Goal: Information Seeking & Learning: Learn about a topic

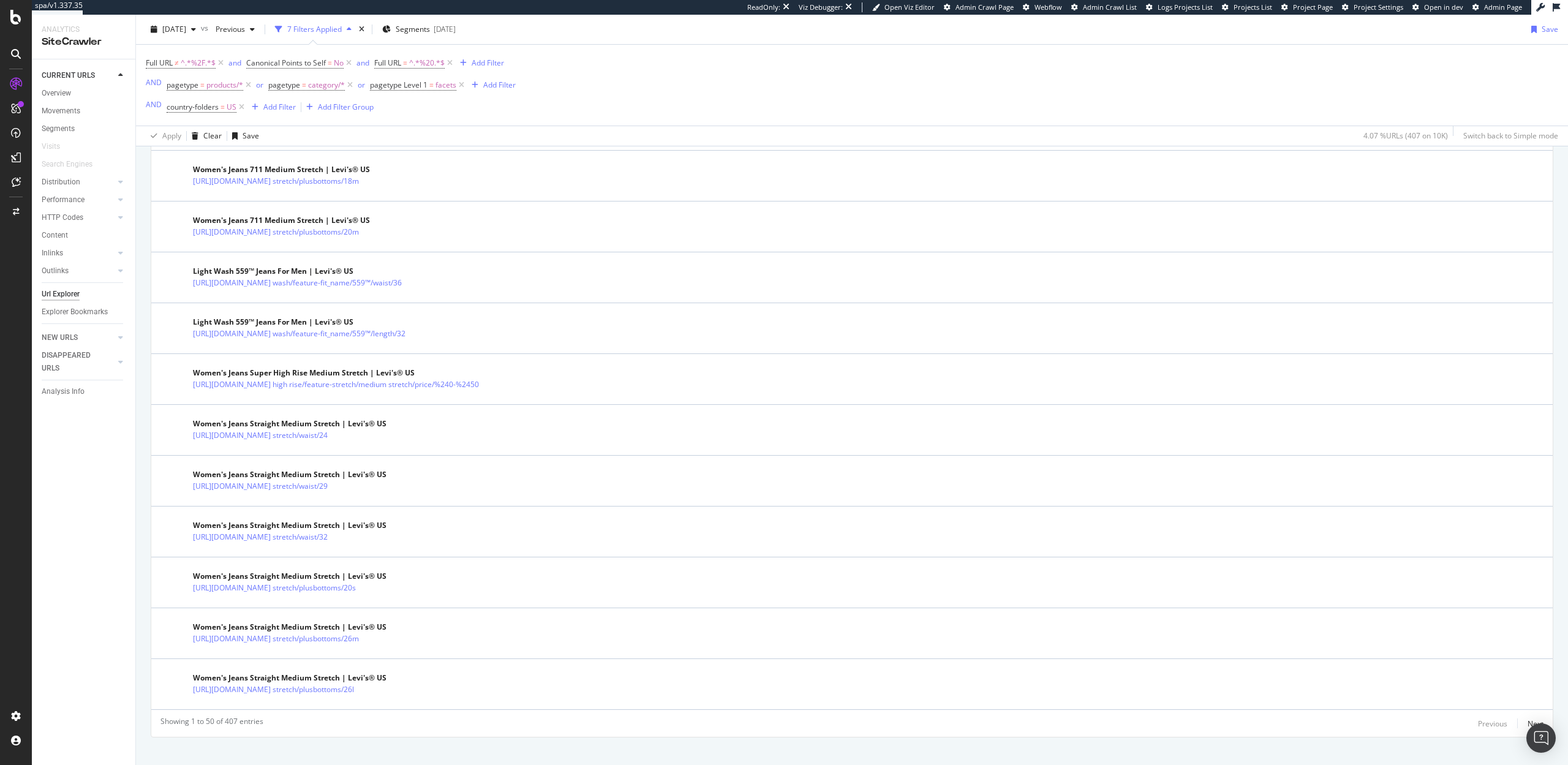
scroll to position [2308, 0]
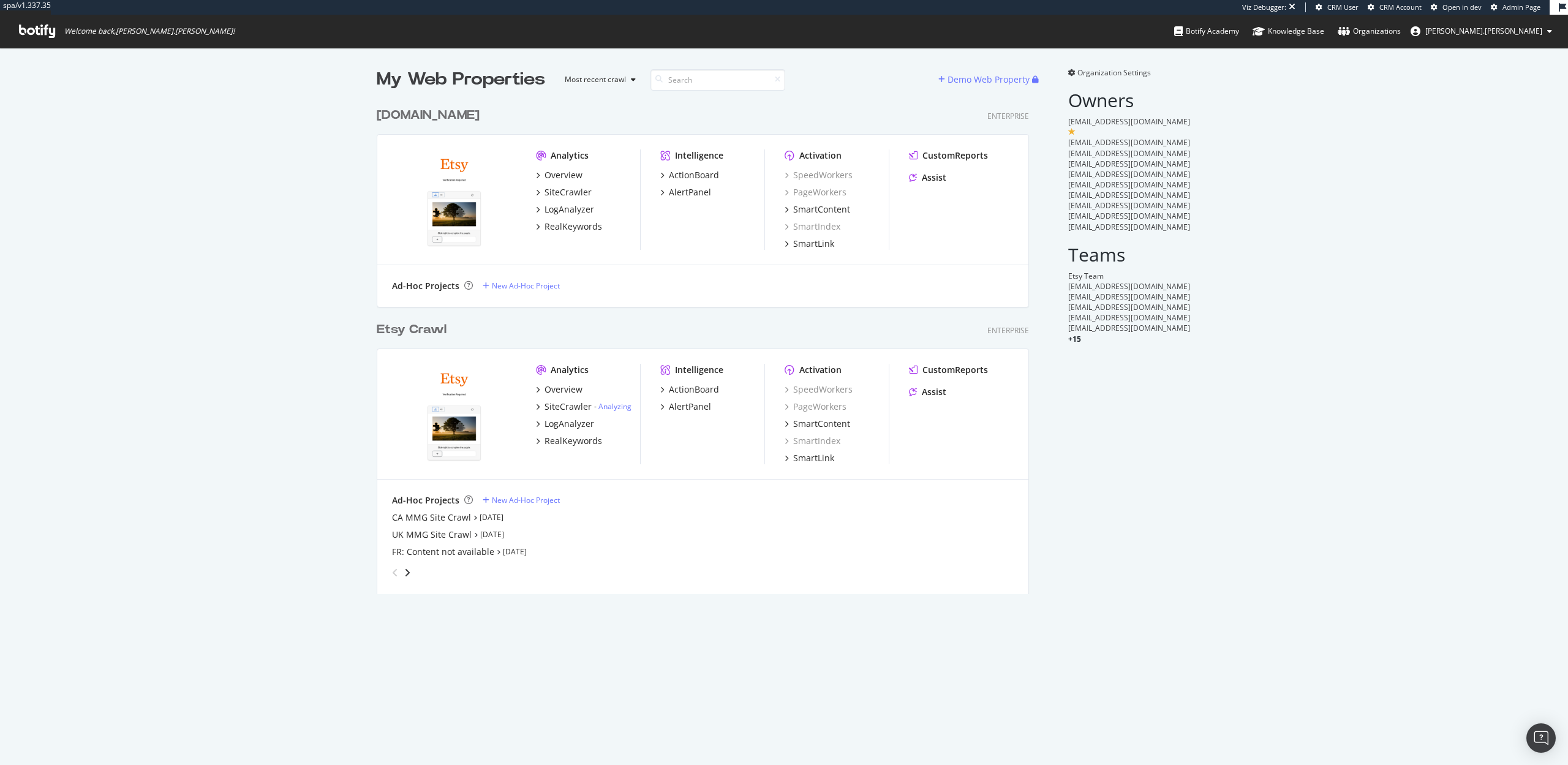
scroll to position [503, 662]
click at [564, 411] on div "SiteCrawler" at bounding box center [568, 407] width 47 height 12
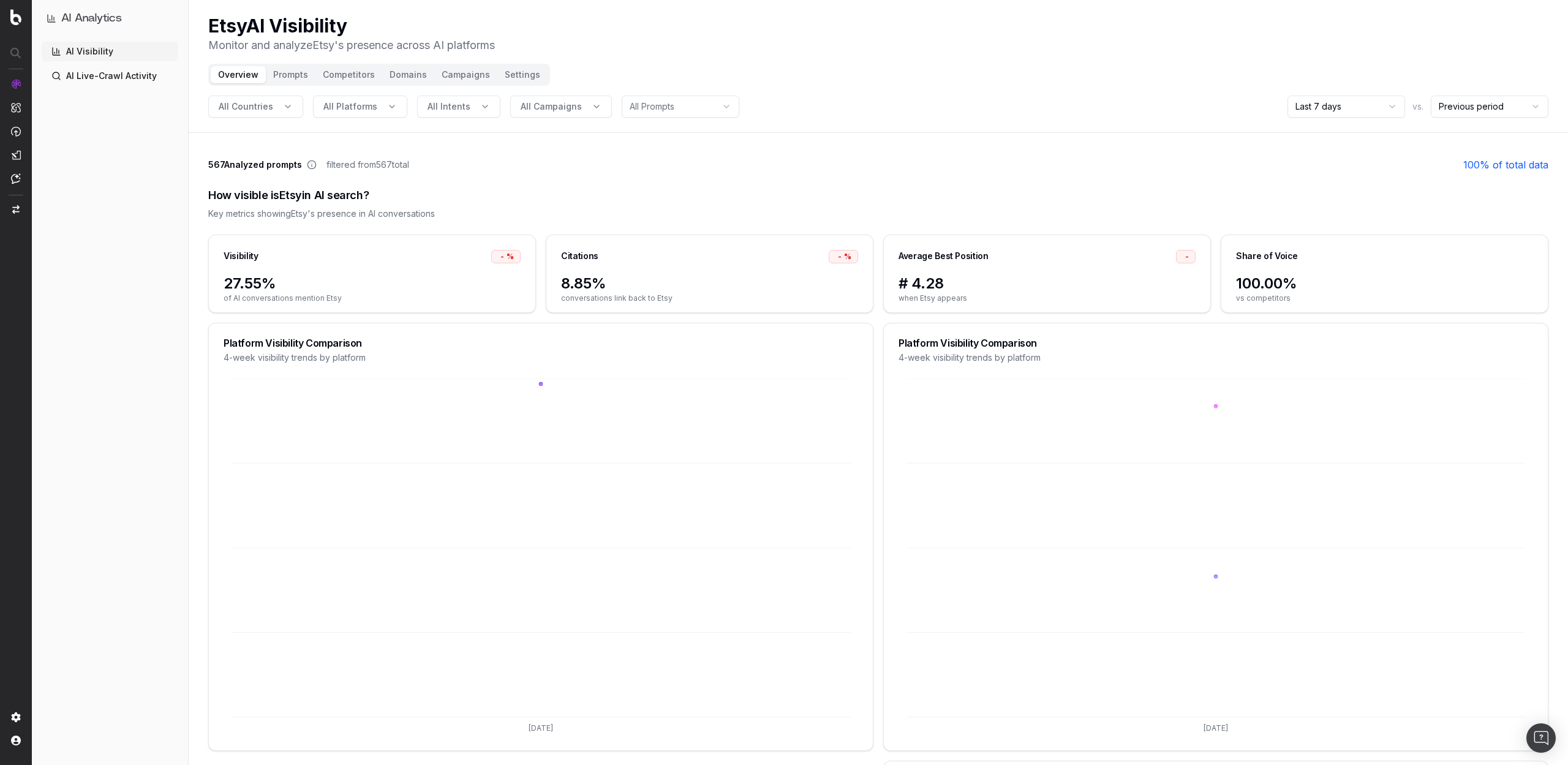
click at [286, 77] on button "Prompts" at bounding box center [290, 75] width 49 height 17
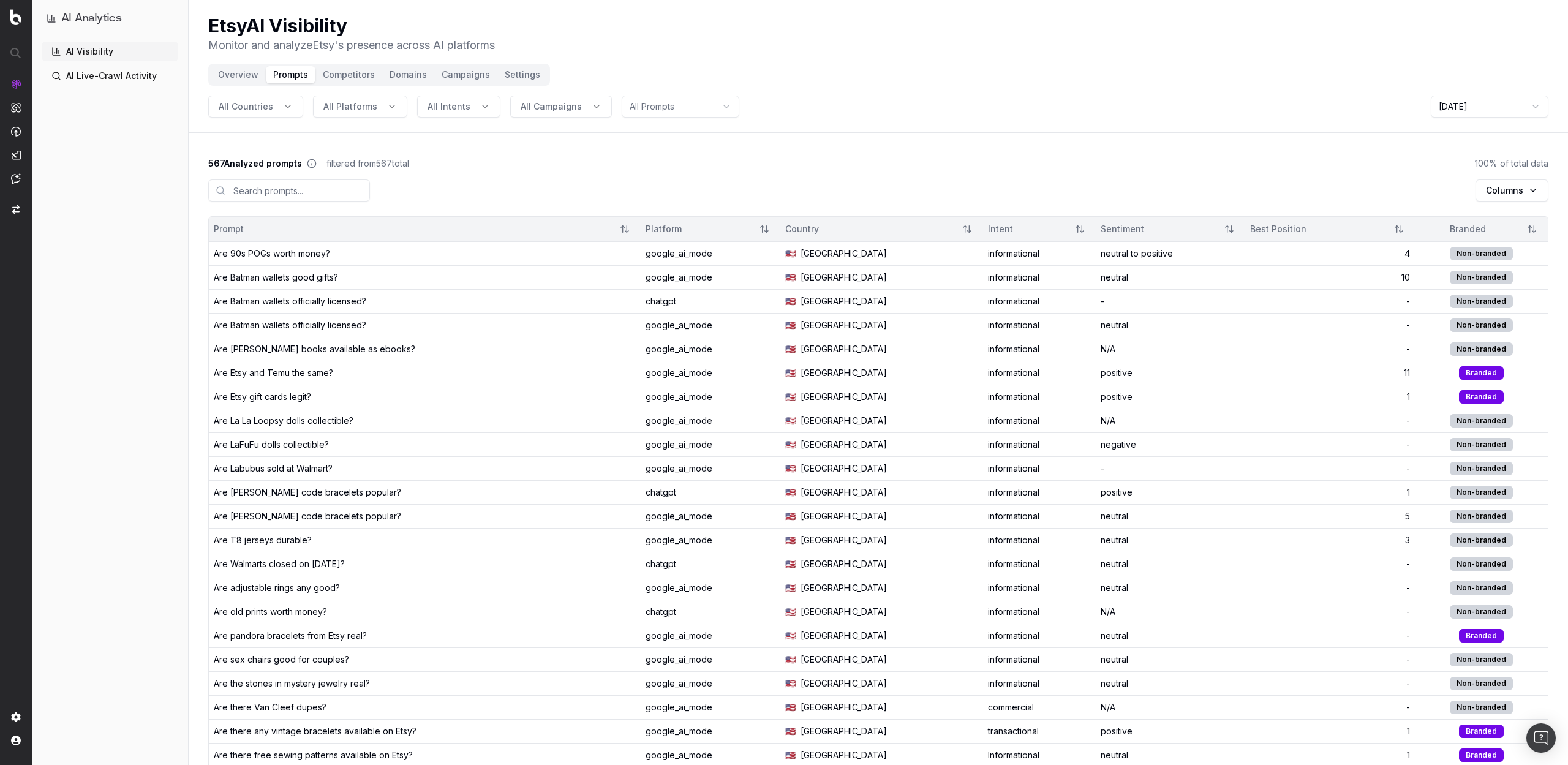
click at [1511, 185] on html "AI Analytics AI Visibility AI Live-Crawl Activity Etsy AI Visibility Monitor an…" at bounding box center [784, 382] width 1568 height 765
click at [341, 71] on html "AI Analytics AI Visibility AI Live-Crawl Activity Etsy AI Visibility Monitor an…" at bounding box center [784, 382] width 1568 height 765
click at [346, 71] on button "Competitors" at bounding box center [349, 75] width 67 height 17
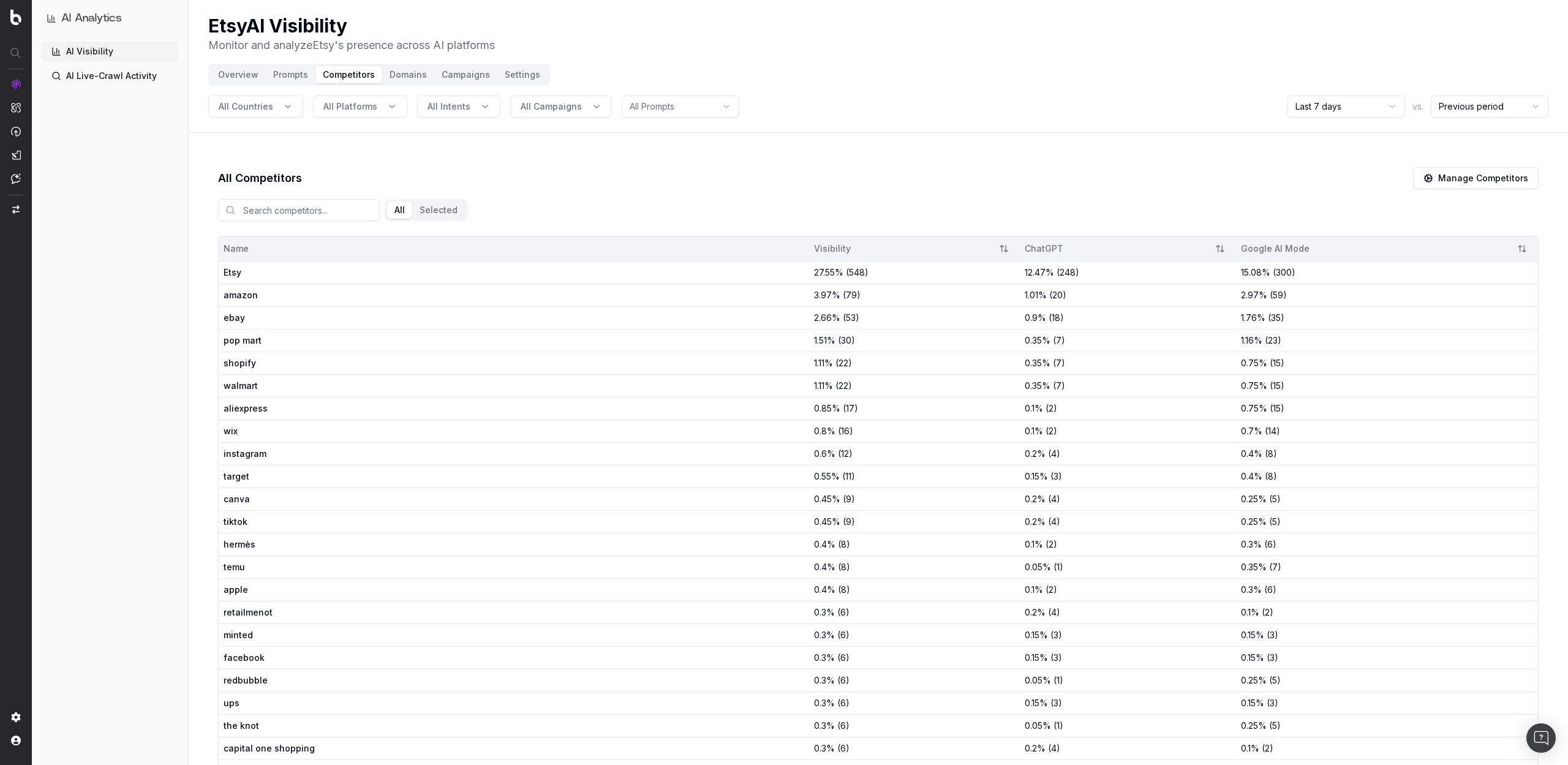
click at [239, 75] on button "Overview" at bounding box center [238, 75] width 55 height 17
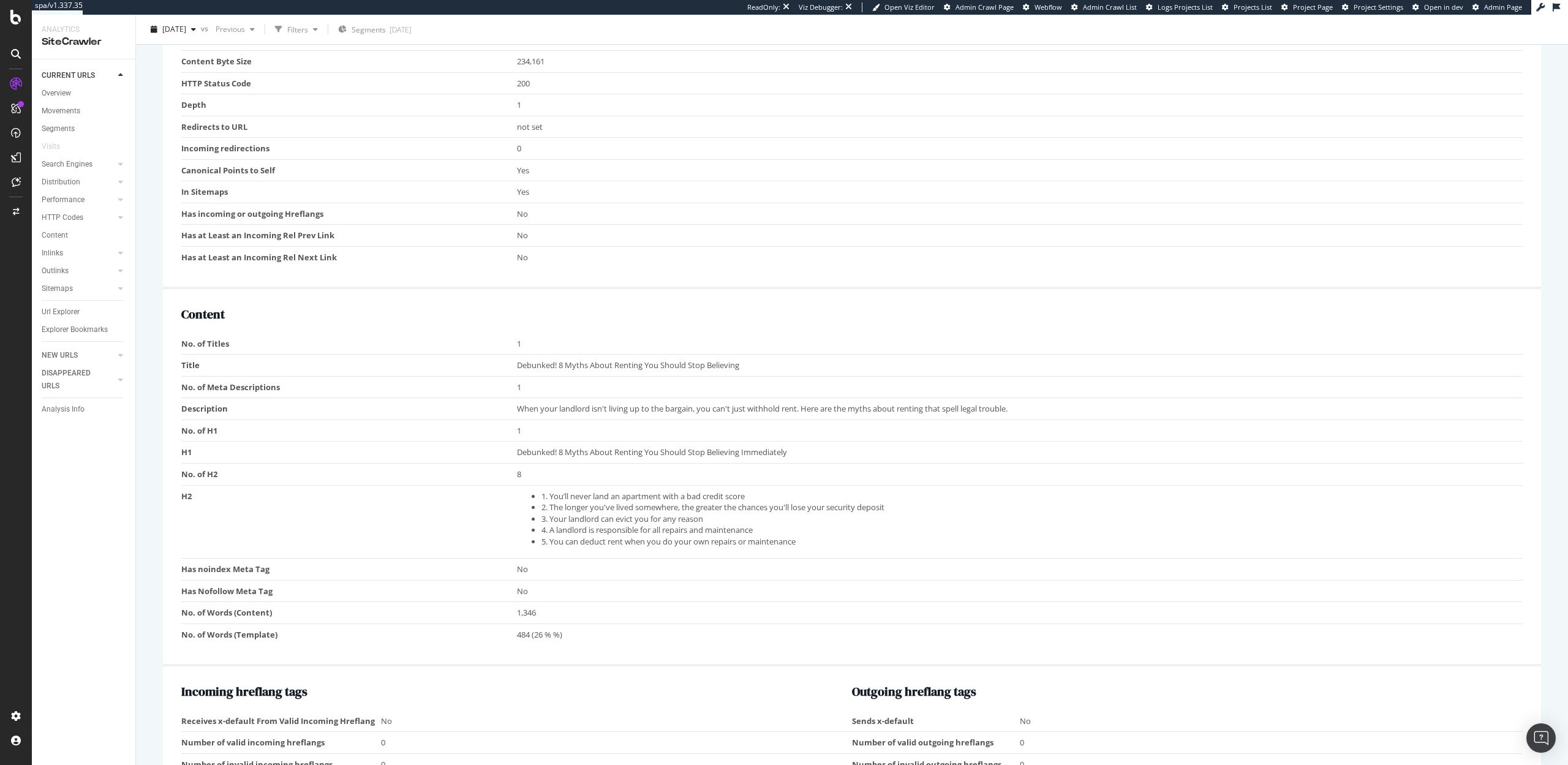
scroll to position [631, 0]
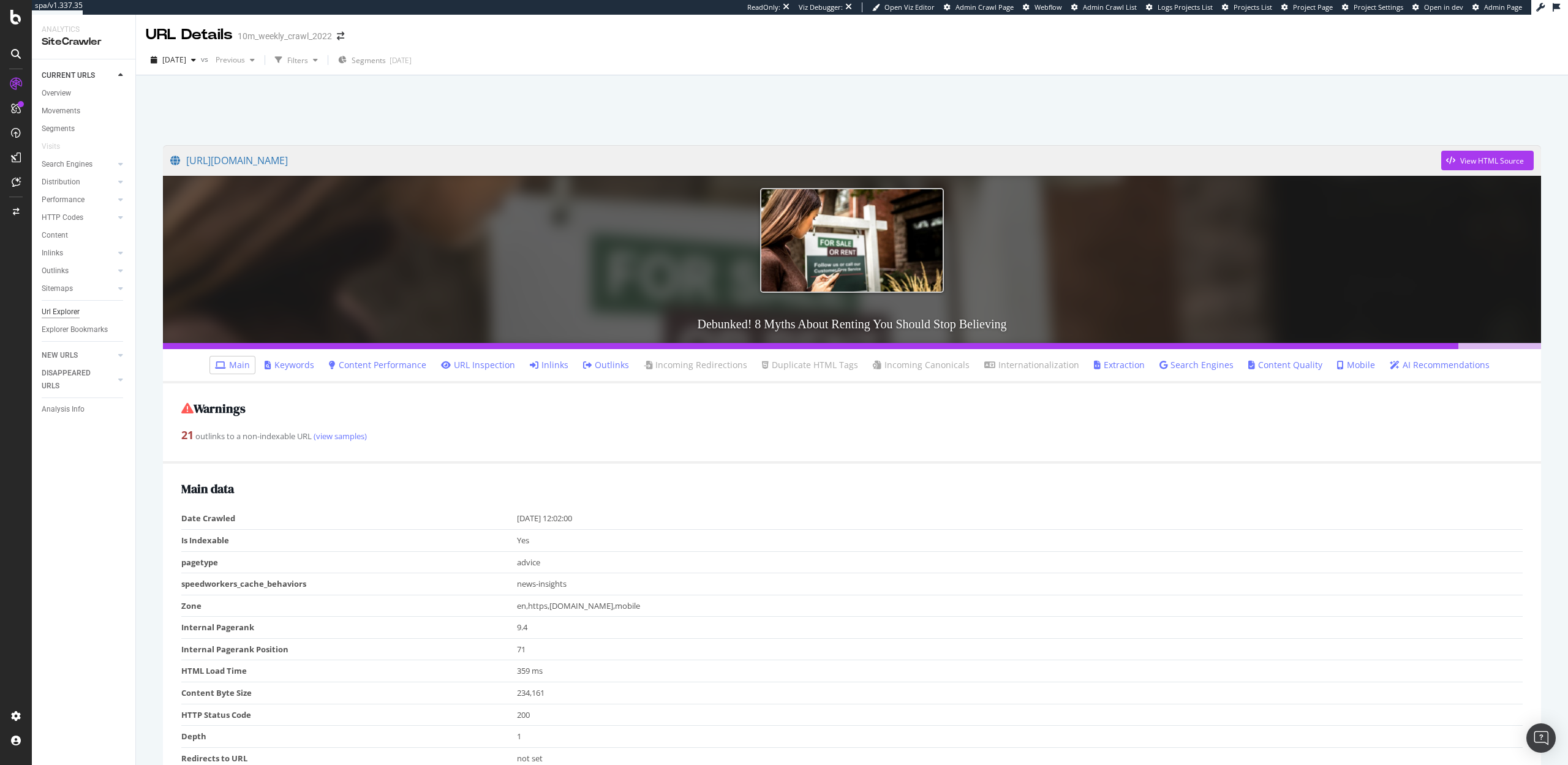
click at [55, 311] on div "Url Explorer" at bounding box center [60, 312] width 38 height 13
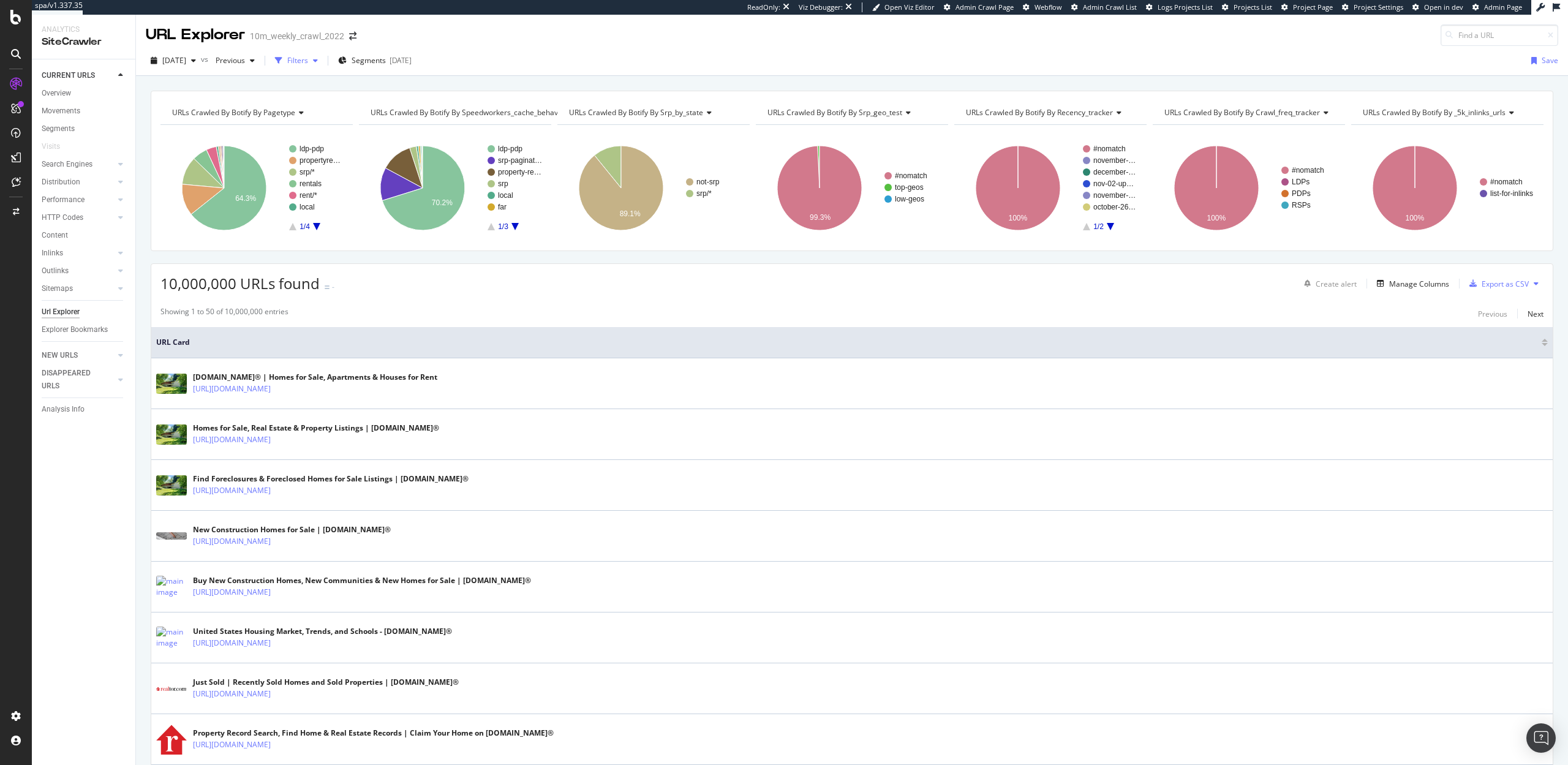
click at [308, 63] on div "Filters" at bounding box center [297, 61] width 21 height 11
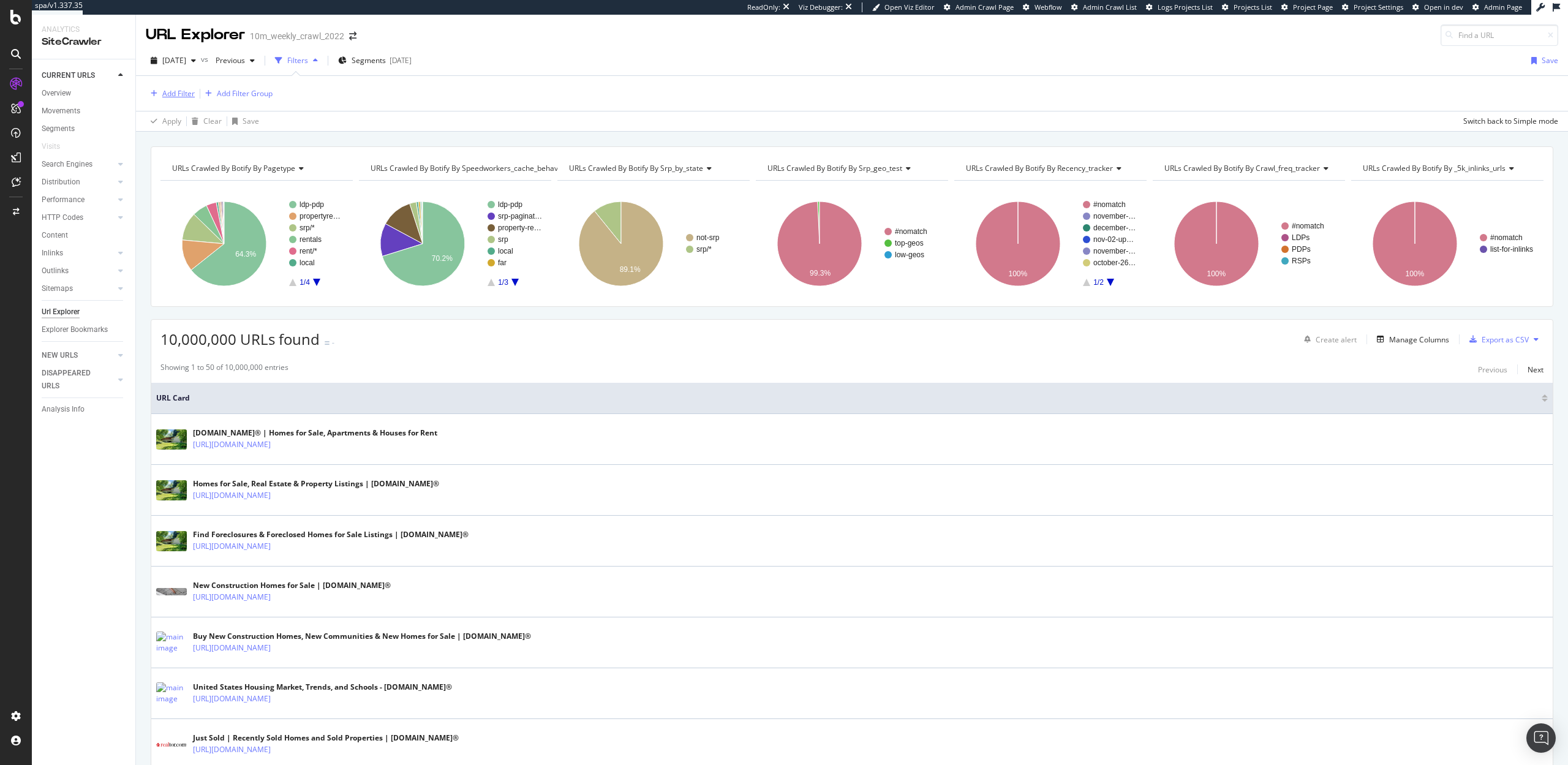
click at [175, 93] on div "Add Filter" at bounding box center [178, 93] width 33 height 11
type input "h2"
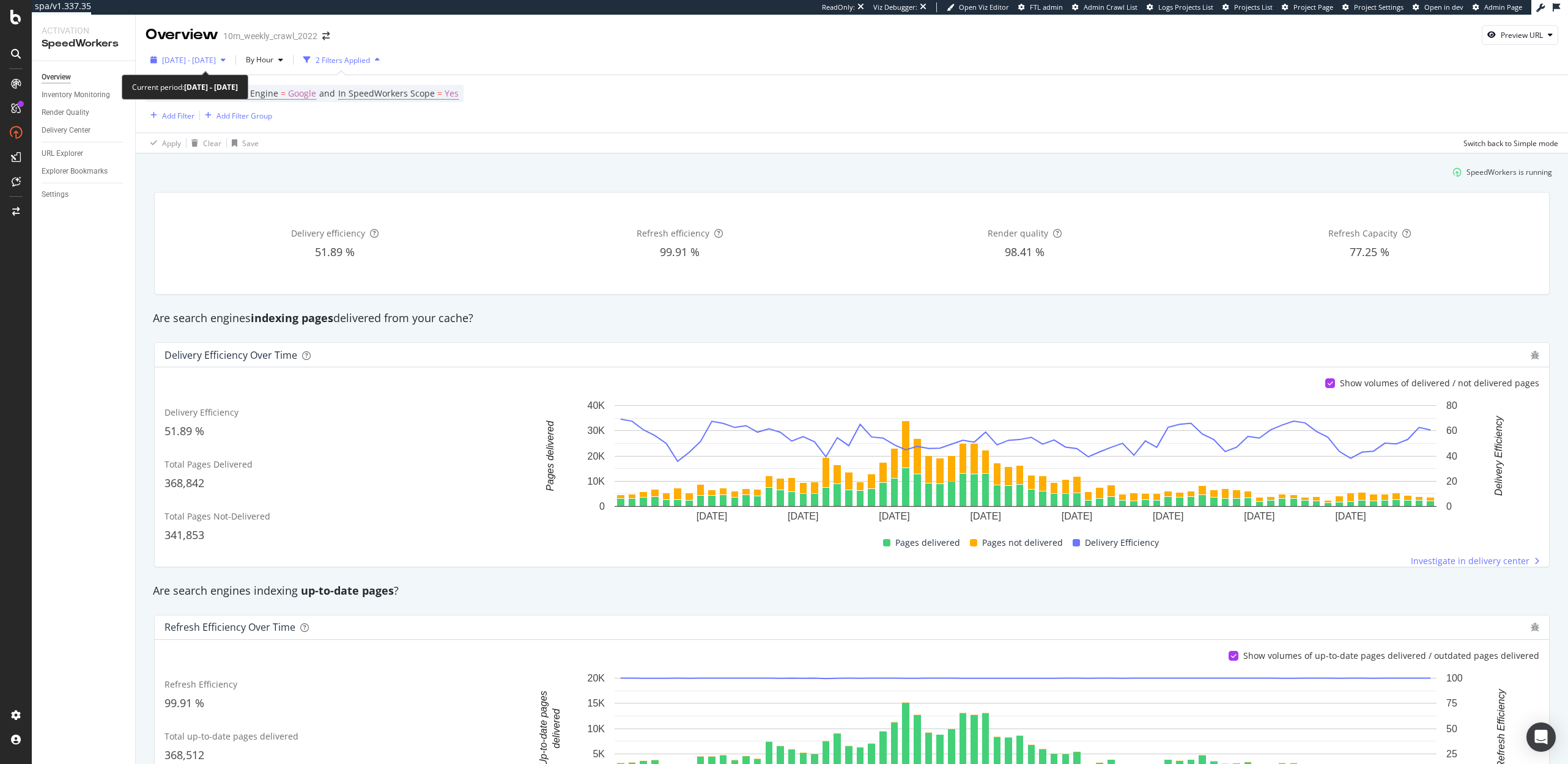
click at [200, 61] on span "[DATE] - [DATE]" at bounding box center [189, 61] width 54 height 11
click at [184, 191] on input "[DATE]" at bounding box center [187, 196] width 49 height 17
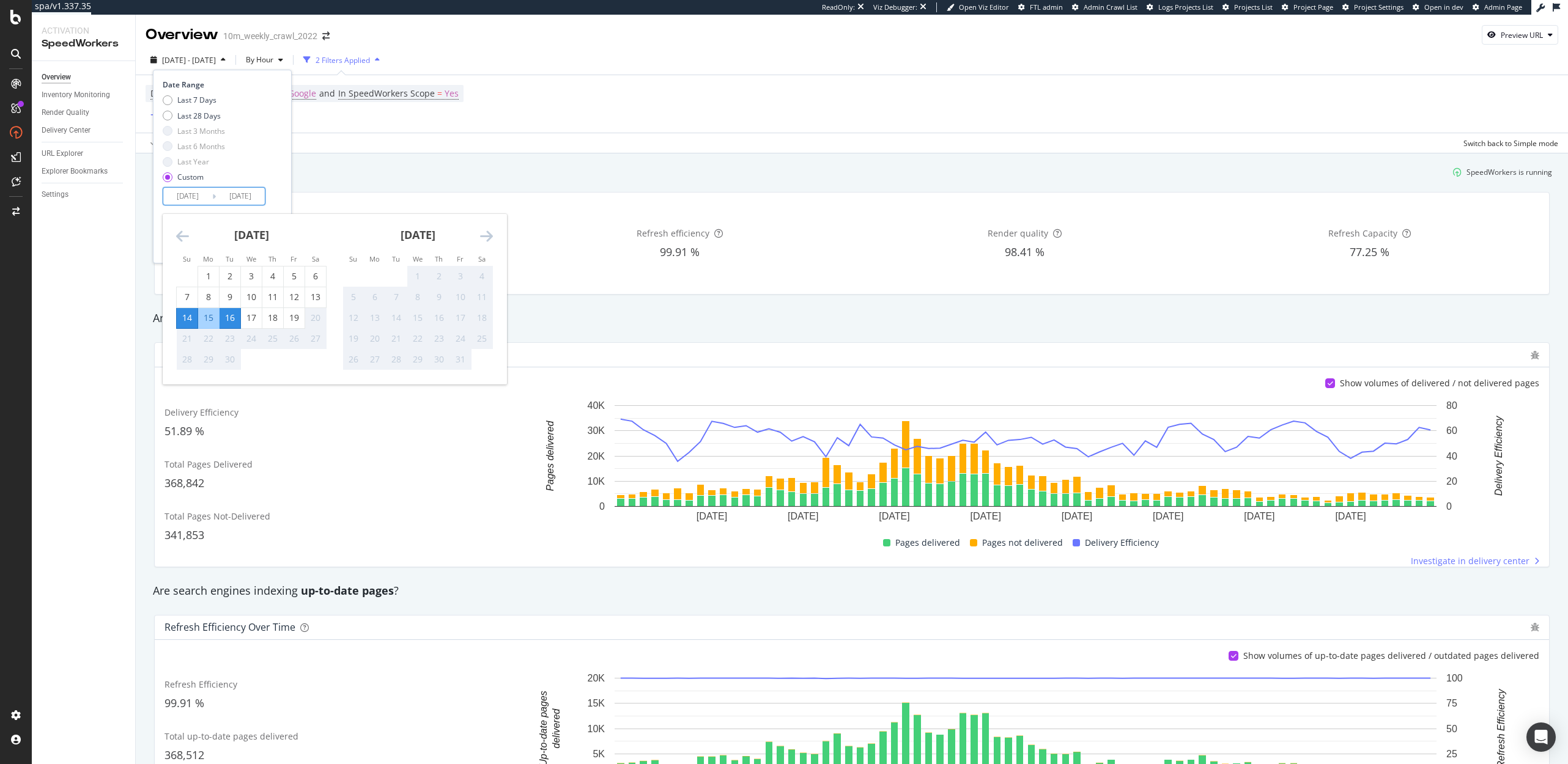
click at [189, 318] on div "14" at bounding box center [187, 318] width 21 height 12
click at [294, 323] on div "19" at bounding box center [294, 318] width 21 height 12
type input "2025/09/19"
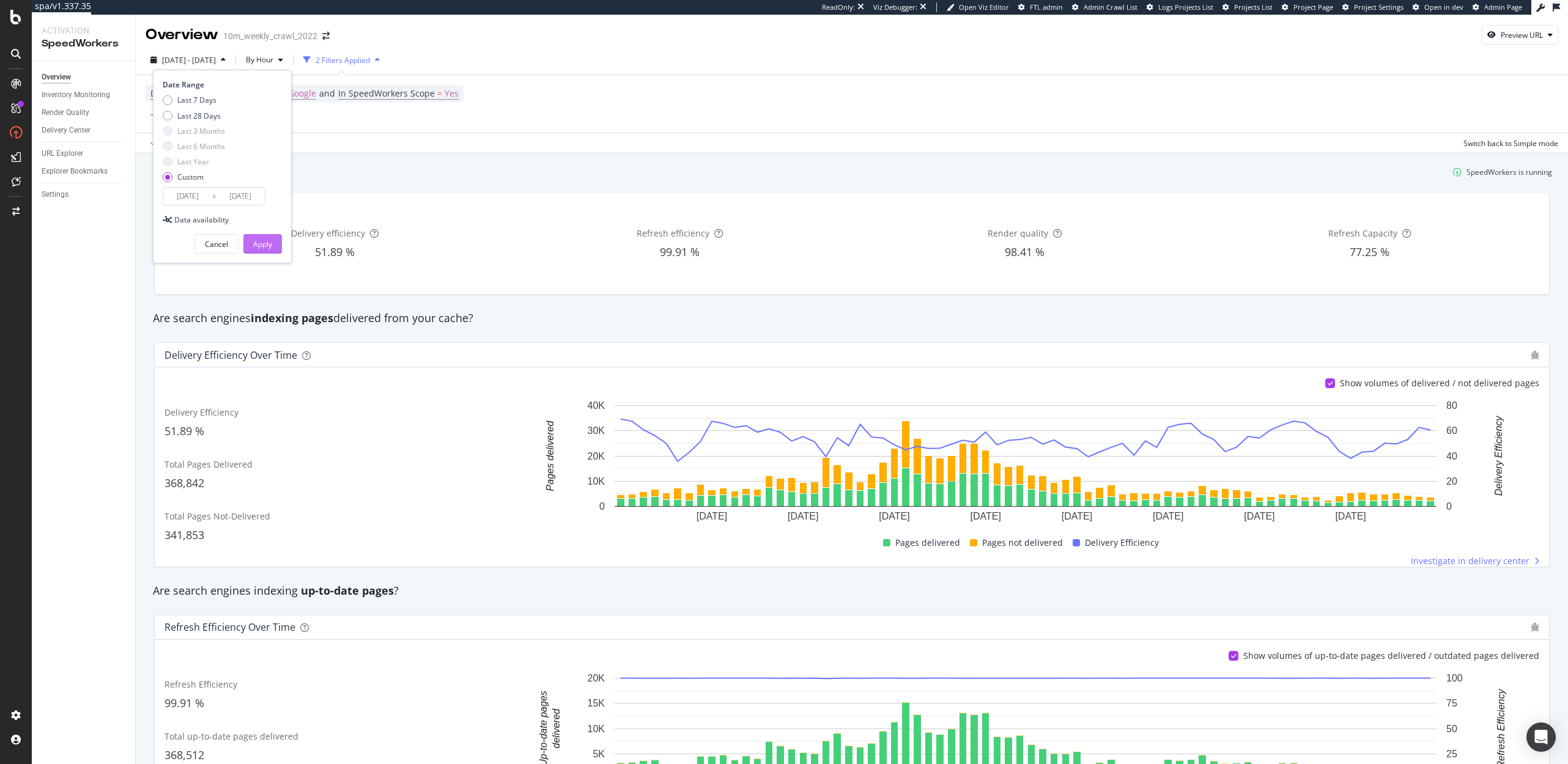
click at [264, 239] on div "Apply" at bounding box center [263, 244] width 19 height 11
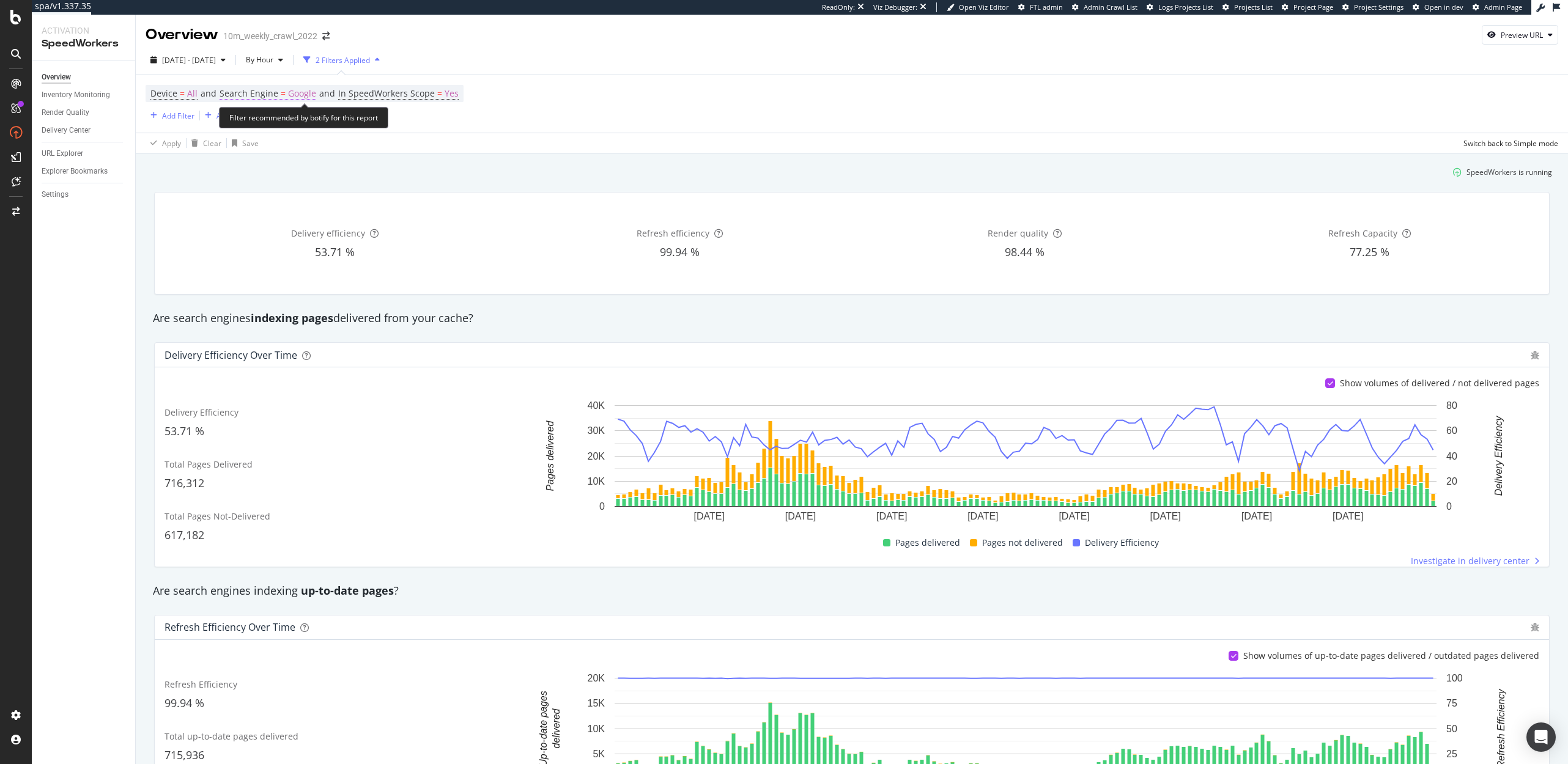
click at [288, 90] on span "Google" at bounding box center [302, 94] width 28 height 17
click at [263, 126] on icon at bounding box center [261, 123] width 9 height 7
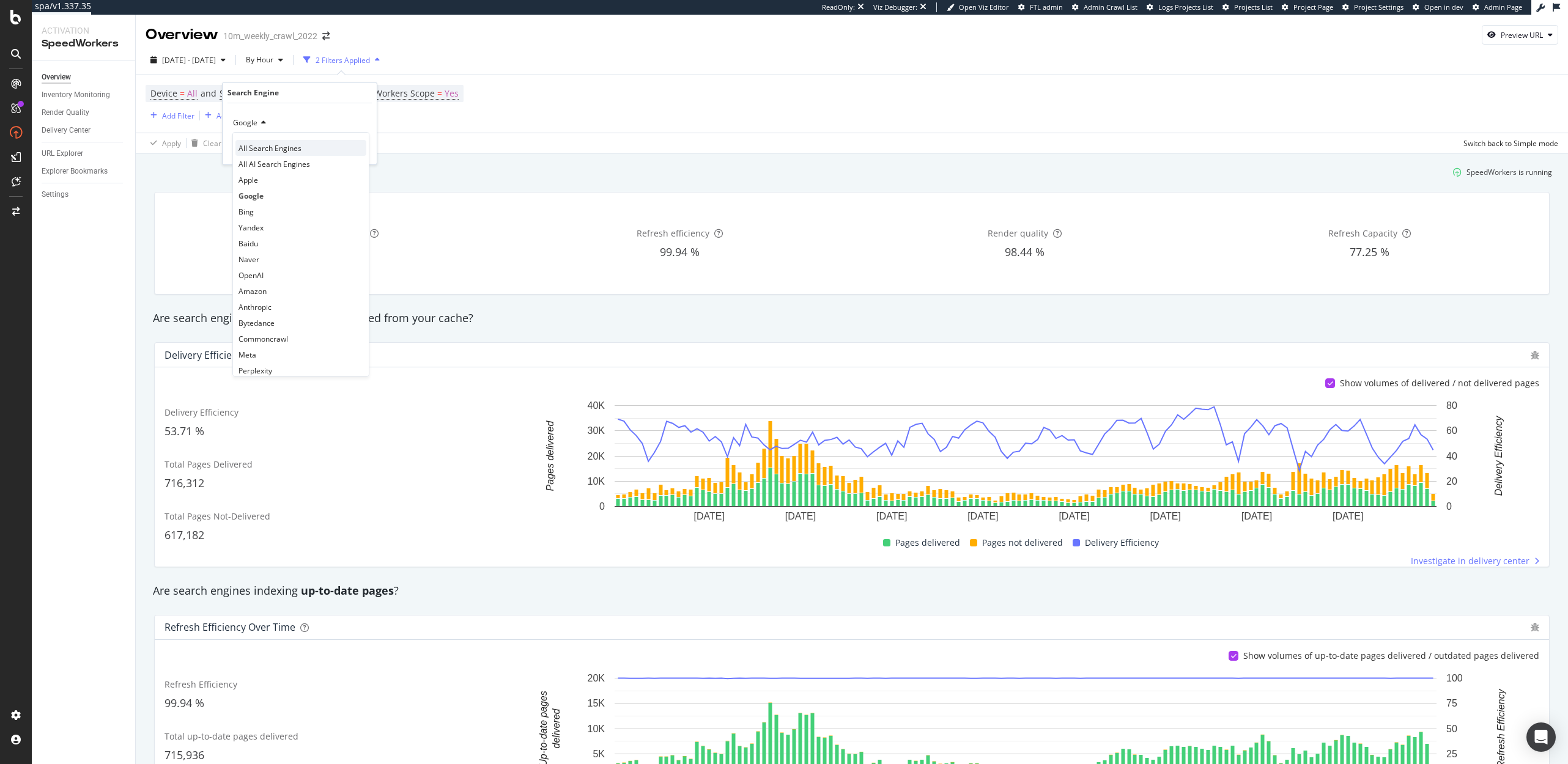
click at [257, 152] on span "All Search Engines" at bounding box center [270, 149] width 63 height 11
click at [358, 149] on div "Apply" at bounding box center [357, 149] width 19 height 11
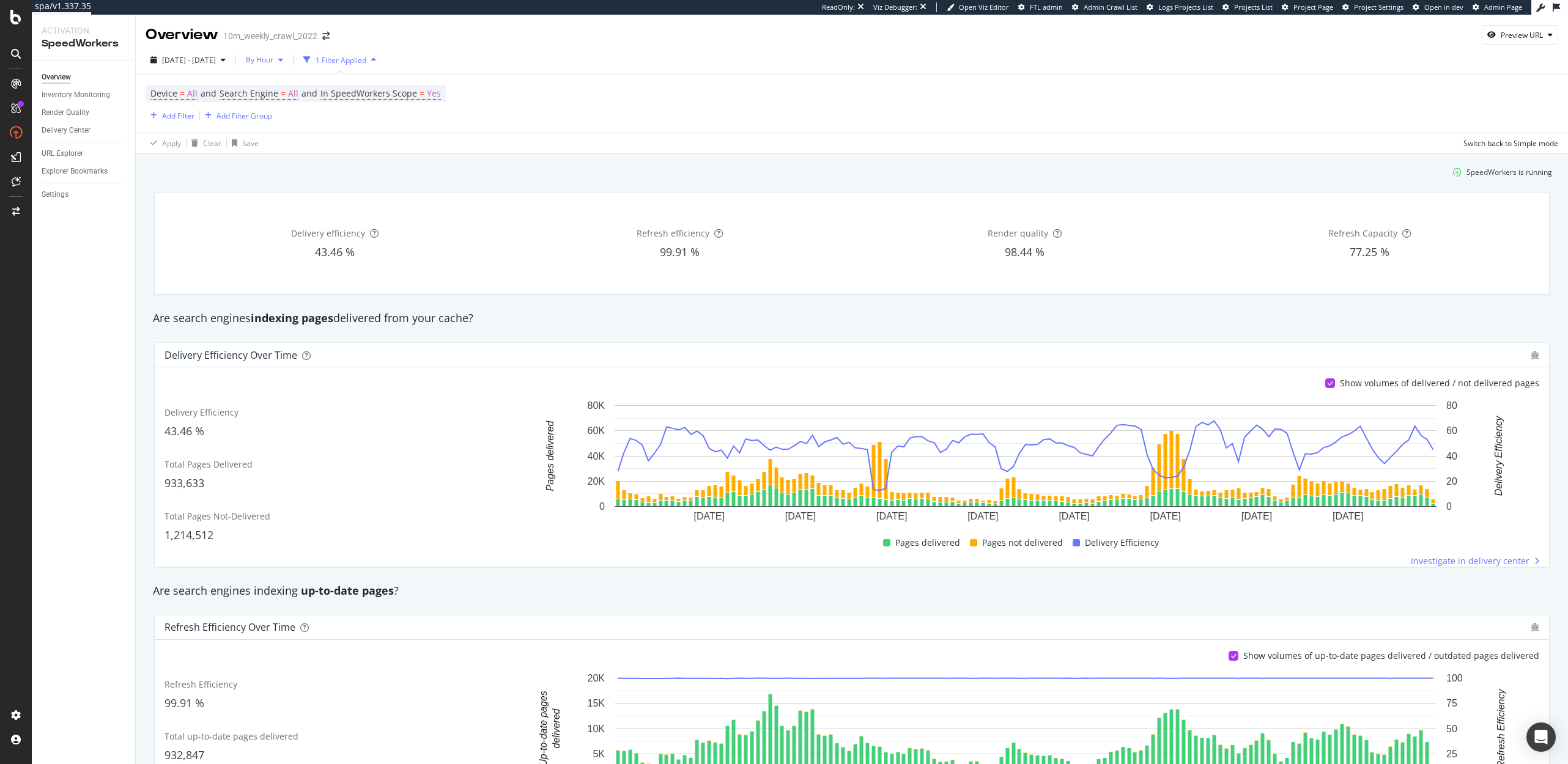
click at [273, 57] on span "By Hour" at bounding box center [257, 60] width 33 height 11
click at [293, 108] on span "By Day" at bounding box center [292, 107] width 33 height 11
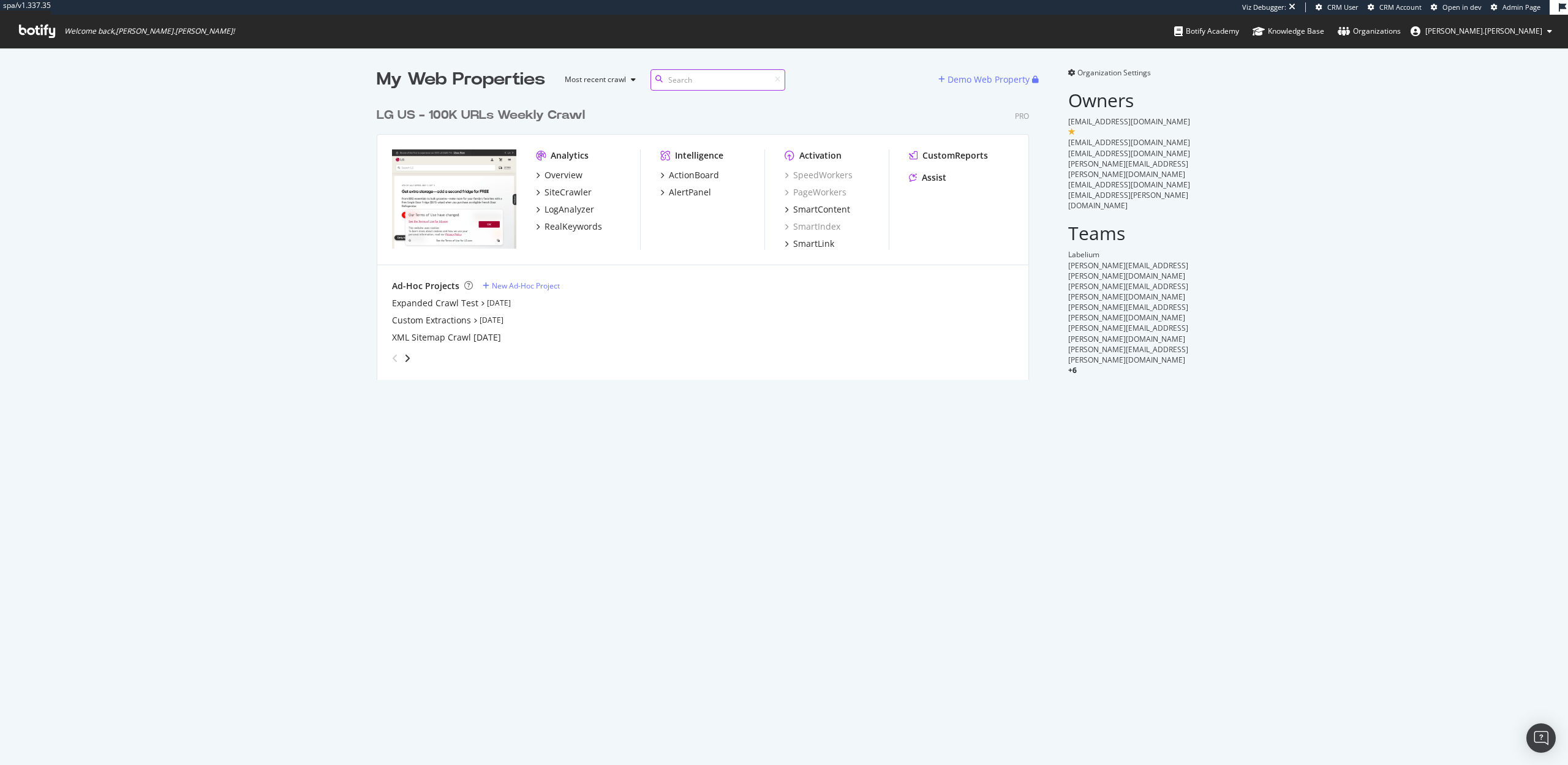
scroll to position [288, 662]
click at [565, 188] on div "SiteCrawler" at bounding box center [568, 192] width 47 height 12
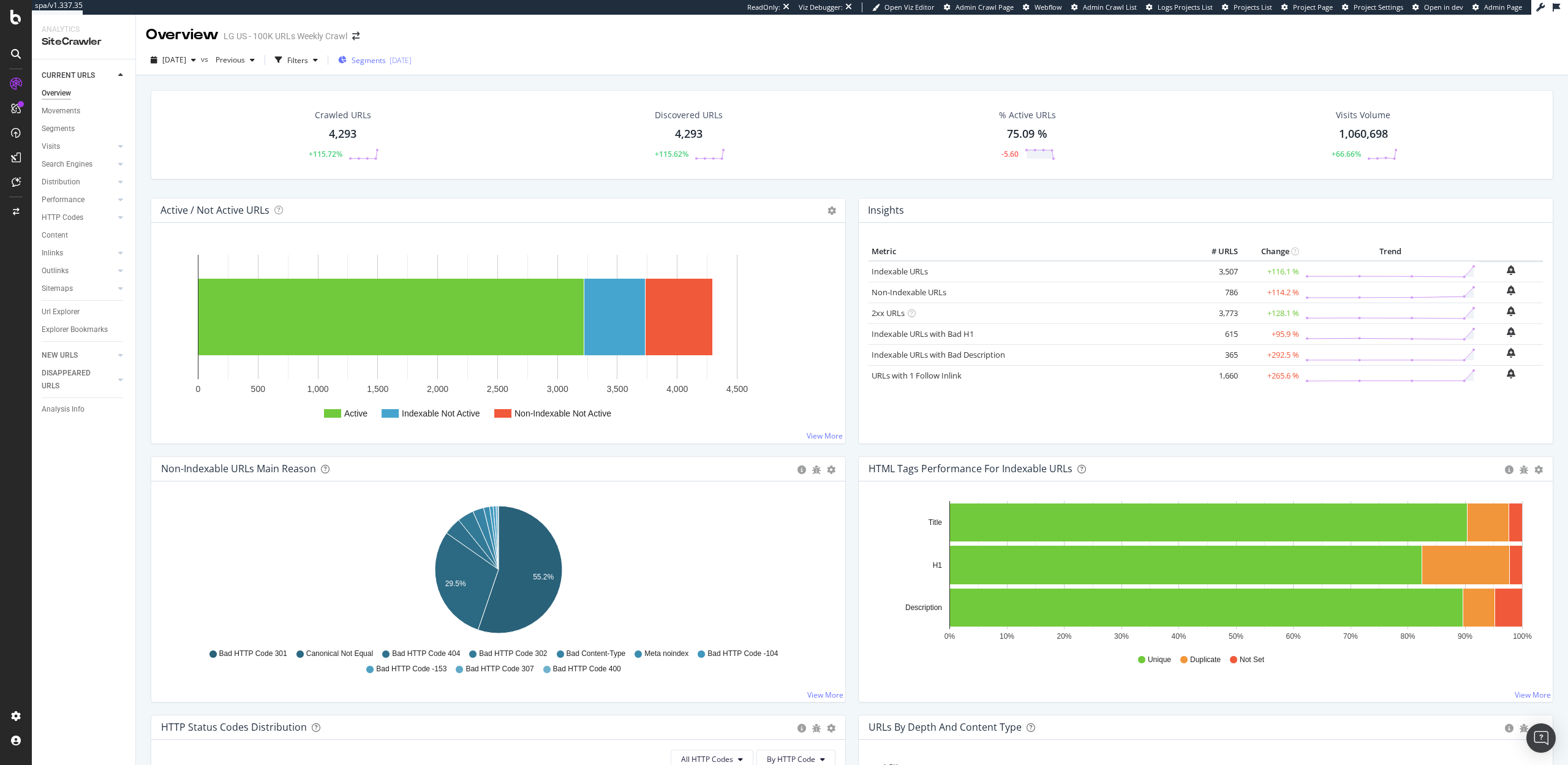
click at [386, 63] on span "Segments" at bounding box center [368, 61] width 34 height 11
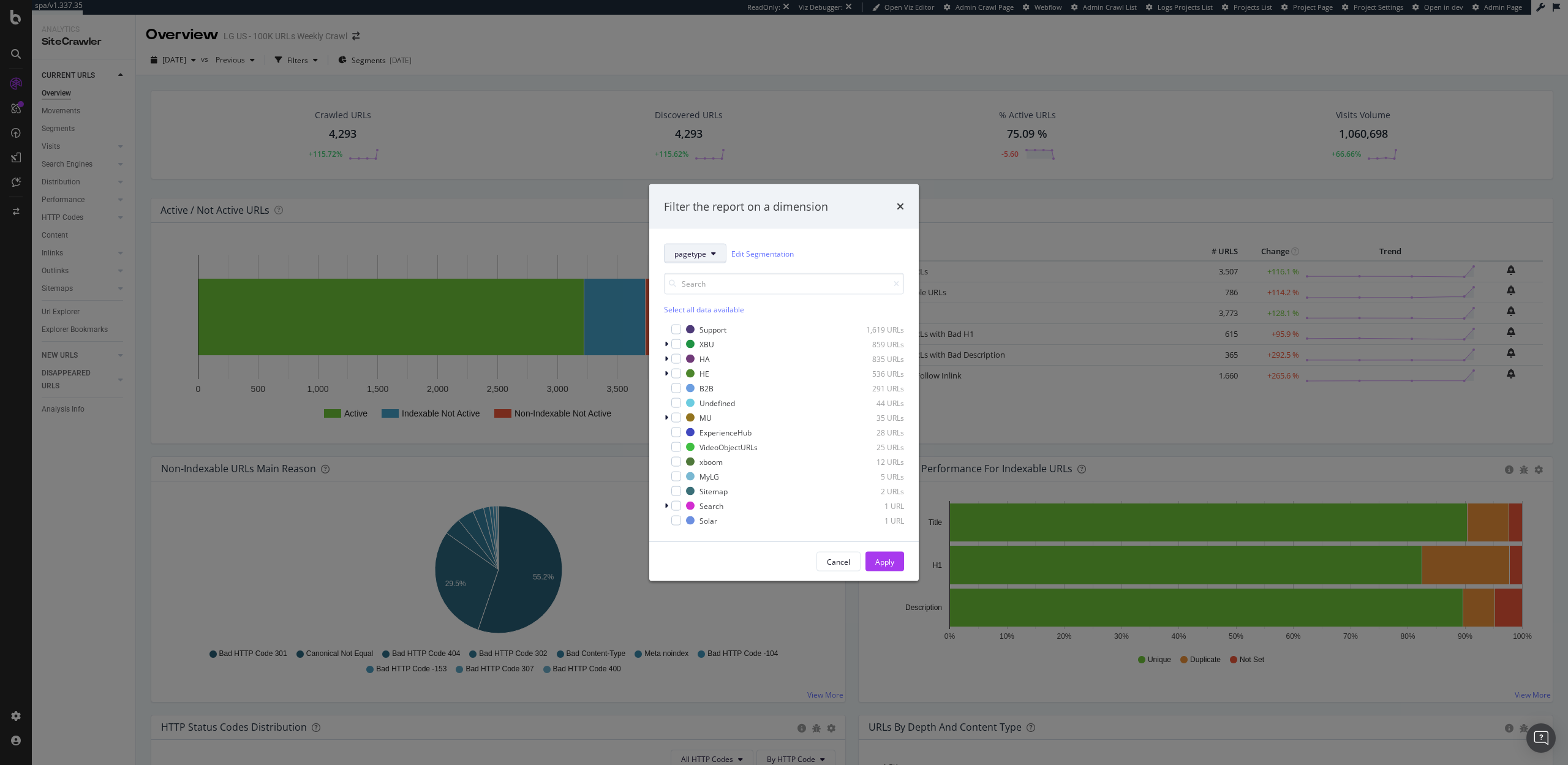
click at [714, 252] on icon "modal" at bounding box center [713, 253] width 5 height 7
click at [709, 408] on span "pagetype-simplified" at bounding box center [714, 411] width 79 height 11
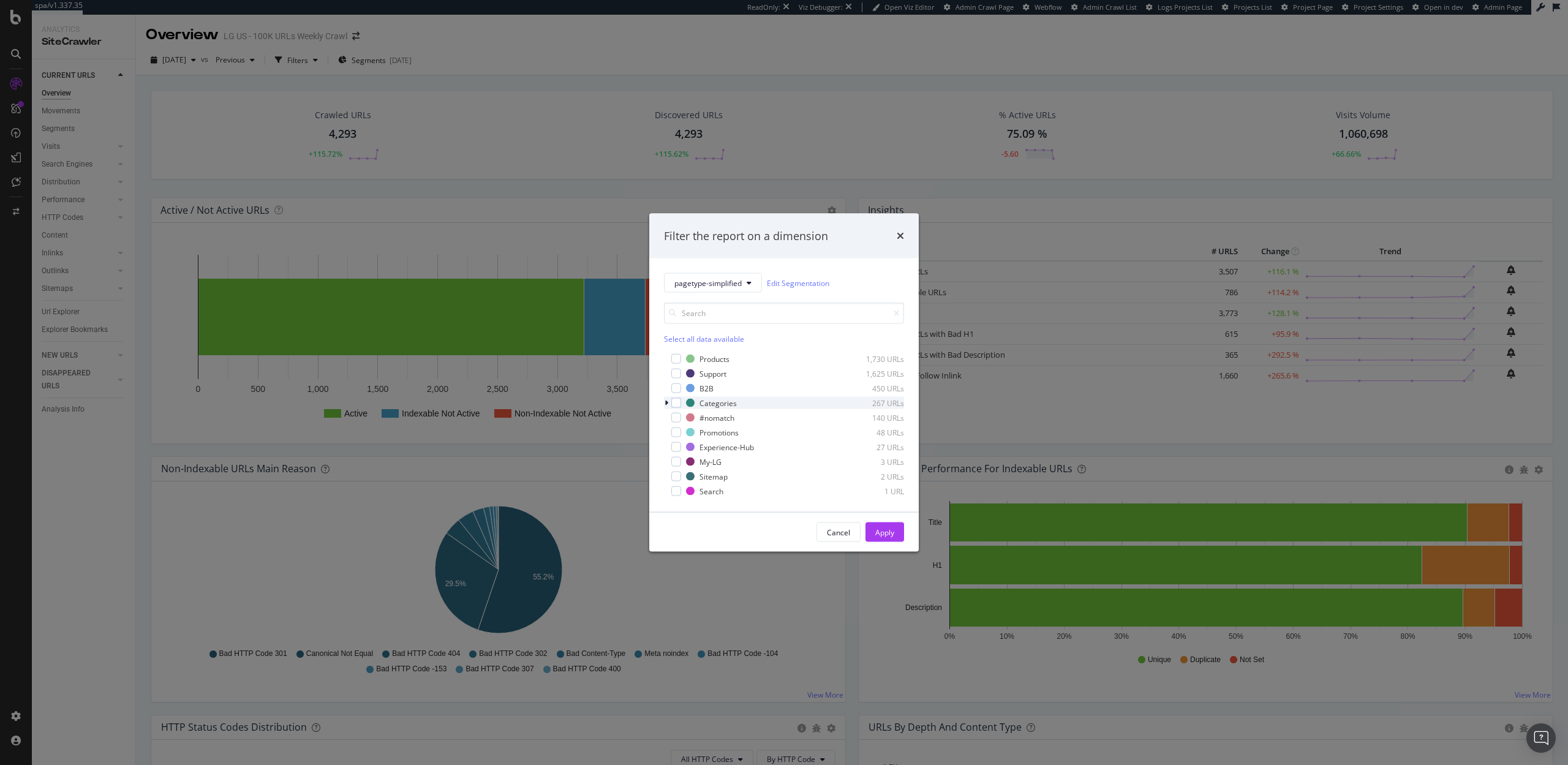
click at [666, 403] on icon "modal" at bounding box center [667, 403] width 4 height 7
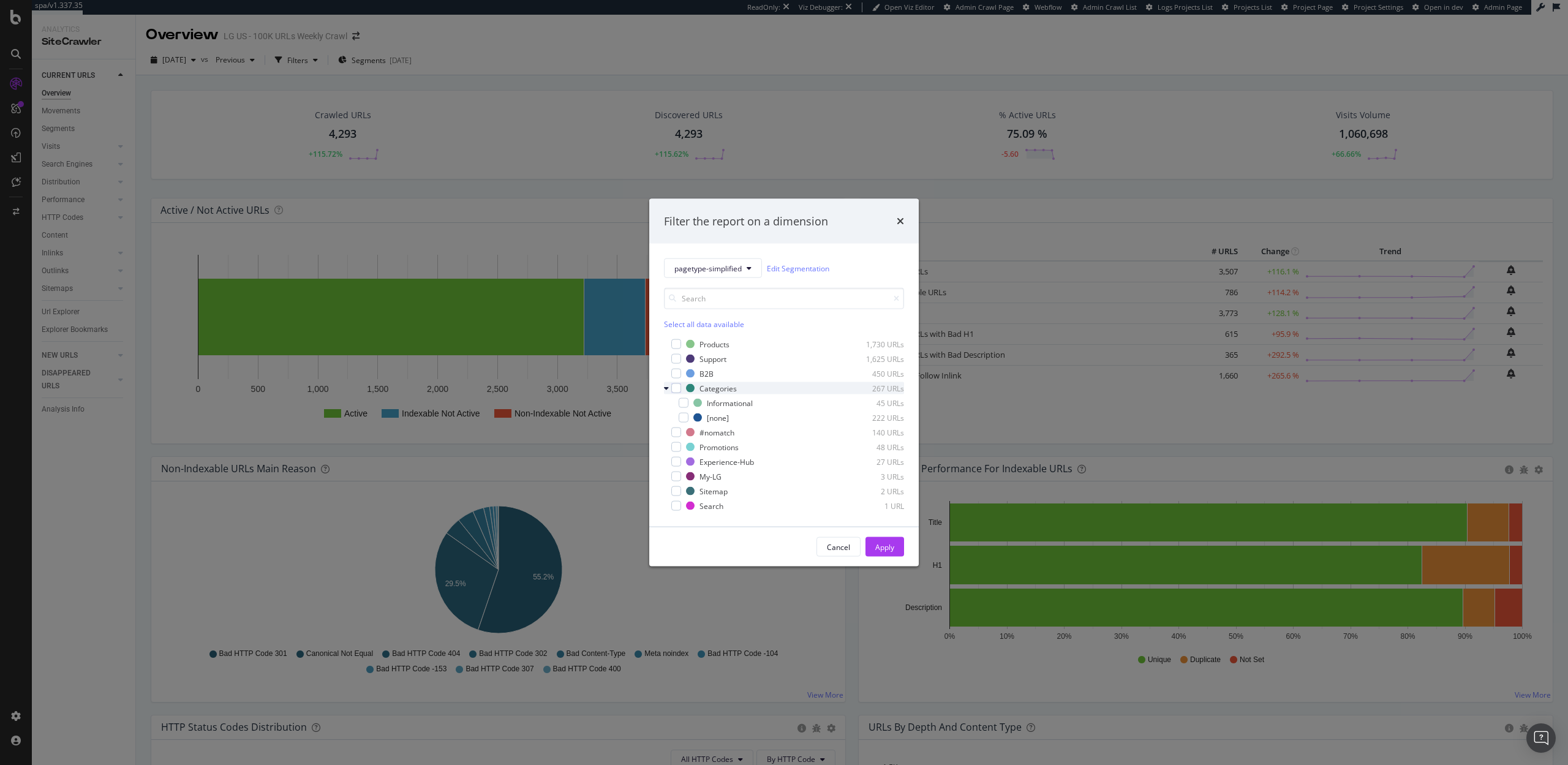
click at [667, 388] on icon "modal" at bounding box center [666, 388] width 5 height 7
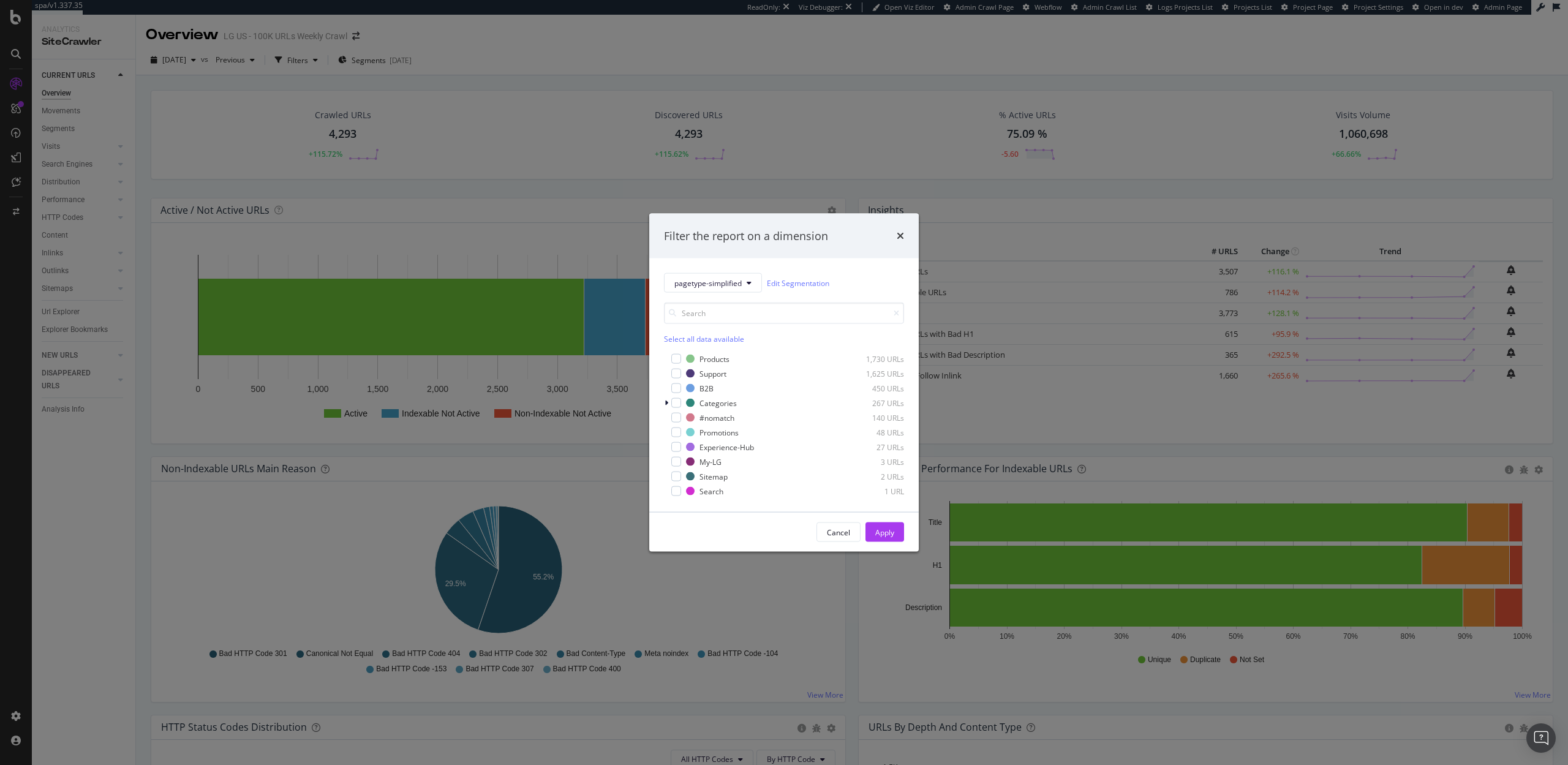
click at [535, 29] on div "Filter the report on a dimension pagetype-simplified Edit Segmentation Select a…" at bounding box center [784, 382] width 1568 height 765
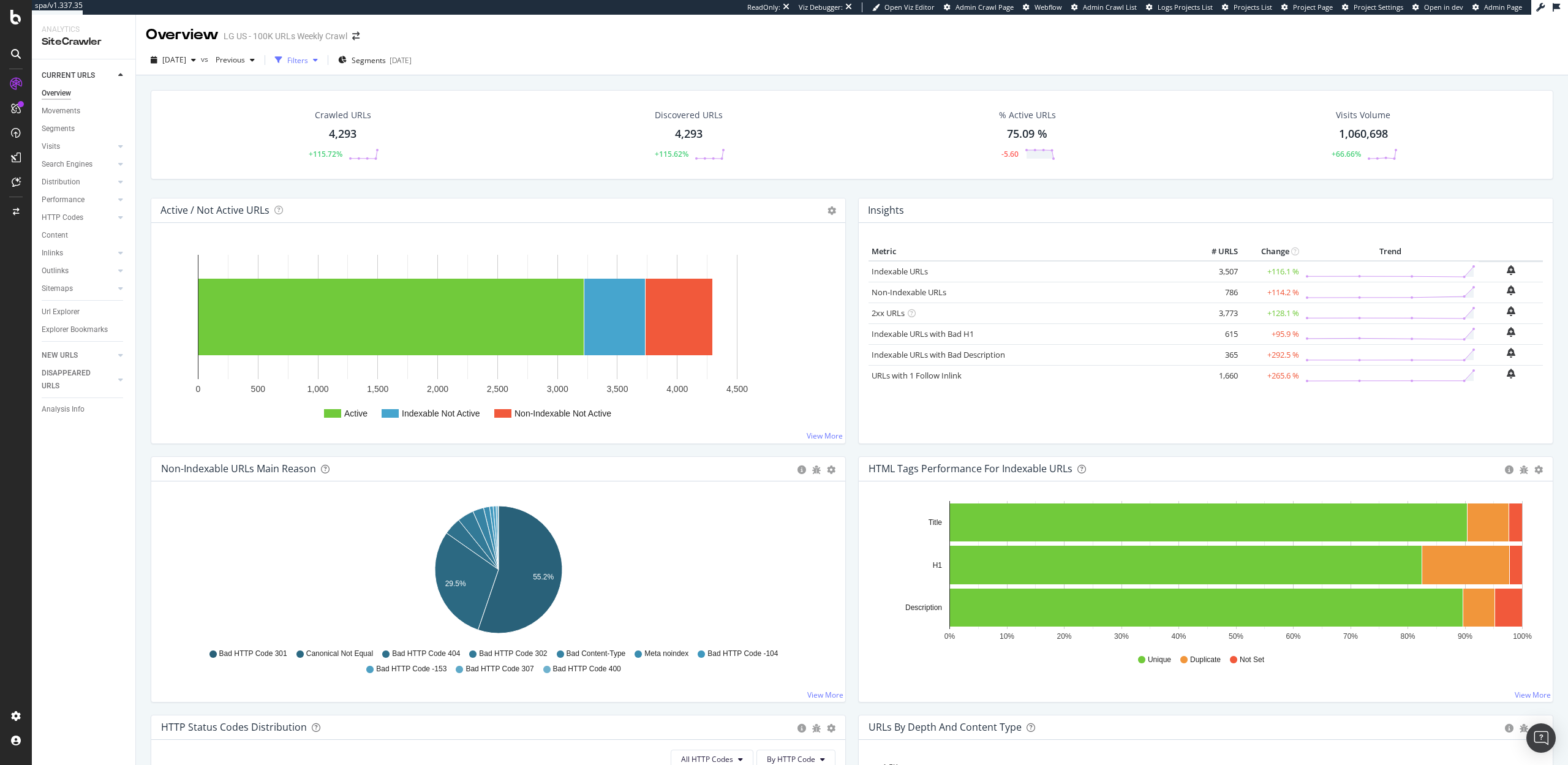
click at [308, 55] on div "Filters" at bounding box center [297, 61] width 21 height 11
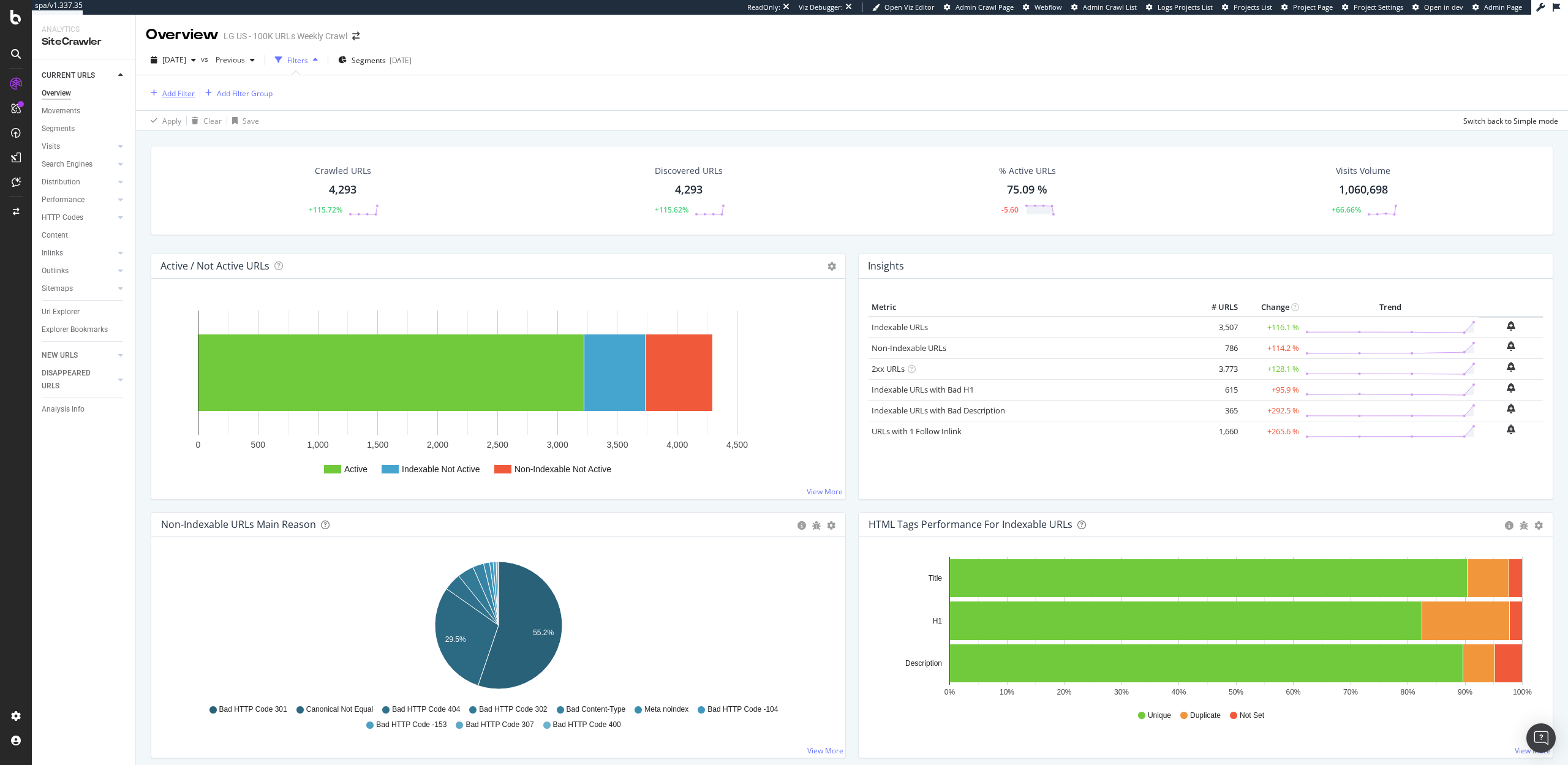
click at [172, 87] on div "Add Filter" at bounding box center [170, 93] width 49 height 13
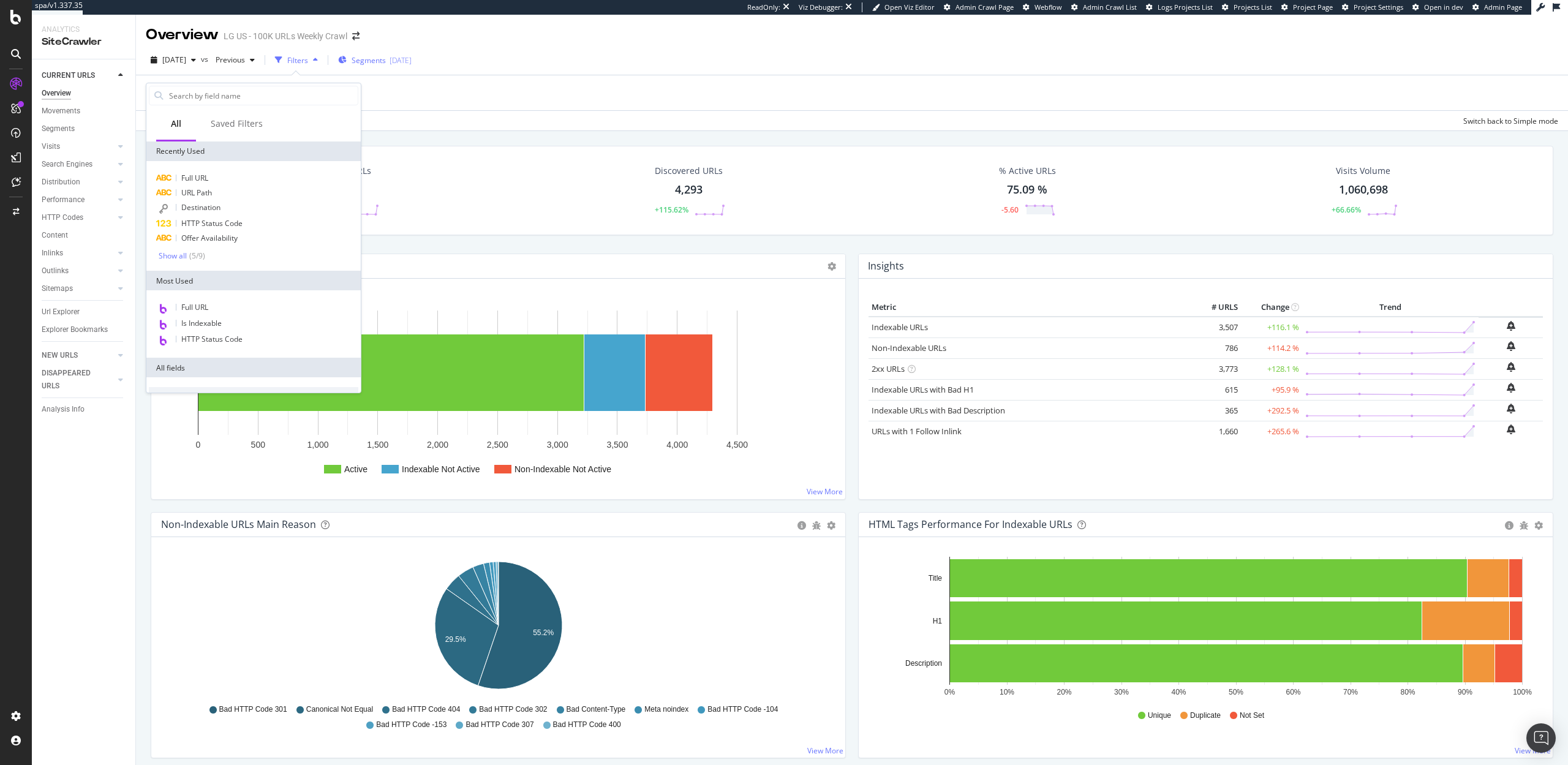
click at [412, 59] on div "2025-09-05" at bounding box center [401, 61] width 22 height 11
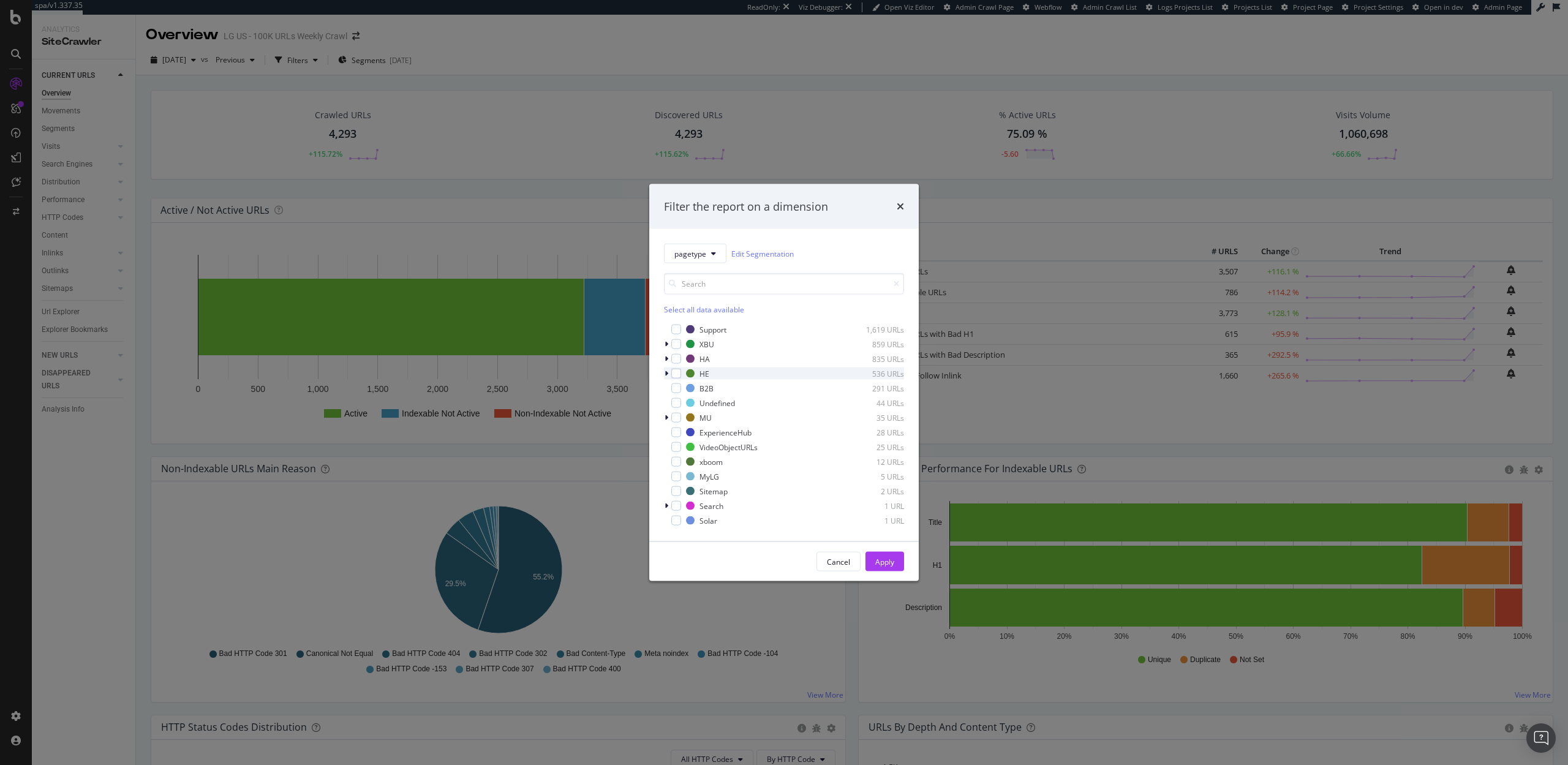
click at [664, 372] on div "modal" at bounding box center [668, 374] width 7 height 12
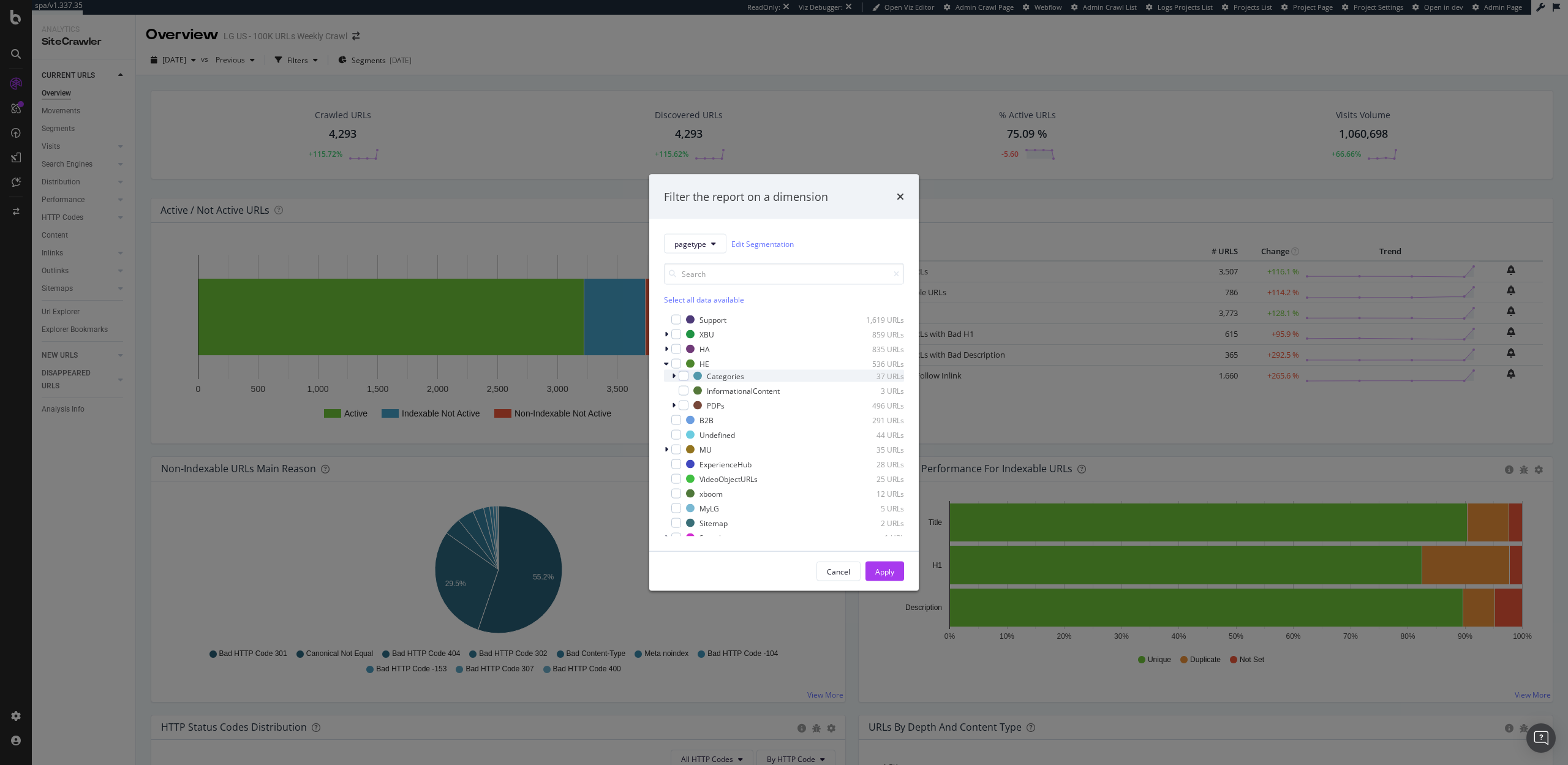
click at [674, 375] on icon "modal" at bounding box center [674, 376] width 4 height 7
click at [674, 375] on icon "modal" at bounding box center [674, 376] width 5 height 7
click at [683, 376] on div "modal" at bounding box center [684, 376] width 10 height 10
click at [684, 394] on div "modal" at bounding box center [684, 391] width 10 height 10
click at [885, 561] on div "Cancel Apply" at bounding box center [784, 571] width 270 height 39
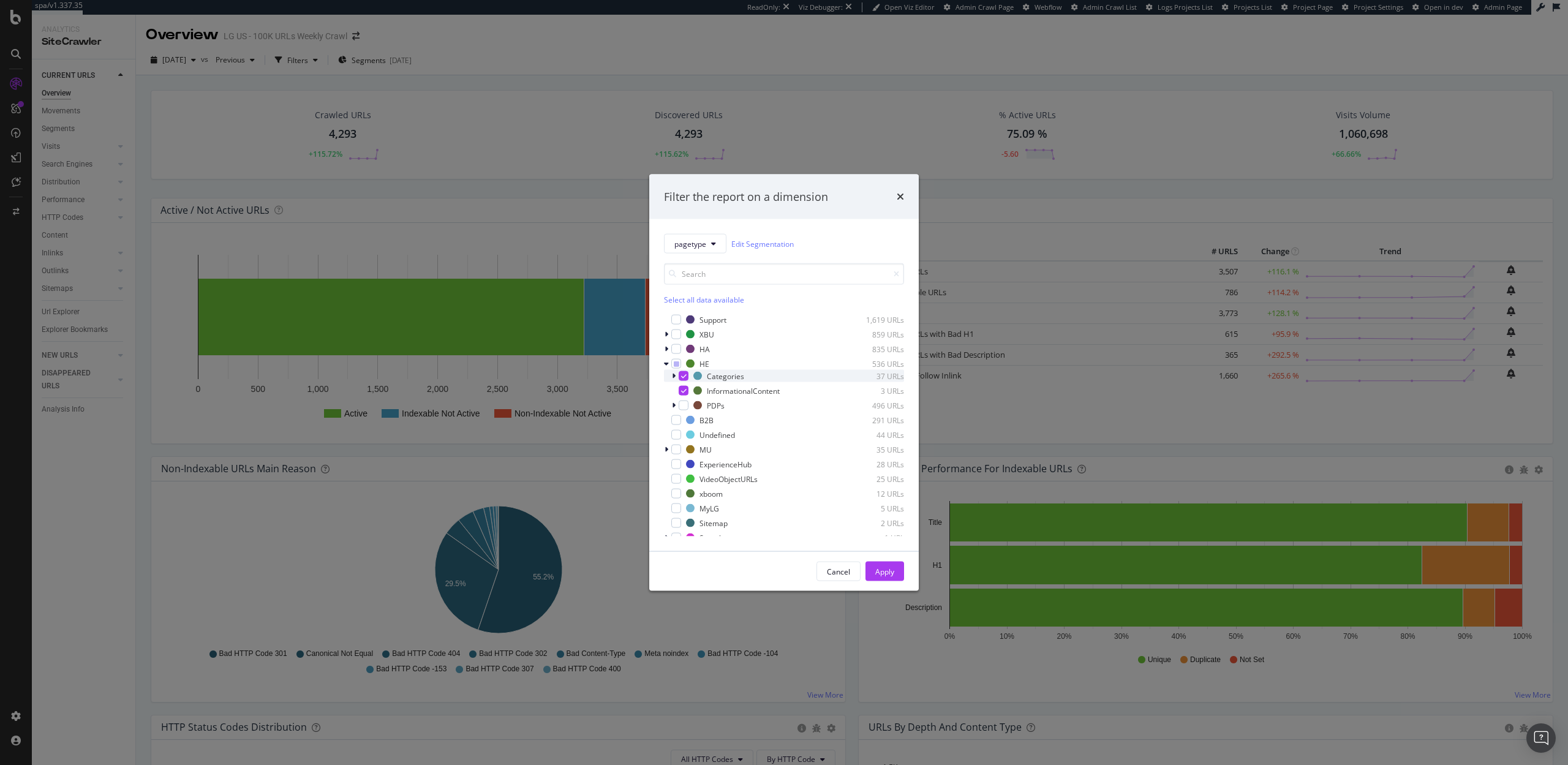
click at [682, 376] on icon "modal" at bounding box center [684, 376] width 5 height 6
click at [883, 569] on div "Apply" at bounding box center [884, 571] width 19 height 11
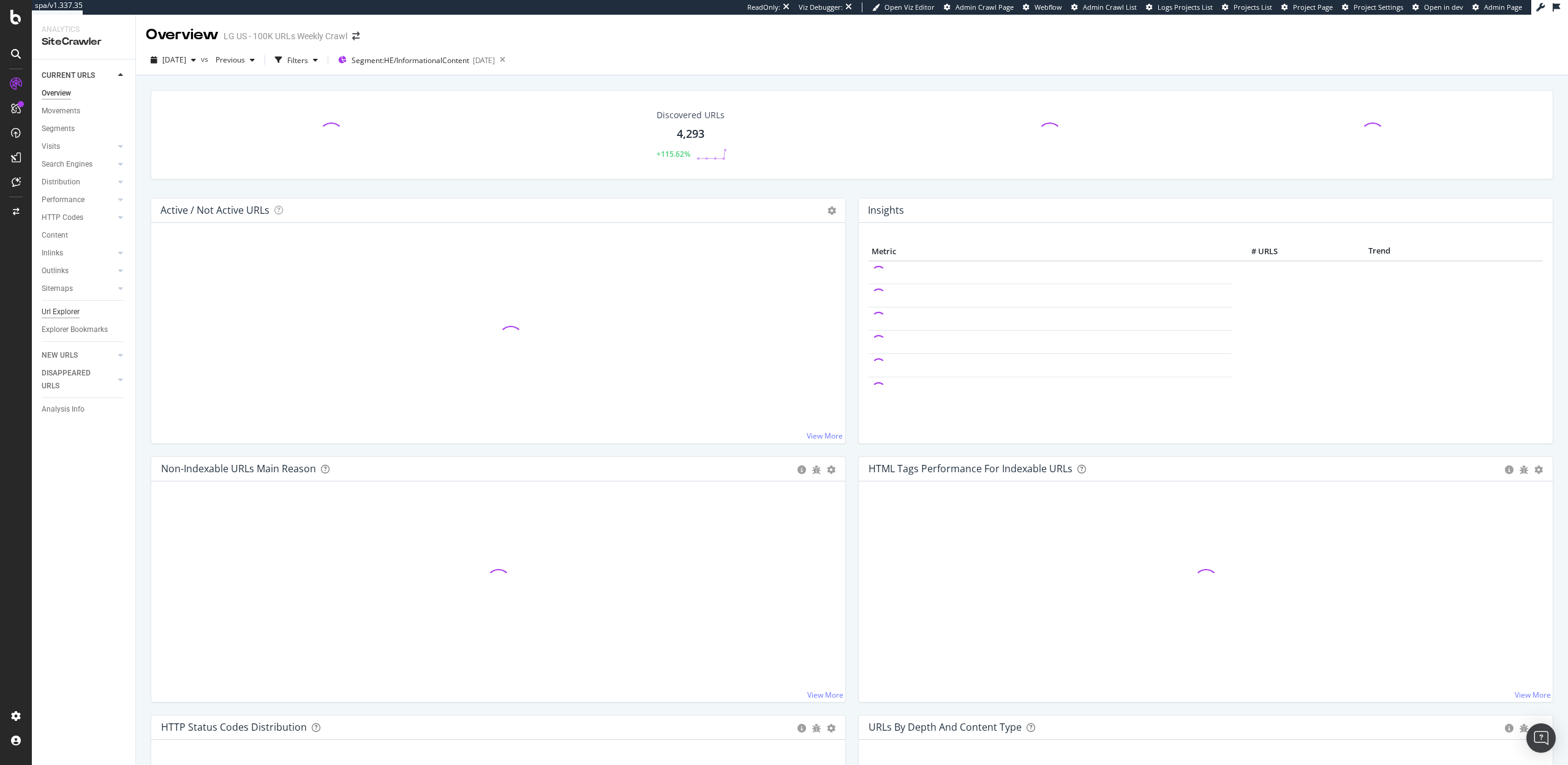
click at [69, 314] on div "Url Explorer" at bounding box center [60, 312] width 38 height 13
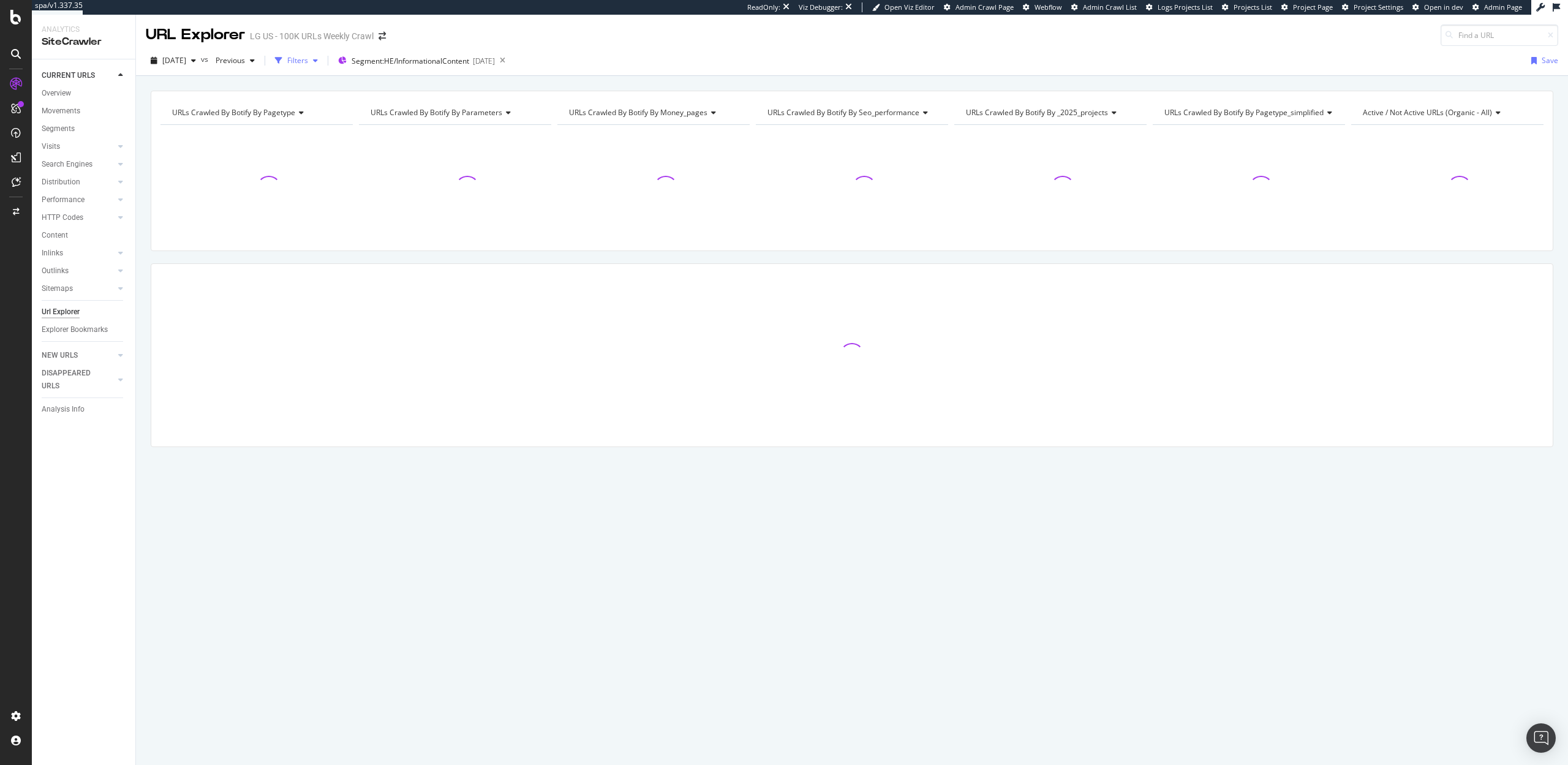
click at [323, 59] on div "button" at bounding box center [316, 60] width 15 height 7
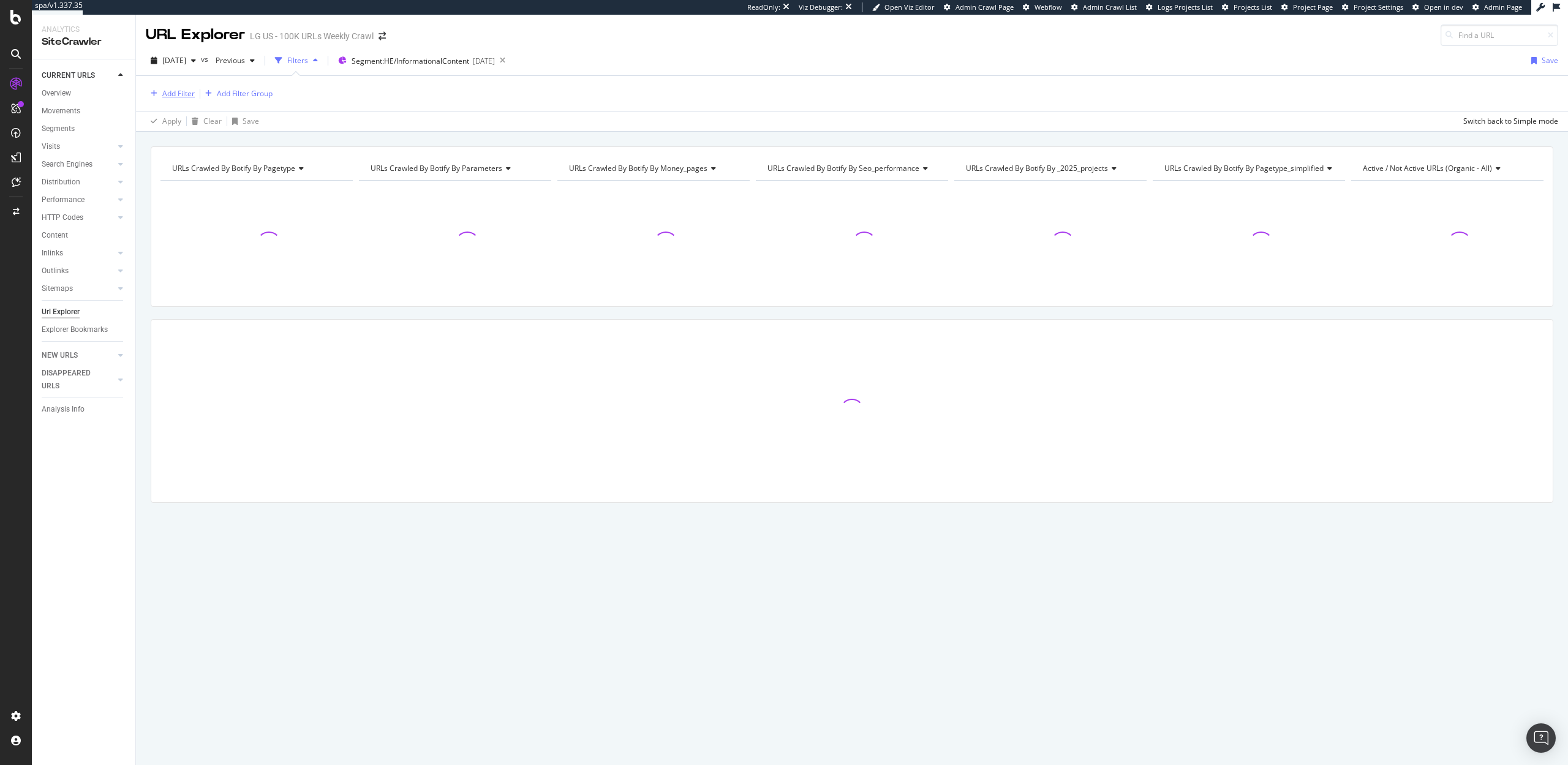
click at [168, 89] on div "Add Filter" at bounding box center [178, 93] width 33 height 11
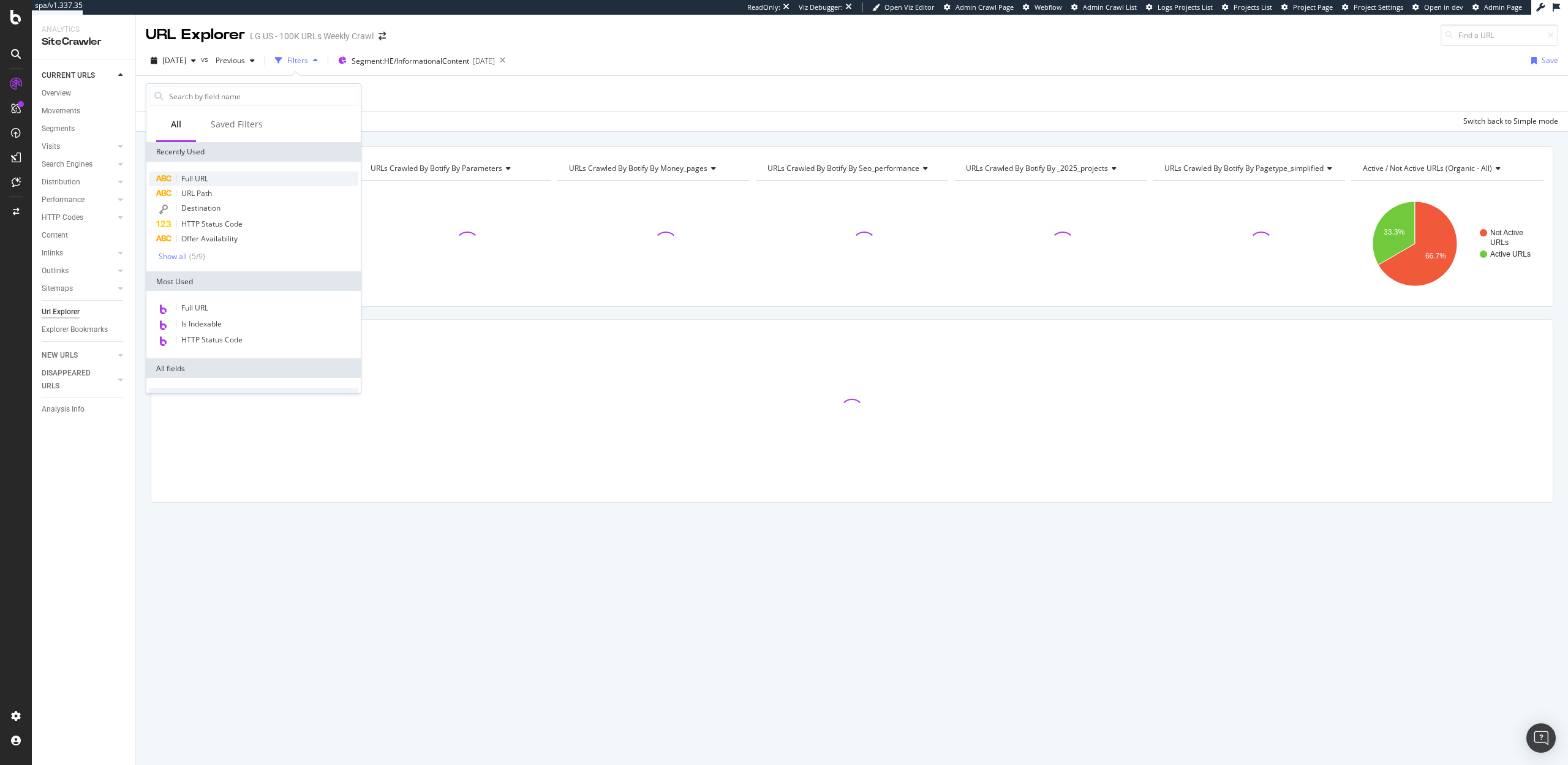
click at [205, 180] on span "Full URL" at bounding box center [195, 179] width 27 height 11
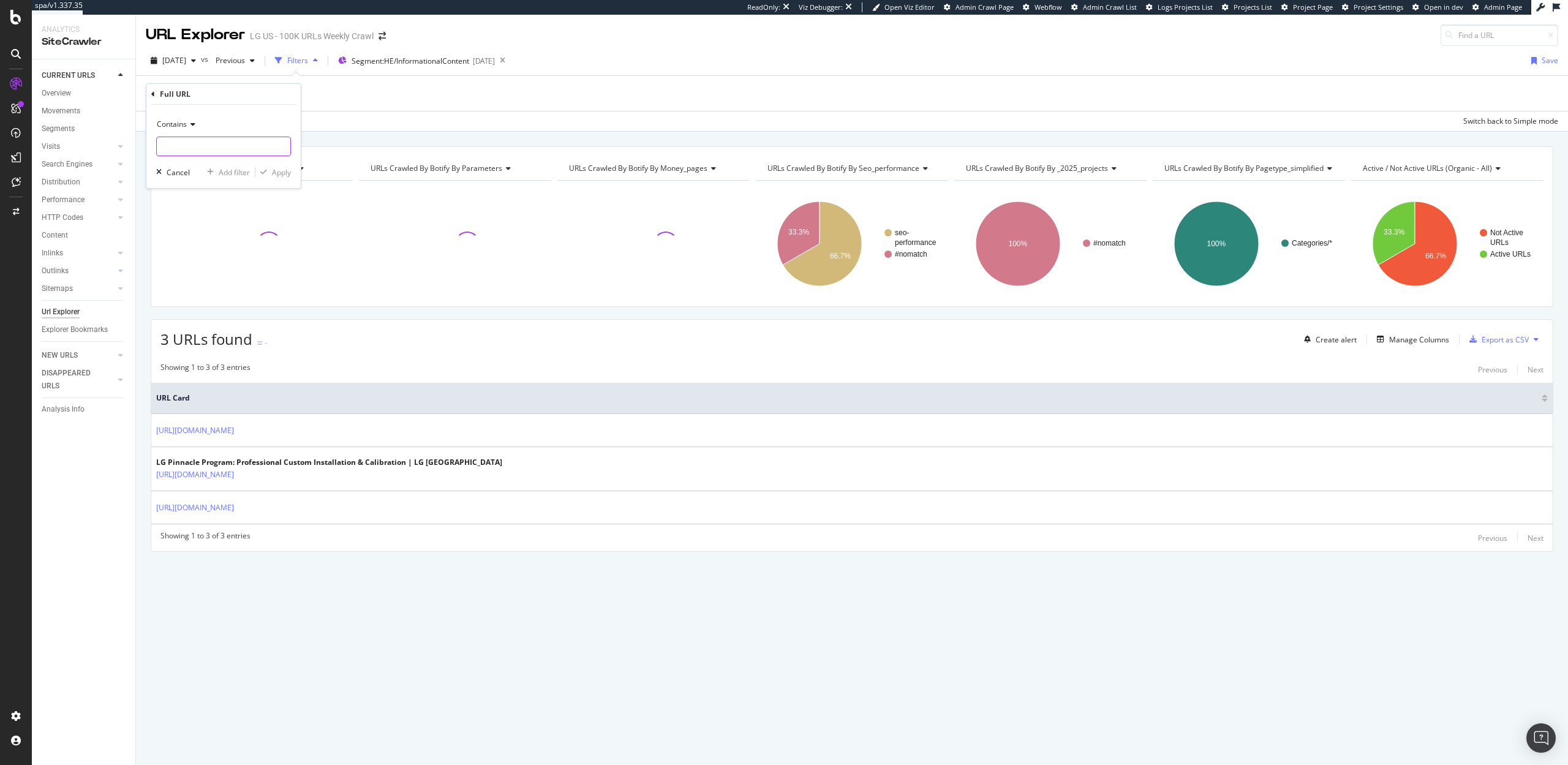
click at [186, 151] on input "text" at bounding box center [224, 146] width 134 height 19
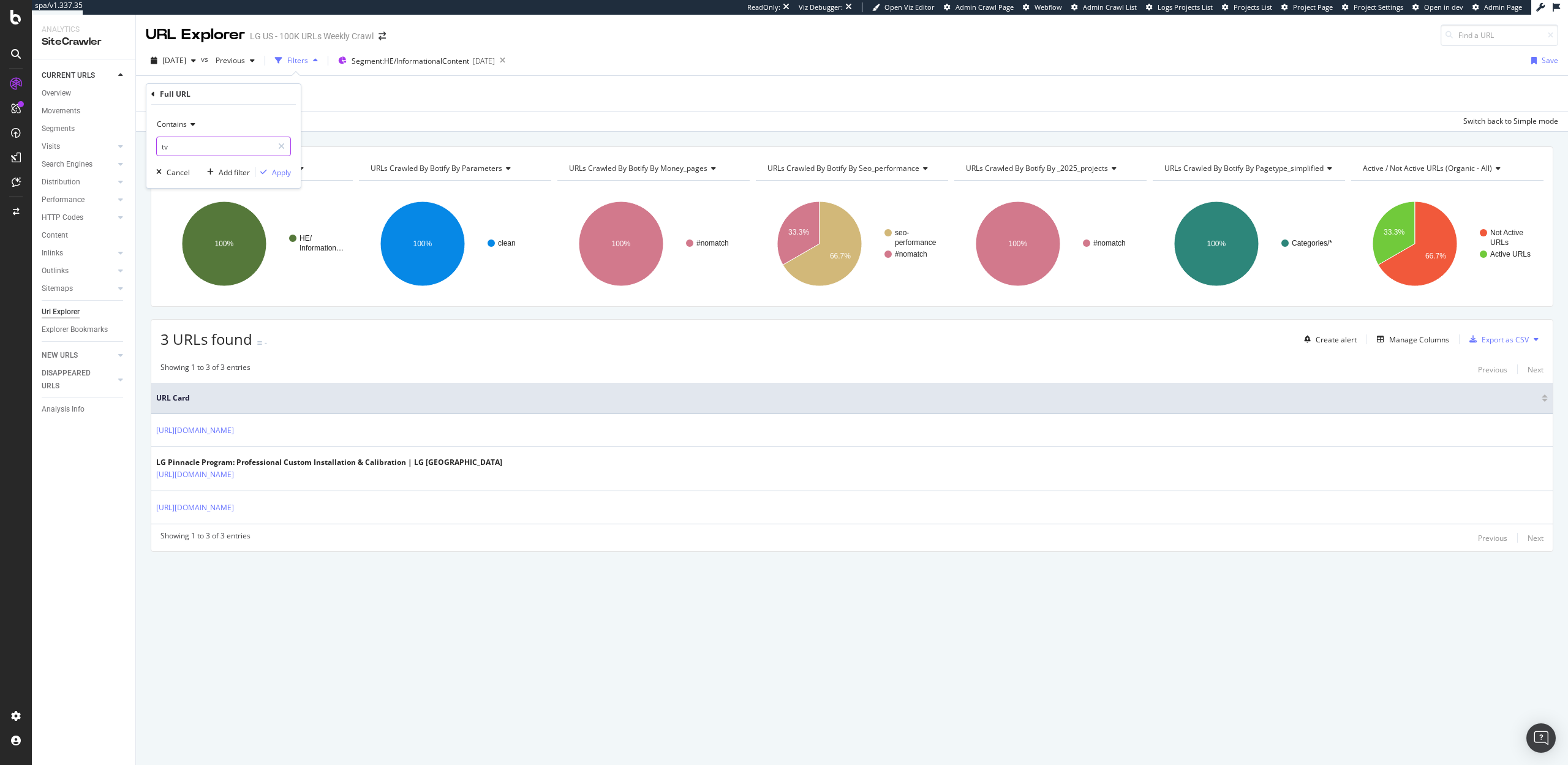
click at [180, 150] on input "tv" at bounding box center [214, 146] width 115 height 19
type input "experience-tvs"
click at [282, 175] on div "Apply" at bounding box center [281, 173] width 19 height 11
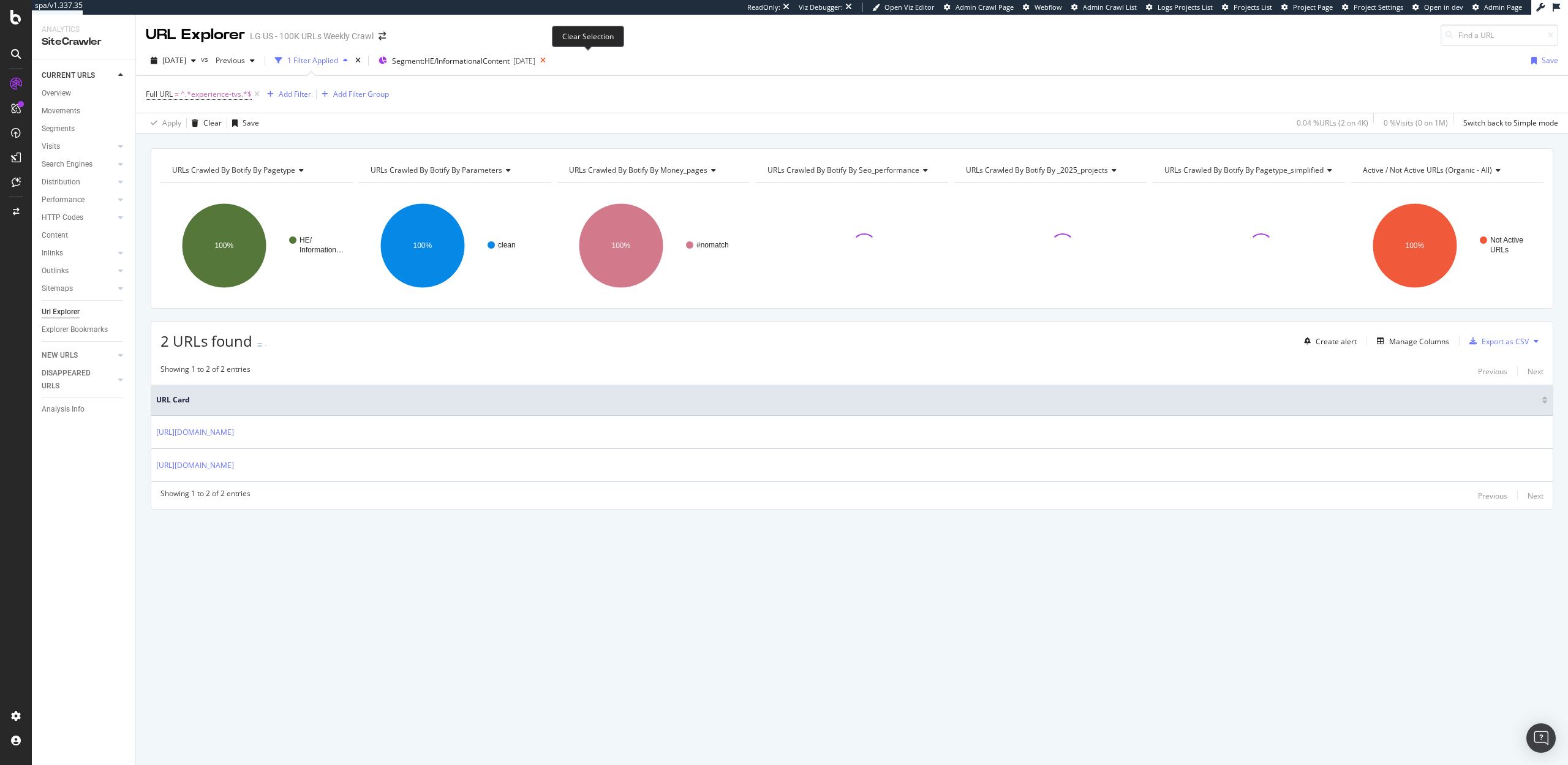
click at [551, 61] on icon at bounding box center [543, 61] width 15 height 17
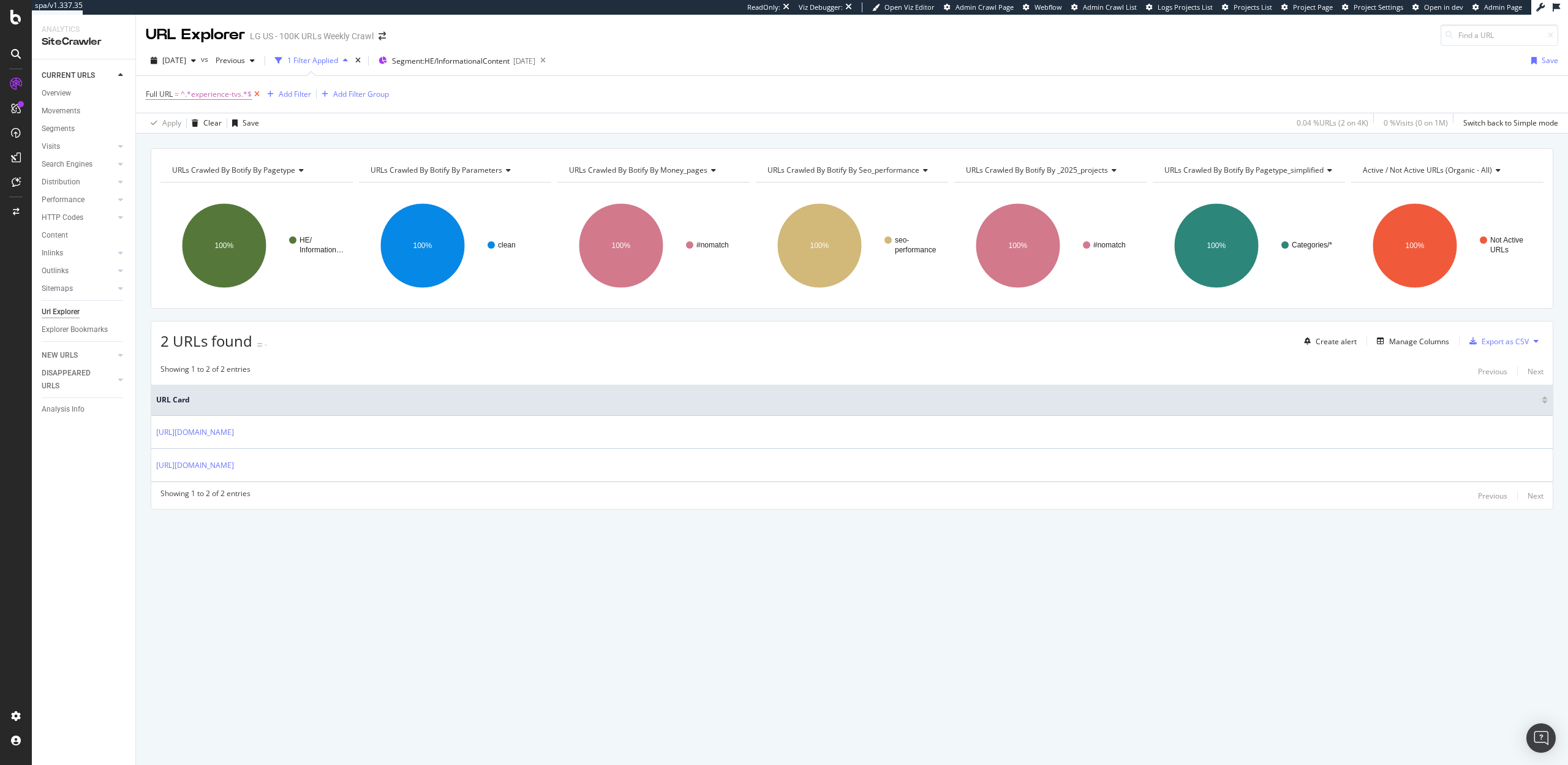
click at [258, 97] on icon at bounding box center [257, 94] width 11 height 12
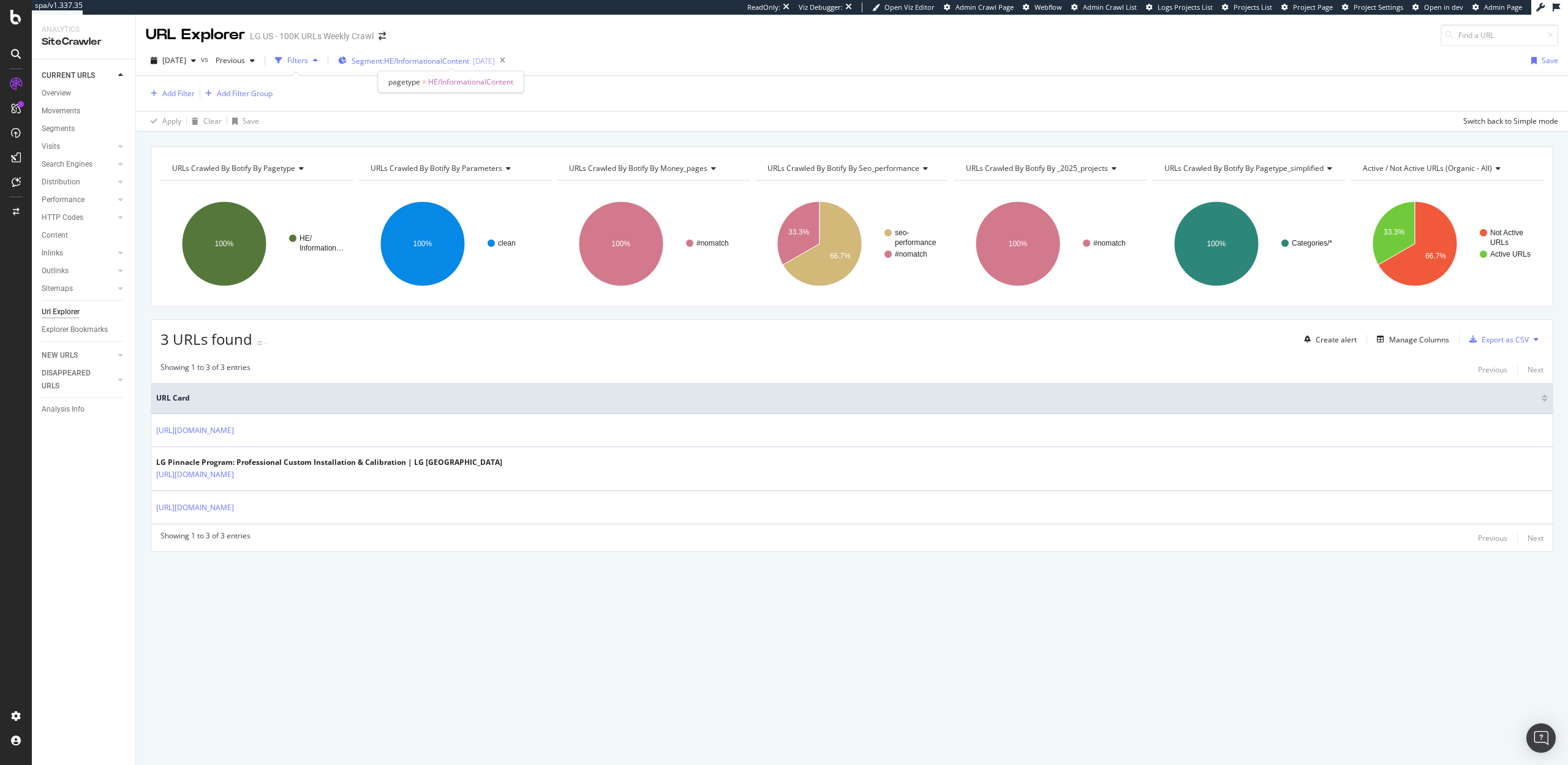
click at [469, 62] on span "Segment: HE/InformationalContent" at bounding box center [411, 61] width 117 height 11
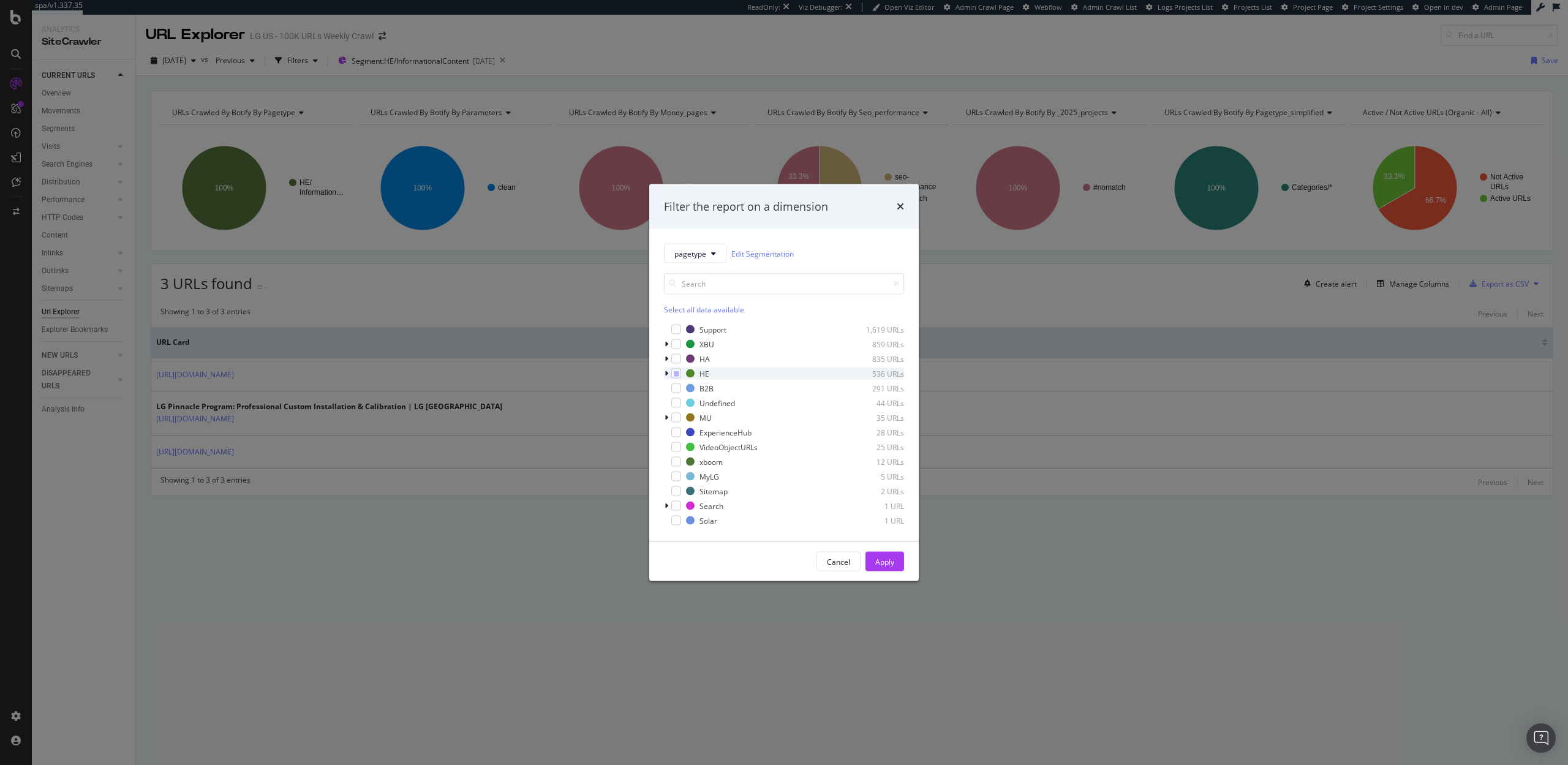
click at [666, 370] on icon "modal" at bounding box center [667, 373] width 4 height 7
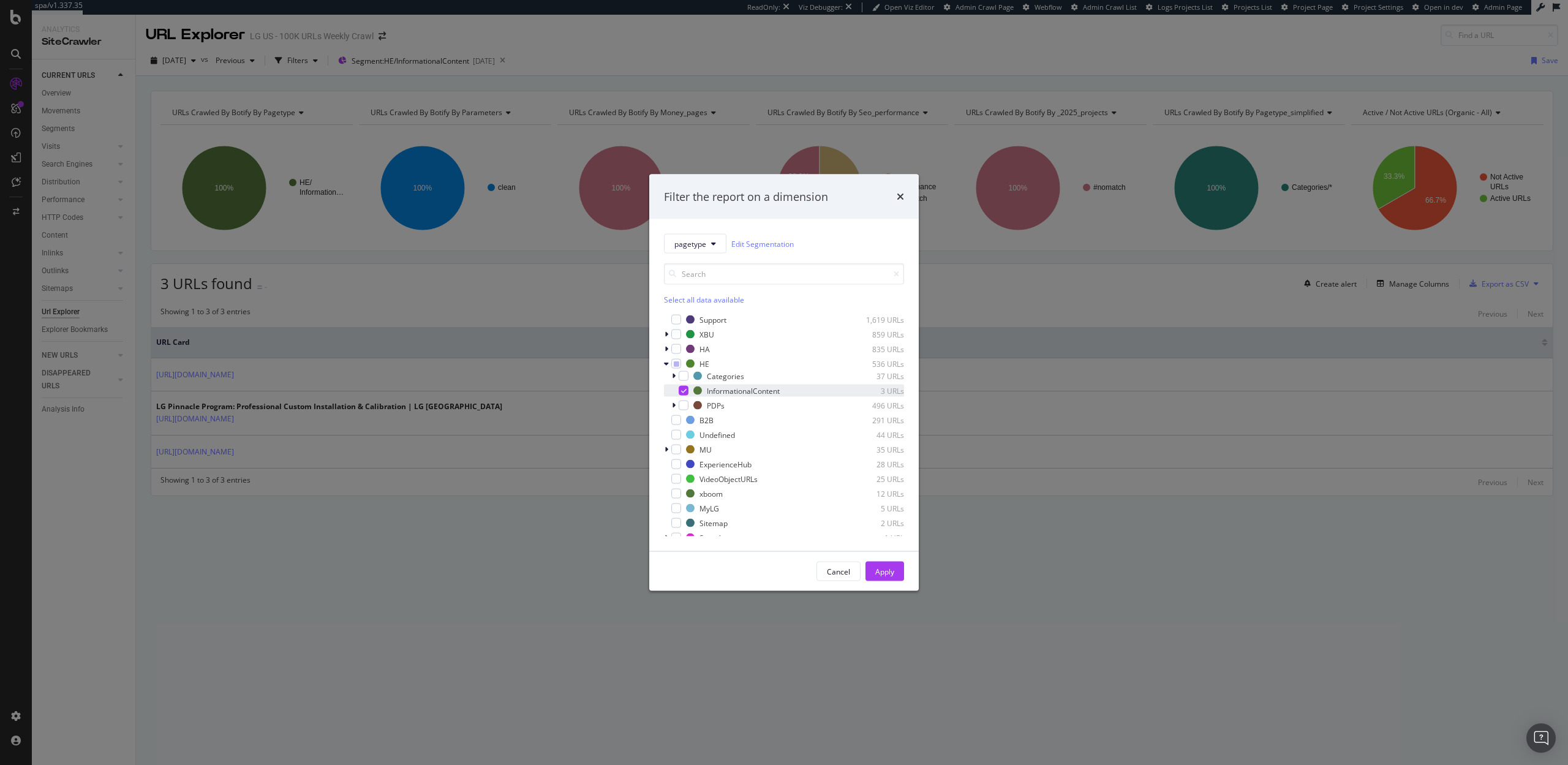
click at [684, 388] on icon "modal" at bounding box center [684, 391] width 5 height 6
click at [684, 378] on div "modal" at bounding box center [684, 376] width 10 height 10
click at [684, 389] on div "modal" at bounding box center [684, 391] width 10 height 10
click at [892, 570] on div "Apply" at bounding box center [884, 571] width 19 height 11
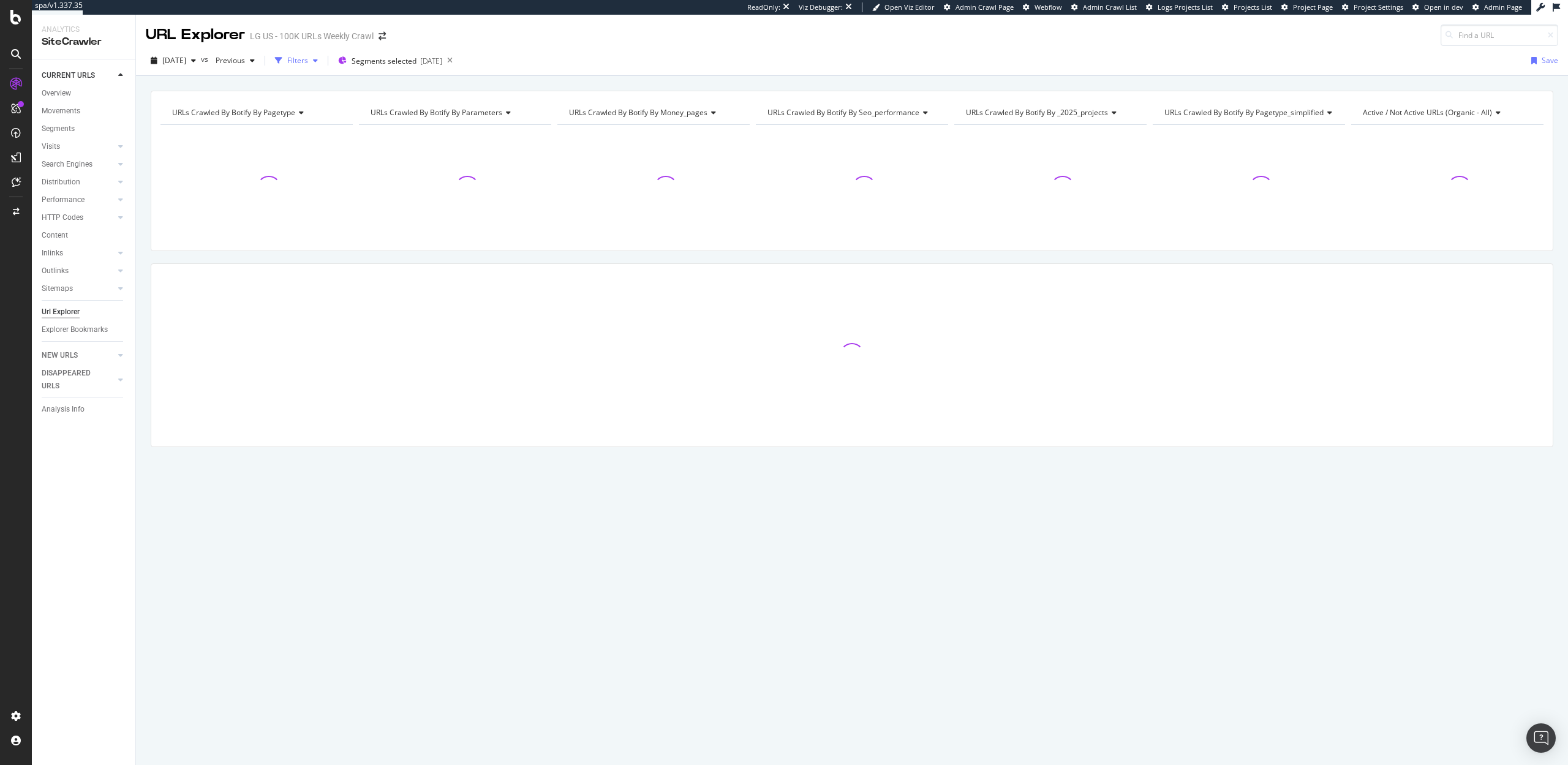
click at [308, 59] on div "Filters" at bounding box center [297, 61] width 21 height 11
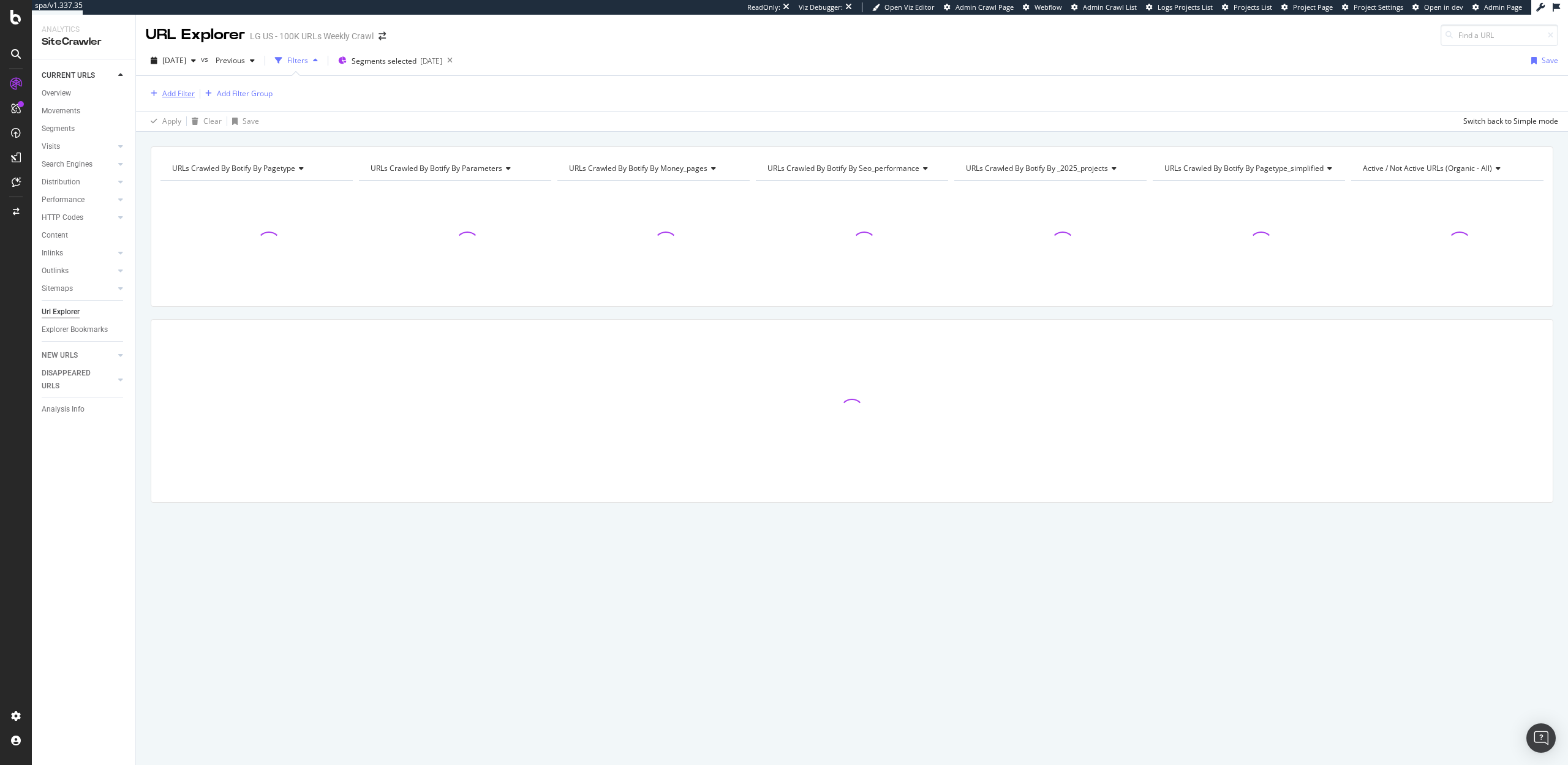
click at [177, 91] on div "Add Filter" at bounding box center [178, 93] width 33 height 11
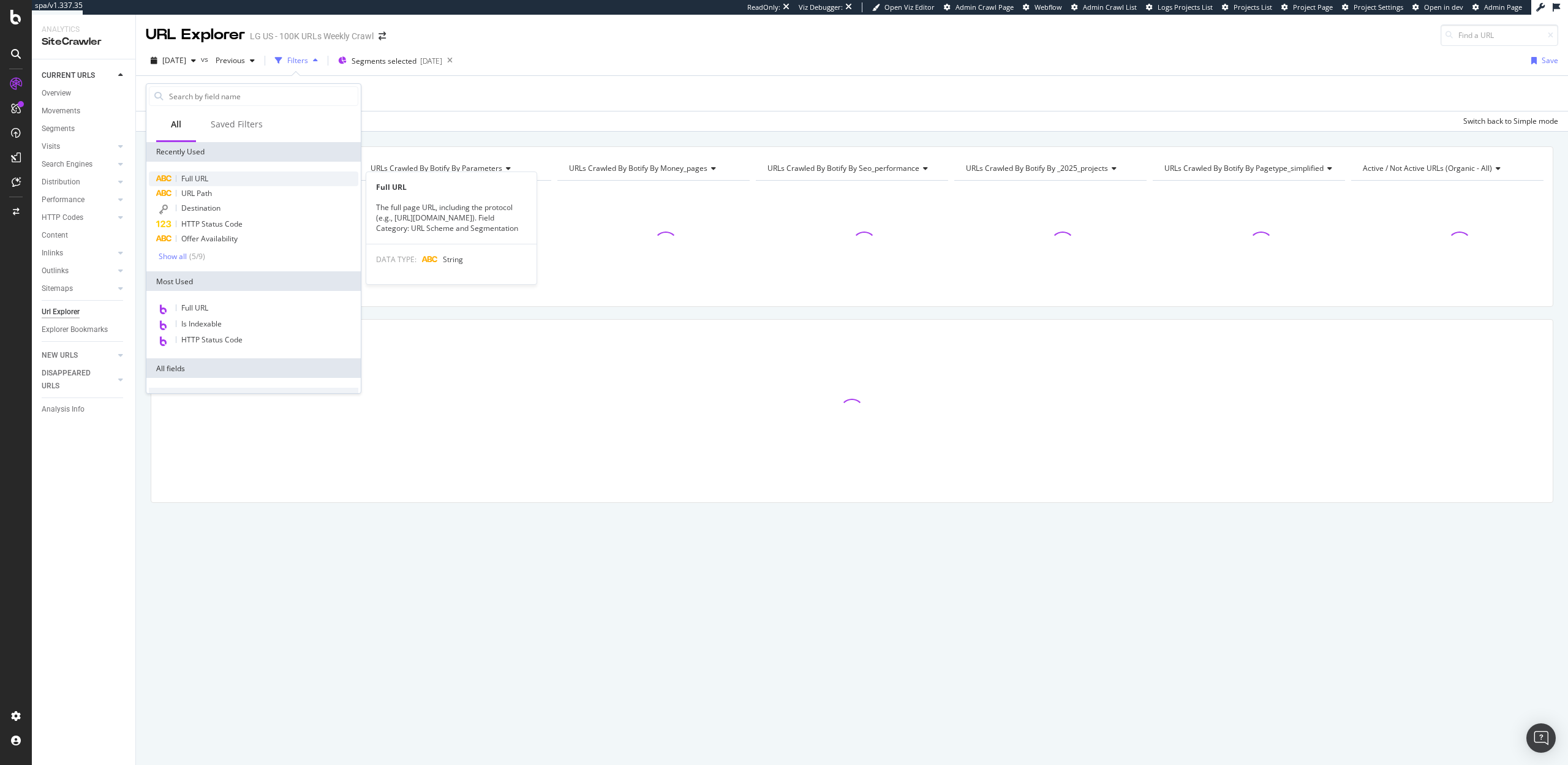
click at [196, 179] on span "Full URL" at bounding box center [195, 179] width 27 height 11
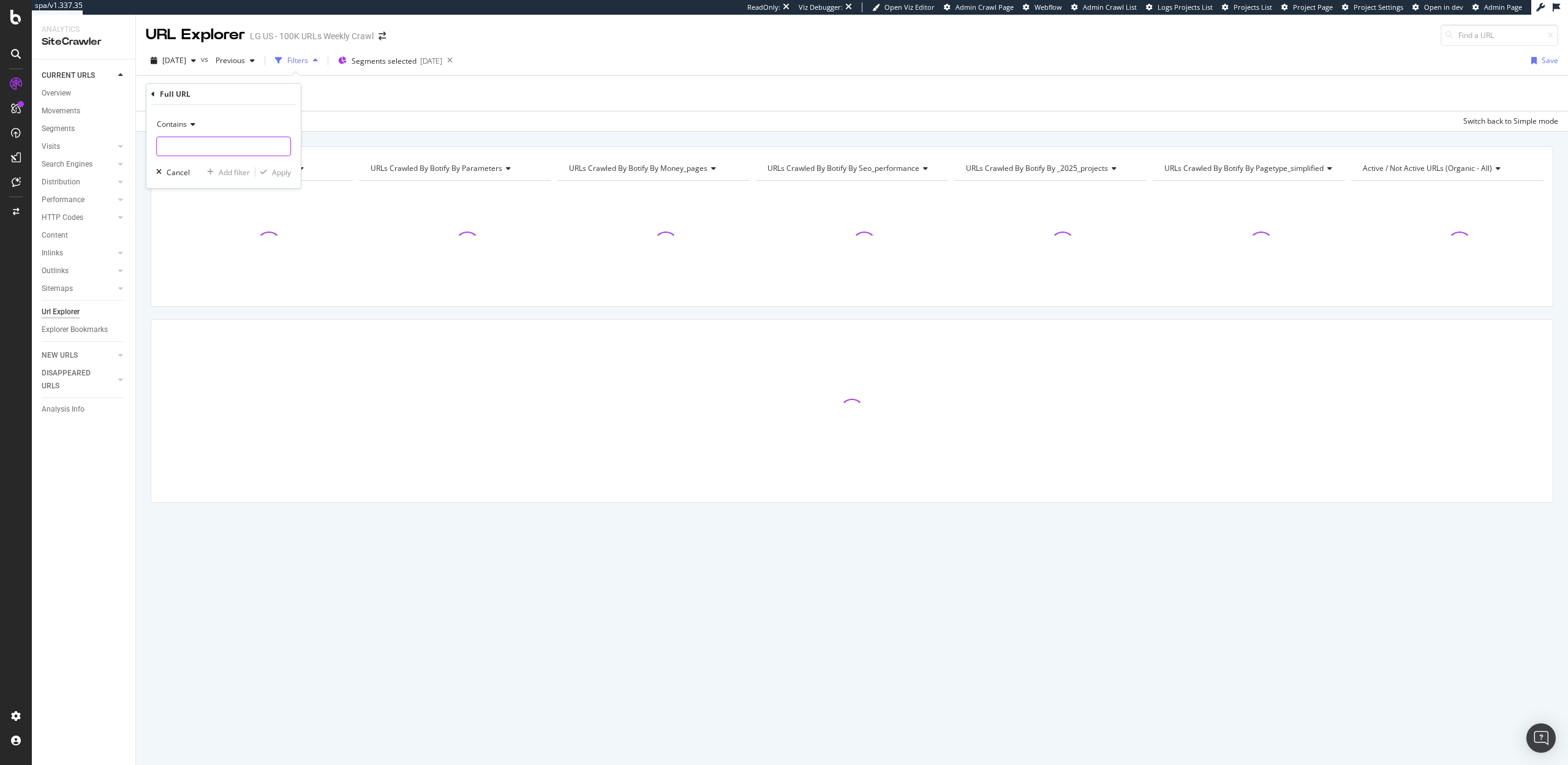
click at [185, 153] on input "text" at bounding box center [224, 146] width 134 height 19
type input "tv"
click at [278, 168] on div "Apply" at bounding box center [281, 173] width 19 height 11
click at [245, 60] on span "Previous" at bounding box center [228, 61] width 34 height 11
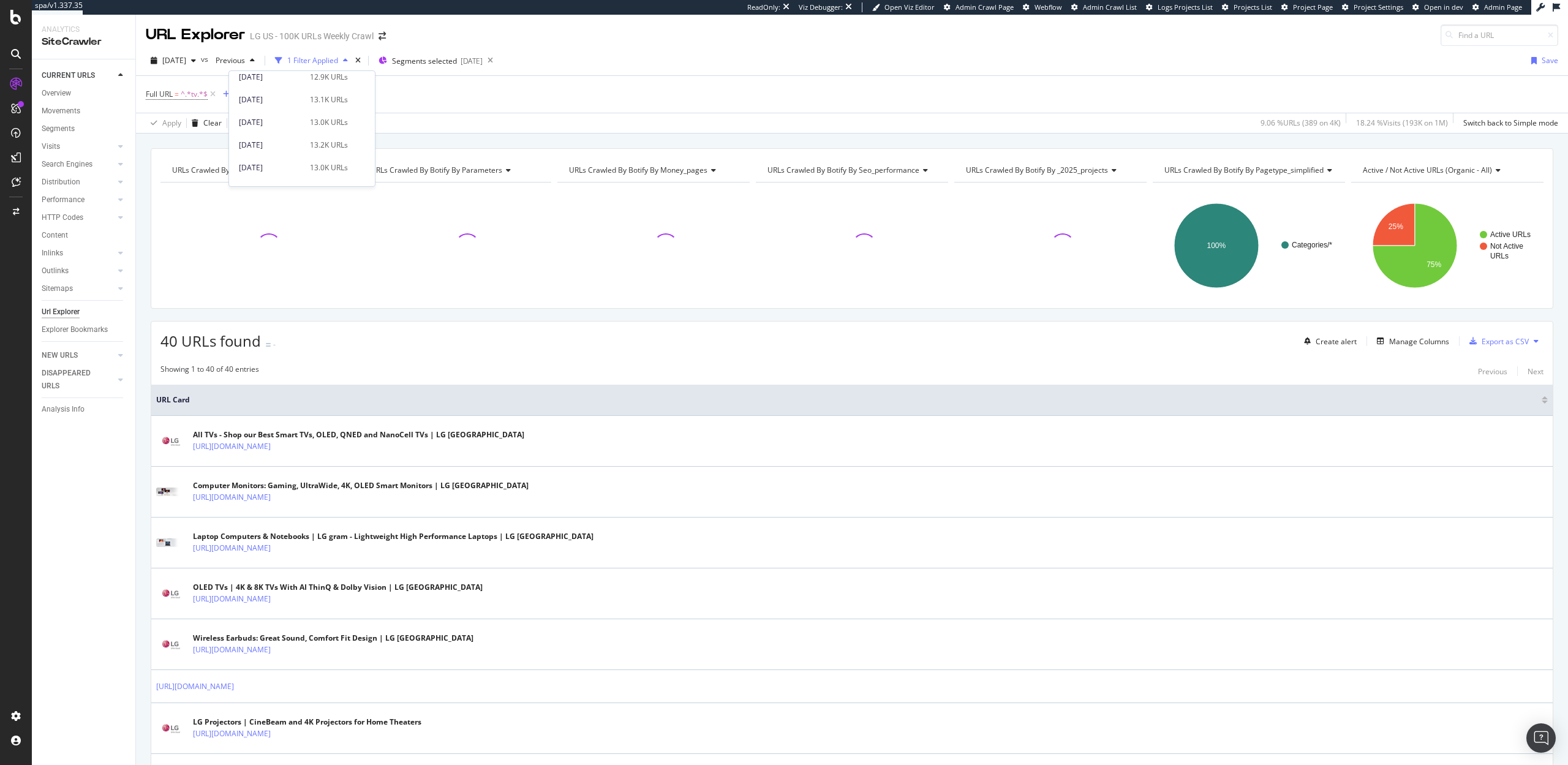
scroll to position [433, 0]
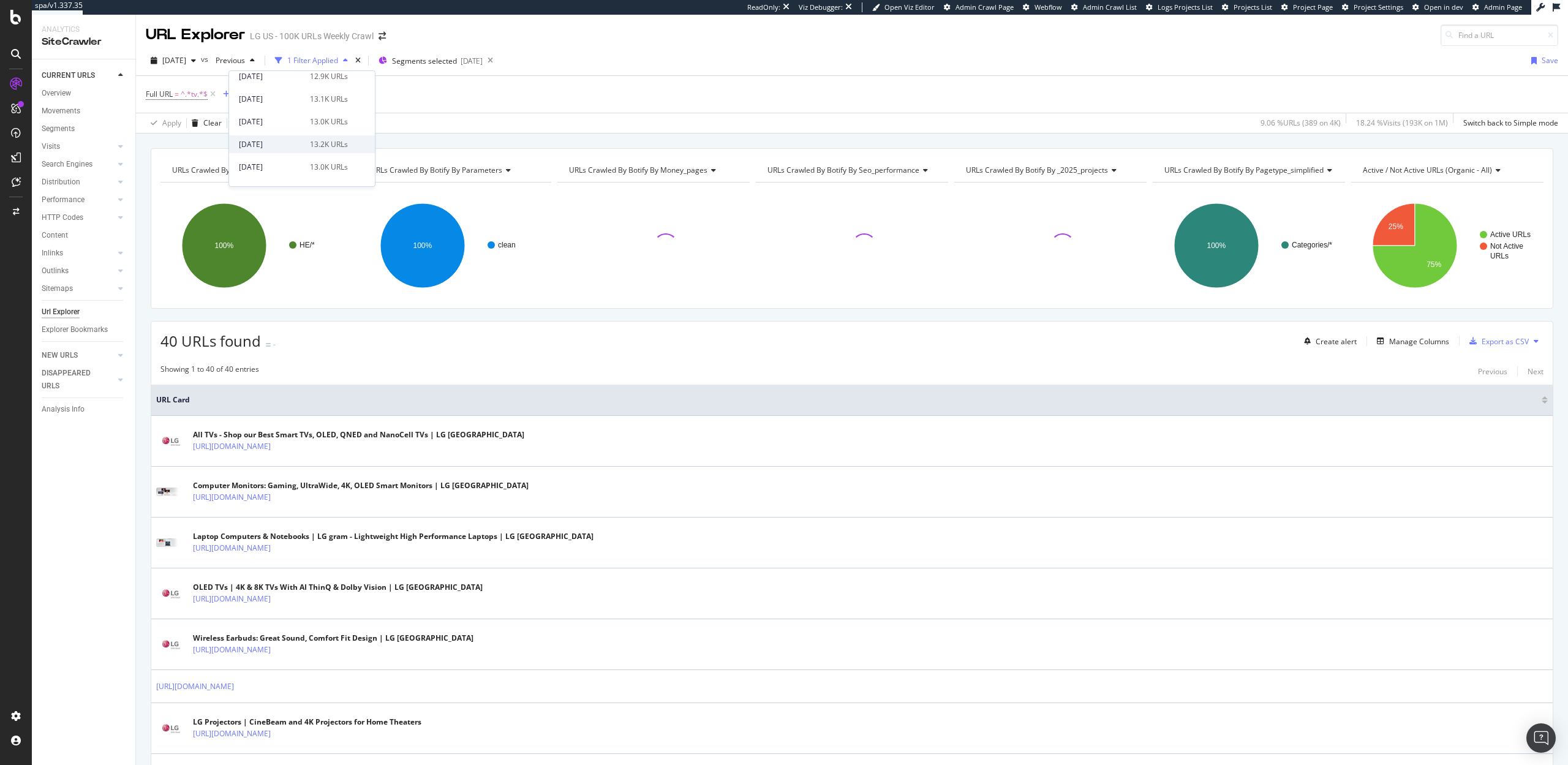
click at [304, 138] on div "2024 Sep. 22nd 13.2K URLs" at bounding box center [302, 144] width 146 height 18
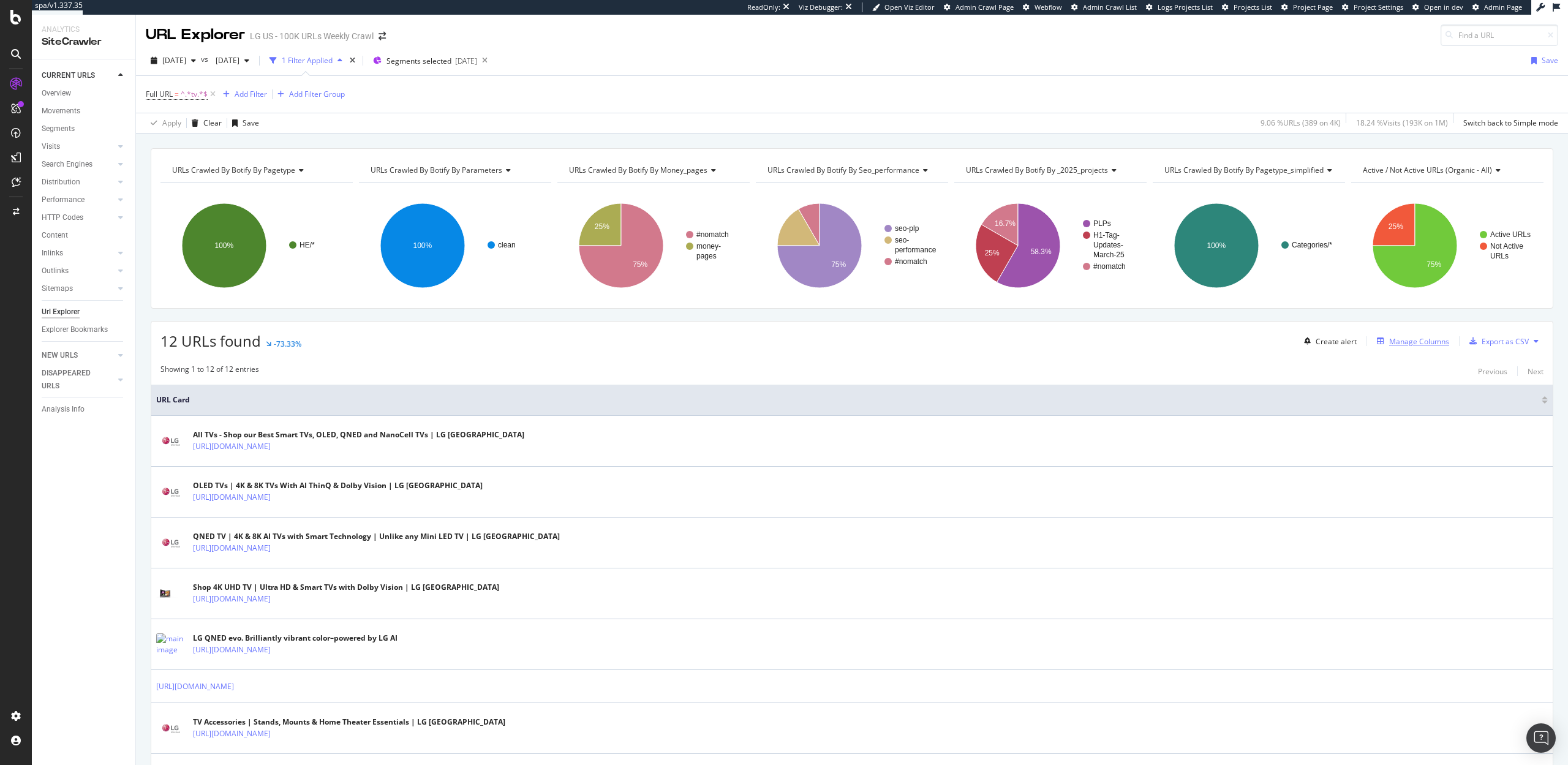
click at [1426, 340] on div "Manage Columns" at bounding box center [1419, 342] width 60 height 11
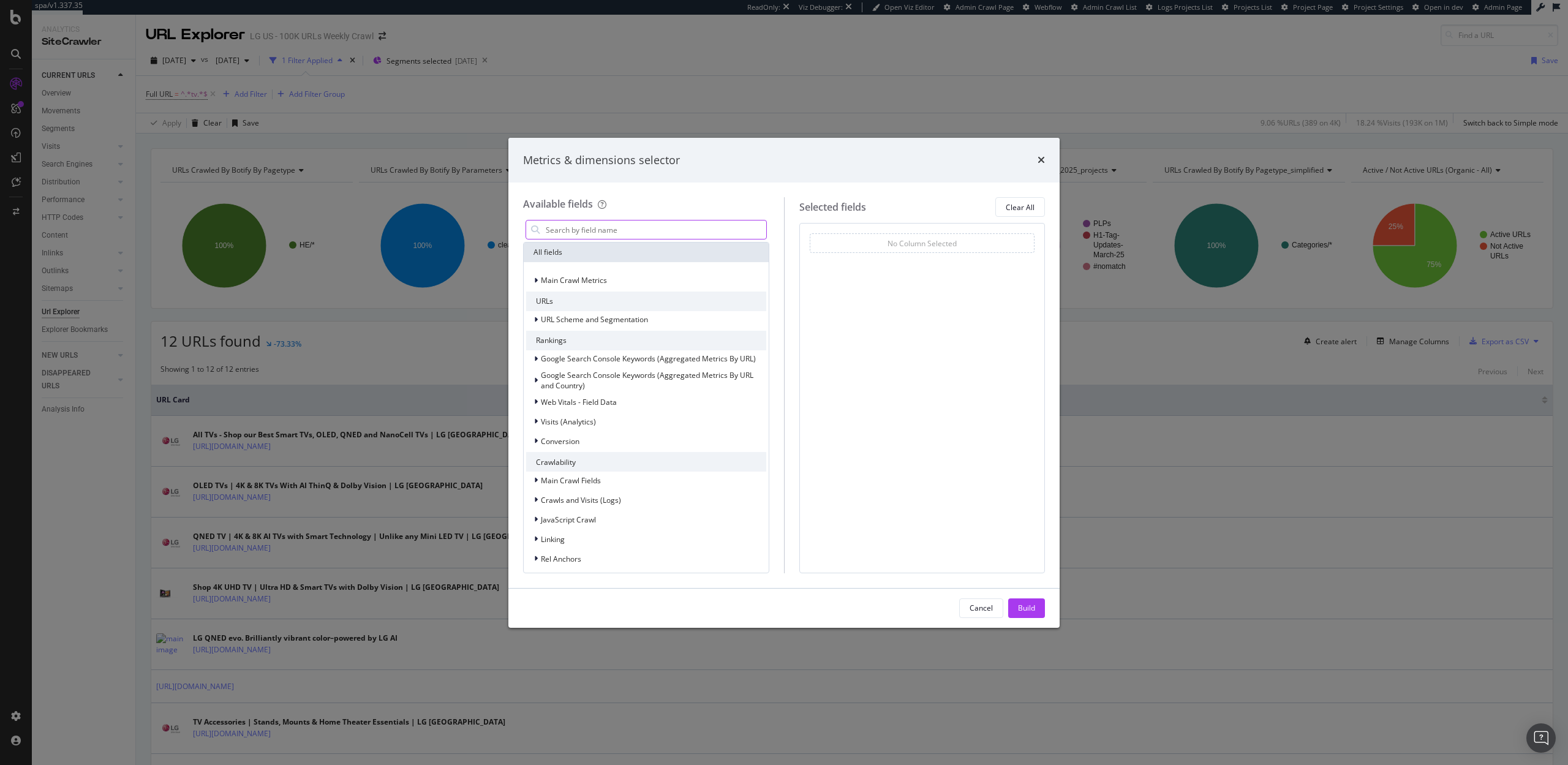
click at [676, 230] on input "modal" at bounding box center [656, 230] width 222 height 19
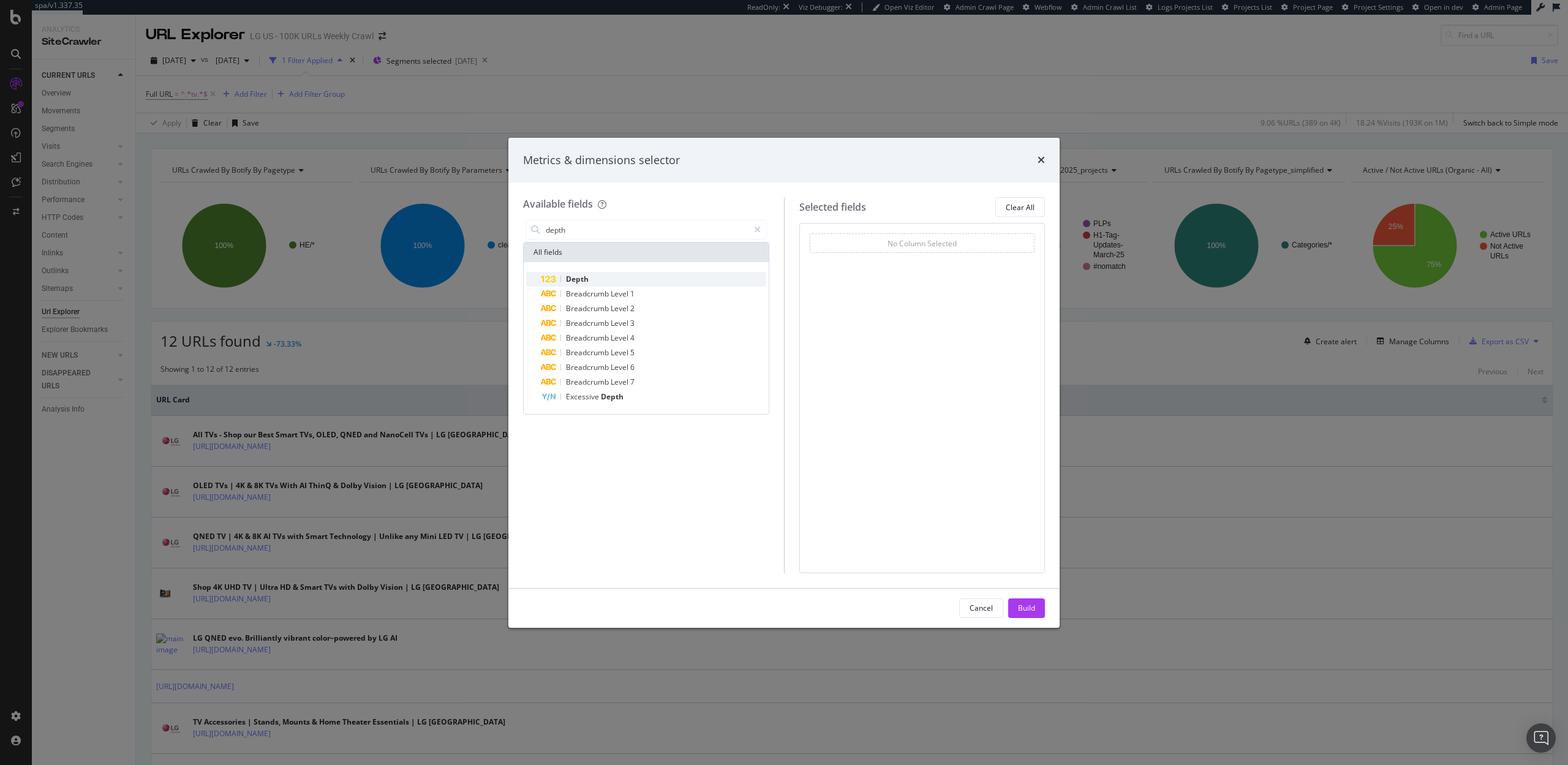
click at [619, 275] on div "Depth" at bounding box center [654, 279] width 226 height 15
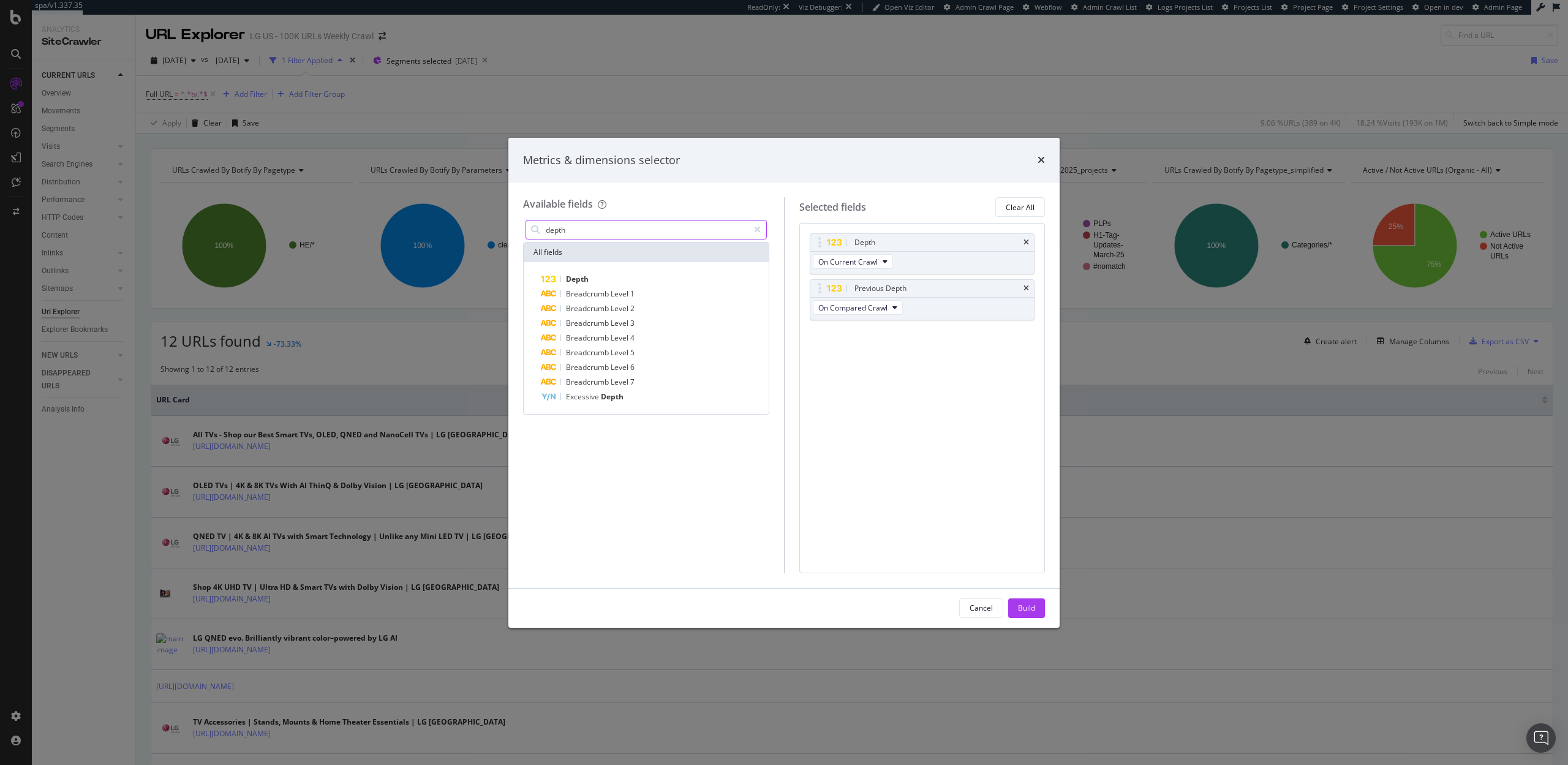
click at [614, 232] on input "depth" at bounding box center [647, 230] width 204 height 19
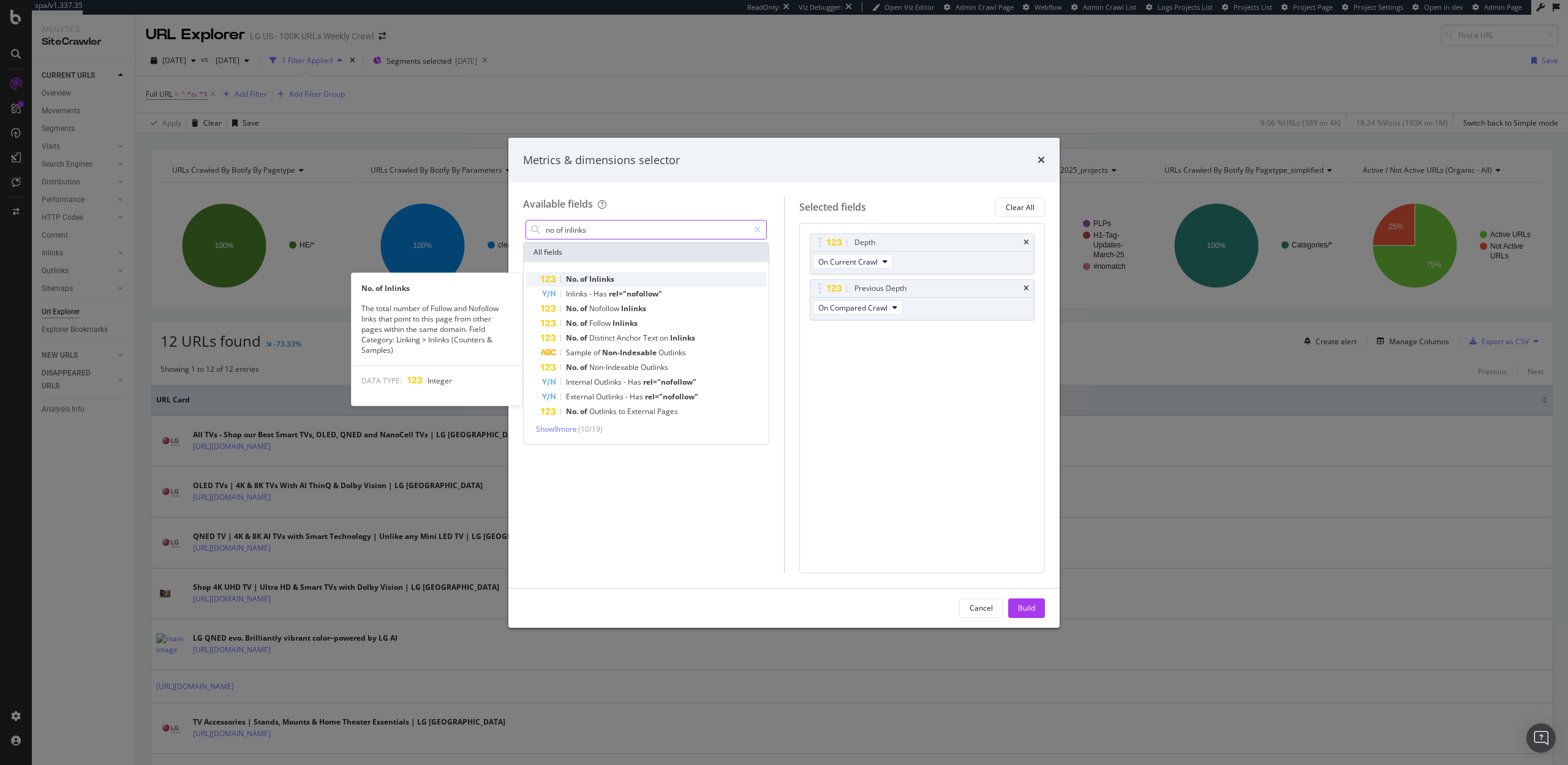
type input "no of inlinks"
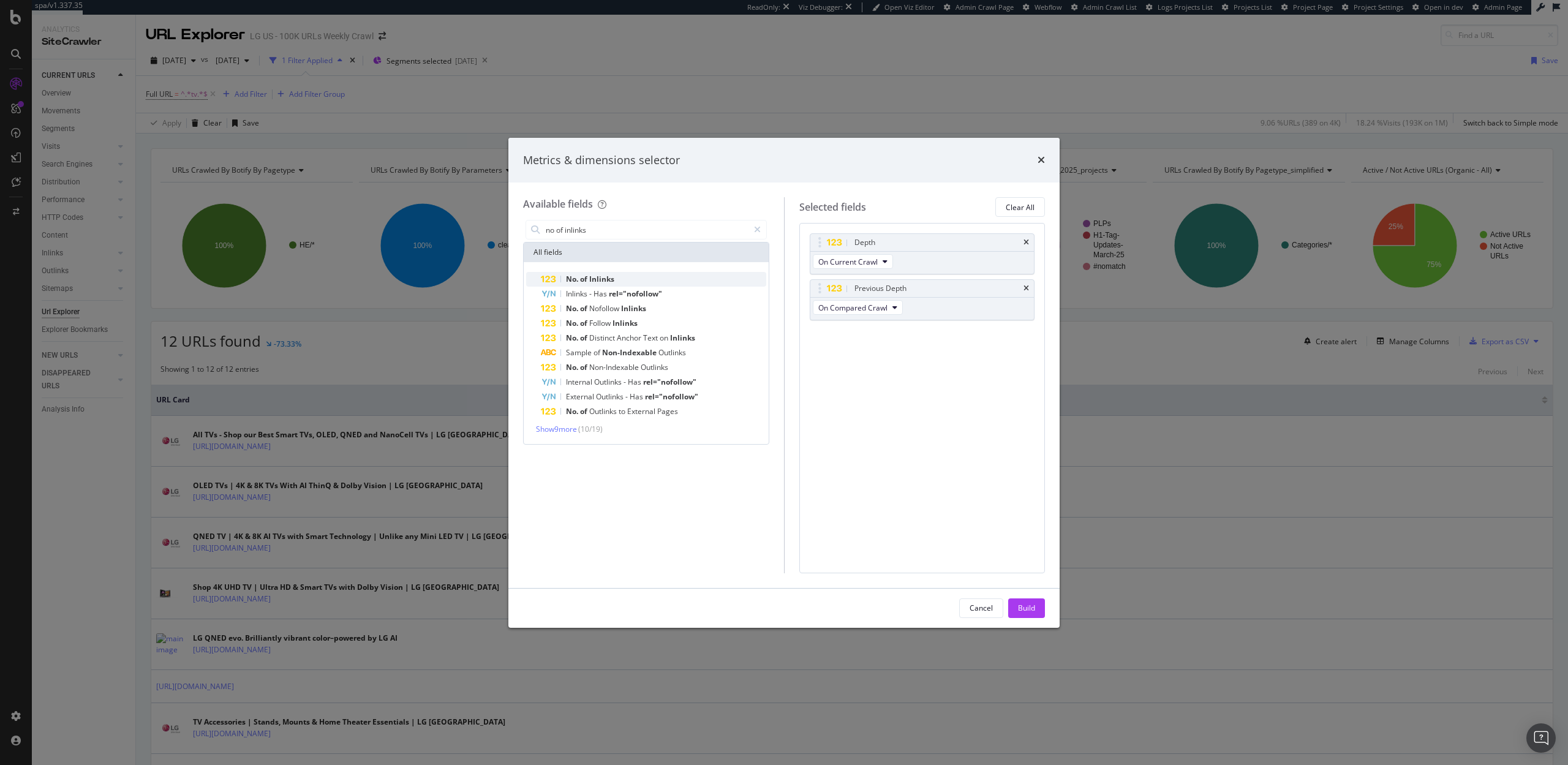
click at [641, 284] on div "No. of Inlinks" at bounding box center [654, 279] width 226 height 15
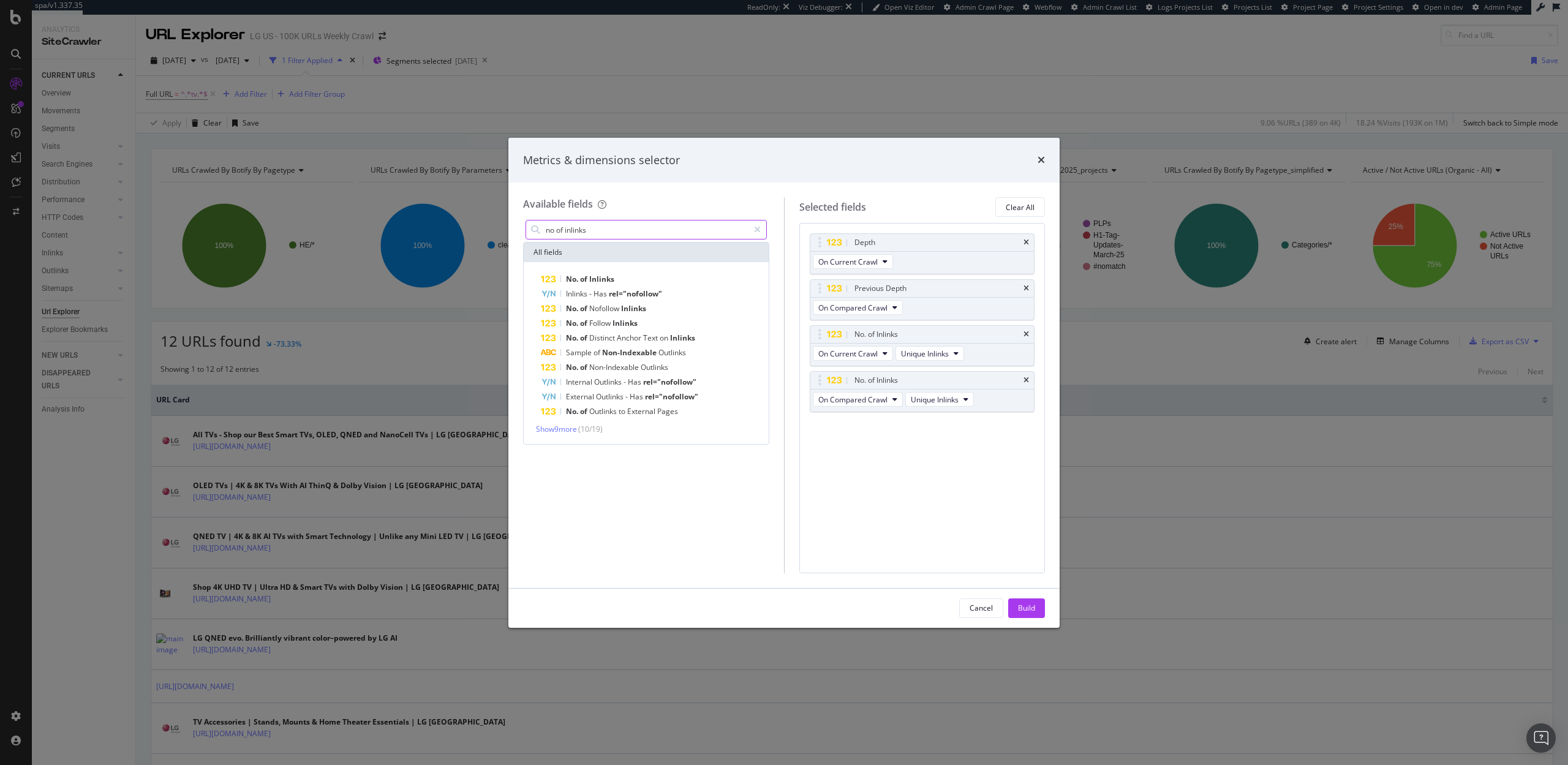
click at [636, 229] on input "no of inlinks" at bounding box center [647, 230] width 204 height 19
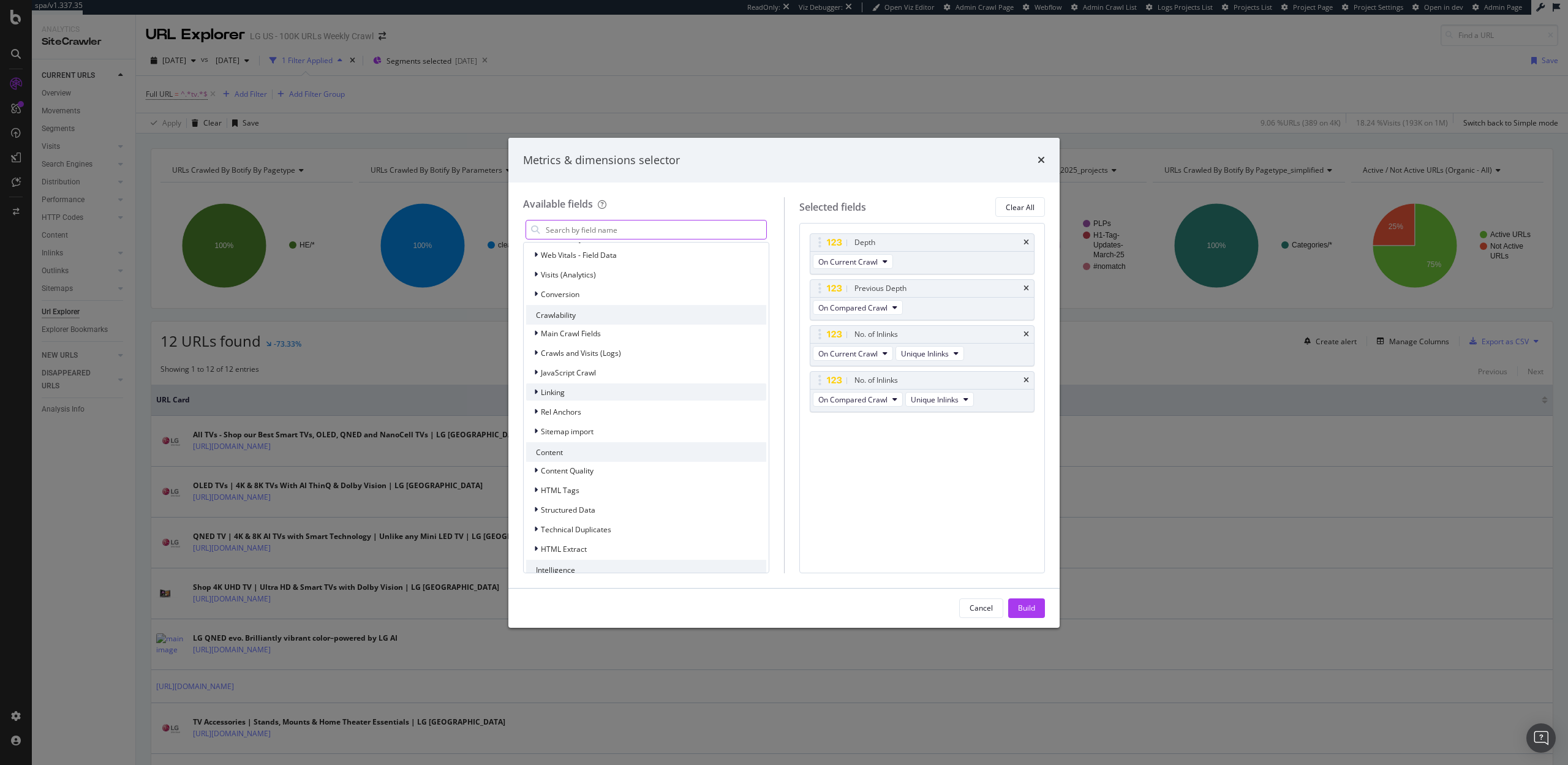
scroll to position [181, 0]
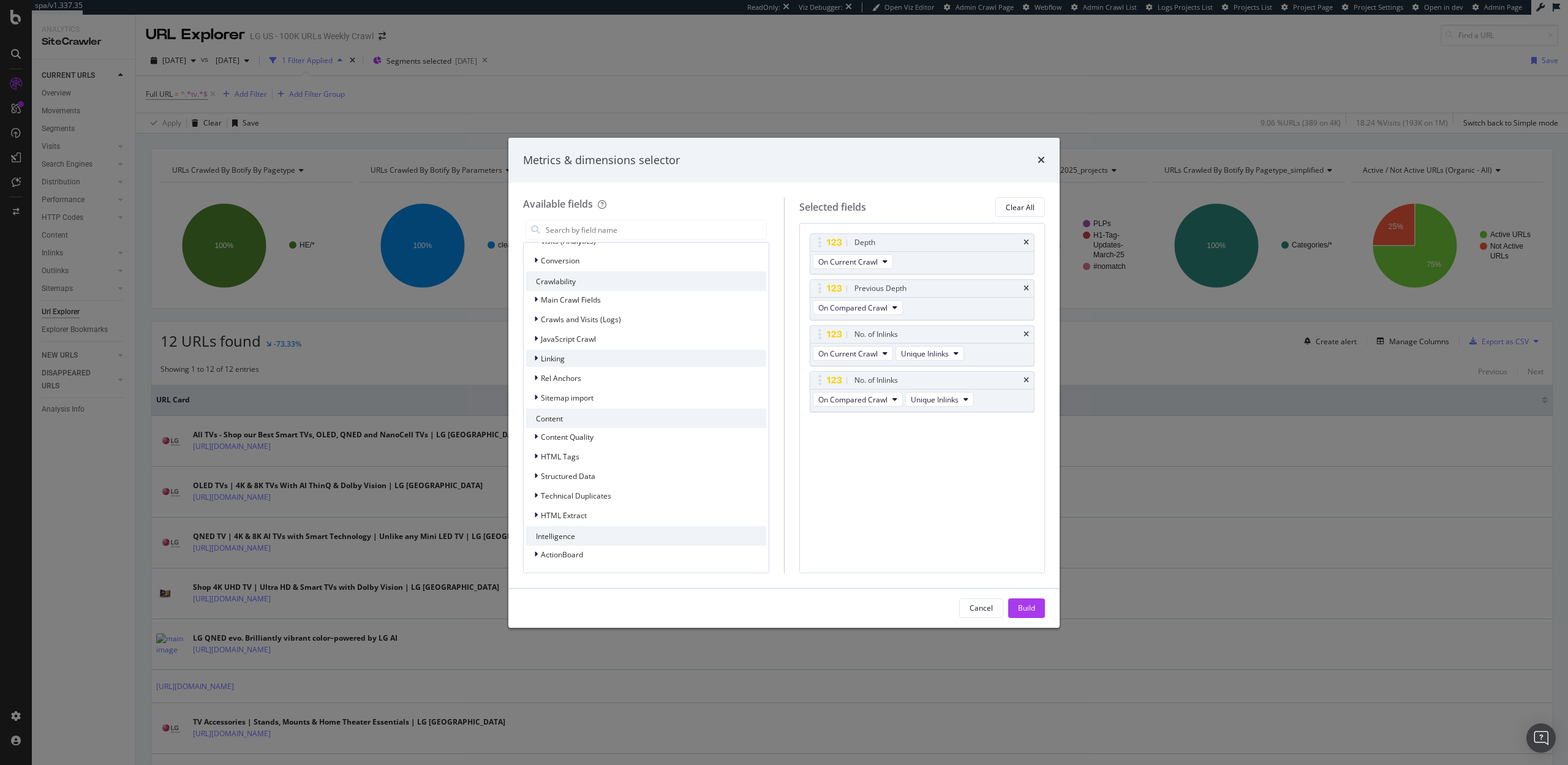
click at [589, 360] on div "Linking" at bounding box center [646, 358] width 240 height 17
click at [582, 376] on div "Rel Anchors" at bounding box center [646, 378] width 240 height 17
click at [562, 376] on span "Rel Anchors" at bounding box center [561, 378] width 41 height 11
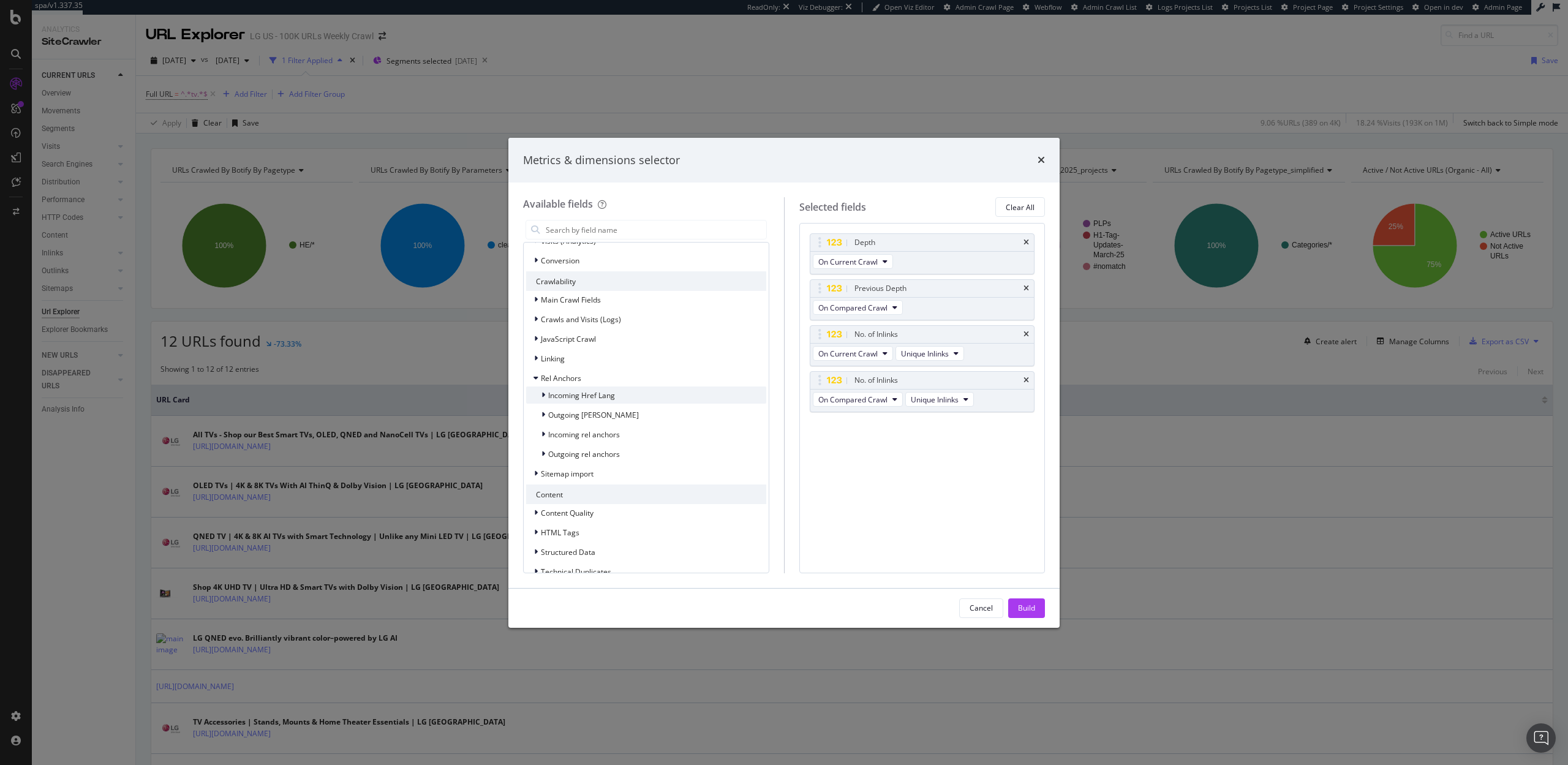
click at [575, 391] on span "Incoming Href Lang" at bounding box center [581, 396] width 67 height 11
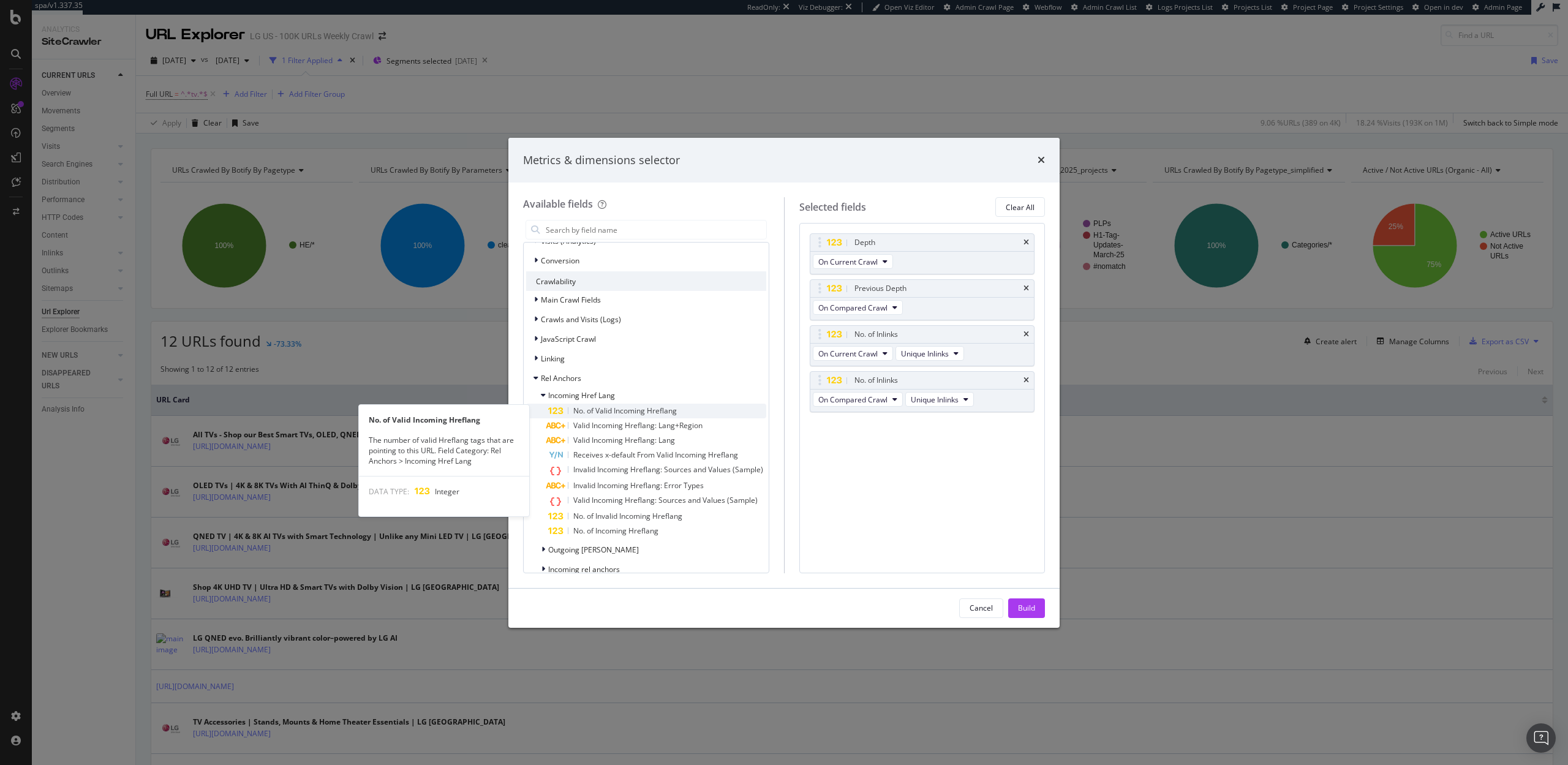
click at [590, 408] on span "No. of Valid Incoming Hreflang" at bounding box center [625, 411] width 103 height 11
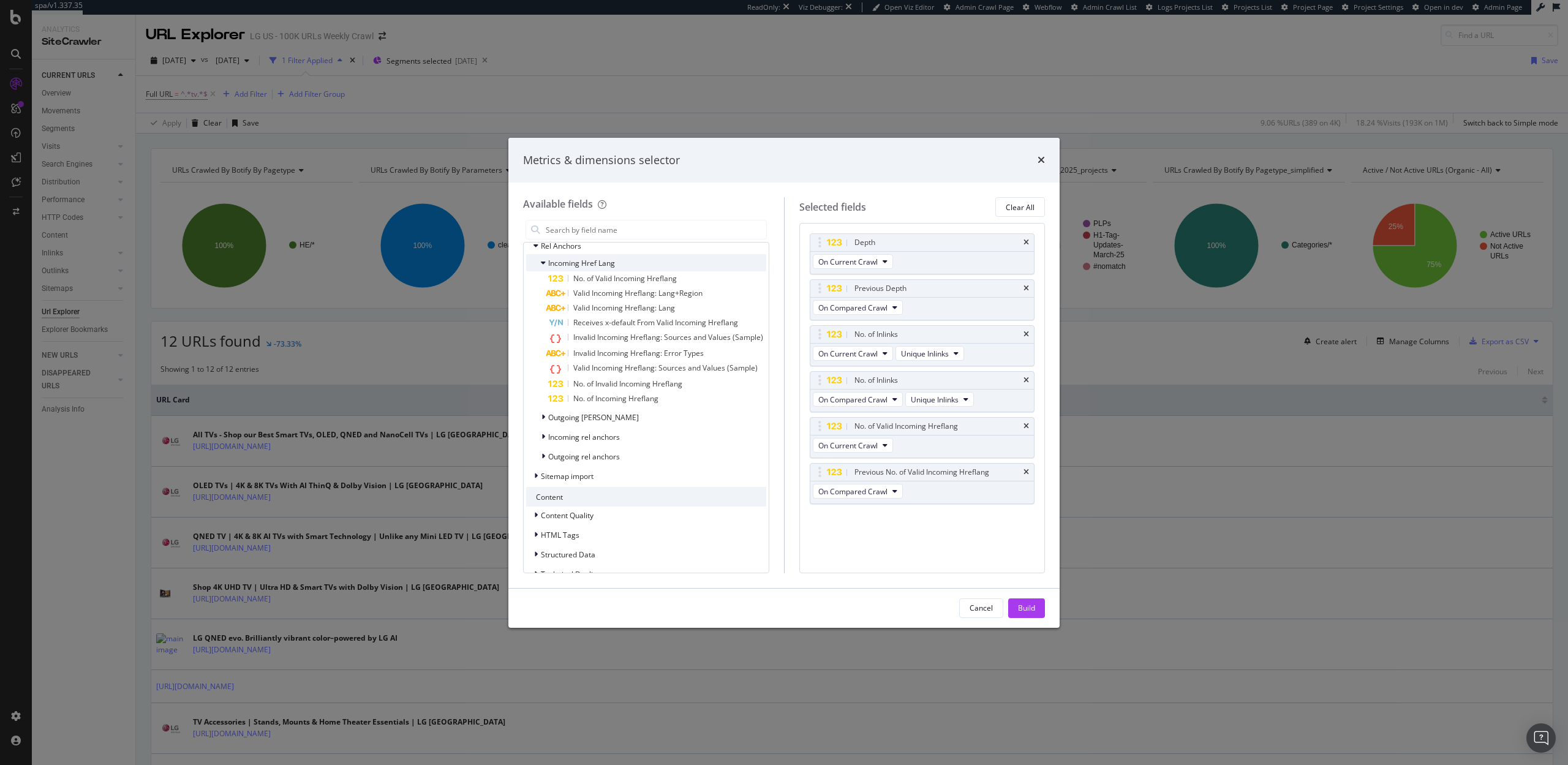
scroll to position [314, 0]
click at [617, 473] on div "Sitemap import" at bounding box center [646, 475] width 240 height 17
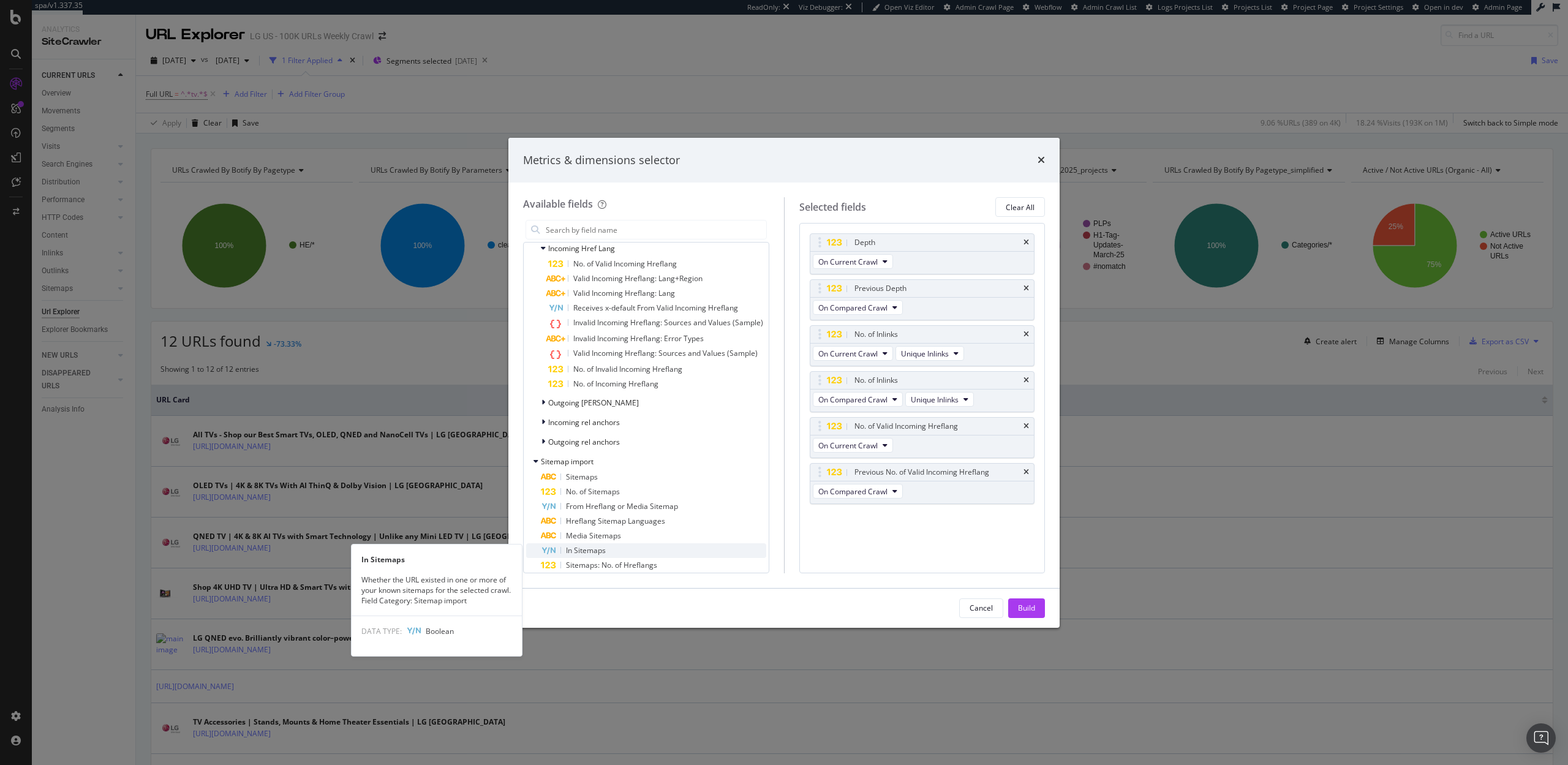
click at [595, 547] on span "In Sitemaps" at bounding box center [586, 551] width 40 height 11
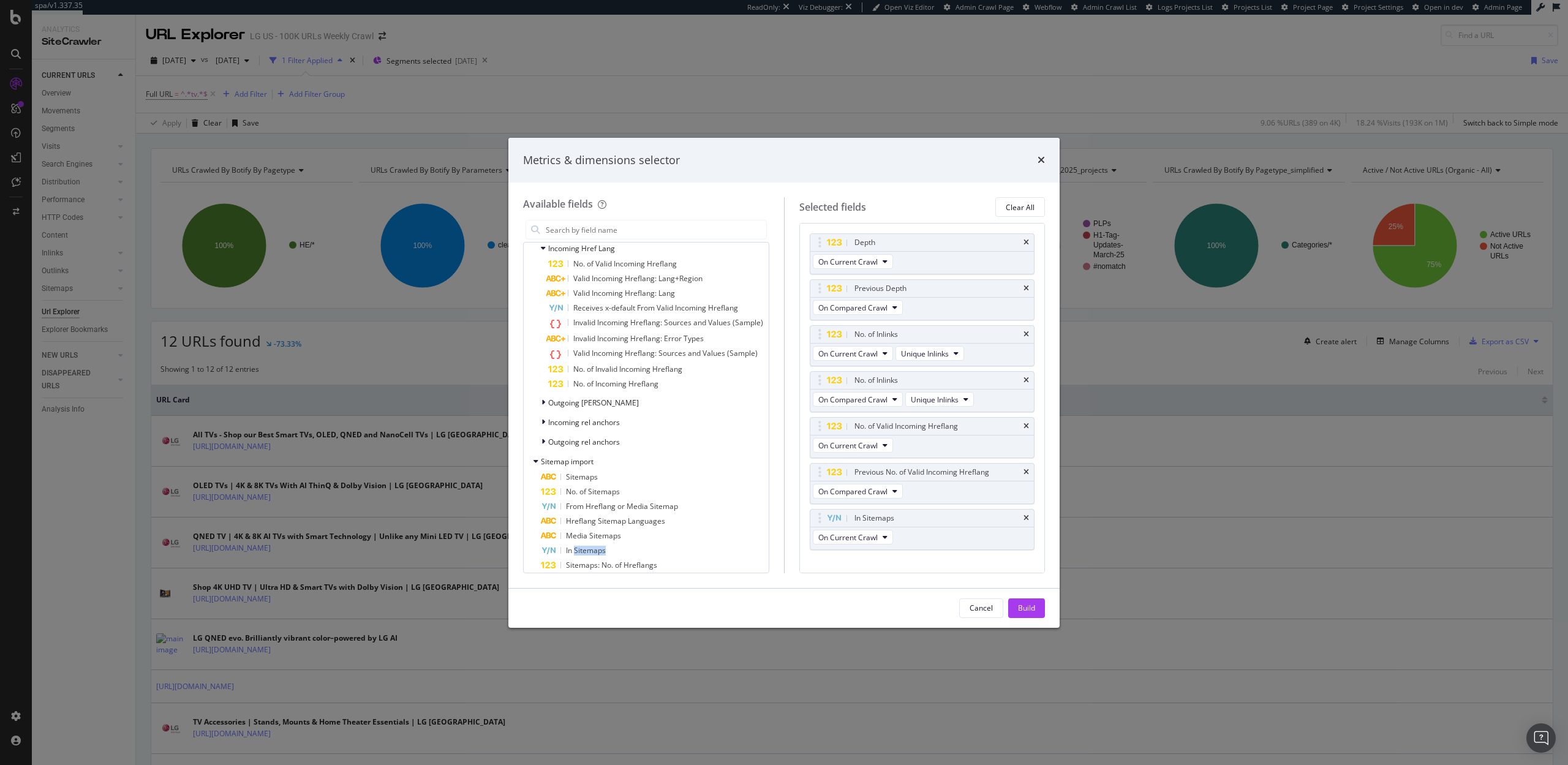
click at [595, 547] on span "In Sitemaps" at bounding box center [586, 551] width 40 height 11
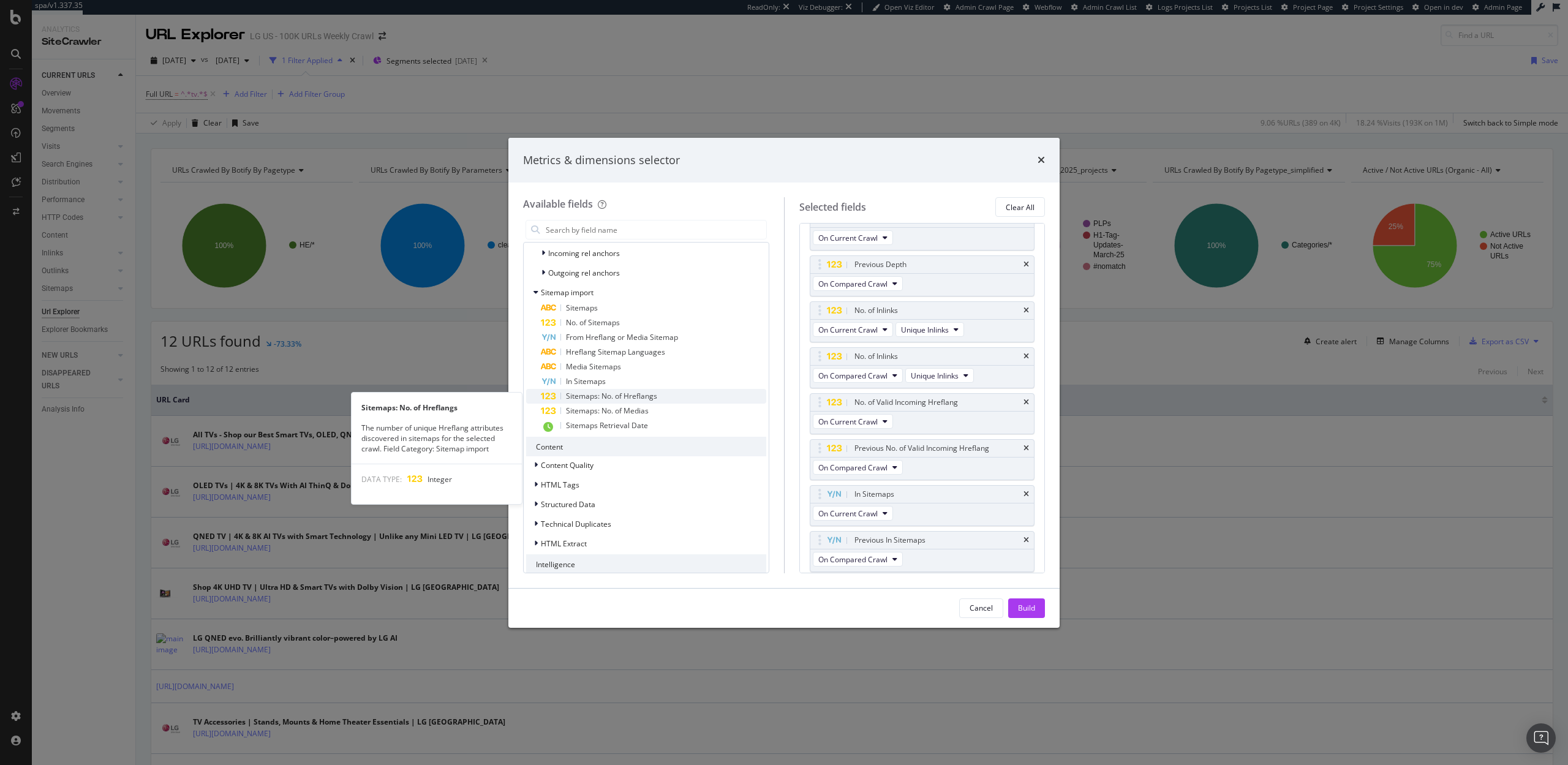
scroll to position [506, 0]
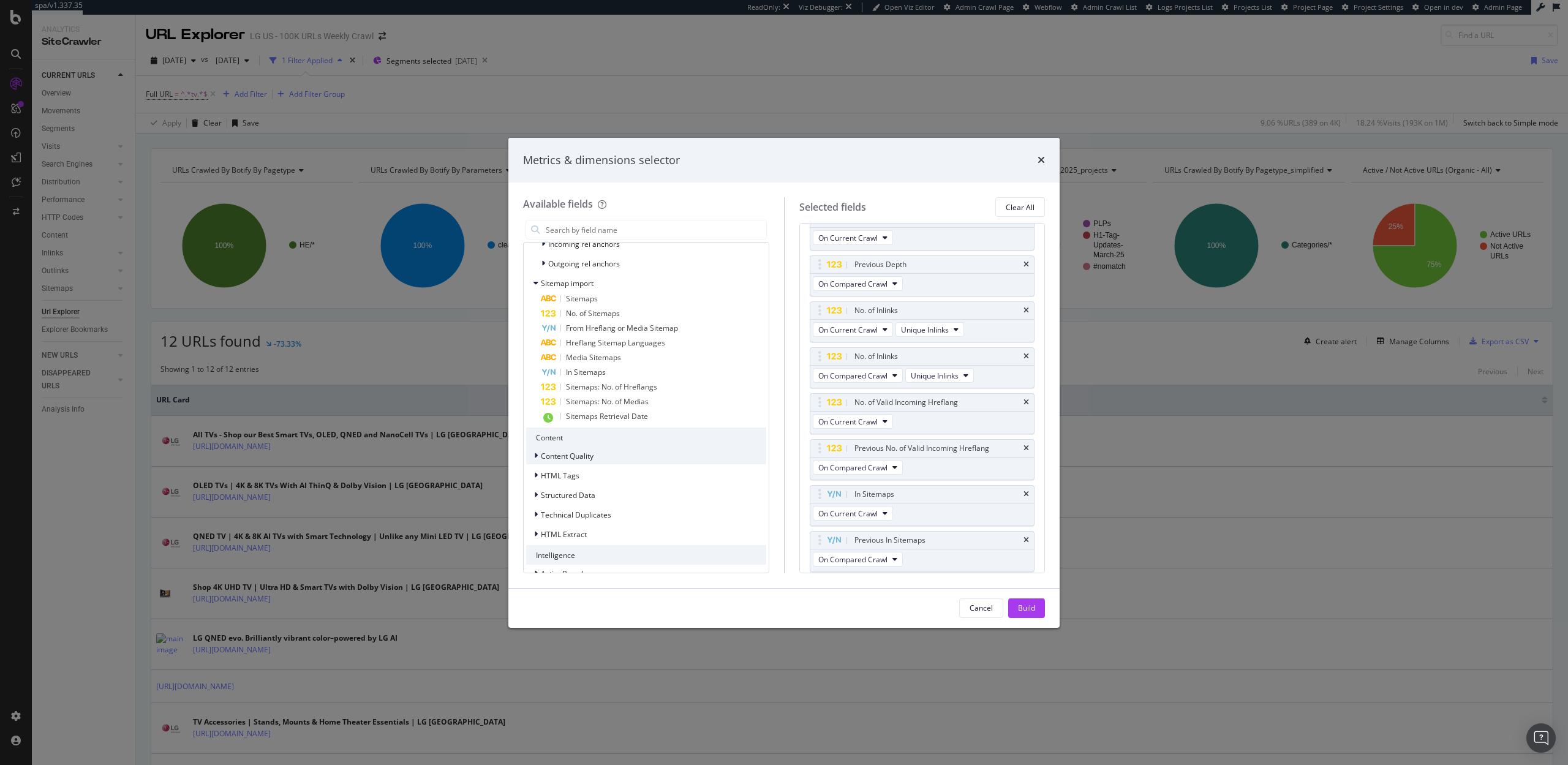
click at [592, 459] on span "Content Quality" at bounding box center [567, 456] width 53 height 11
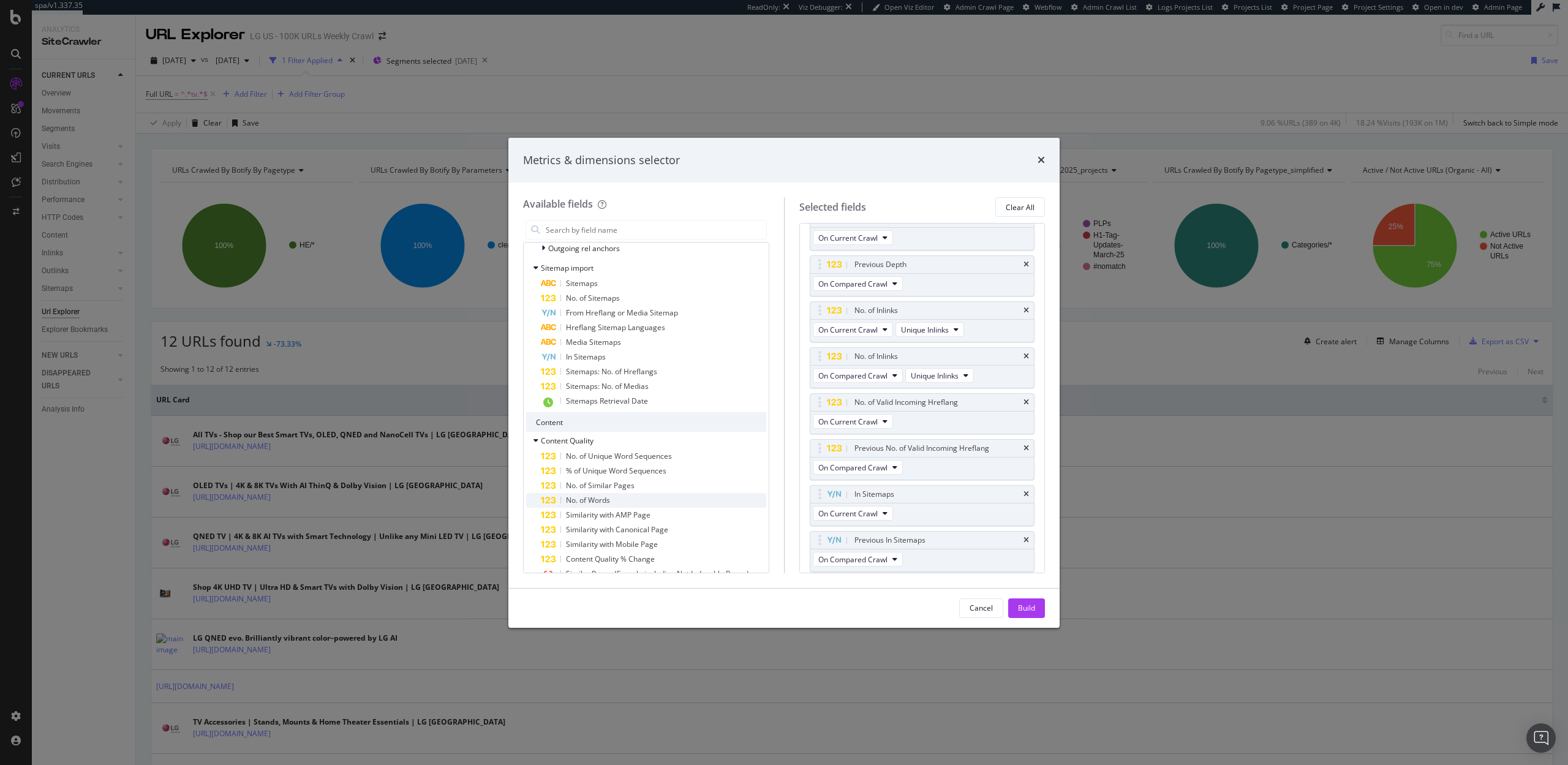
click at [601, 500] on span "No. of Words" at bounding box center [588, 501] width 44 height 11
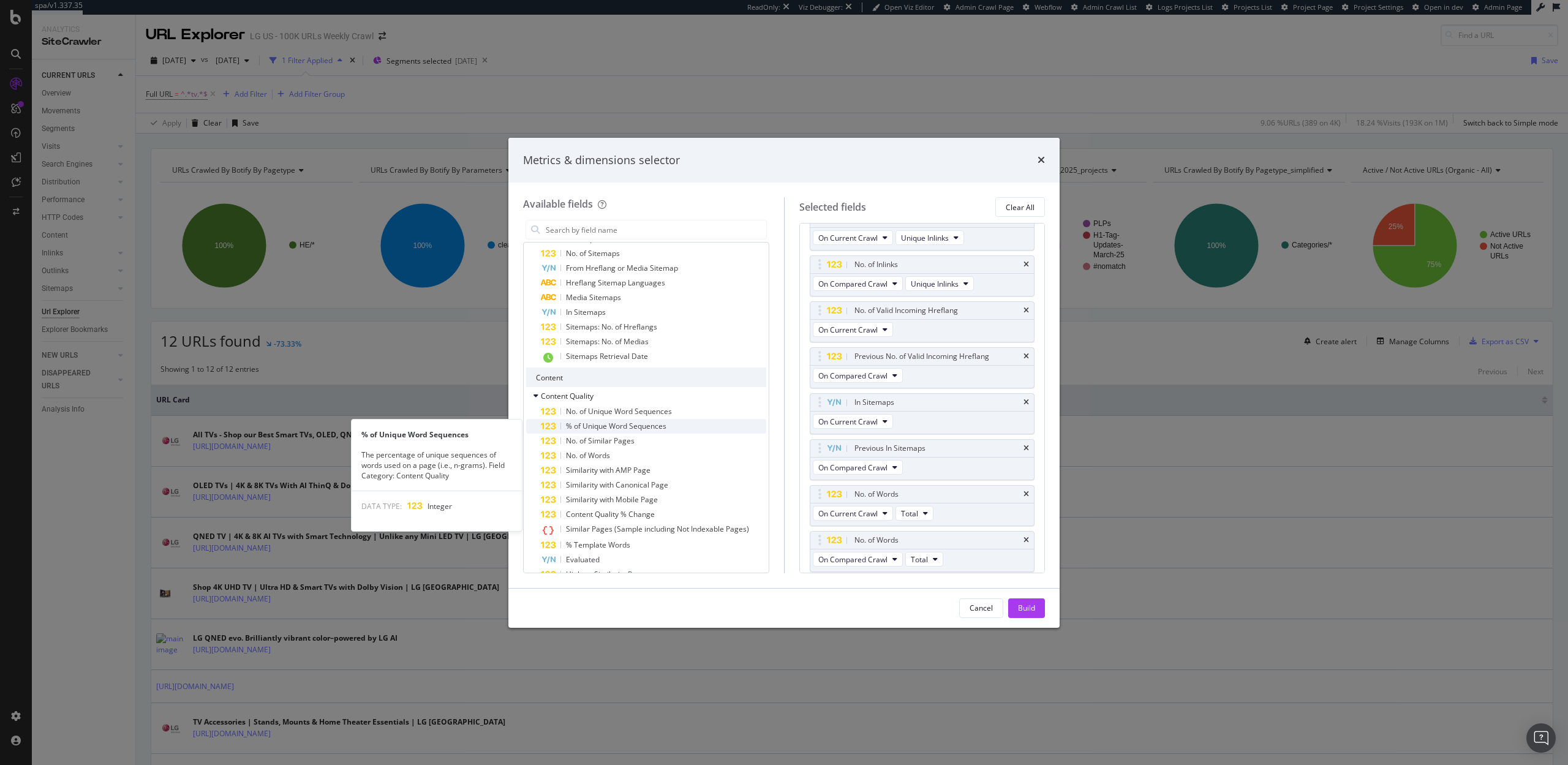
scroll to position [567, 0]
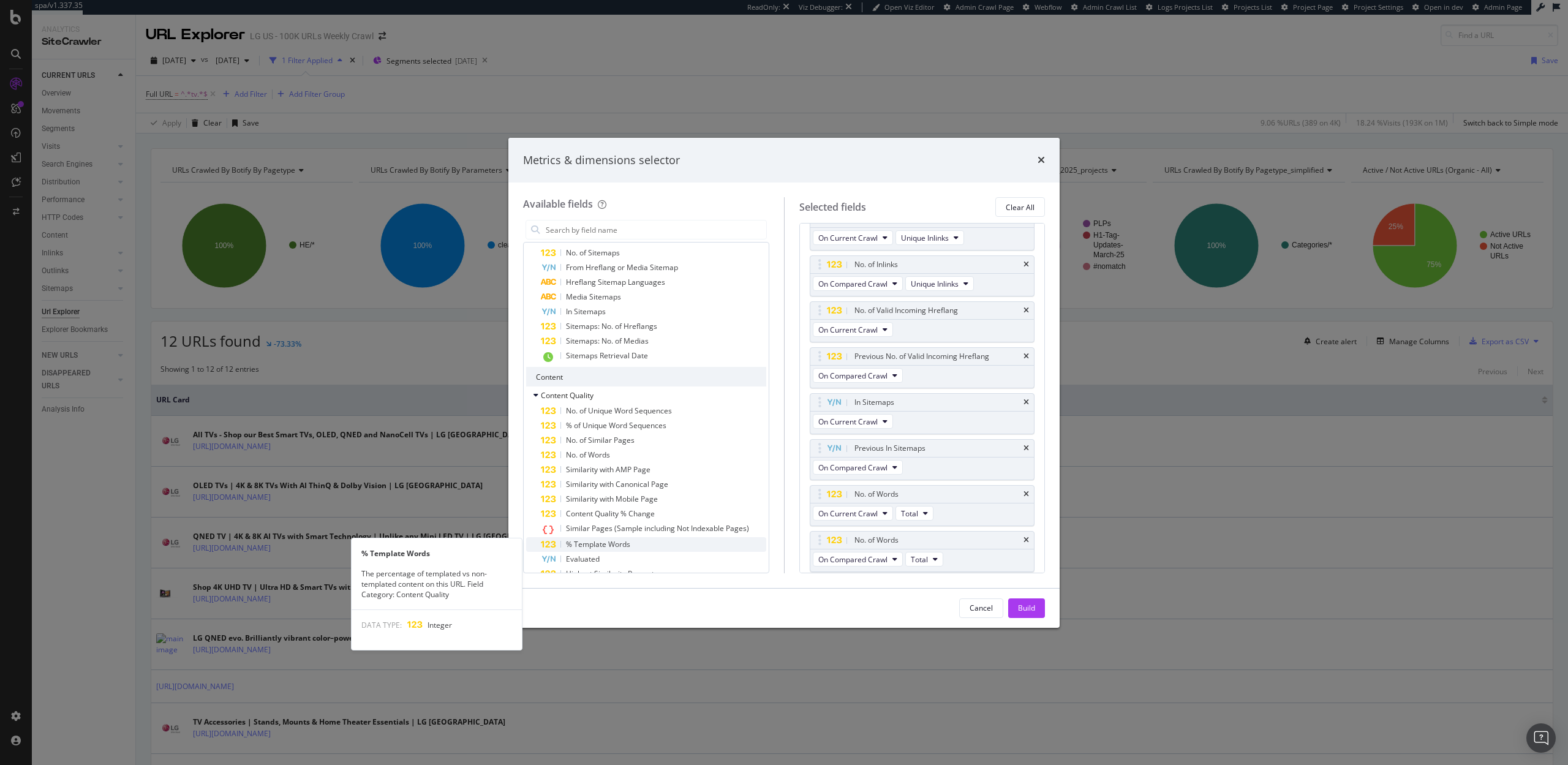
click at [577, 541] on span "% Template Words" at bounding box center [598, 545] width 64 height 11
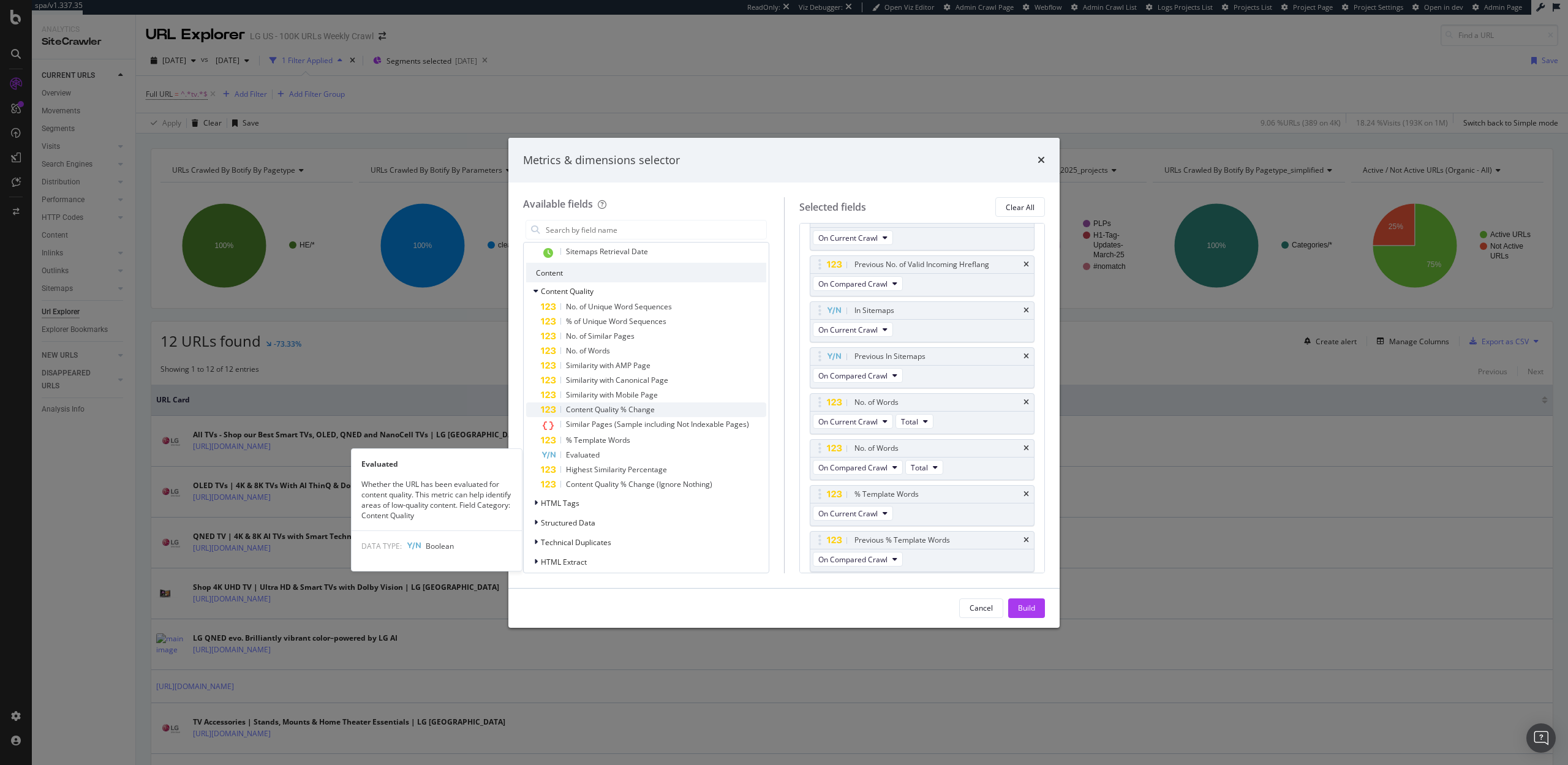
scroll to position [673, 0]
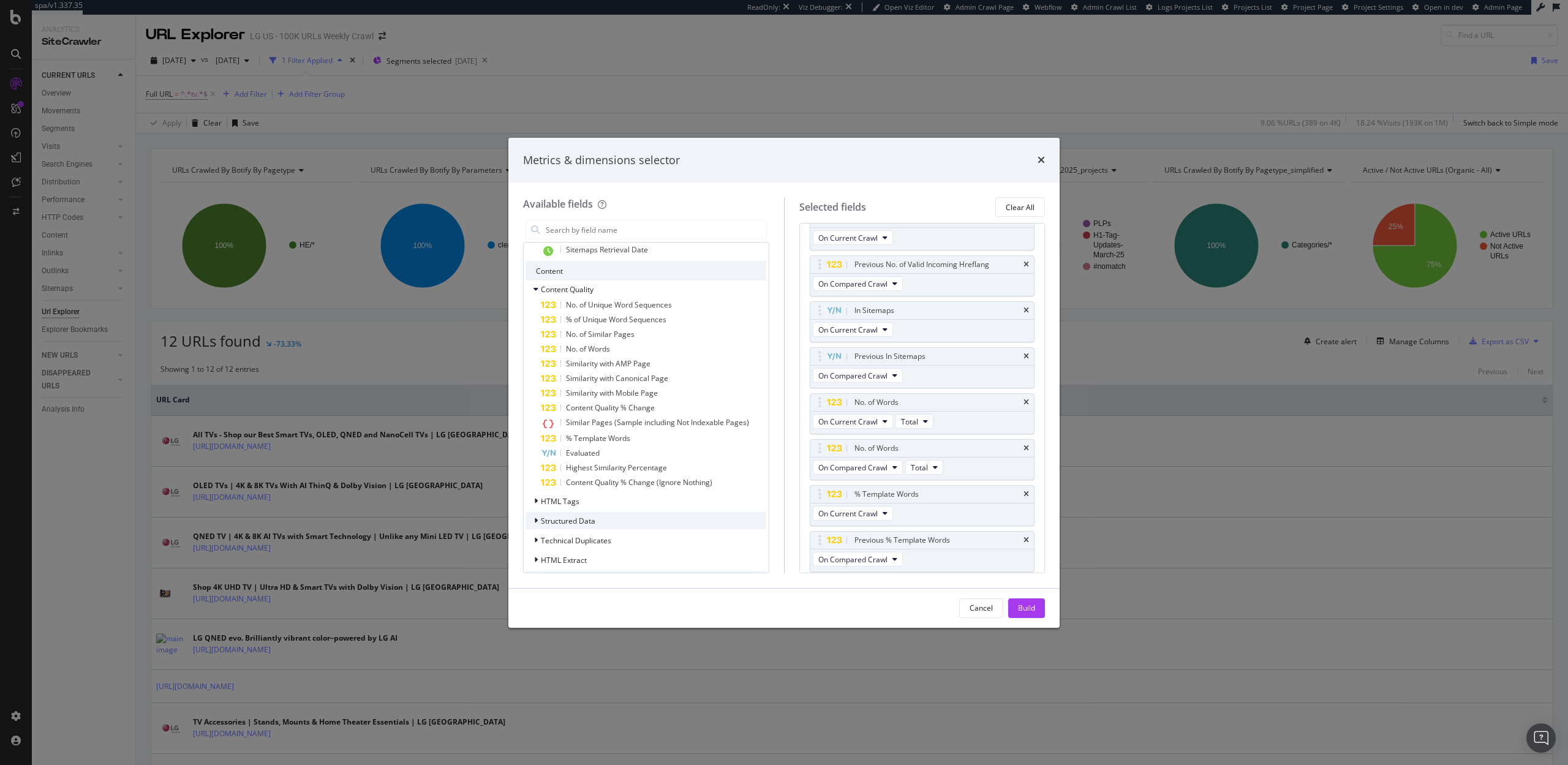
click at [596, 517] on div "Structured Data" at bounding box center [646, 521] width 240 height 17
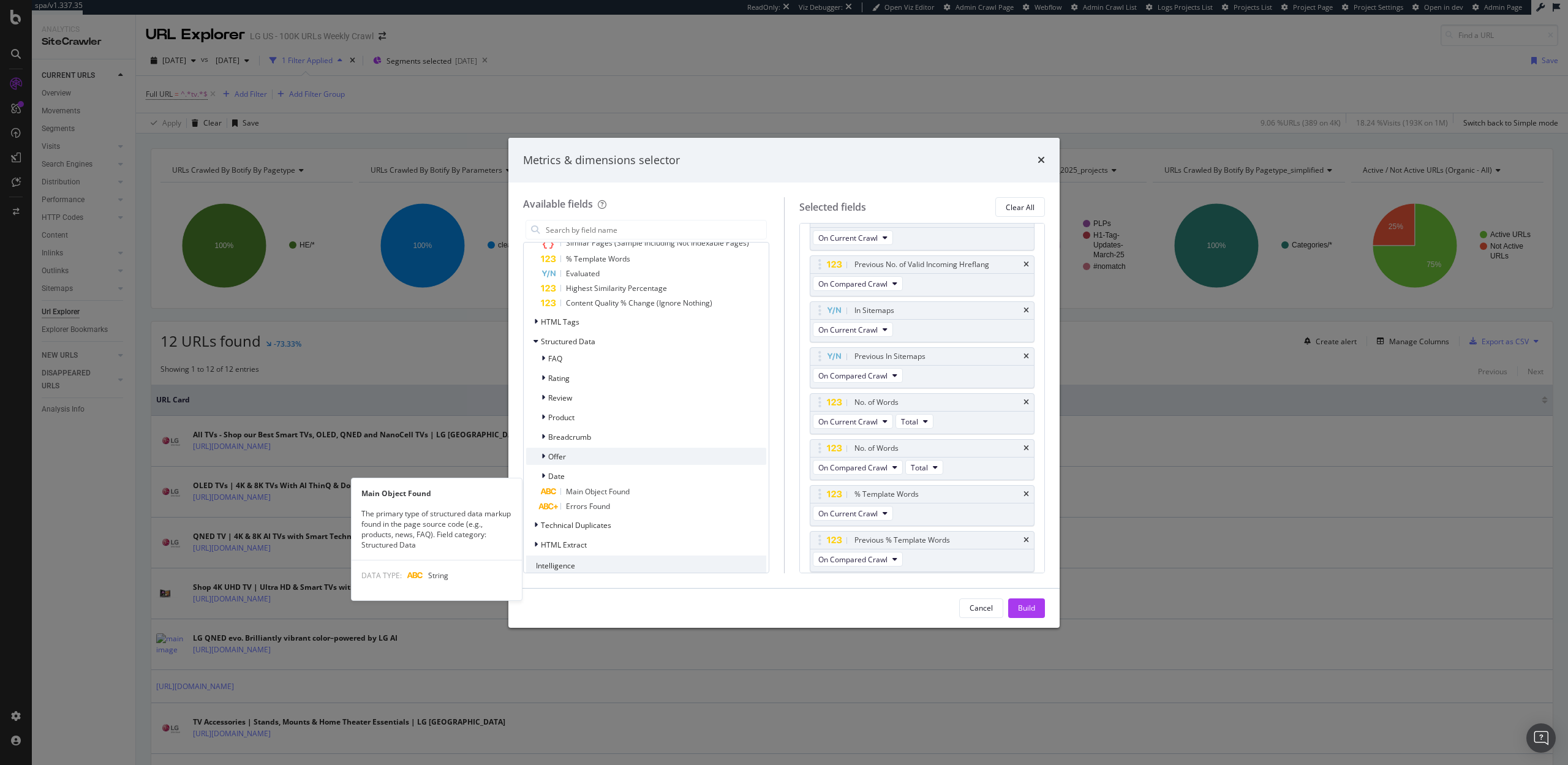
scroll to position [867, 0]
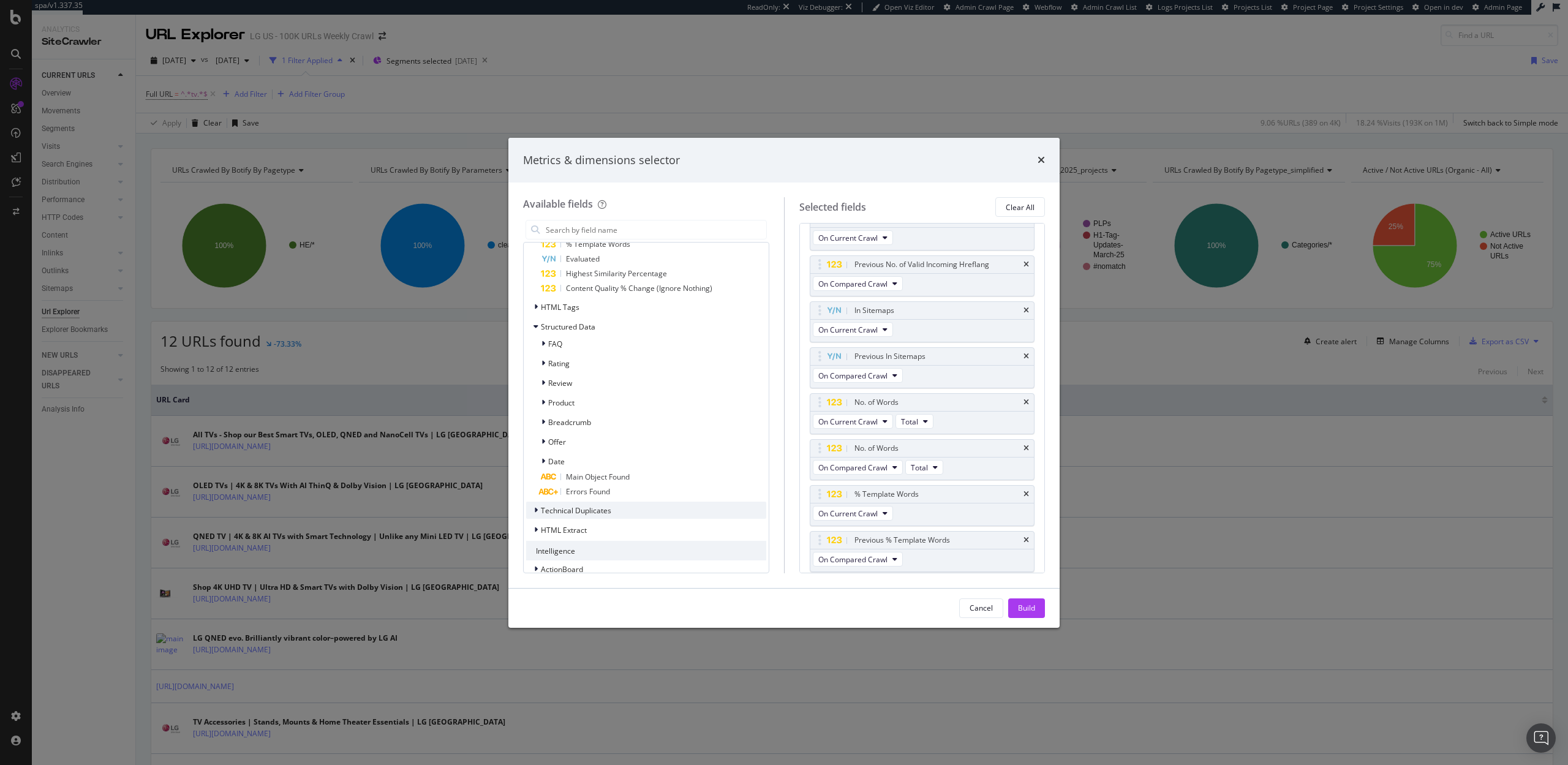
click at [597, 510] on span "Technical Duplicates" at bounding box center [576, 511] width 71 height 11
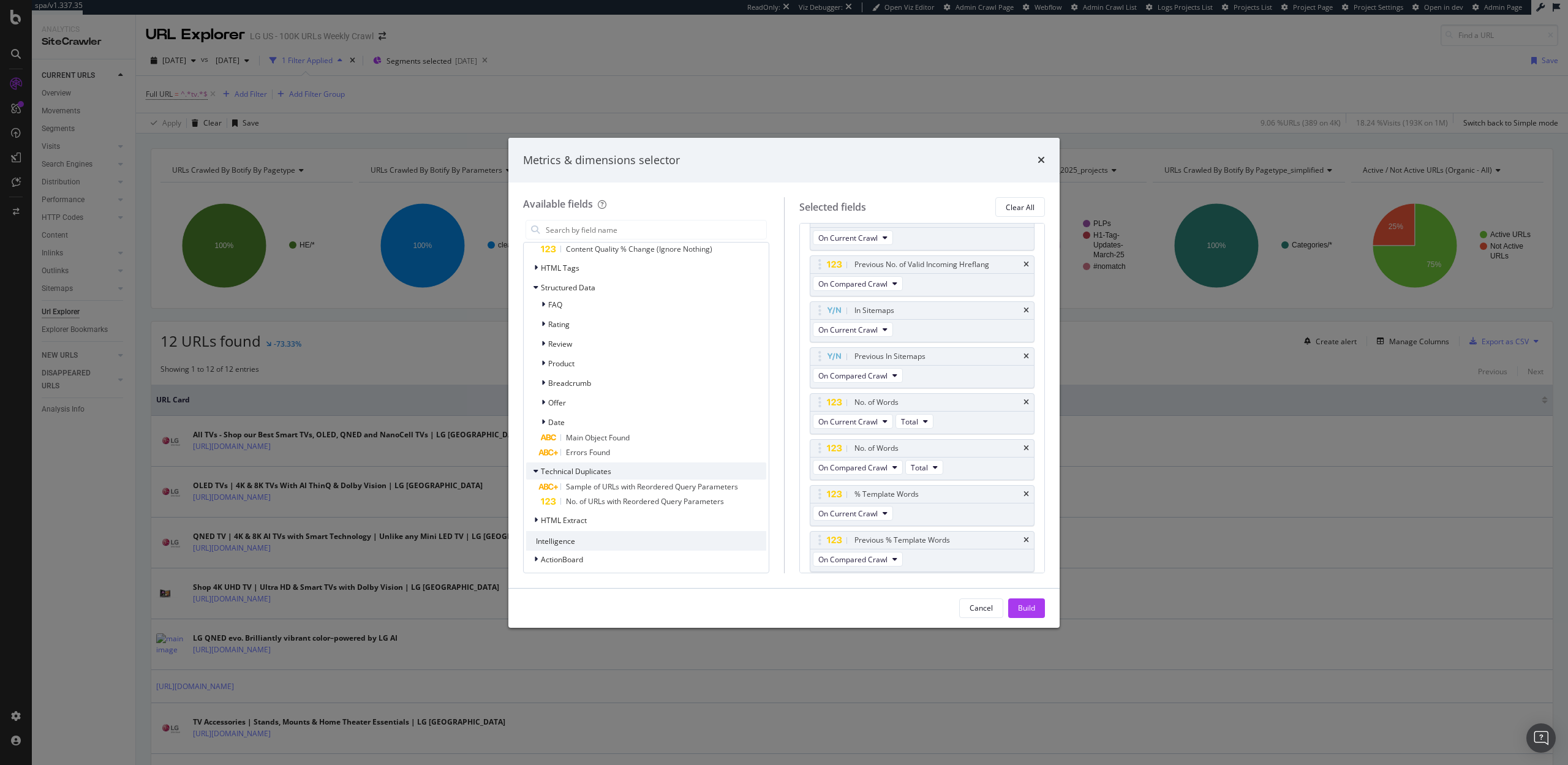
scroll to position [911, 0]
click at [595, 510] on div "HTML Extract" at bounding box center [646, 515] width 240 height 17
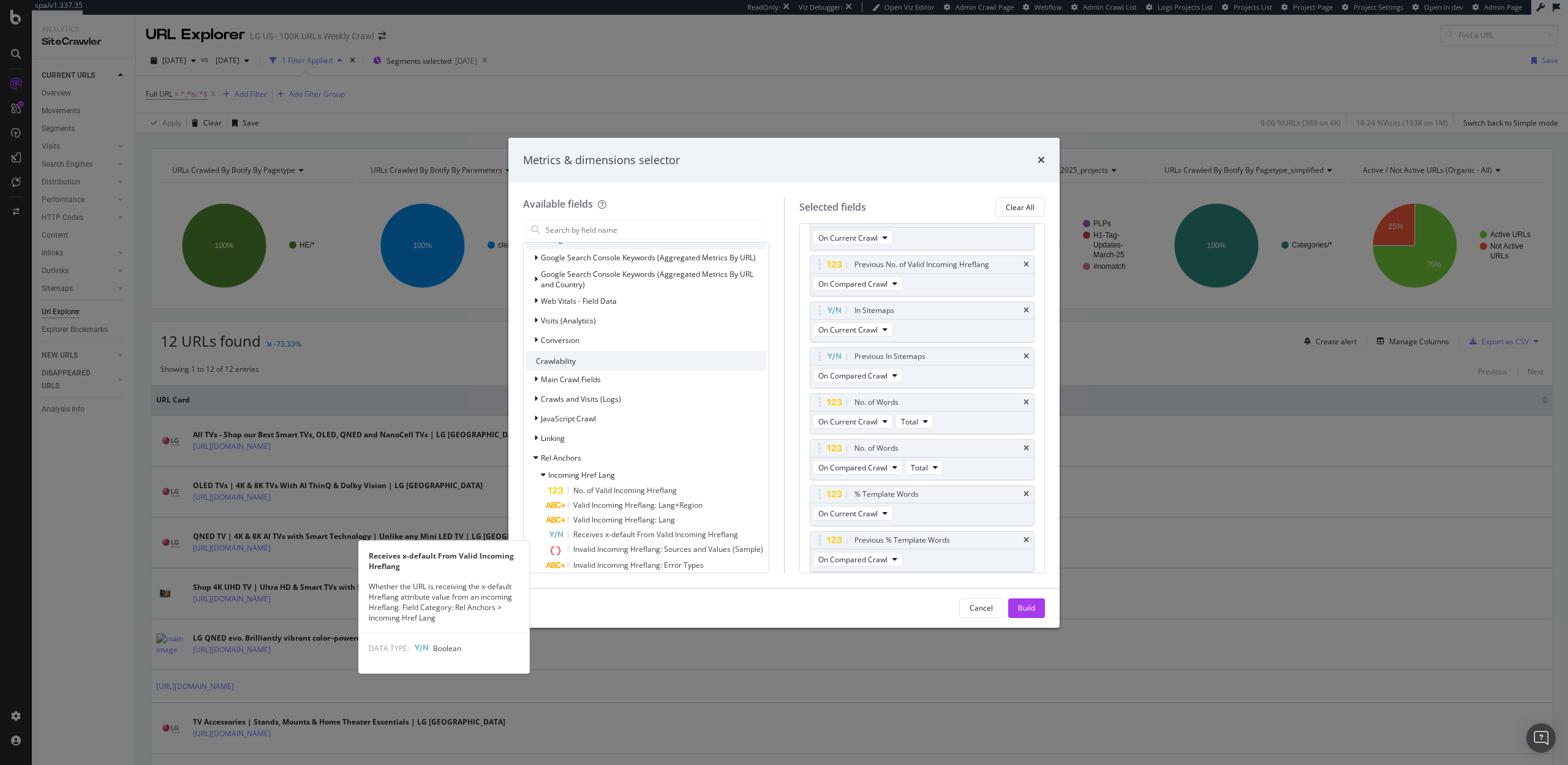
scroll to position [87, 0]
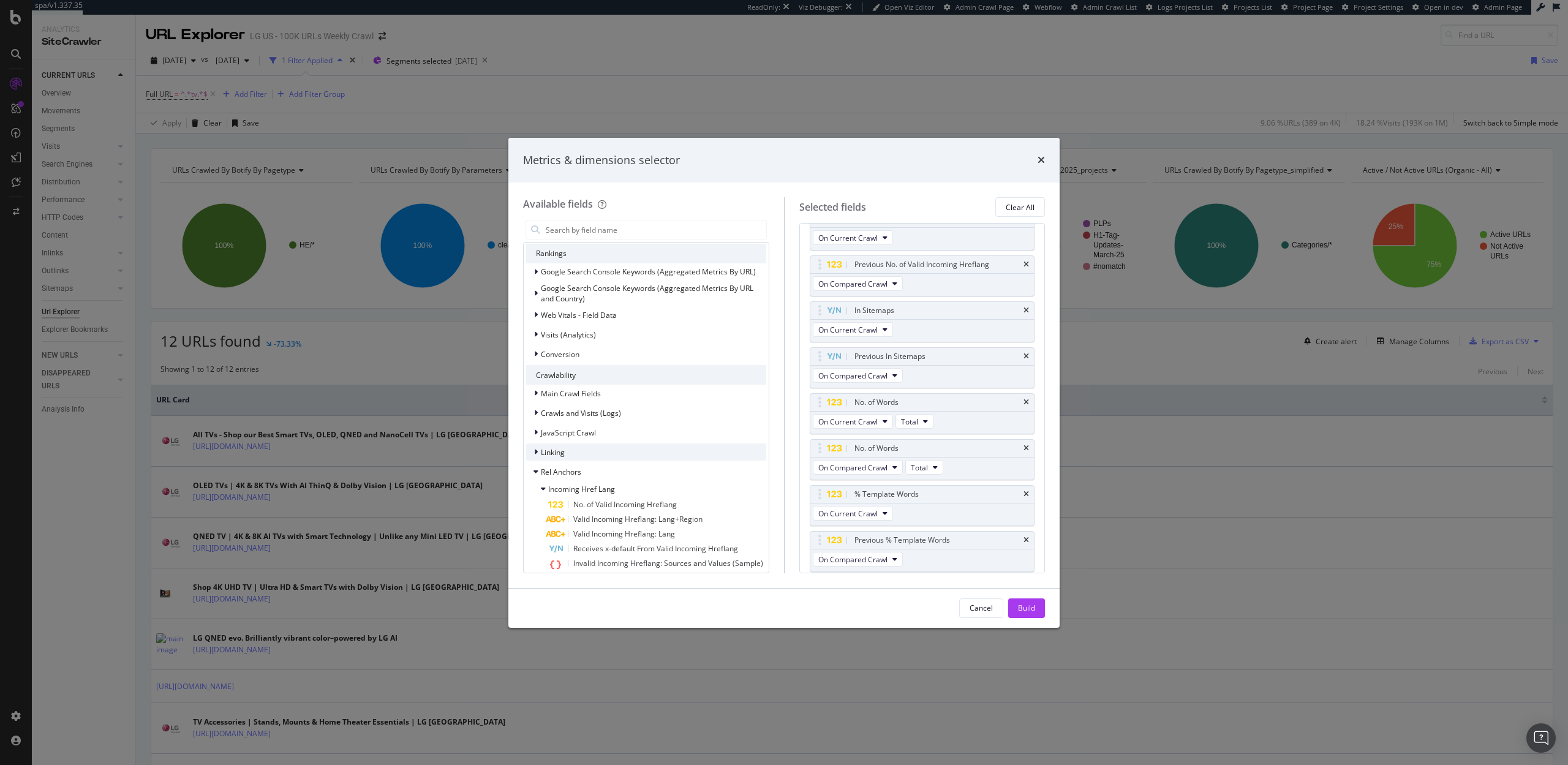
click at [582, 453] on div "Linking" at bounding box center [646, 452] width 240 height 17
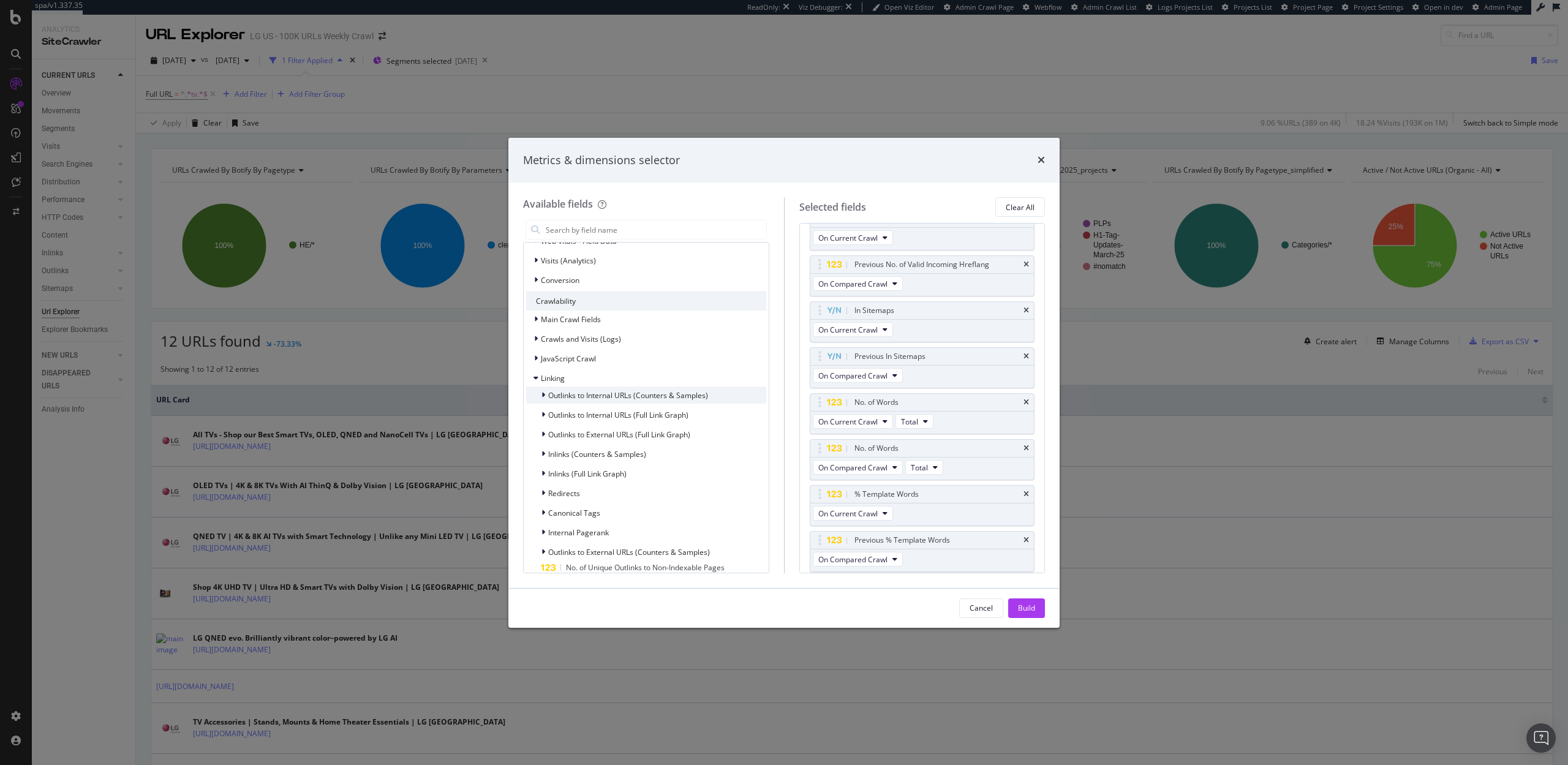
scroll to position [173, 0]
click at [599, 521] on span "Internal Pagerank" at bounding box center [578, 521] width 61 height 11
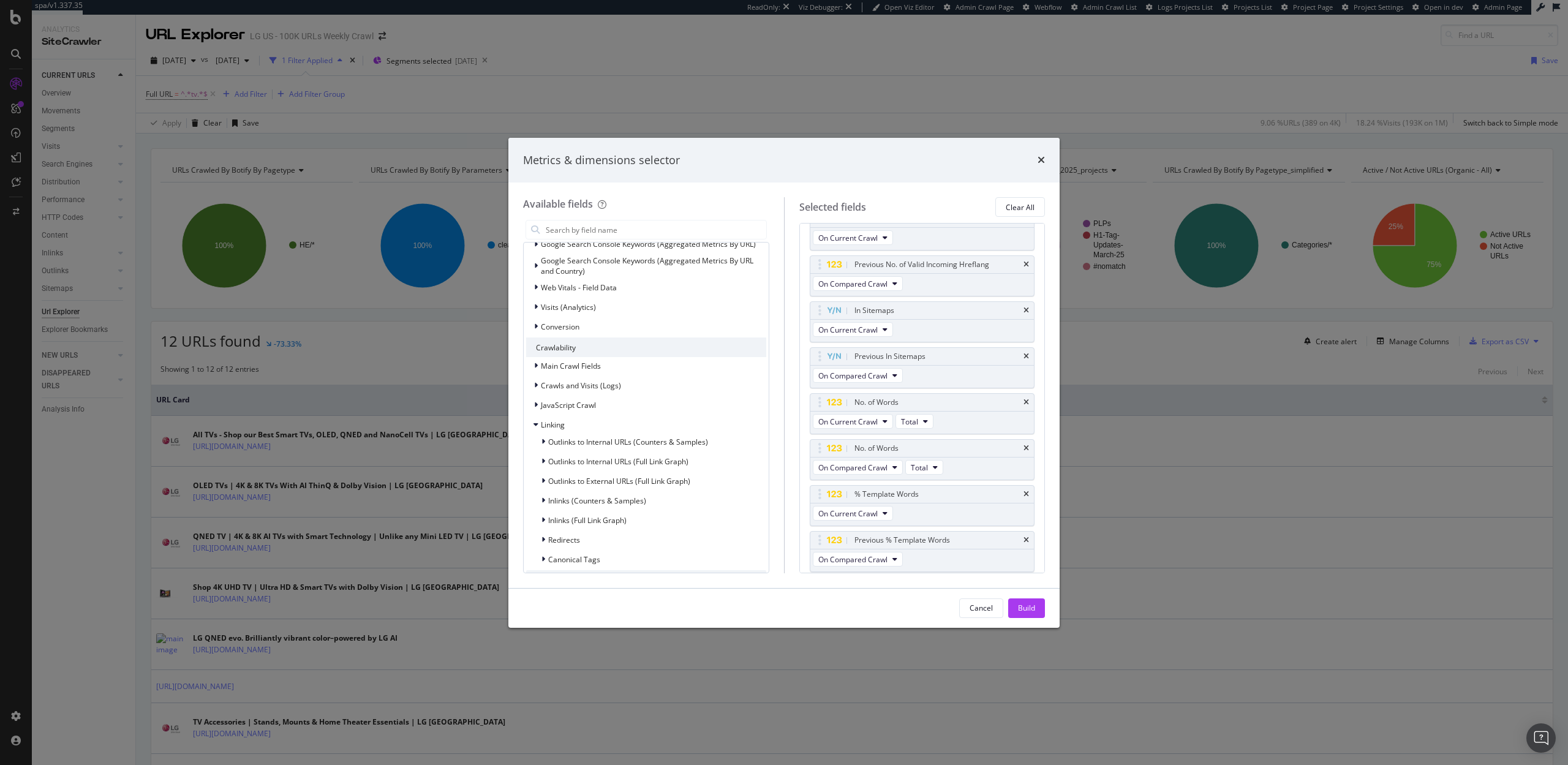
scroll to position [110, 0]
click at [592, 522] on span "Inlinks (Full Link Graph)" at bounding box center [587, 525] width 78 height 11
click at [593, 503] on span "Inlinks (Counters & Samples)" at bounding box center [597, 505] width 98 height 11
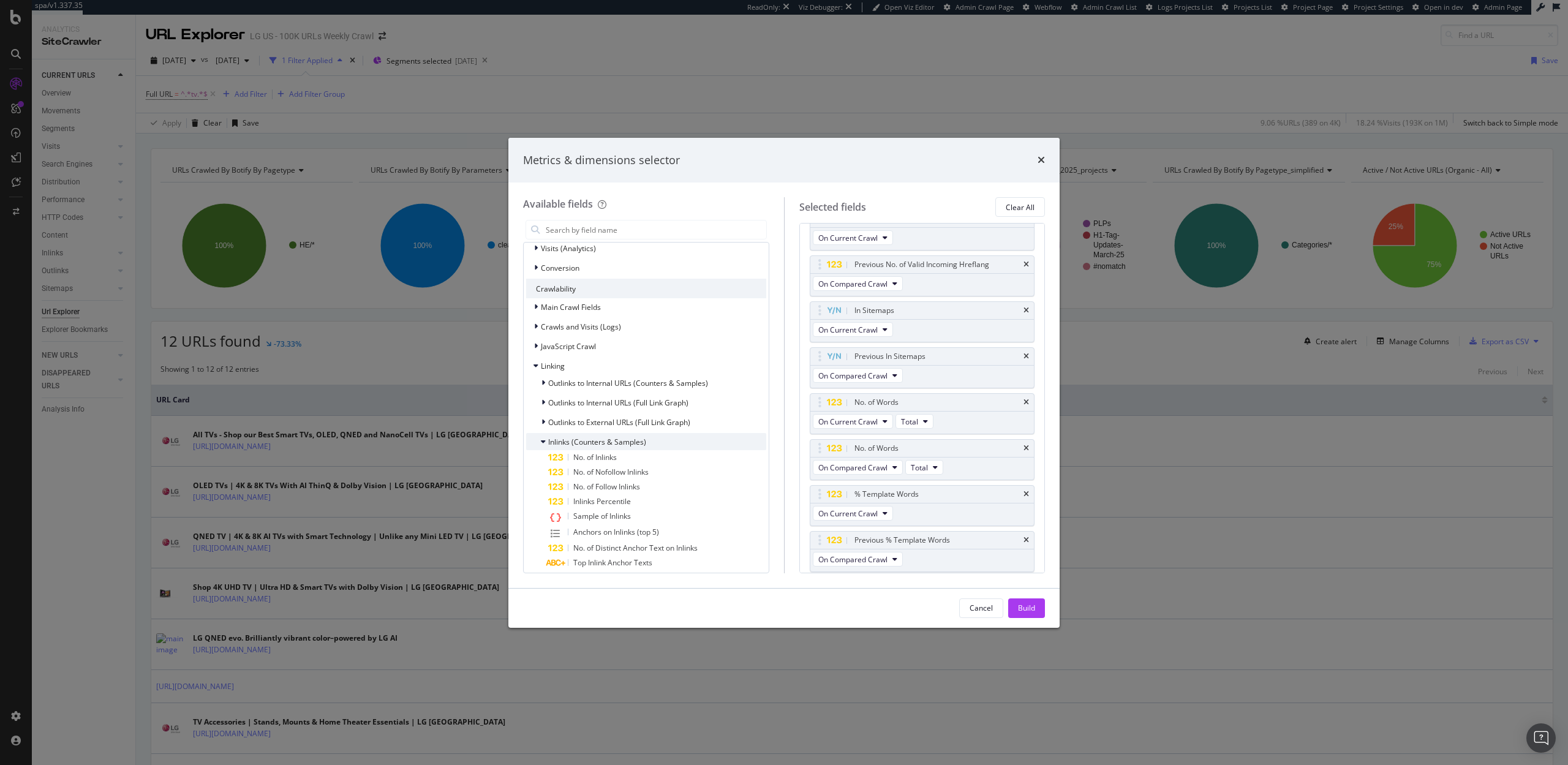
scroll to position [182, 0]
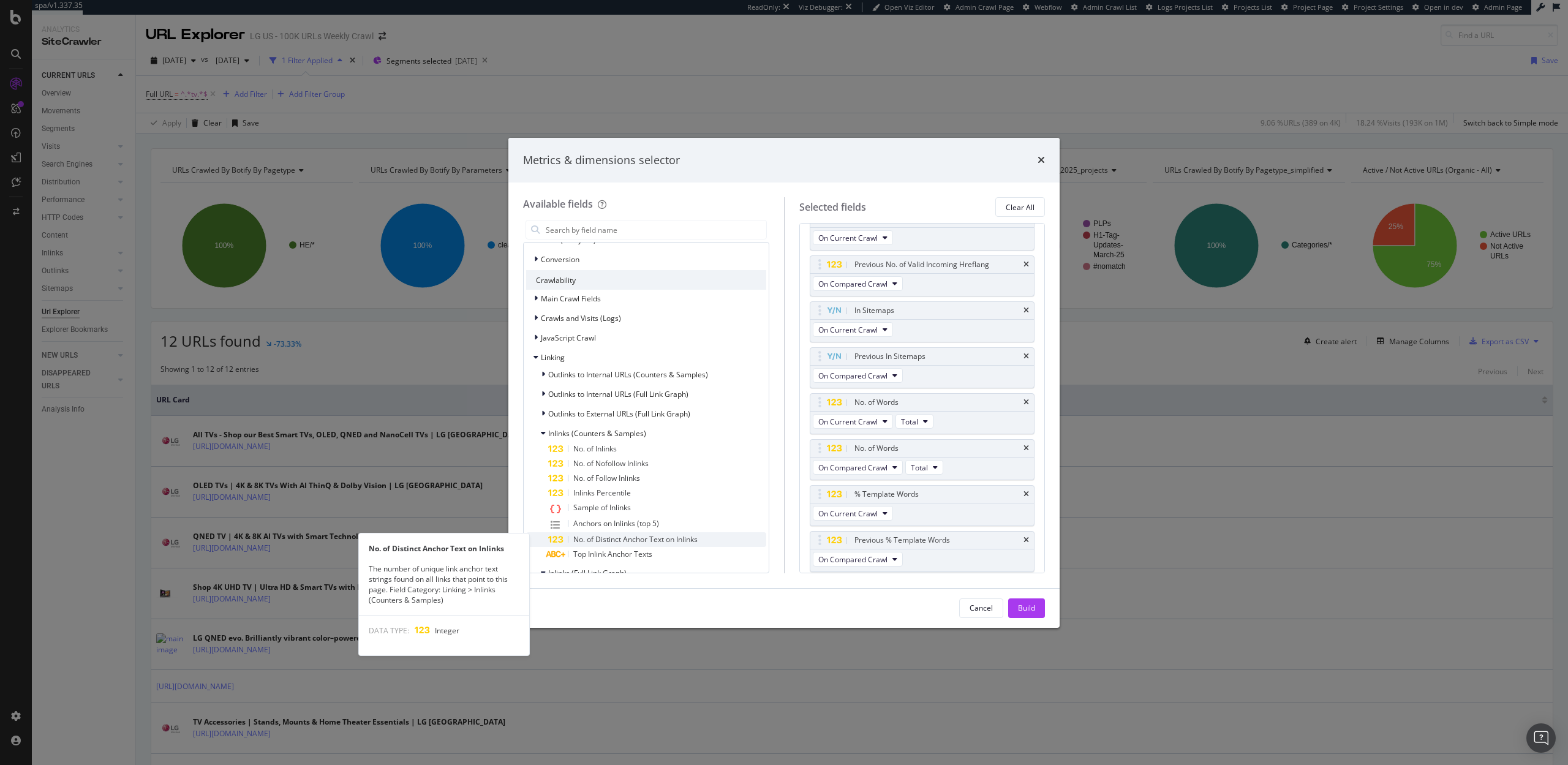
click at [598, 536] on span "No. of Distinct Anchor Text on Inlinks" at bounding box center [635, 539] width 124 height 11
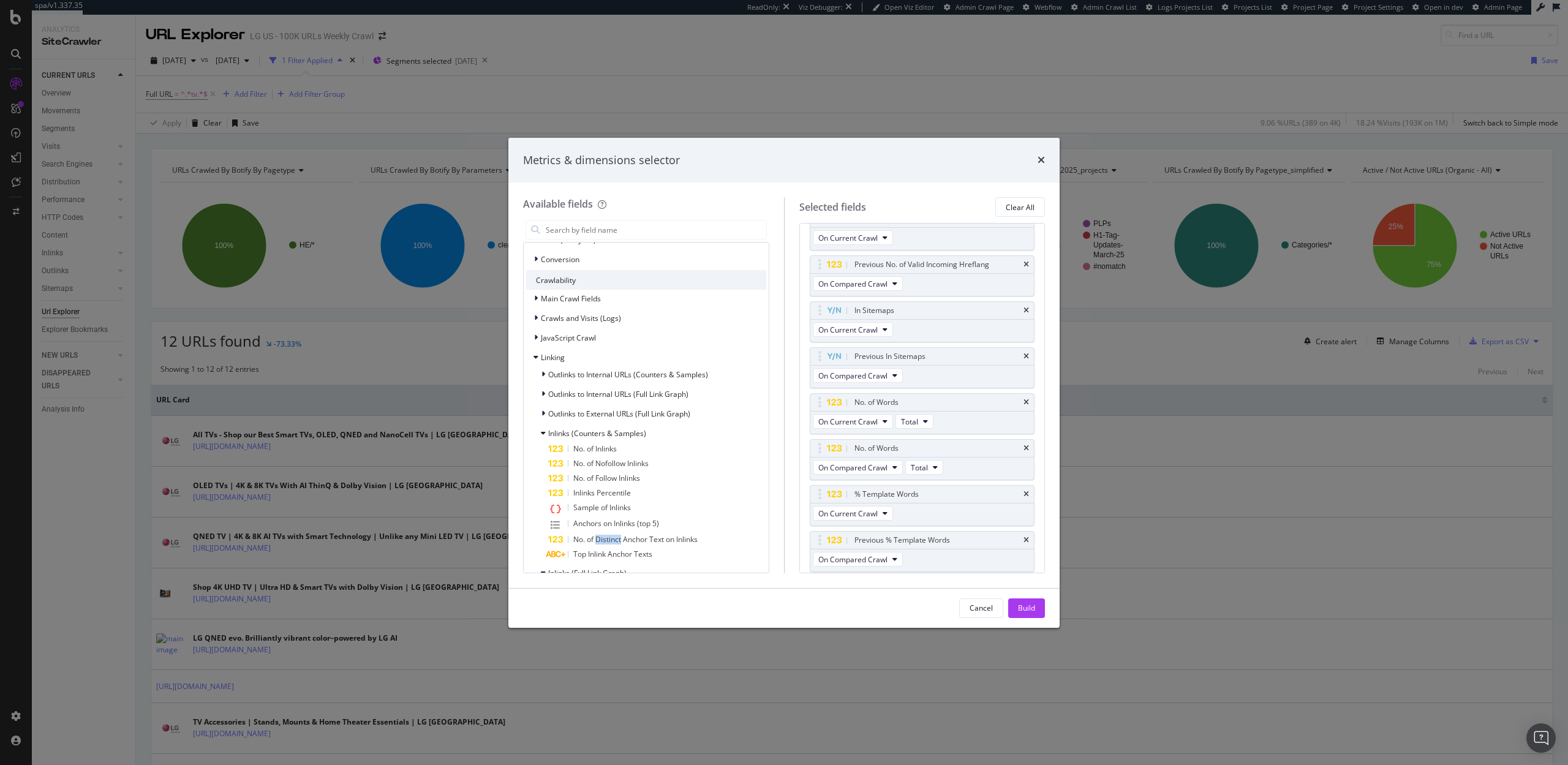
click at [598, 536] on span "No. of Distinct Anchor Text on Inlinks" at bounding box center [635, 539] width 124 height 11
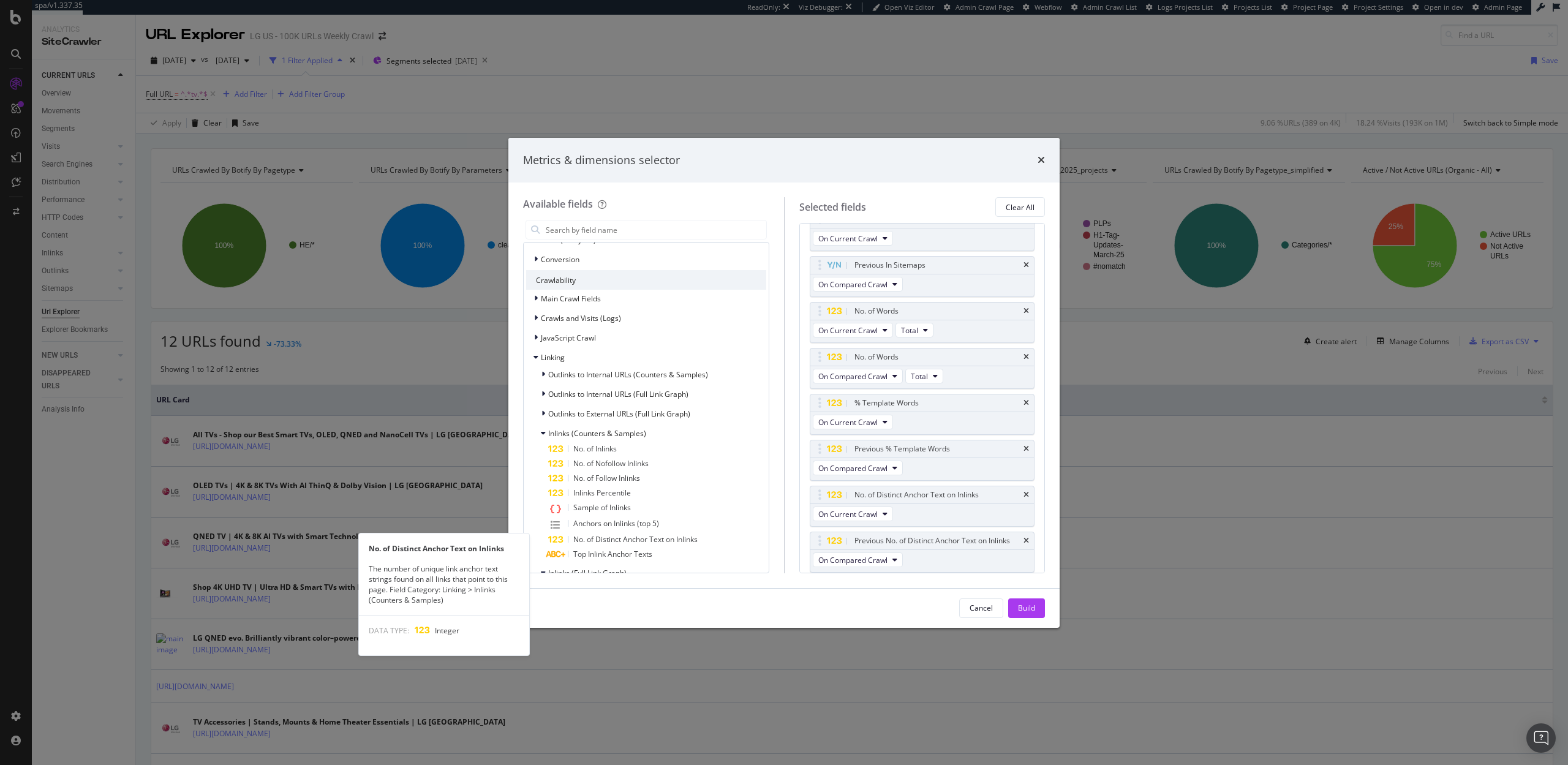
scroll to position [300, 0]
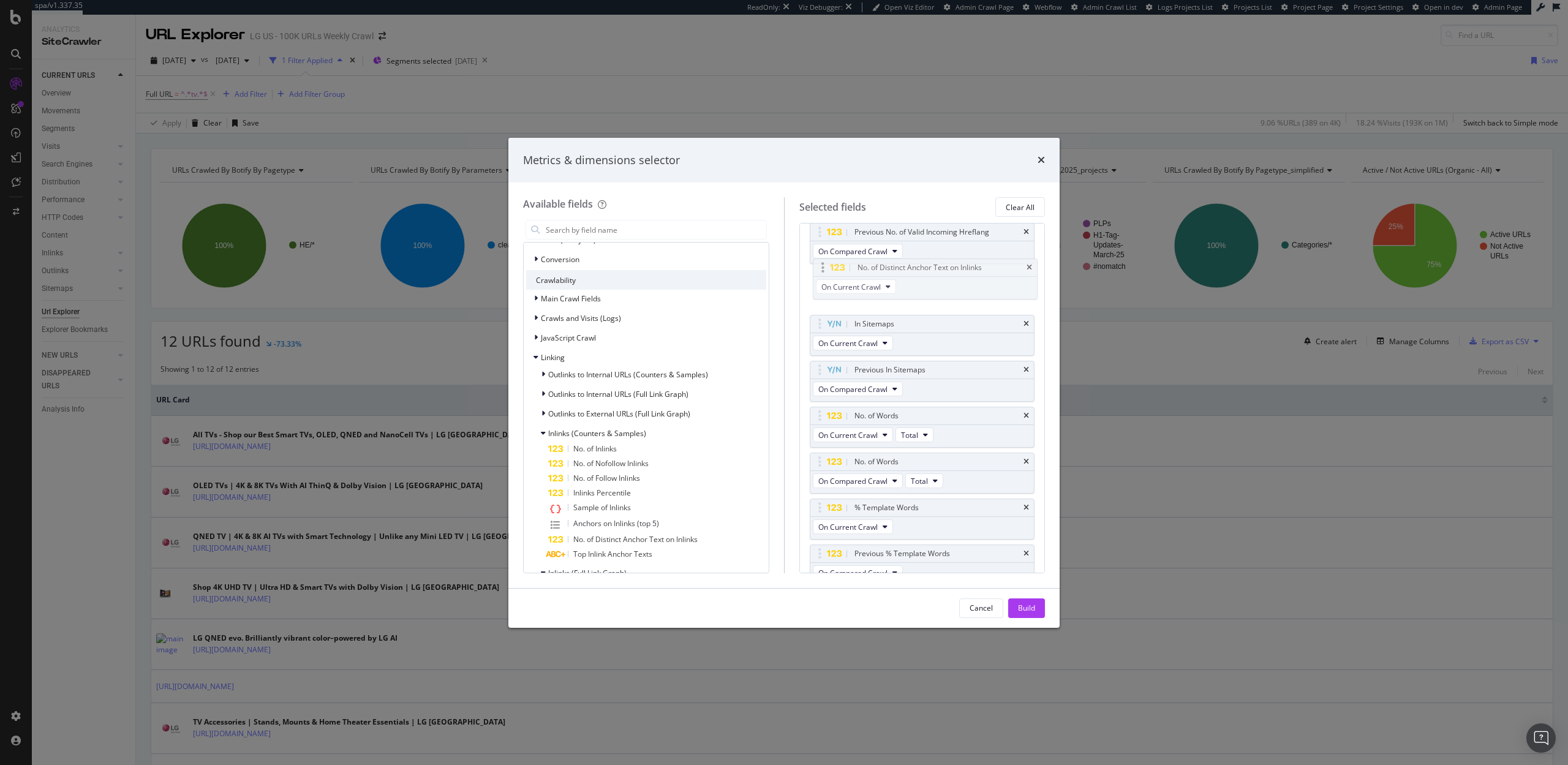
drag, startPoint x: 822, startPoint y: 500, endPoint x: 826, endPoint y: 276, distance: 224.0
click at [826, 276] on body "spa/v1.337.35 ReadOnly: Viz Debugger: Open Viz Editor Admin Crawl Page Webflow …" at bounding box center [784, 382] width 1568 height 765
drag, startPoint x: 815, startPoint y: 493, endPoint x: 815, endPoint y: 279, distance: 214.0
click at [815, 279] on body "spa/v1.337.35 ReadOnly: Viz Debugger: Open Viz Editor Admin Crawl Page Webflow …" at bounding box center [784, 382] width 1568 height 765
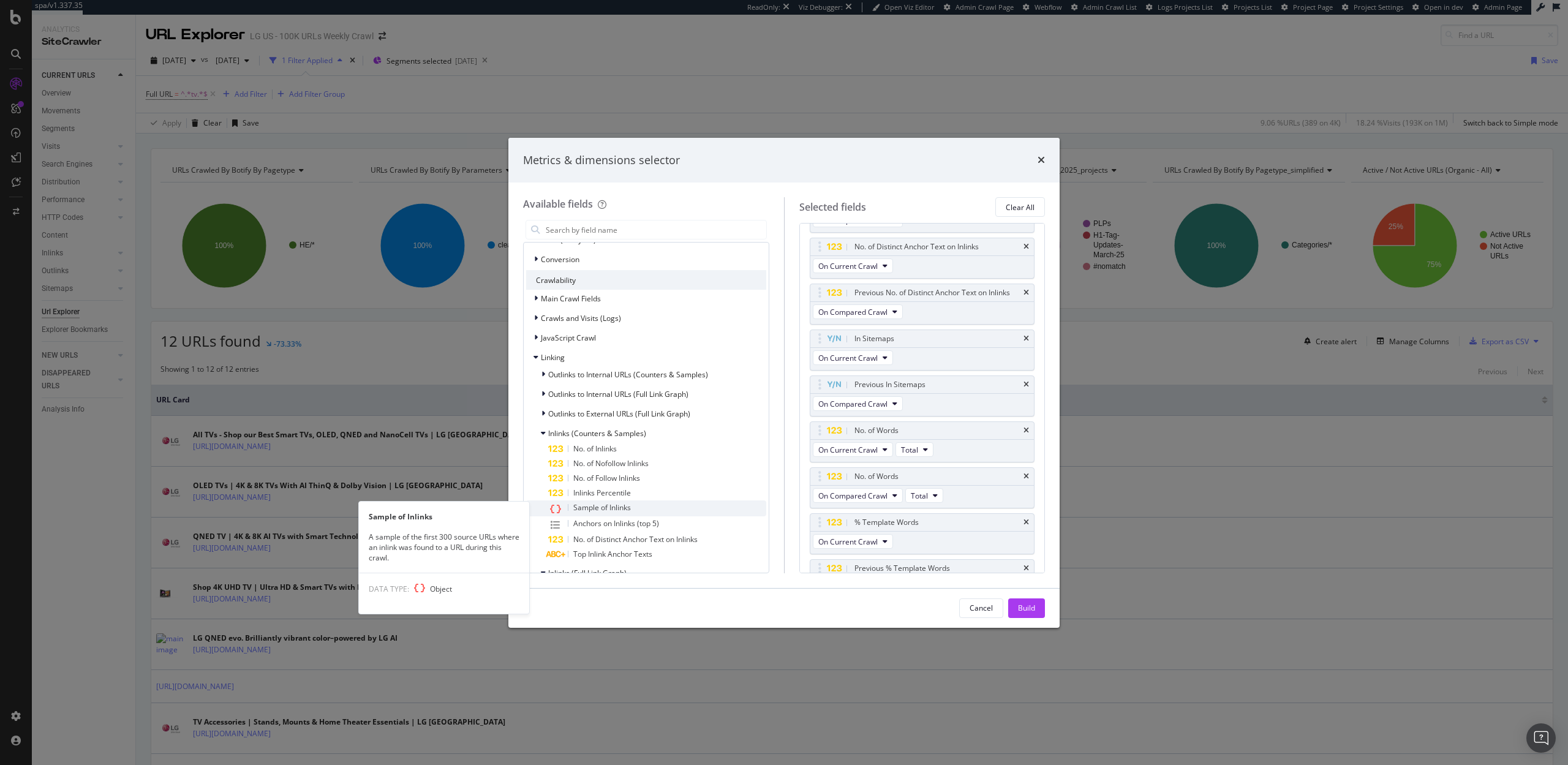
scroll to position [0, 0]
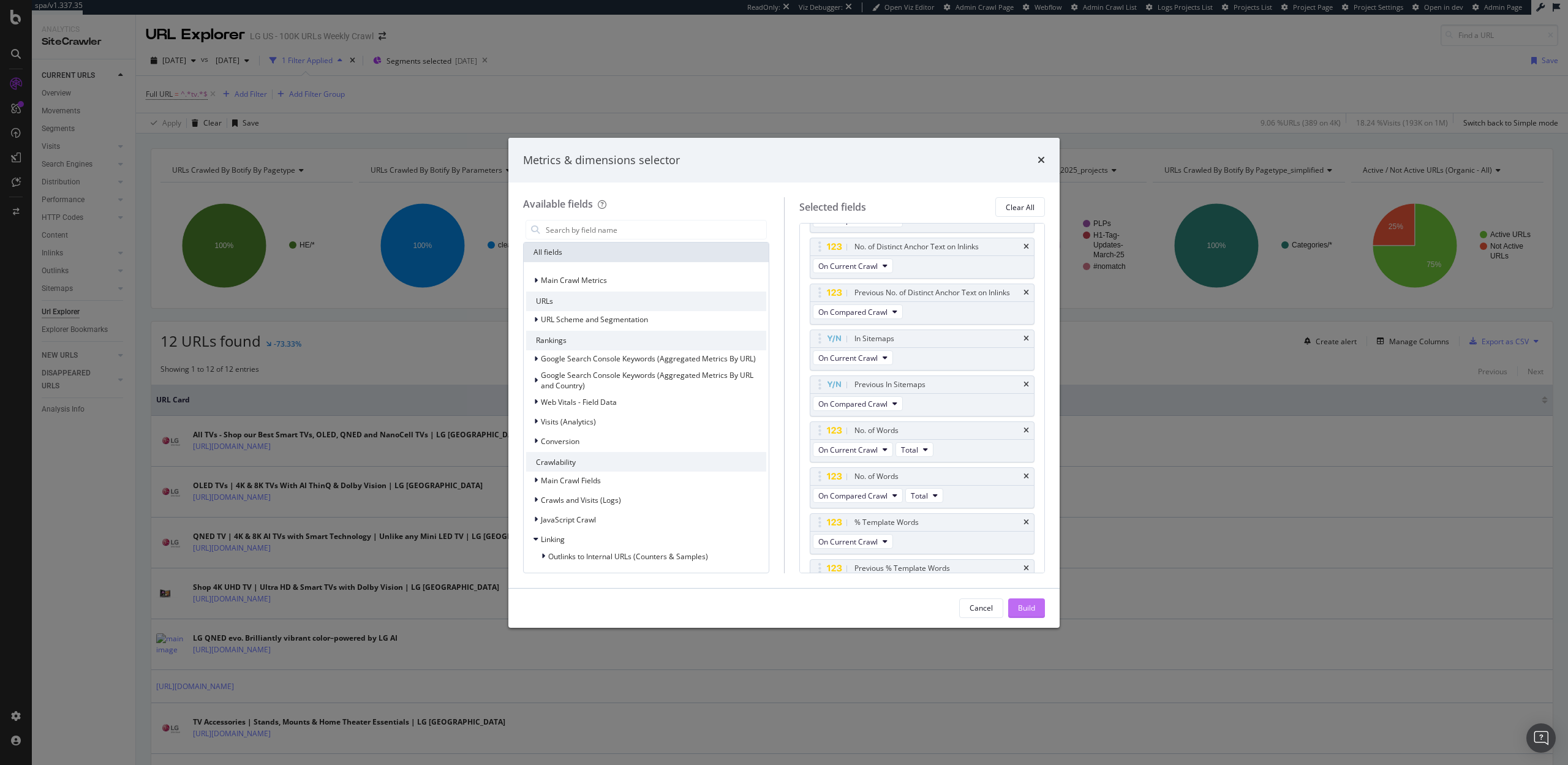
click at [1034, 609] on div "Build" at bounding box center [1027, 608] width 17 height 11
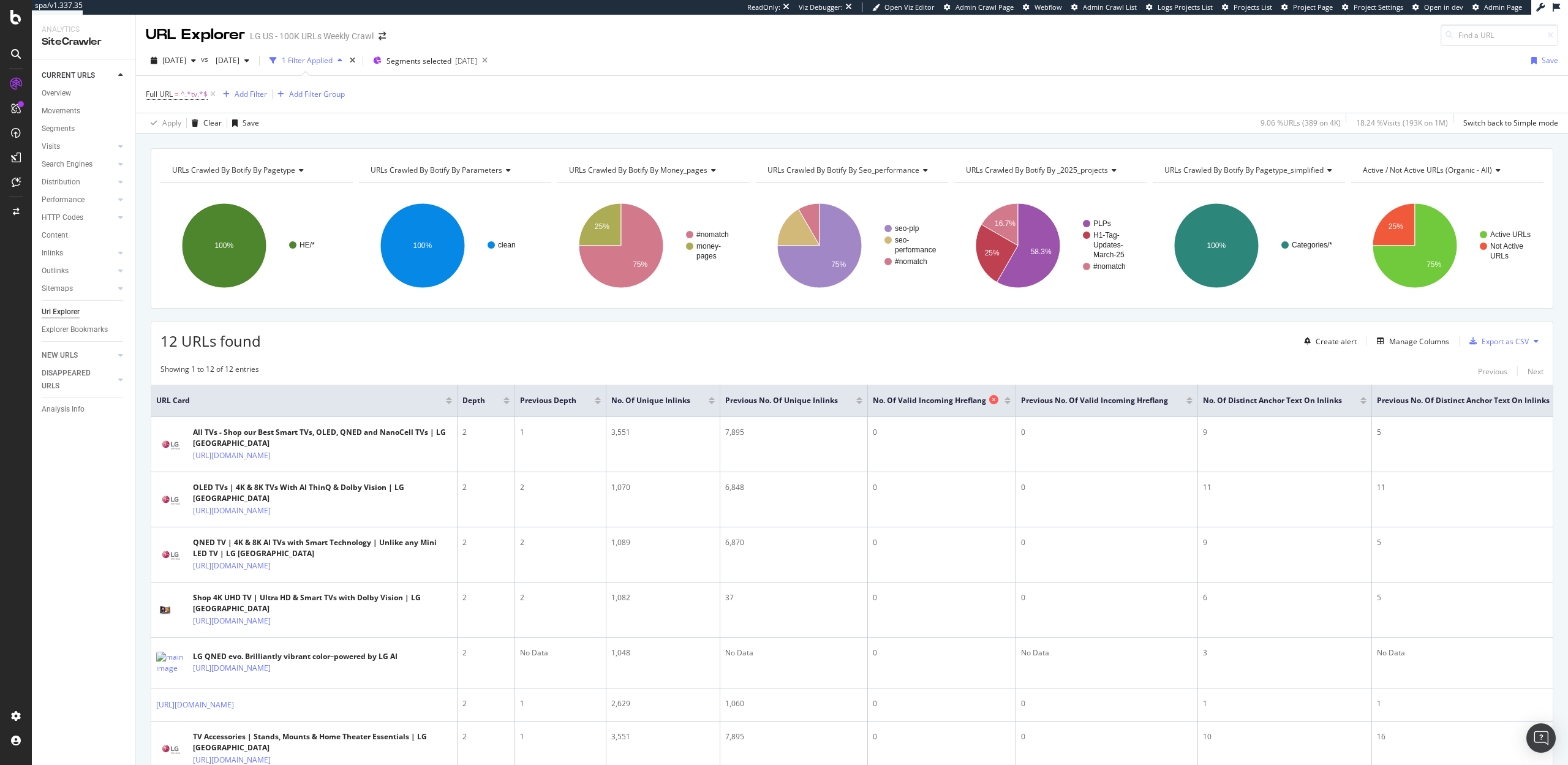
click at [989, 399] on icon at bounding box center [994, 400] width 9 height 9
click at [1026, 400] on icon at bounding box center [1028, 400] width 9 height 9
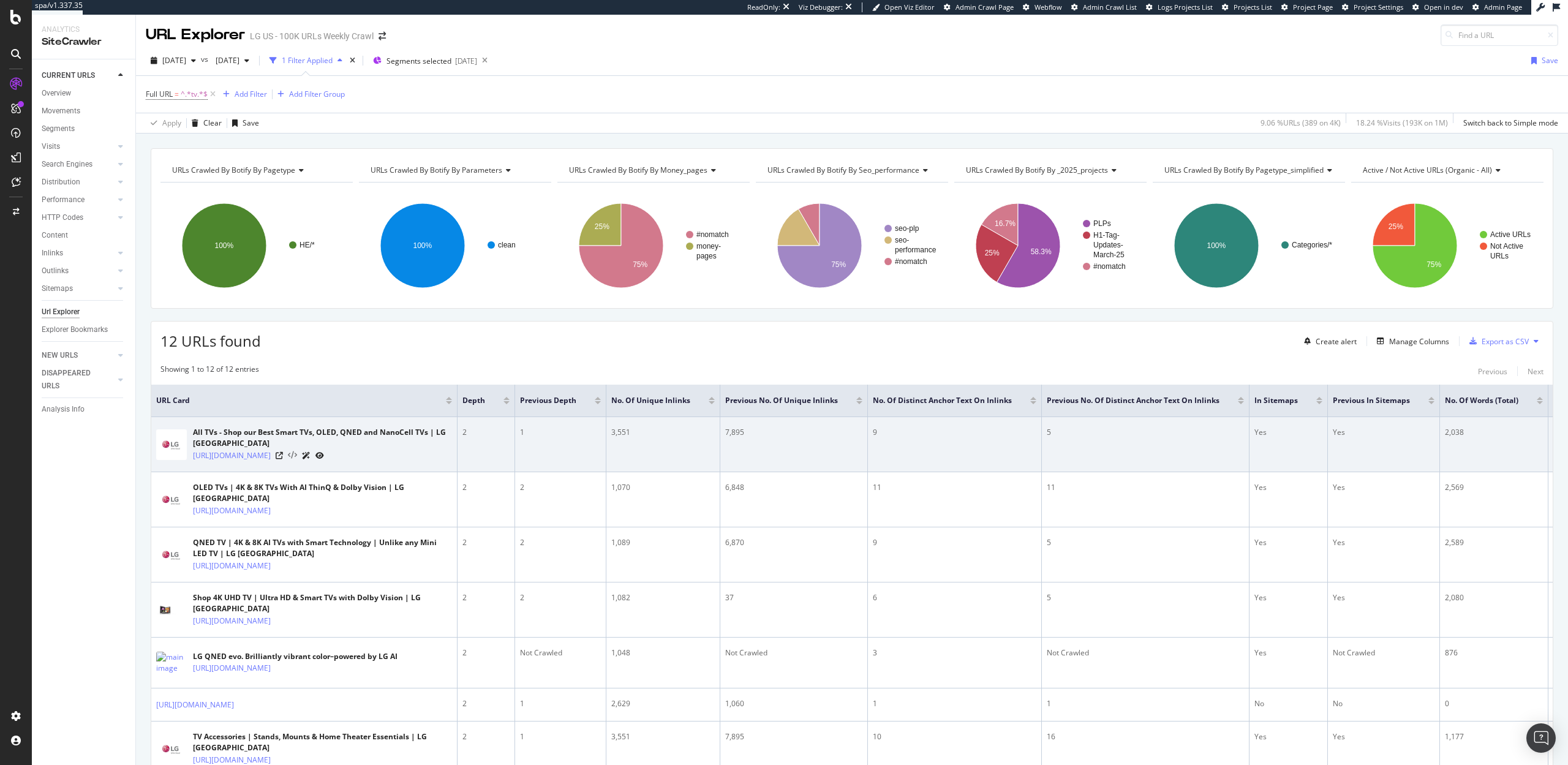
click at [297, 455] on icon at bounding box center [292, 455] width 9 height 9
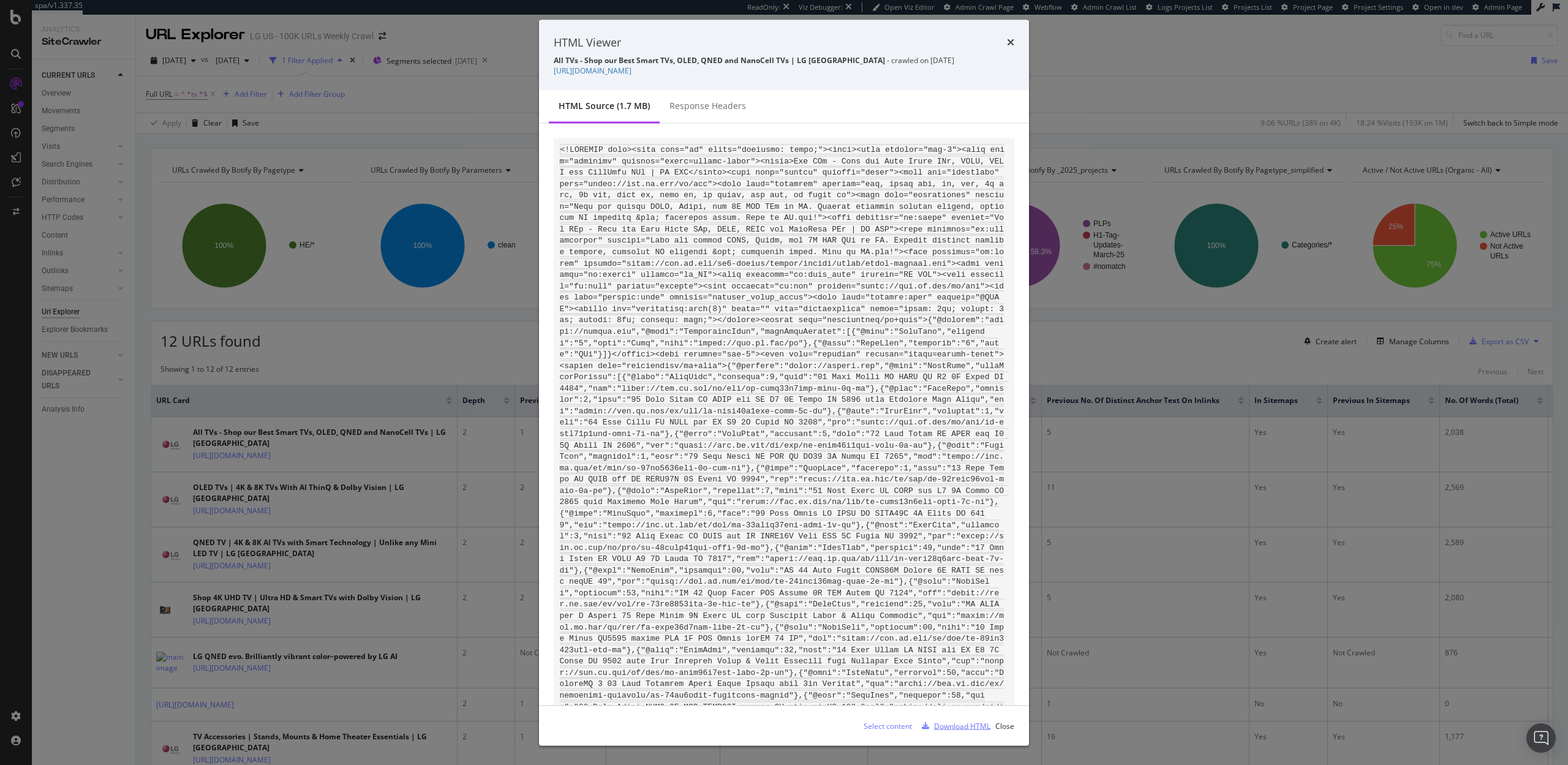
click at [959, 726] on div "Download HTML" at bounding box center [962, 726] width 56 height 11
click at [1011, 41] on icon "times" at bounding box center [1011, 42] width 7 height 10
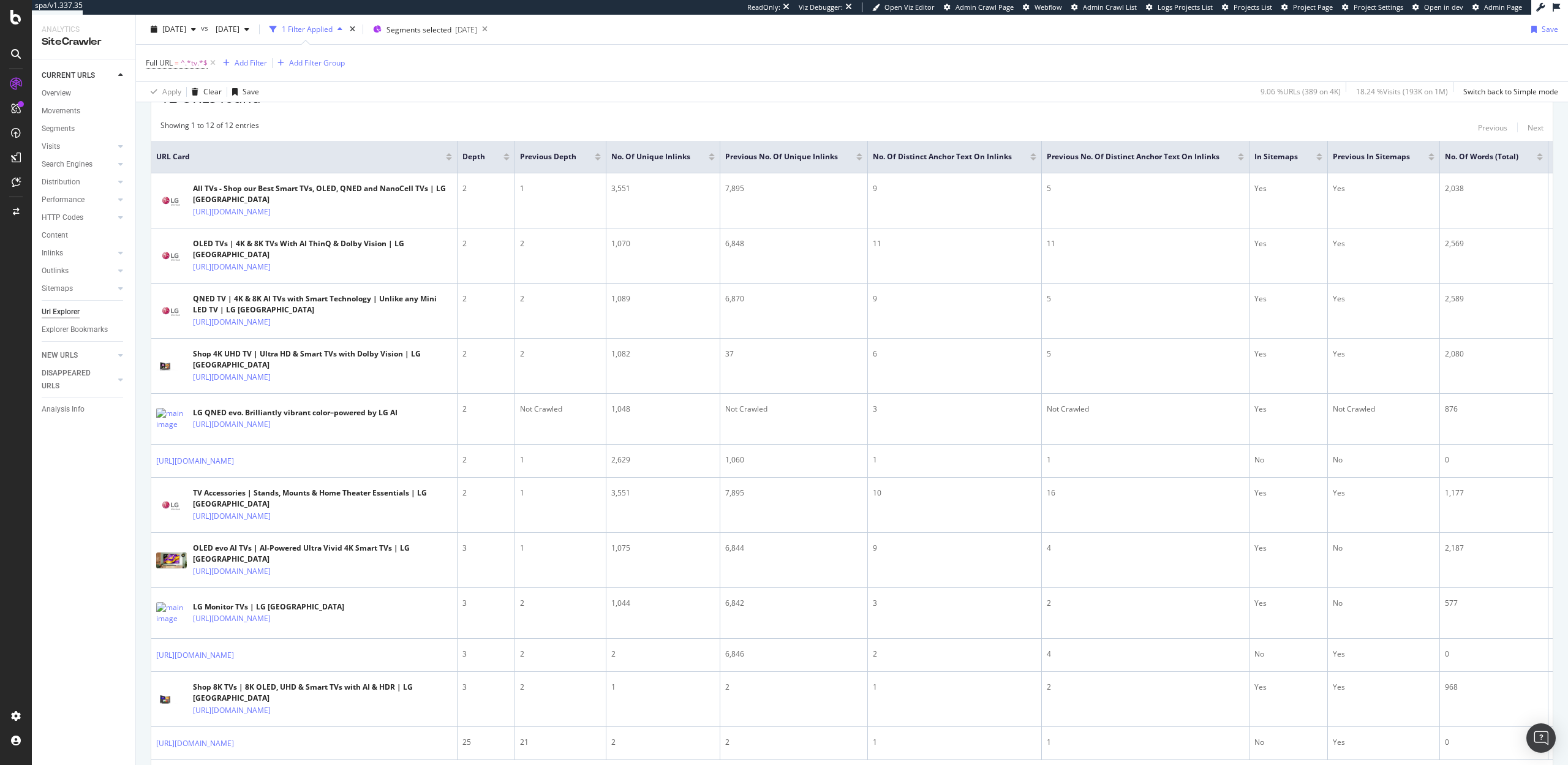
scroll to position [288, 0]
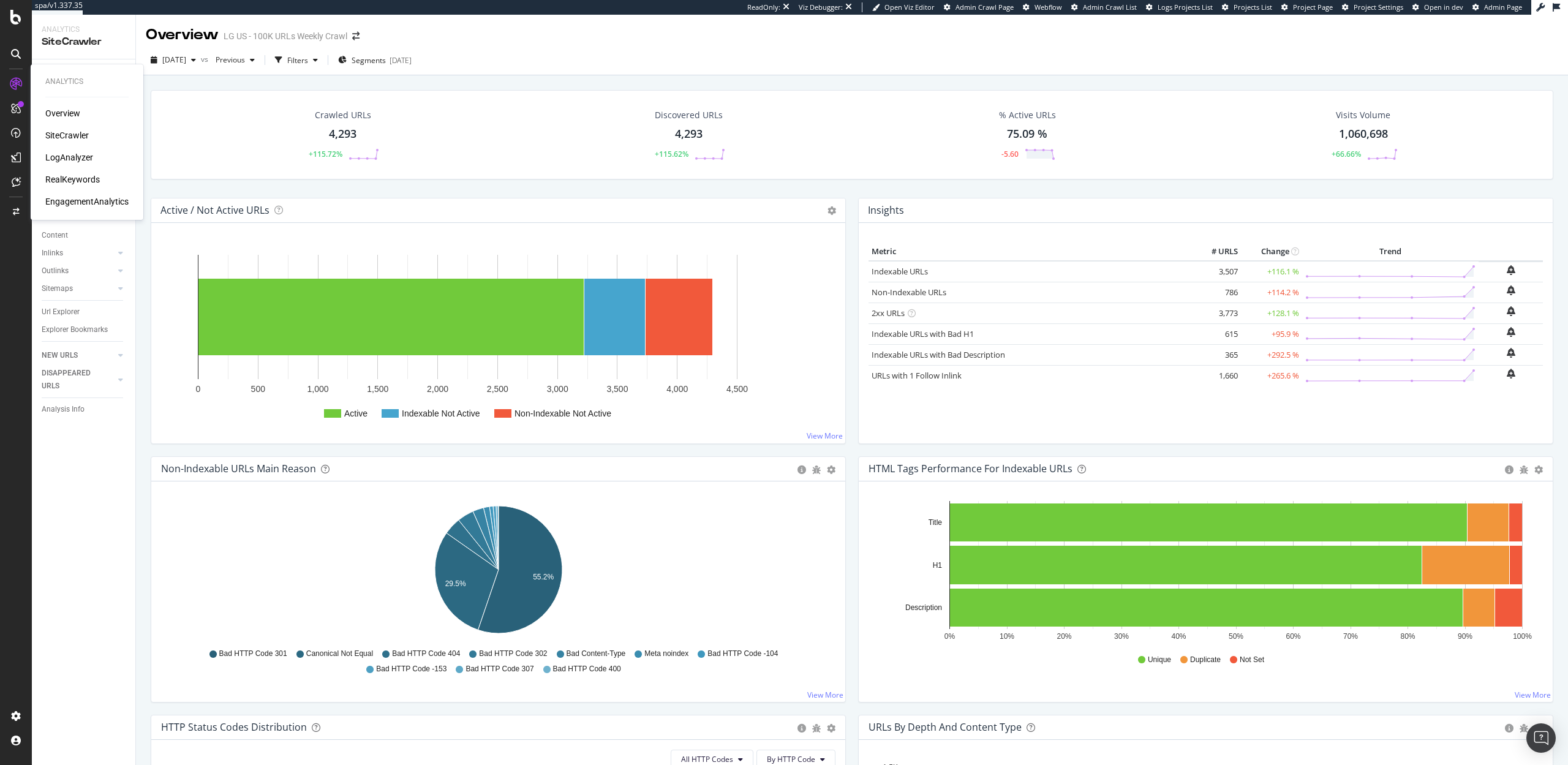
click at [76, 178] on div "RealKeywords" at bounding box center [73, 180] width 55 height 12
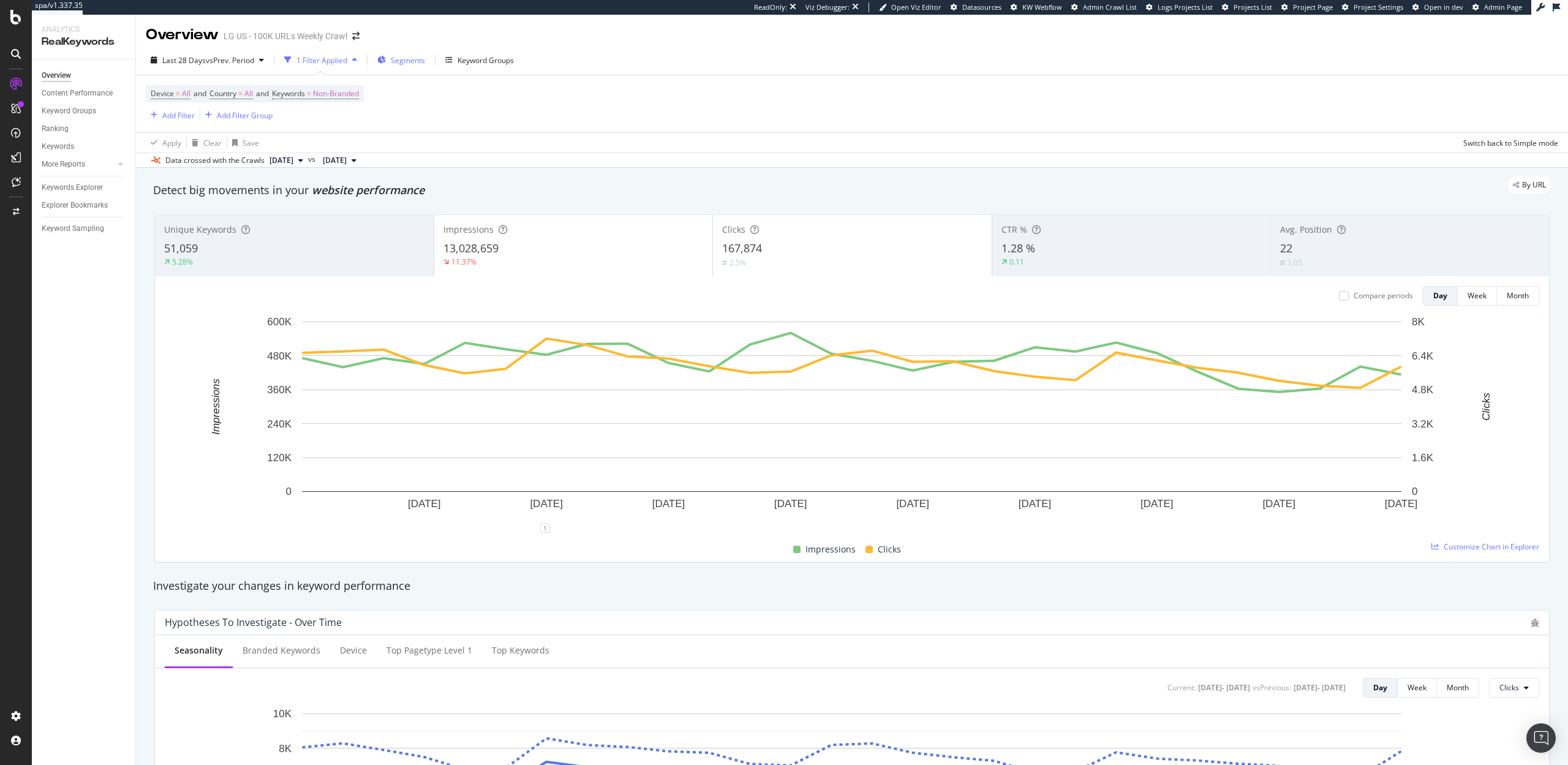
click at [413, 63] on span "Segments" at bounding box center [407, 61] width 34 height 11
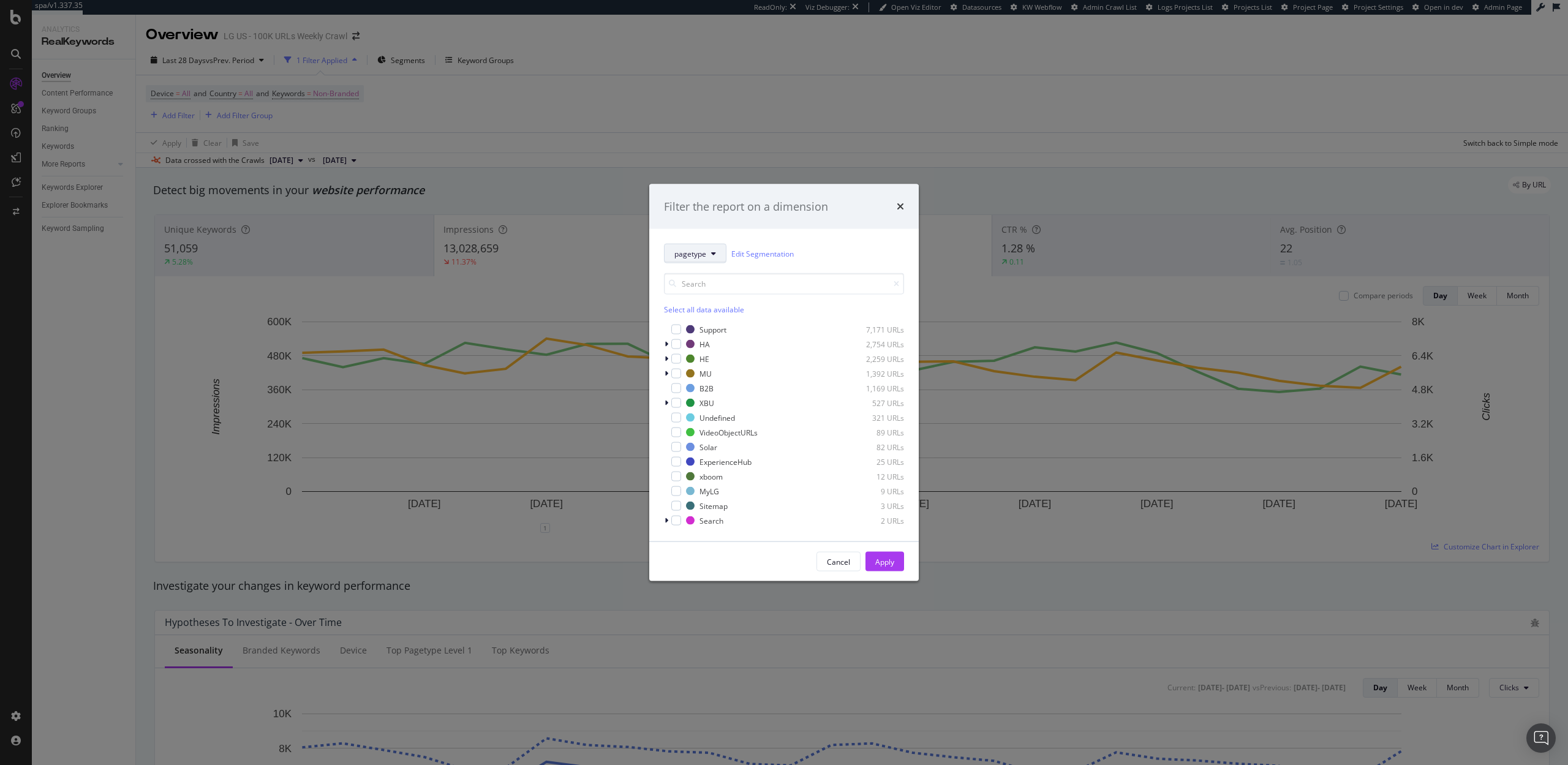
click at [694, 252] on span "pagetype" at bounding box center [690, 254] width 32 height 11
click at [708, 409] on span "pagetype-simplified" at bounding box center [714, 411] width 79 height 11
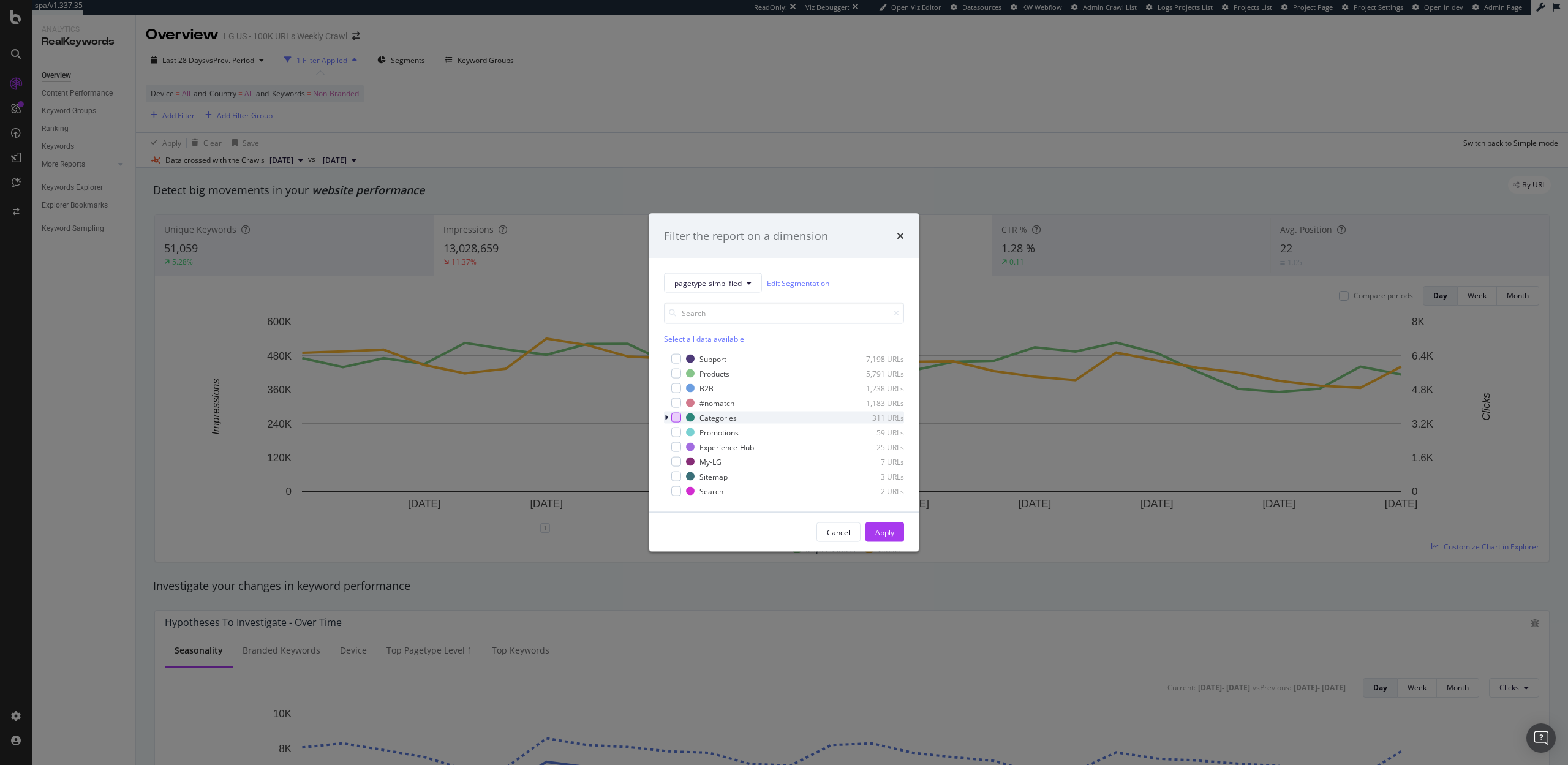
click at [676, 420] on div "modal" at bounding box center [676, 418] width 10 height 10
click at [894, 529] on div "Apply" at bounding box center [884, 532] width 19 height 11
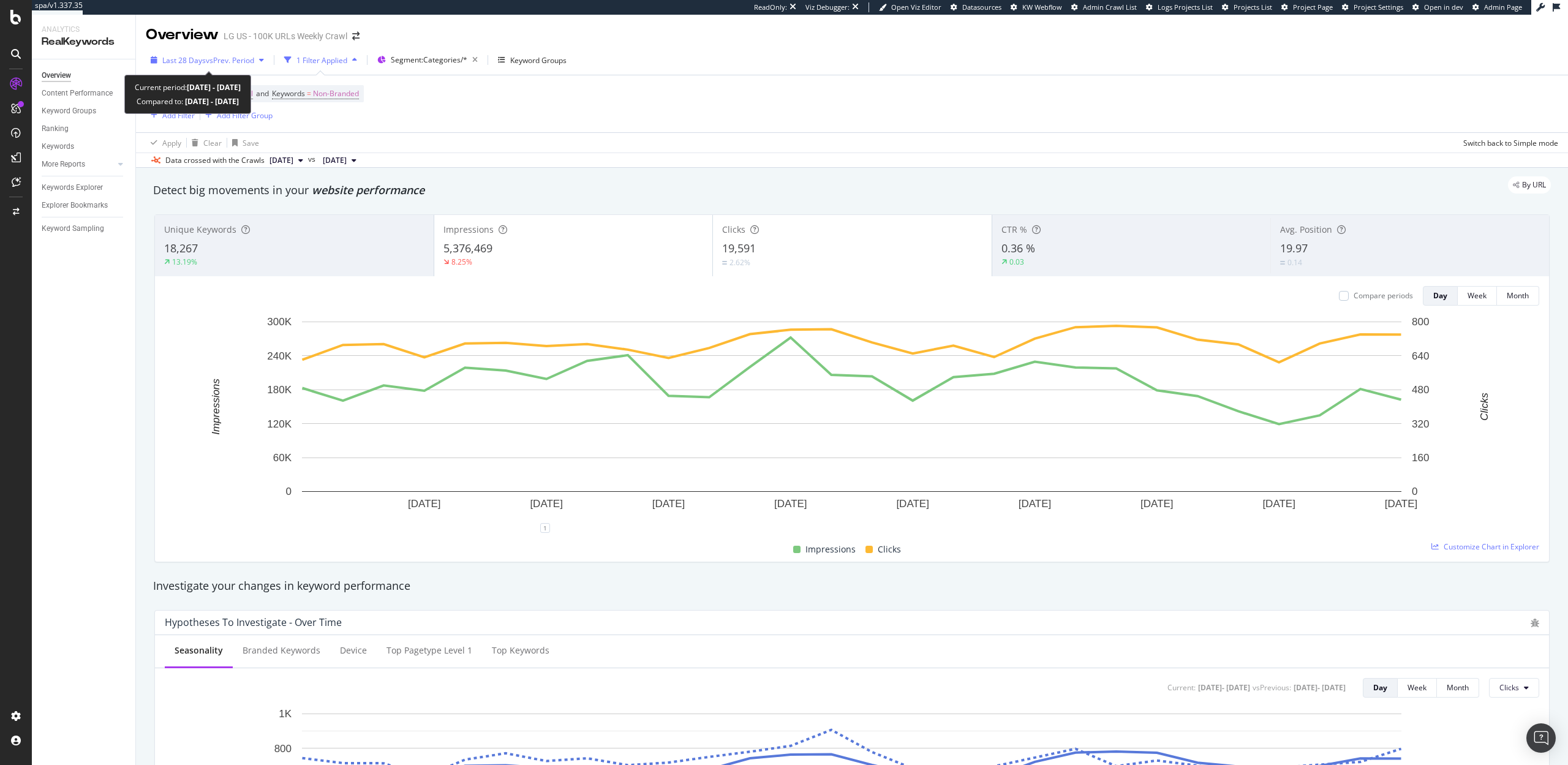
click at [227, 56] on span "vs Prev. Period" at bounding box center [230, 61] width 48 height 11
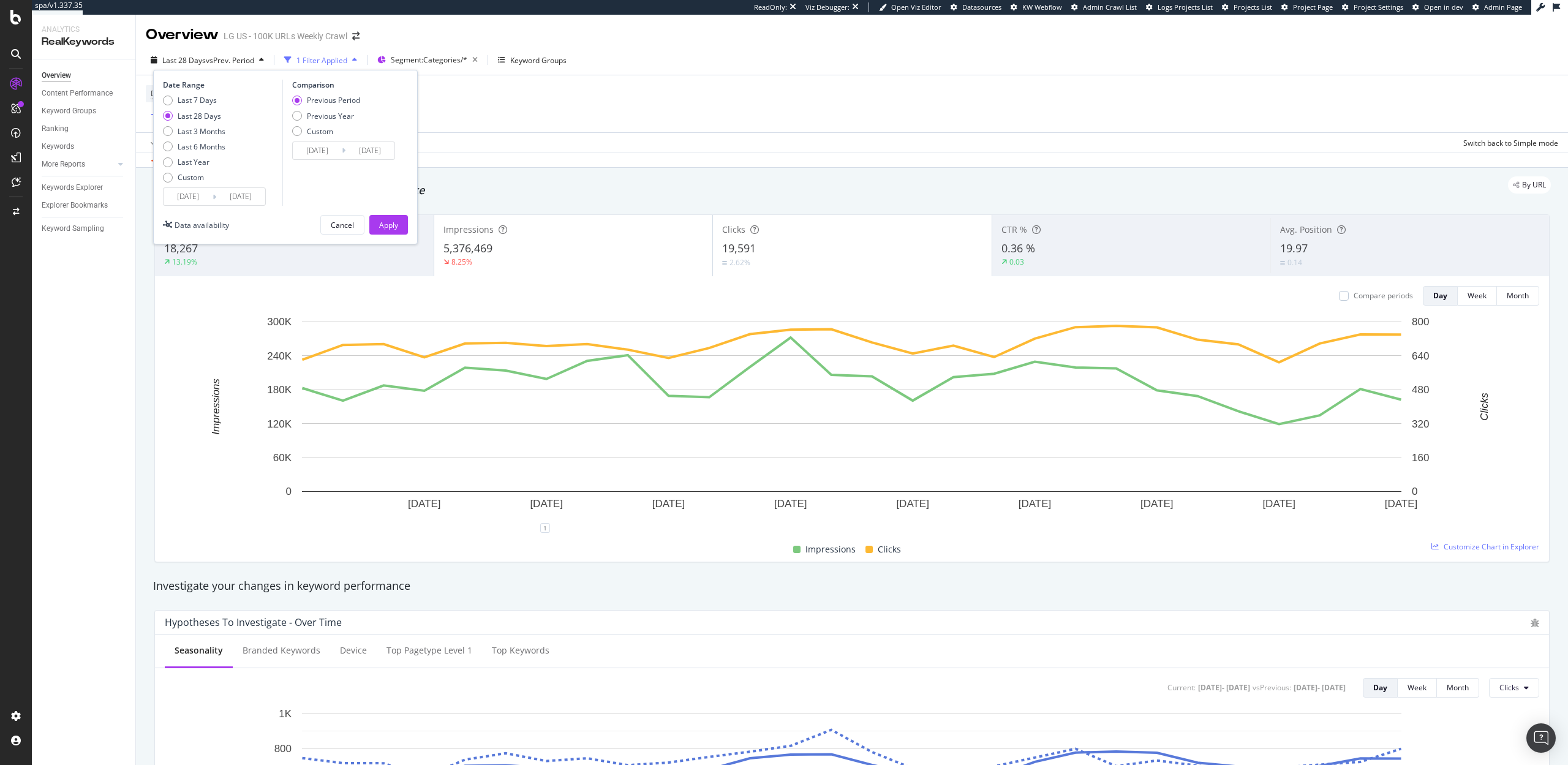
click at [322, 121] on div "Previous Period Previous Year Custom" at bounding box center [326, 117] width 68 height 46
click at [323, 118] on div "Previous Year" at bounding box center [330, 116] width 47 height 11
type input "2024/08/20"
type input "2024/09/16"
click at [405, 230] on button "Apply" at bounding box center [388, 224] width 39 height 19
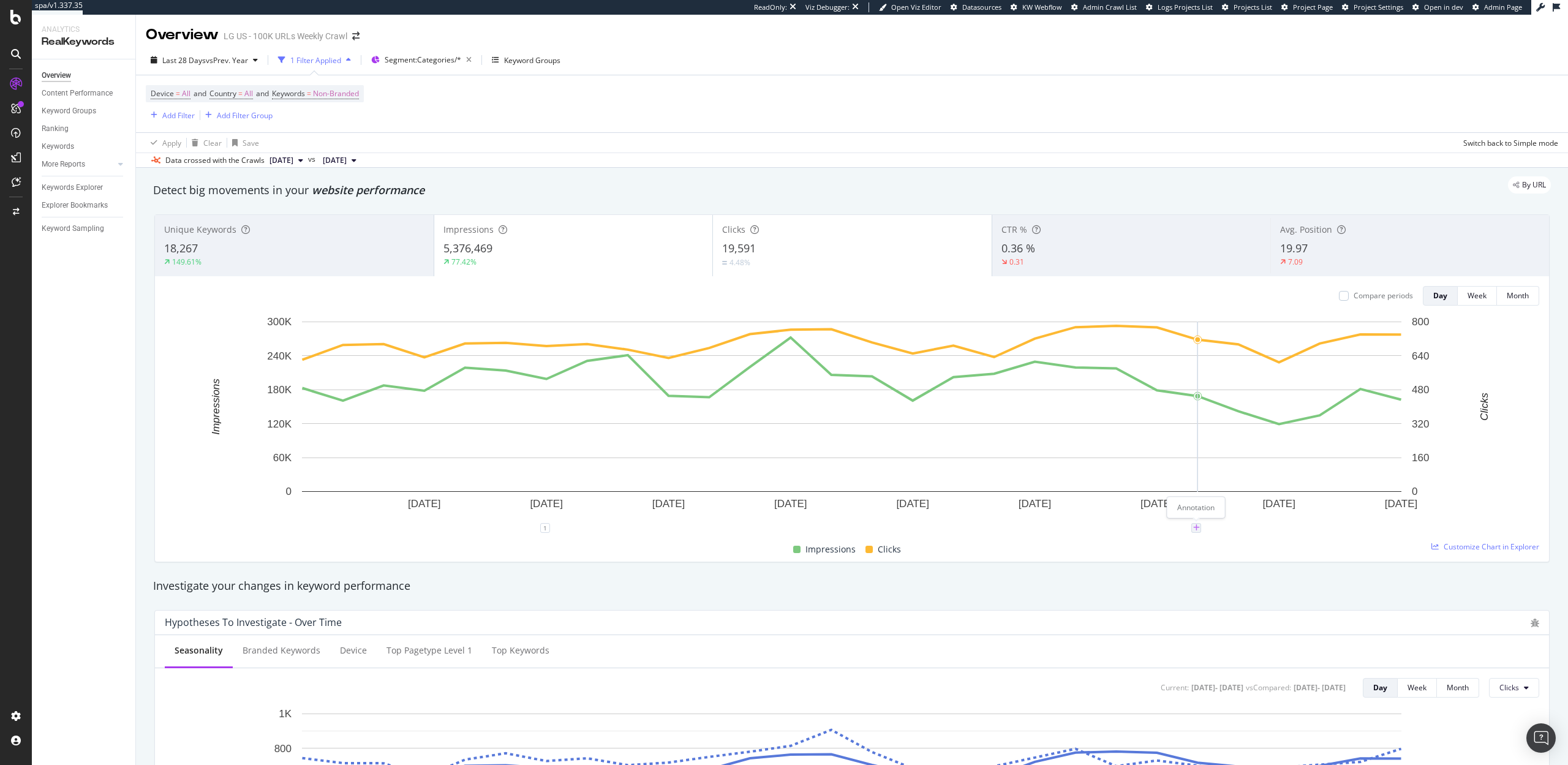
click at [1196, 529] on icon "plus" at bounding box center [1197, 528] width 7 height 7
click at [1175, 457] on textarea at bounding box center [1196, 454] width 109 height 38
type textarea "Google Impression data impacted by removal of 100 parameter scraping"
click at [1246, 489] on div "Save" at bounding box center [1242, 493] width 17 height 11
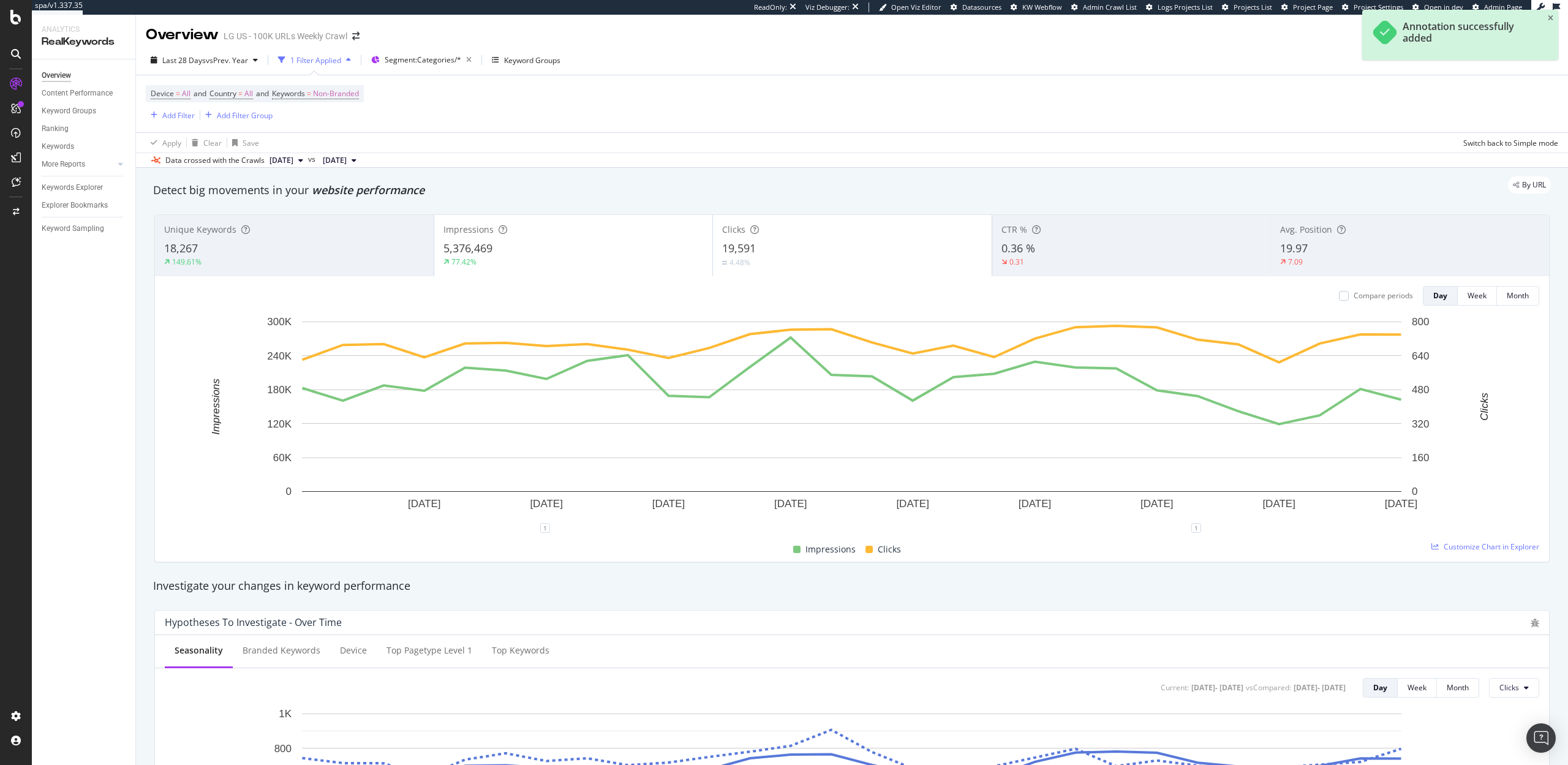
click at [1182, 577] on div "Investigate your changes in keyword performance" at bounding box center [852, 586] width 1410 height 28
click at [78, 185] on div "Keywords Explorer" at bounding box center [72, 188] width 61 height 13
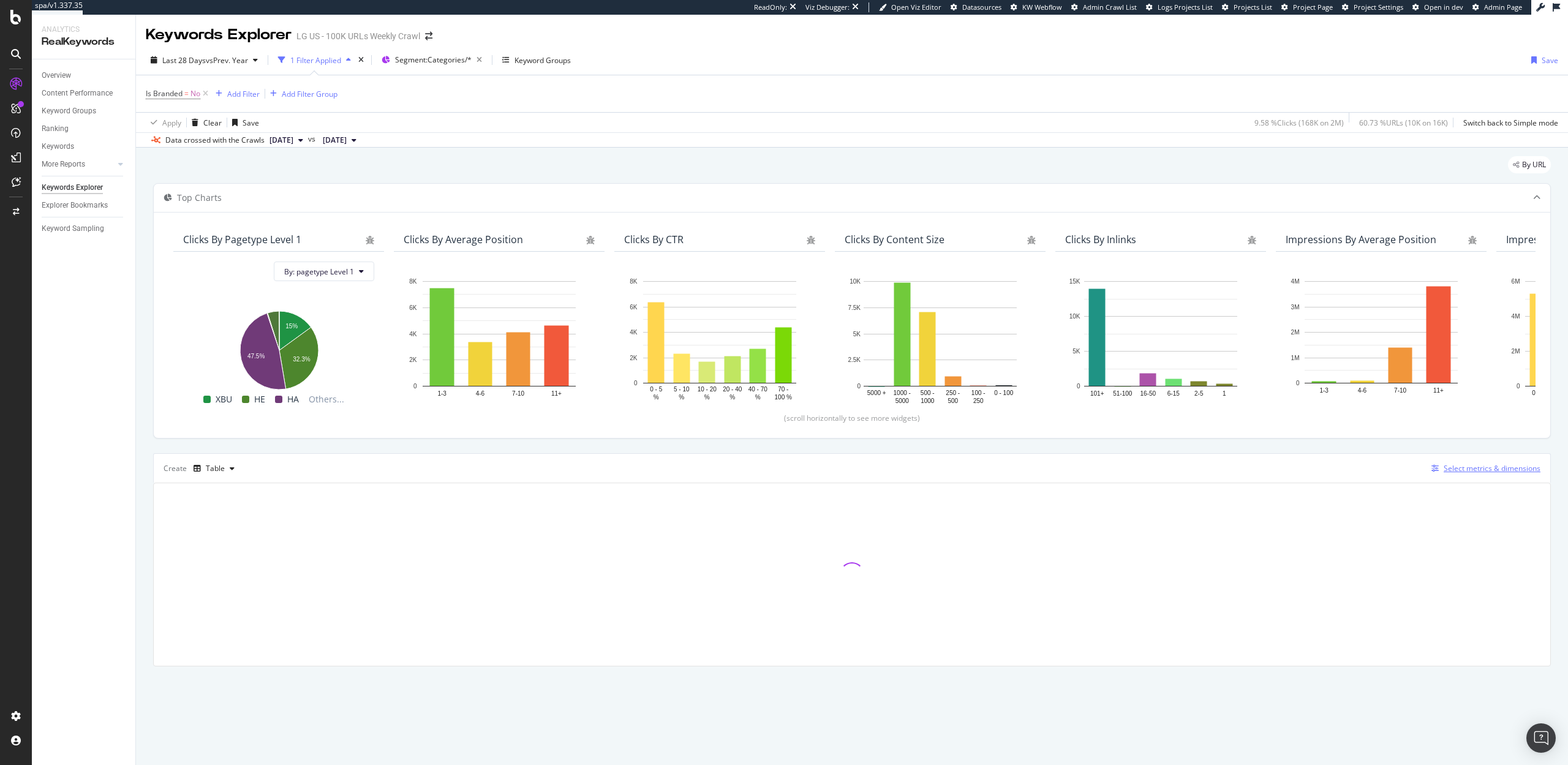
click at [1479, 466] on div "Select metrics & dimensions" at bounding box center [1492, 469] width 97 height 11
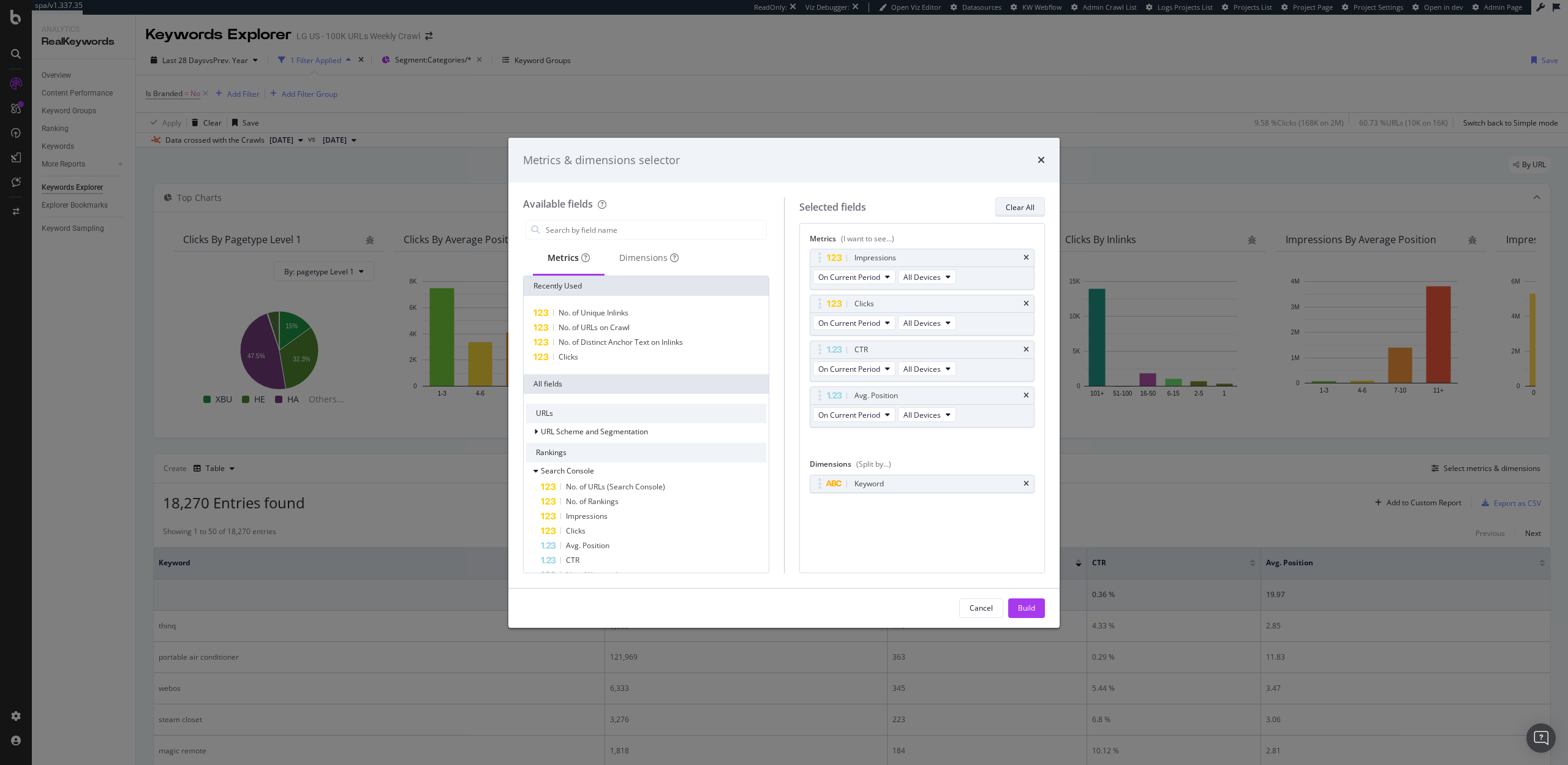
click at [1023, 205] on div "Clear All" at bounding box center [1020, 208] width 29 height 11
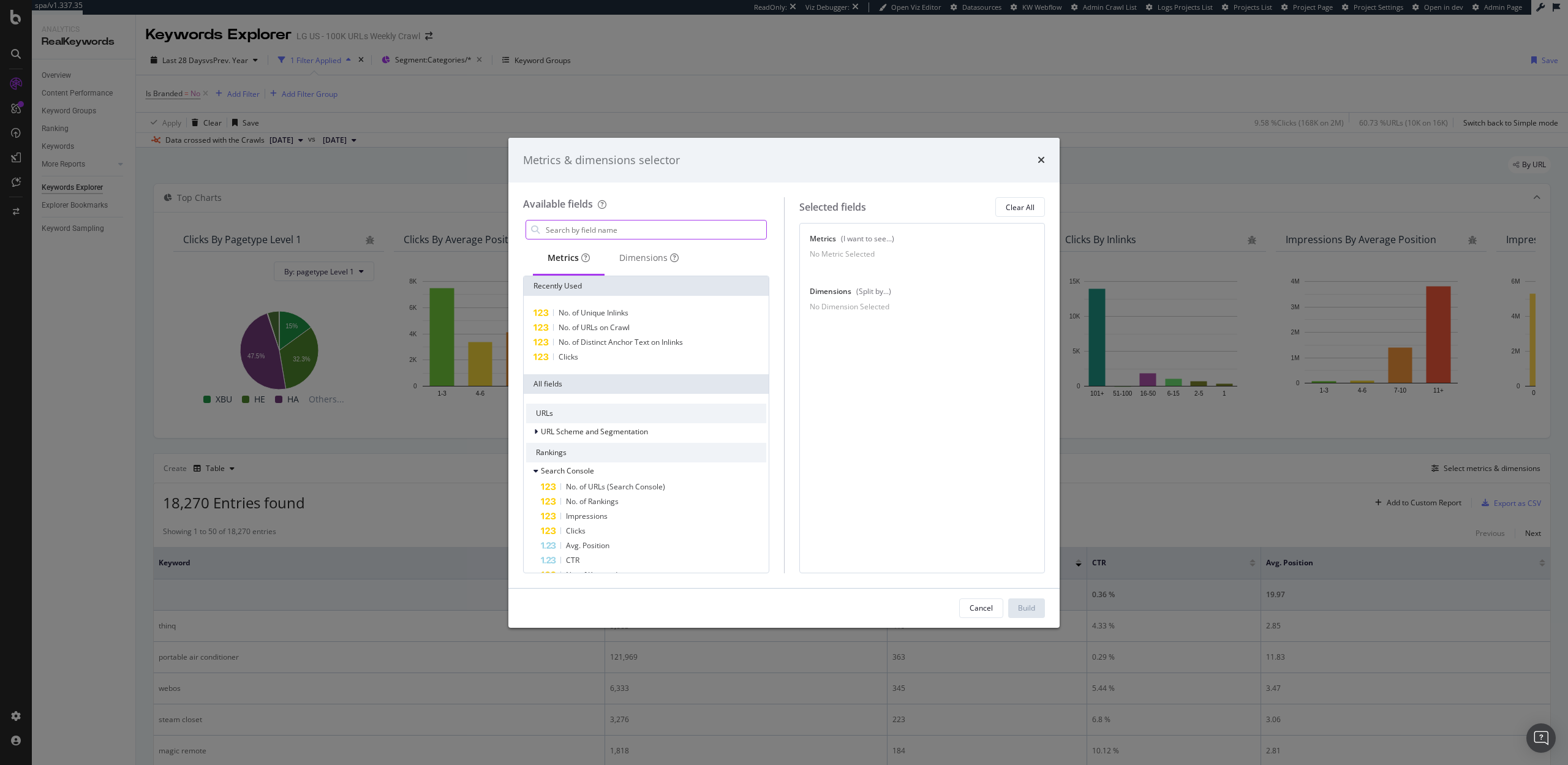
click at [573, 227] on input "modal" at bounding box center [656, 230] width 222 height 19
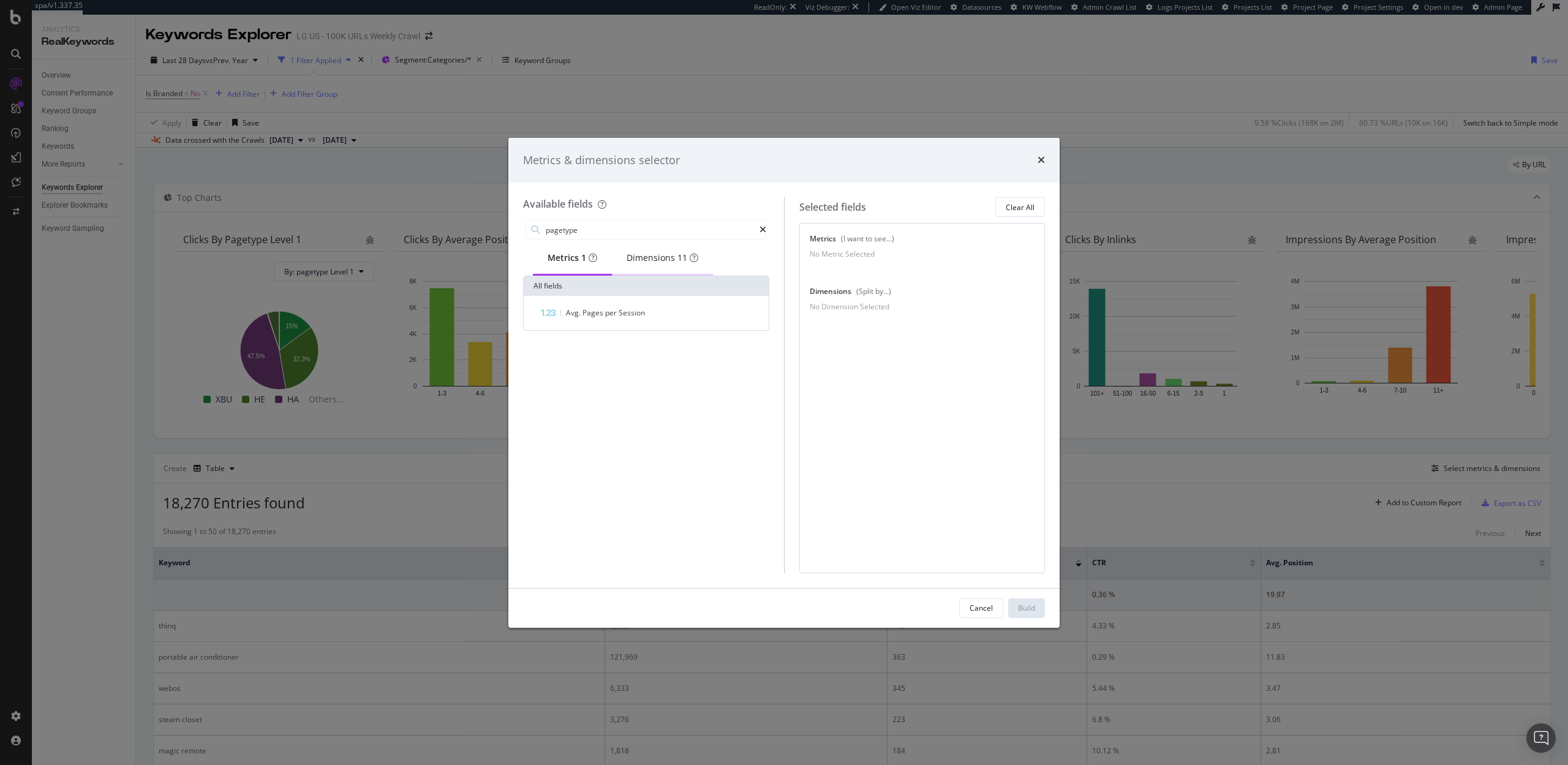
click at [663, 260] on div "Dimensions 11" at bounding box center [662, 258] width 71 height 12
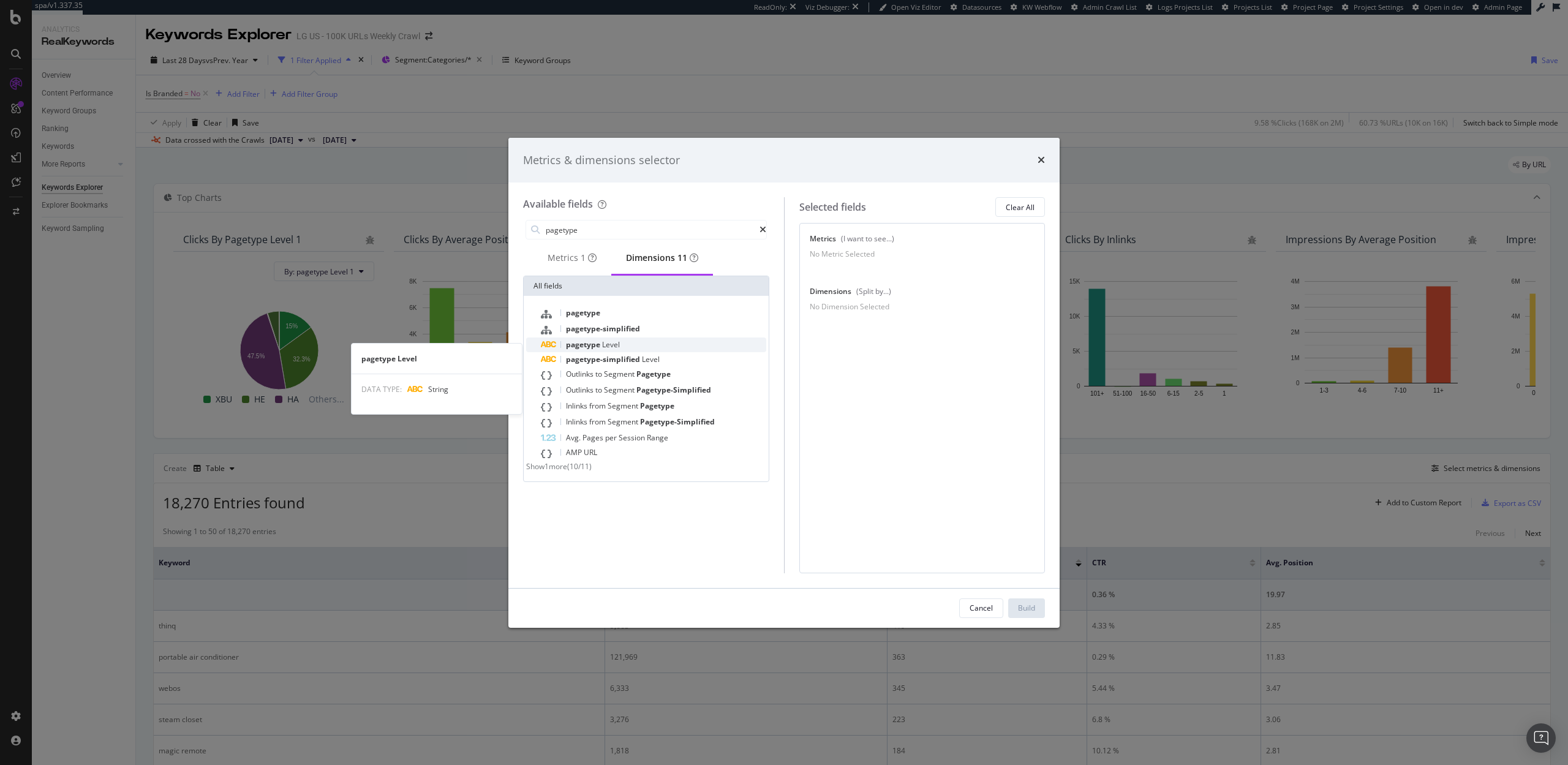
click at [615, 350] on span "Level" at bounding box center [611, 344] width 18 height 11
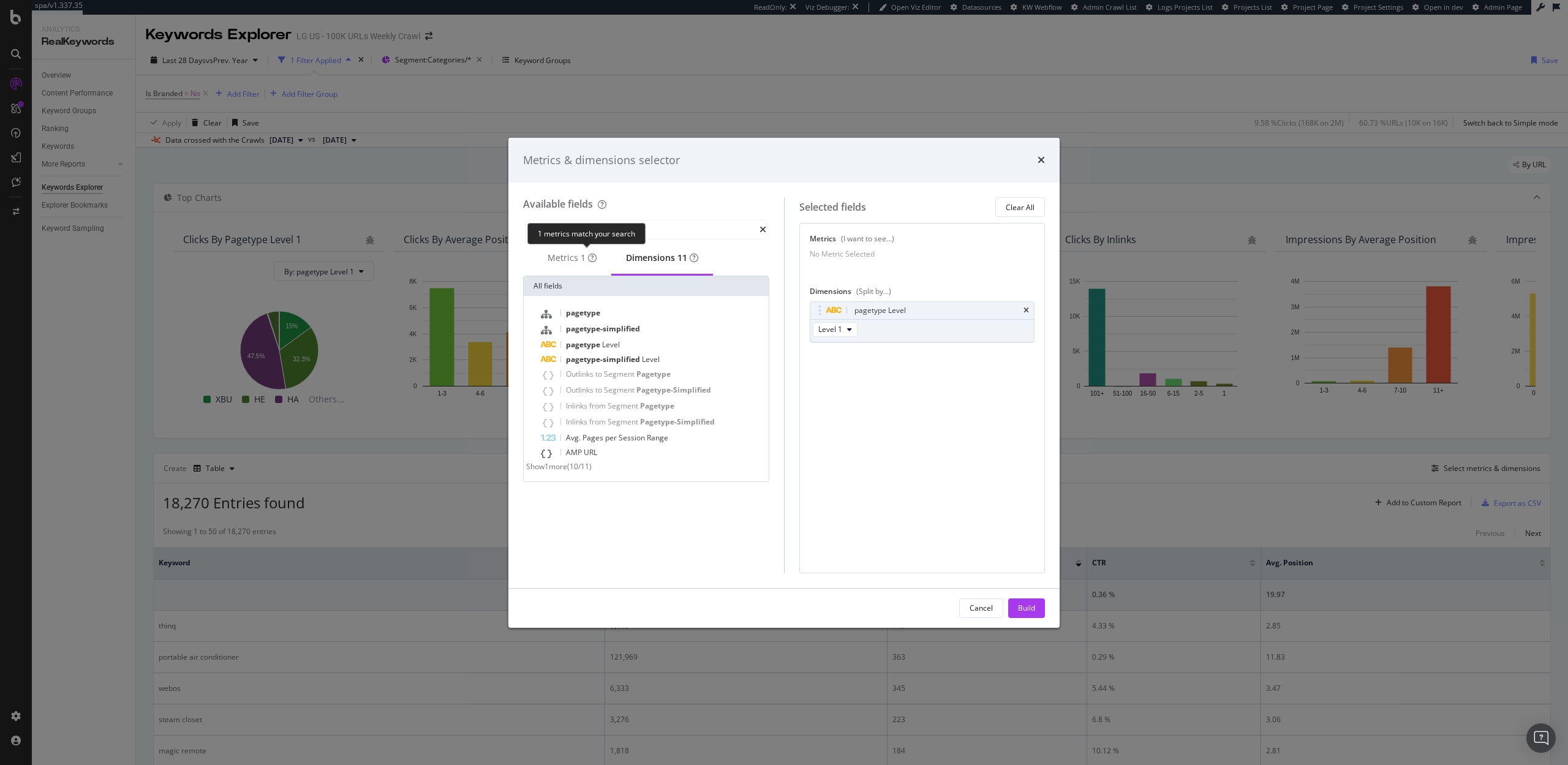
click at [634, 226] on div "1 metrics match your search" at bounding box center [586, 234] width 118 height 21
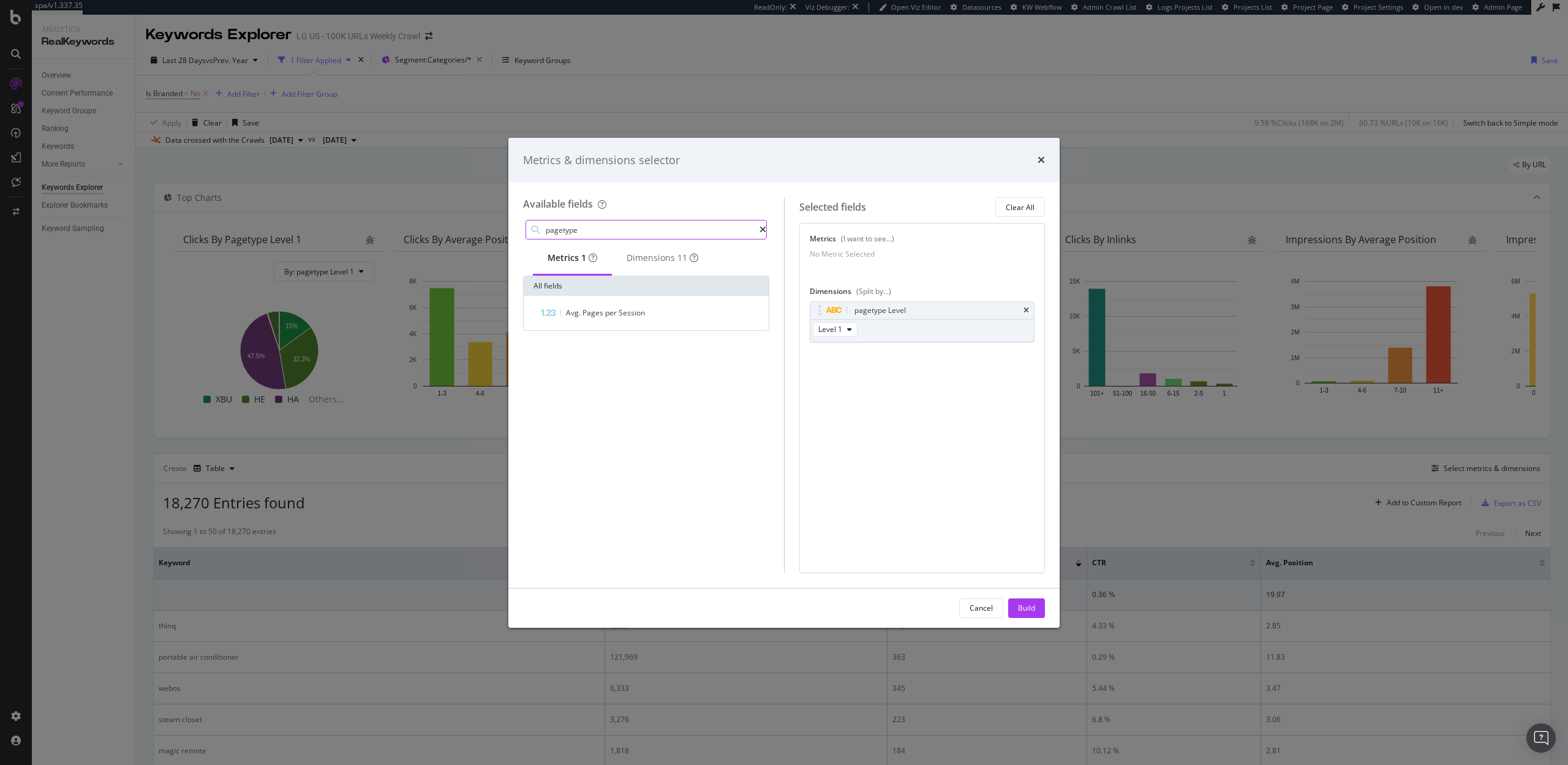
click at [674, 228] on input "pagetype" at bounding box center [652, 230] width 215 height 19
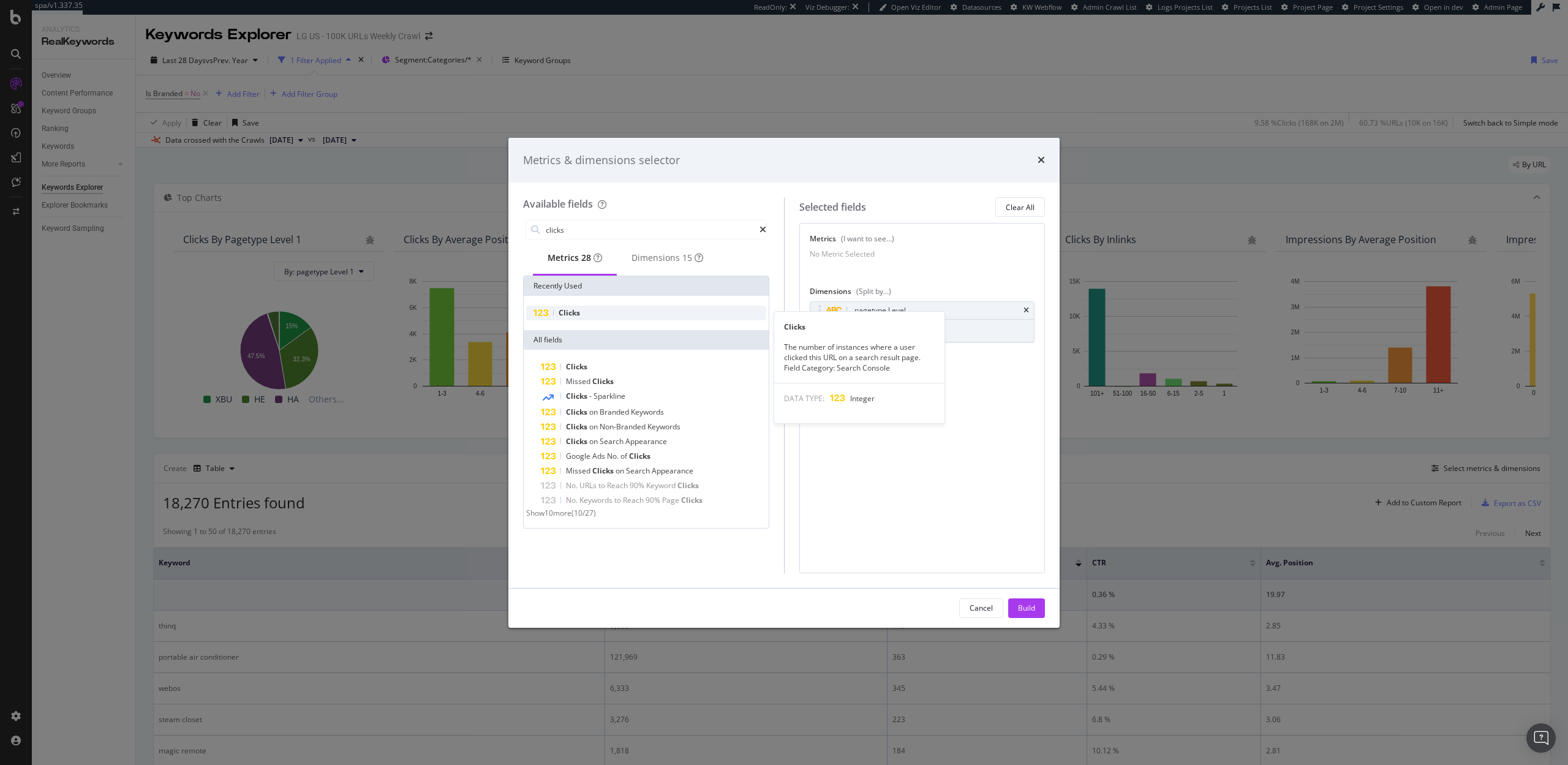
click at [623, 320] on div "Clicks" at bounding box center [646, 313] width 240 height 15
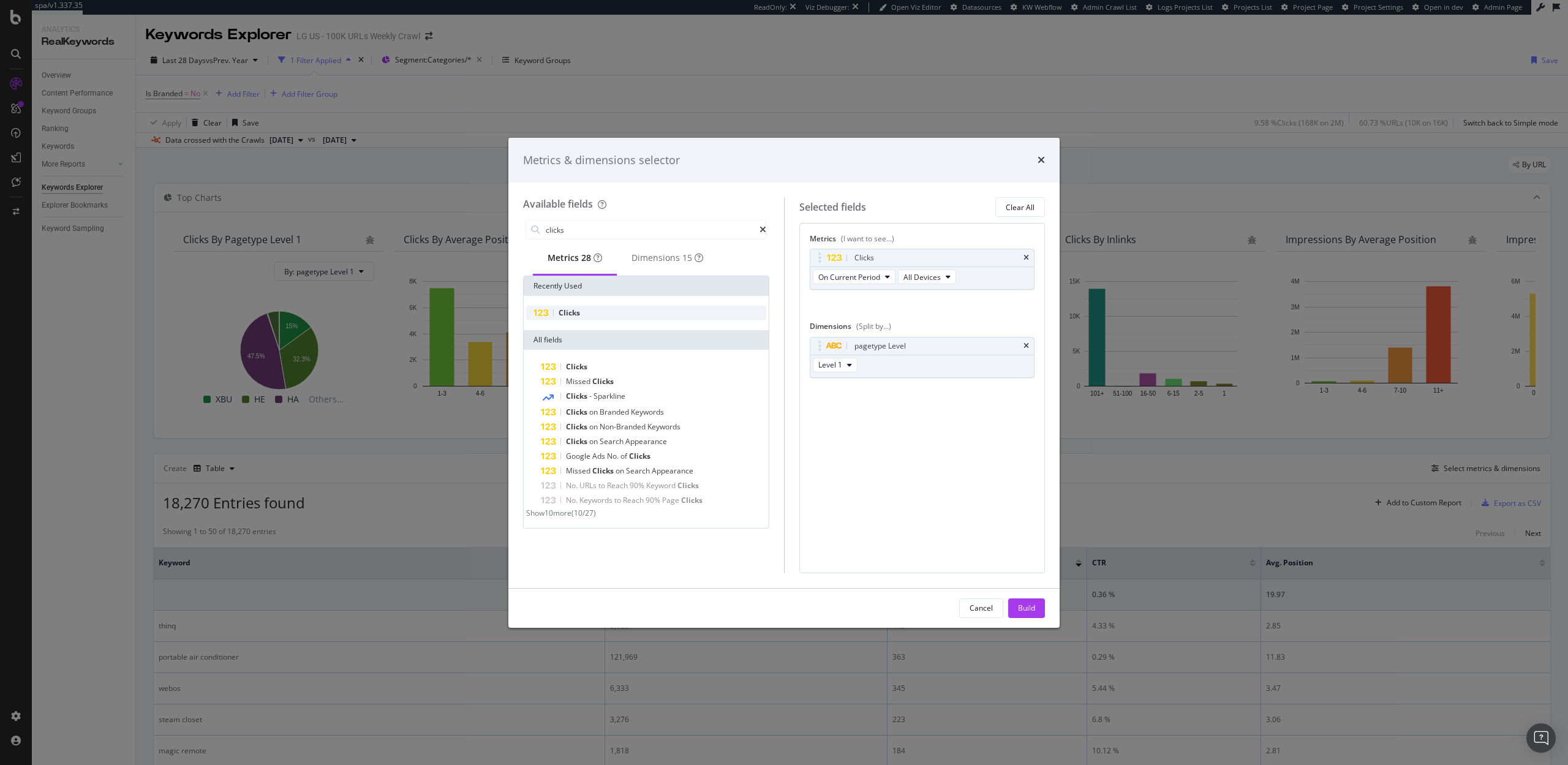
click at [623, 320] on div "Clicks" at bounding box center [646, 313] width 240 height 15
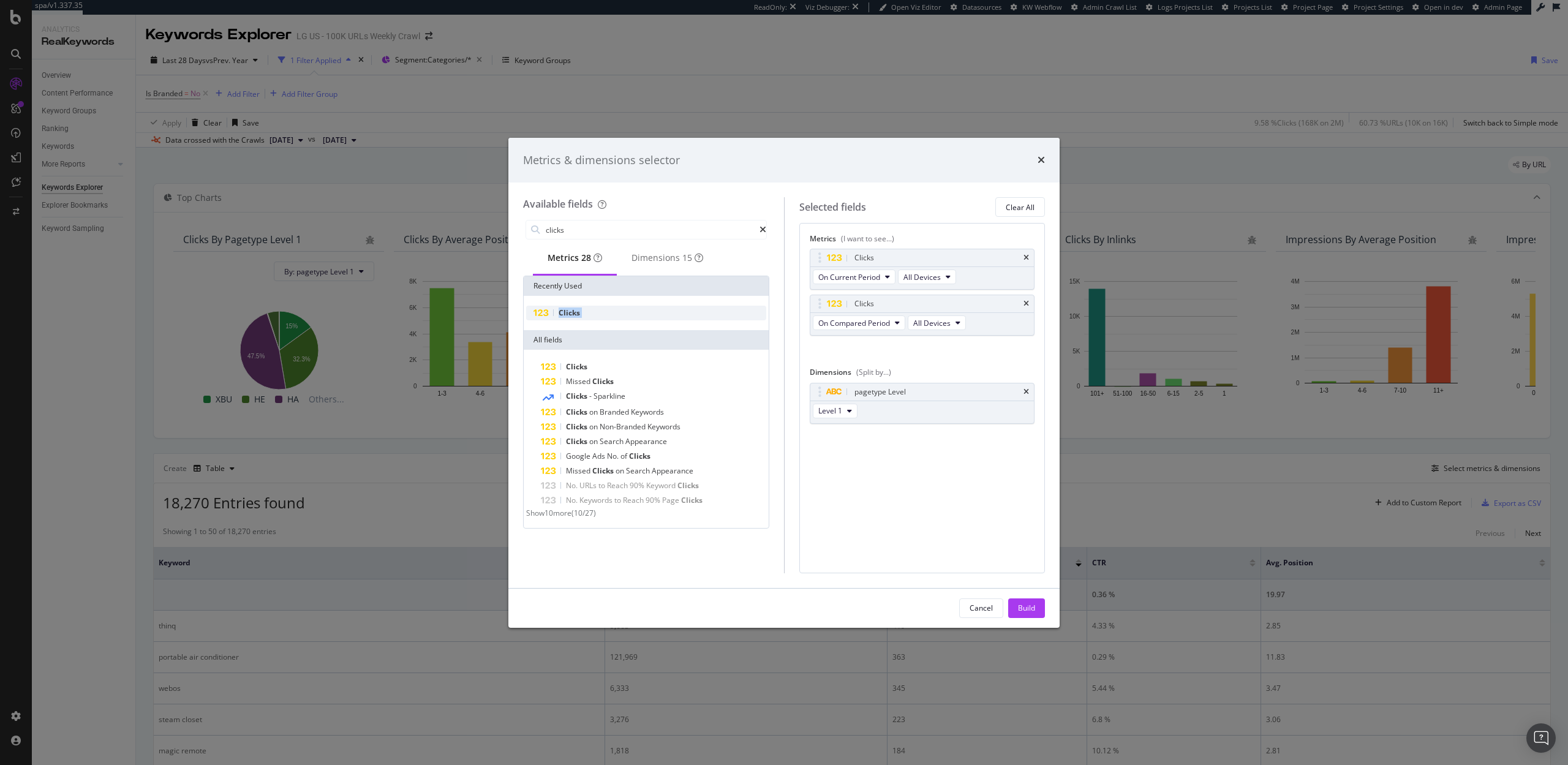
click at [623, 320] on div "Clicks" at bounding box center [646, 313] width 240 height 15
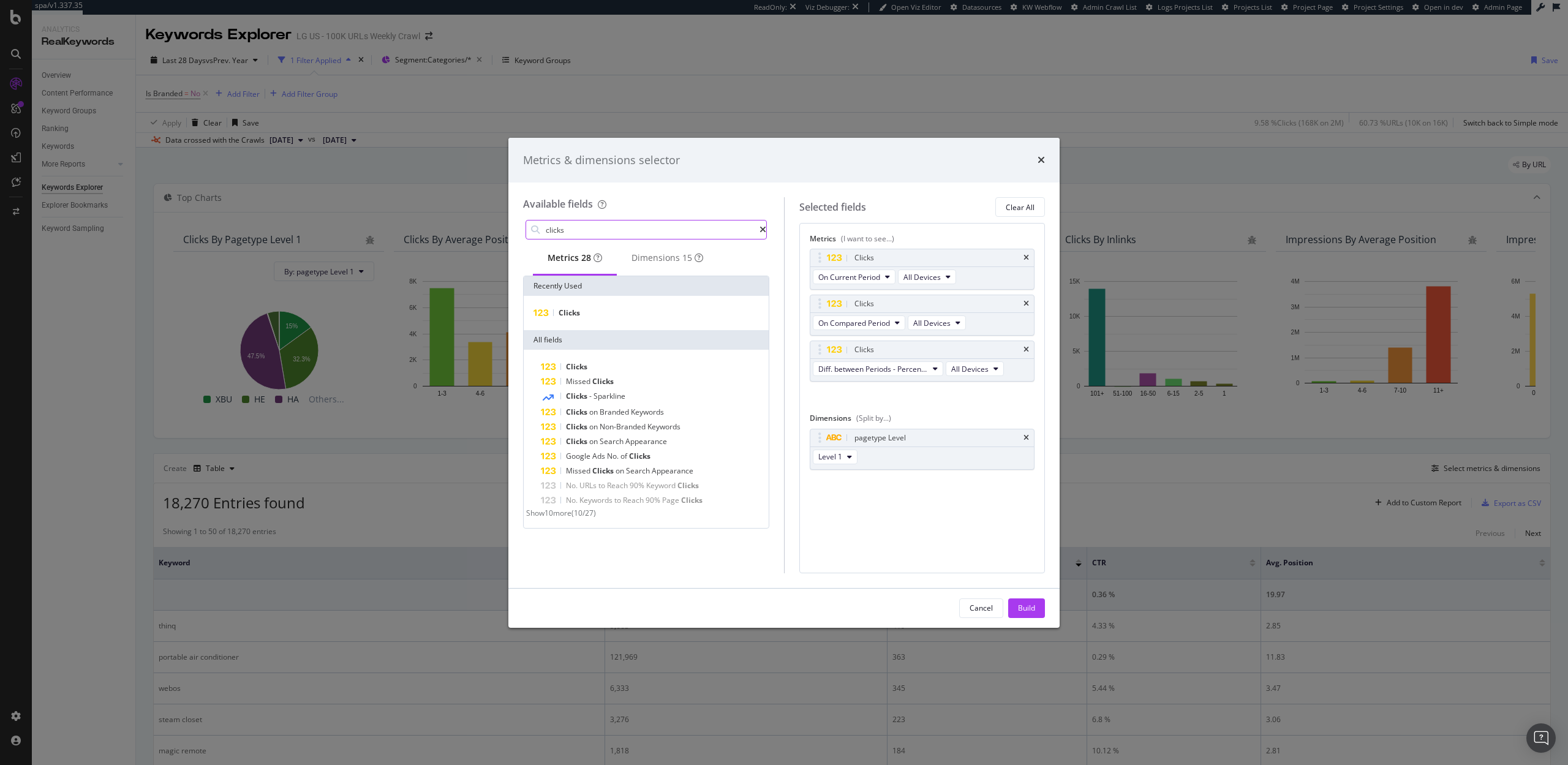
click at [651, 235] on input "clicks" at bounding box center [652, 230] width 215 height 19
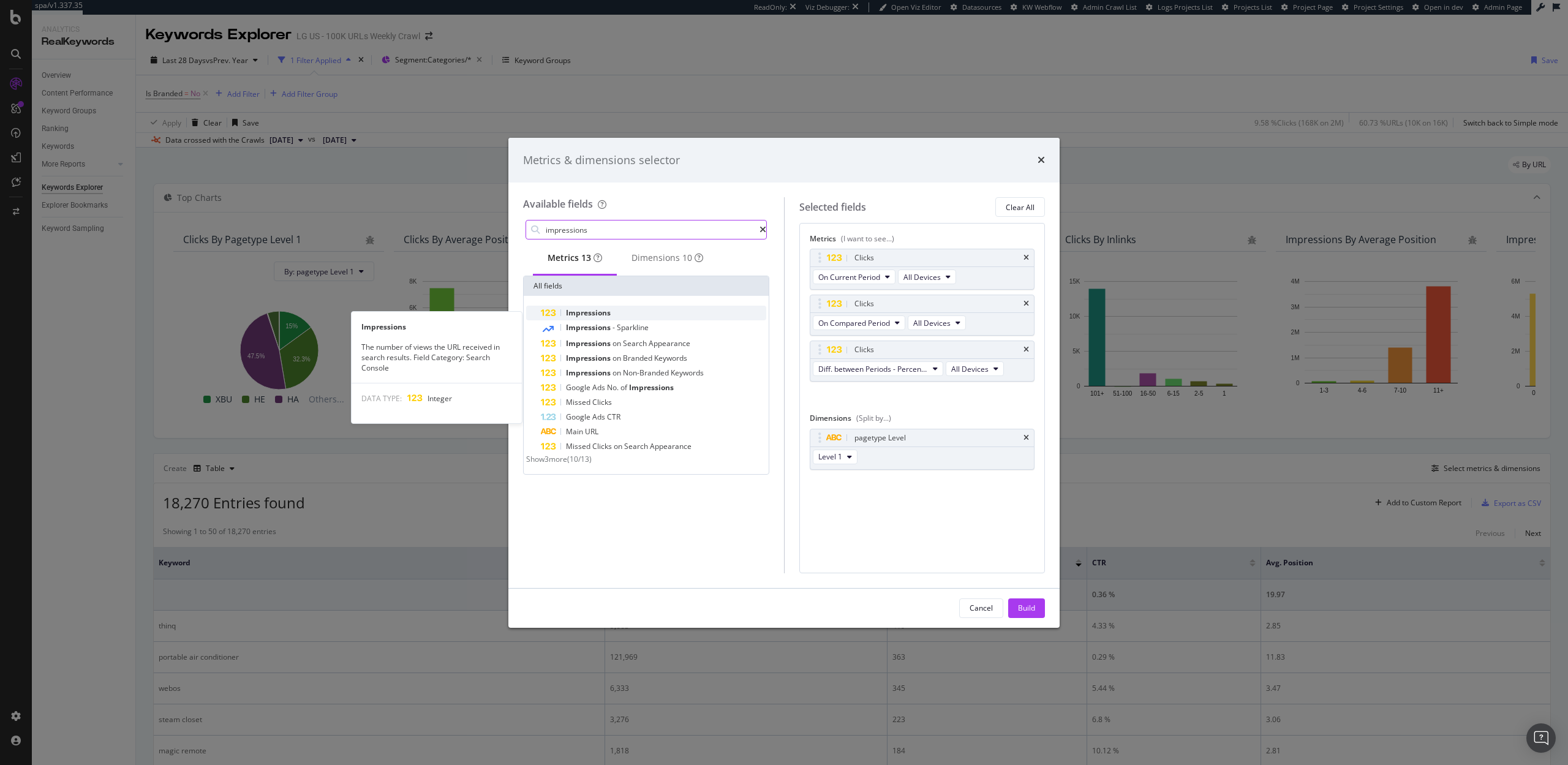
type input "impressions"
click at [625, 317] on div "Impressions" at bounding box center [654, 313] width 226 height 15
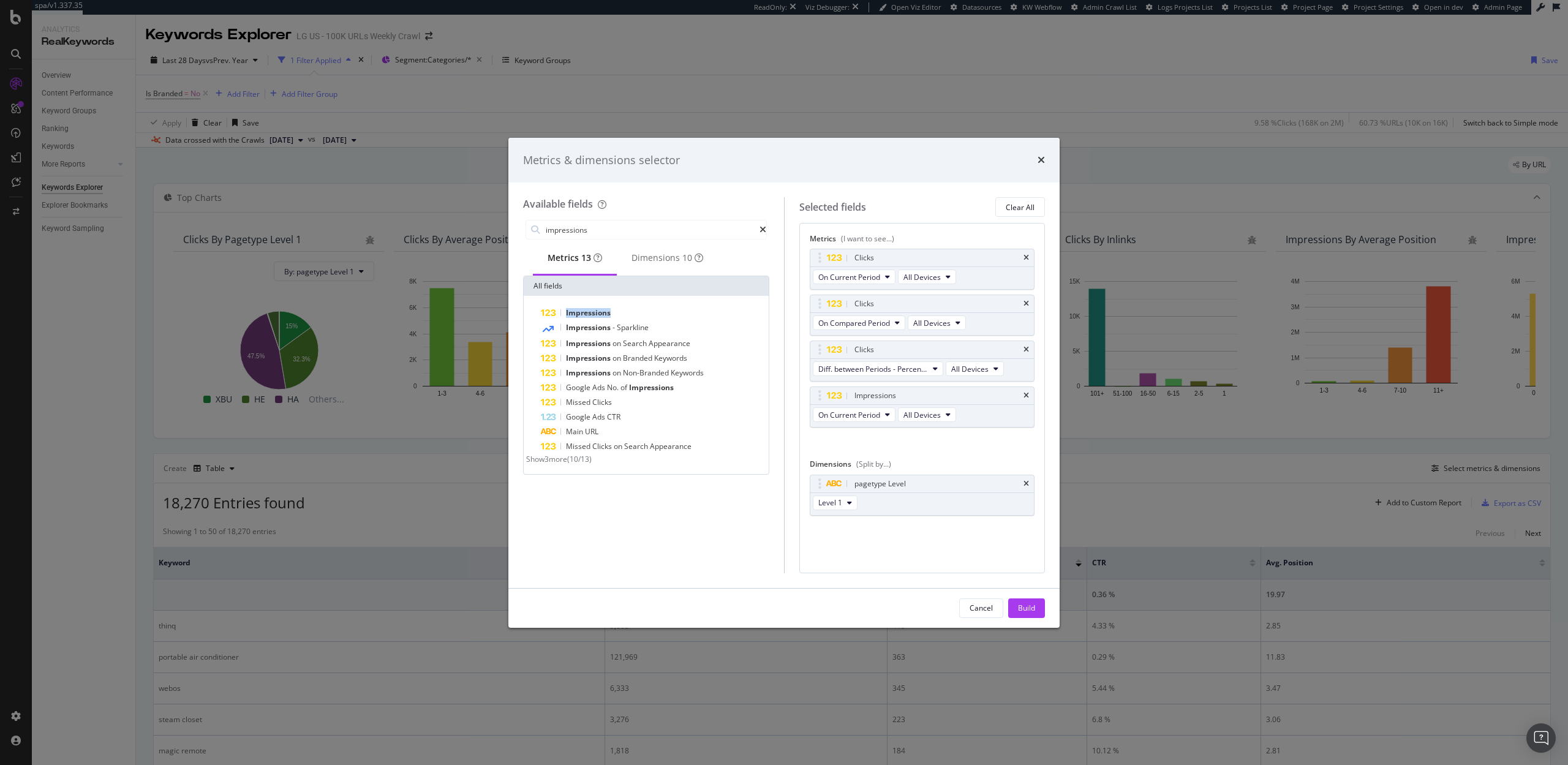
click at [625, 317] on div "Impressions" at bounding box center [654, 313] width 226 height 15
click at [628, 227] on input "impressions" at bounding box center [652, 230] width 215 height 19
click at [1025, 608] on div "Build" at bounding box center [1027, 608] width 17 height 11
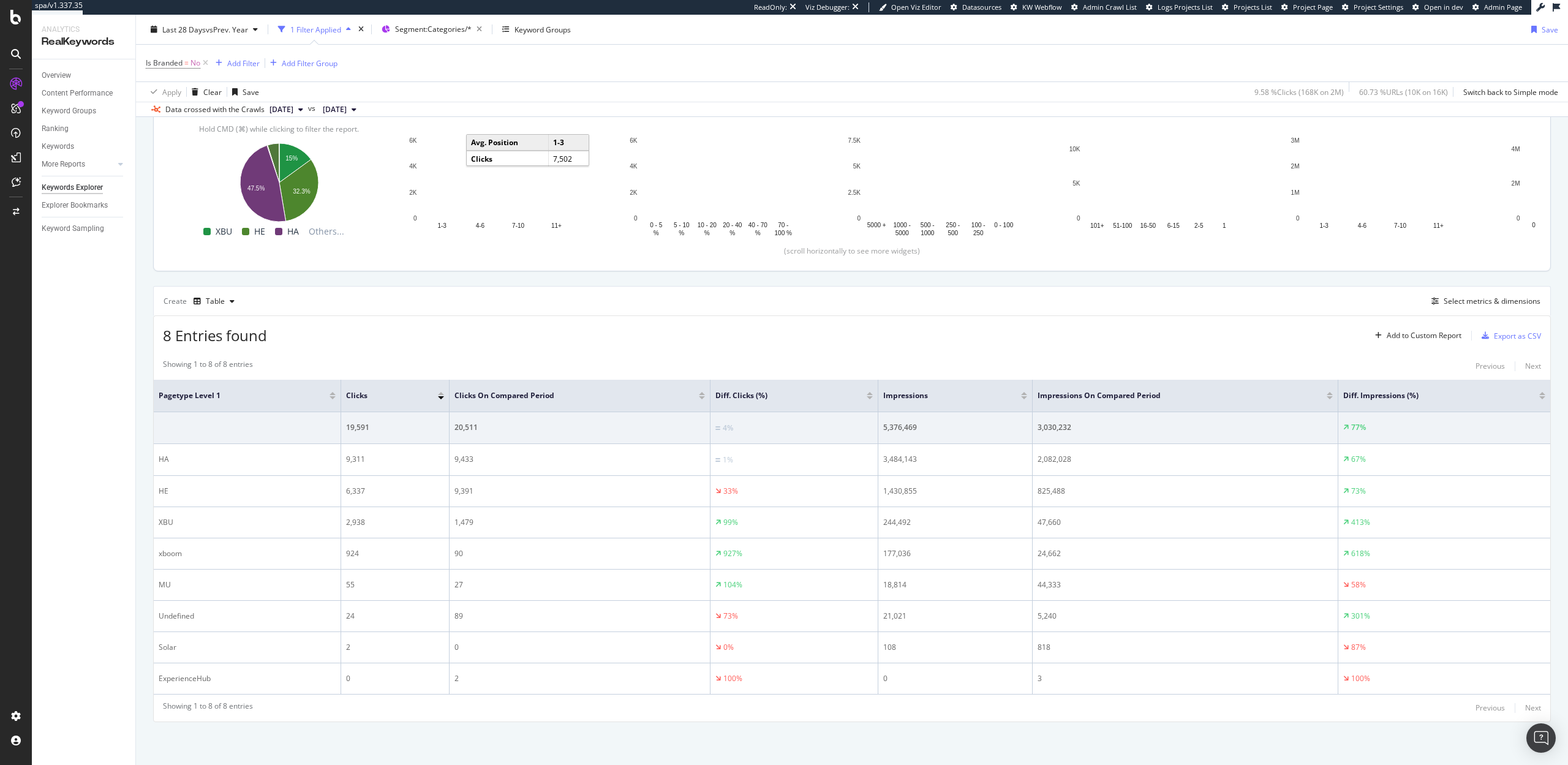
scroll to position [168, 0]
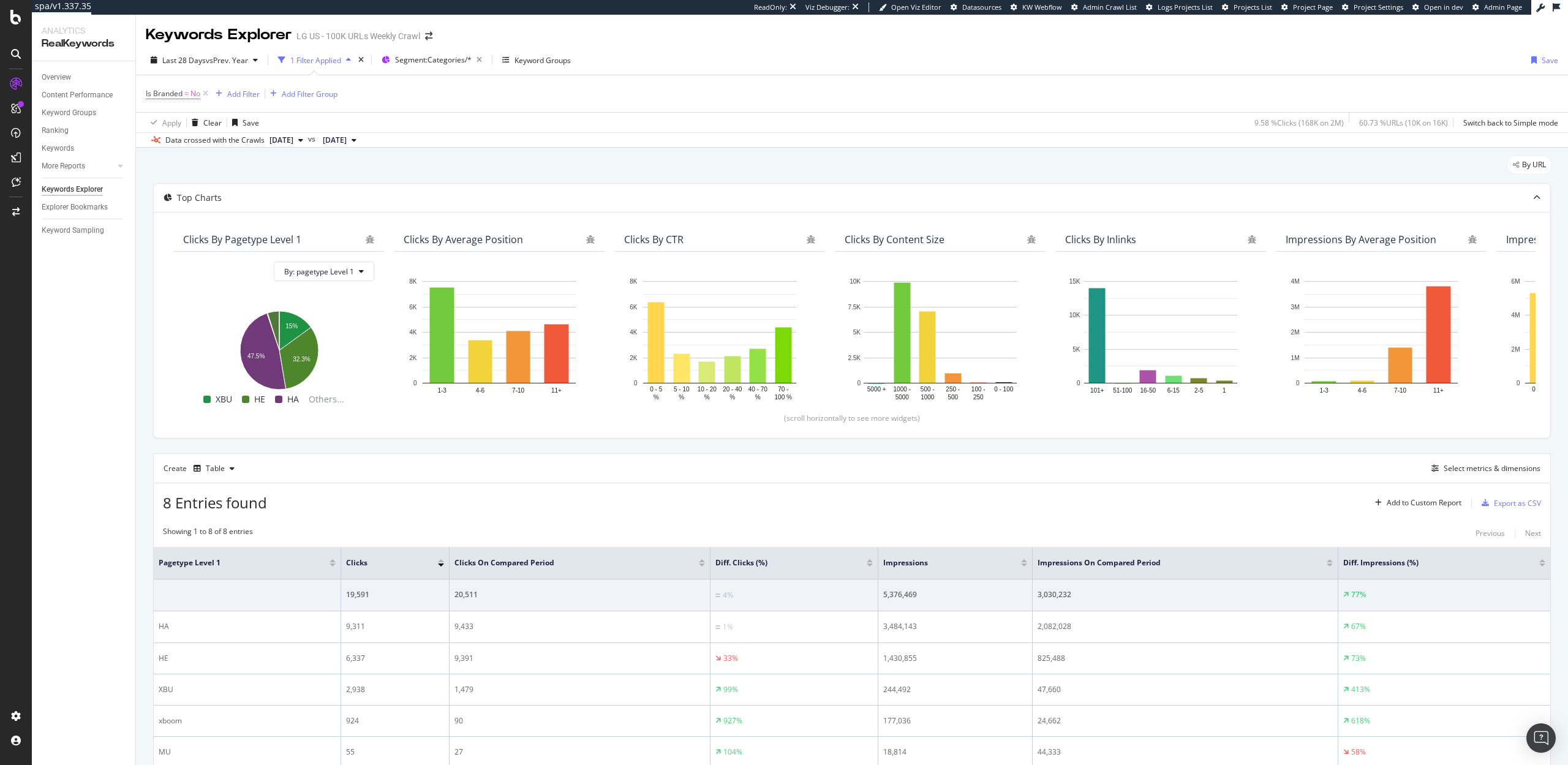
click at [677, 108] on div "Is Branded = No Add Filter Add Filter Group" at bounding box center [852, 93] width 1412 height 37
click at [1507, 469] on div "Select metrics & dimensions" at bounding box center [1492, 469] width 97 height 11
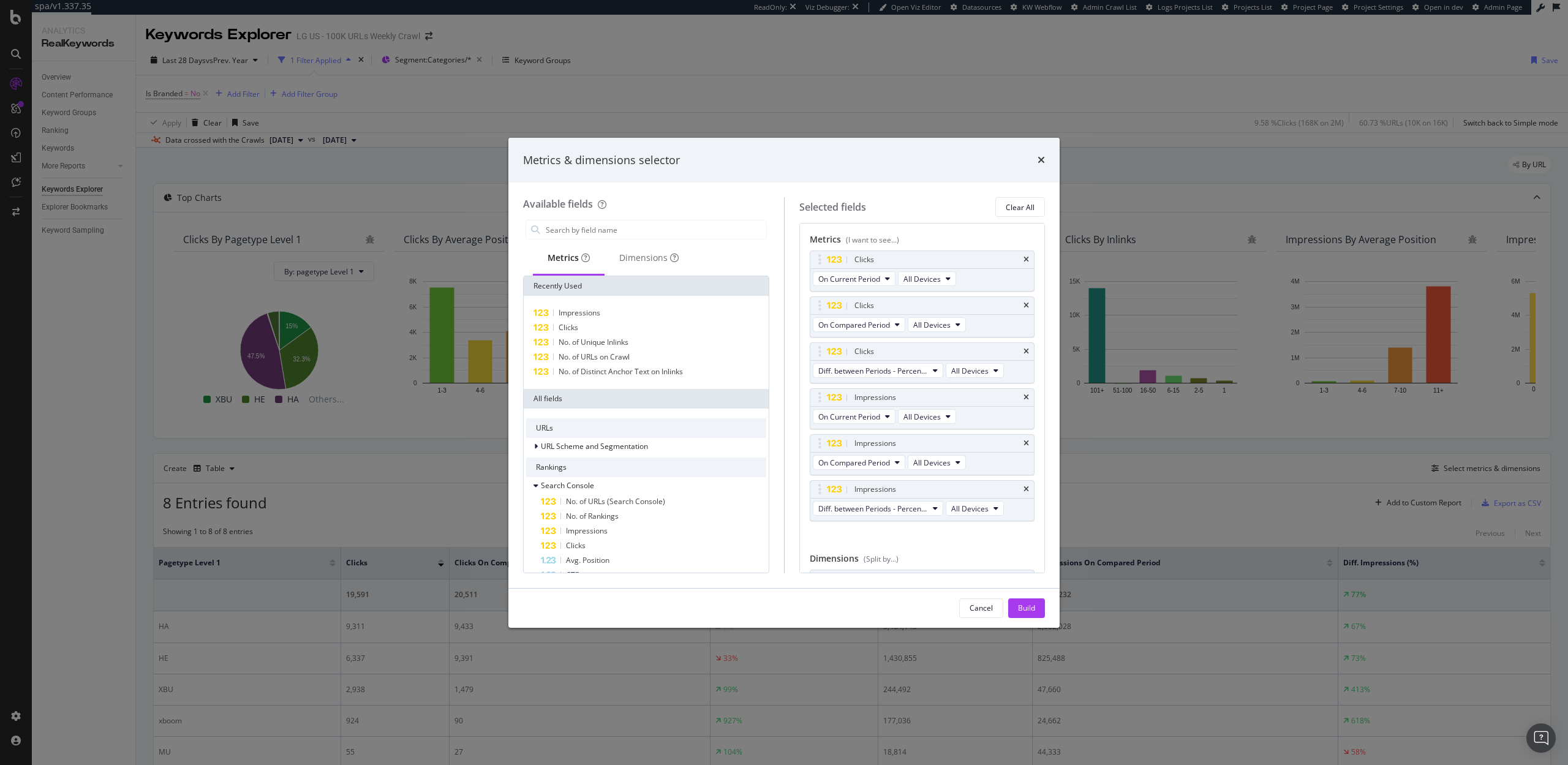
scroll to position [79, 0]
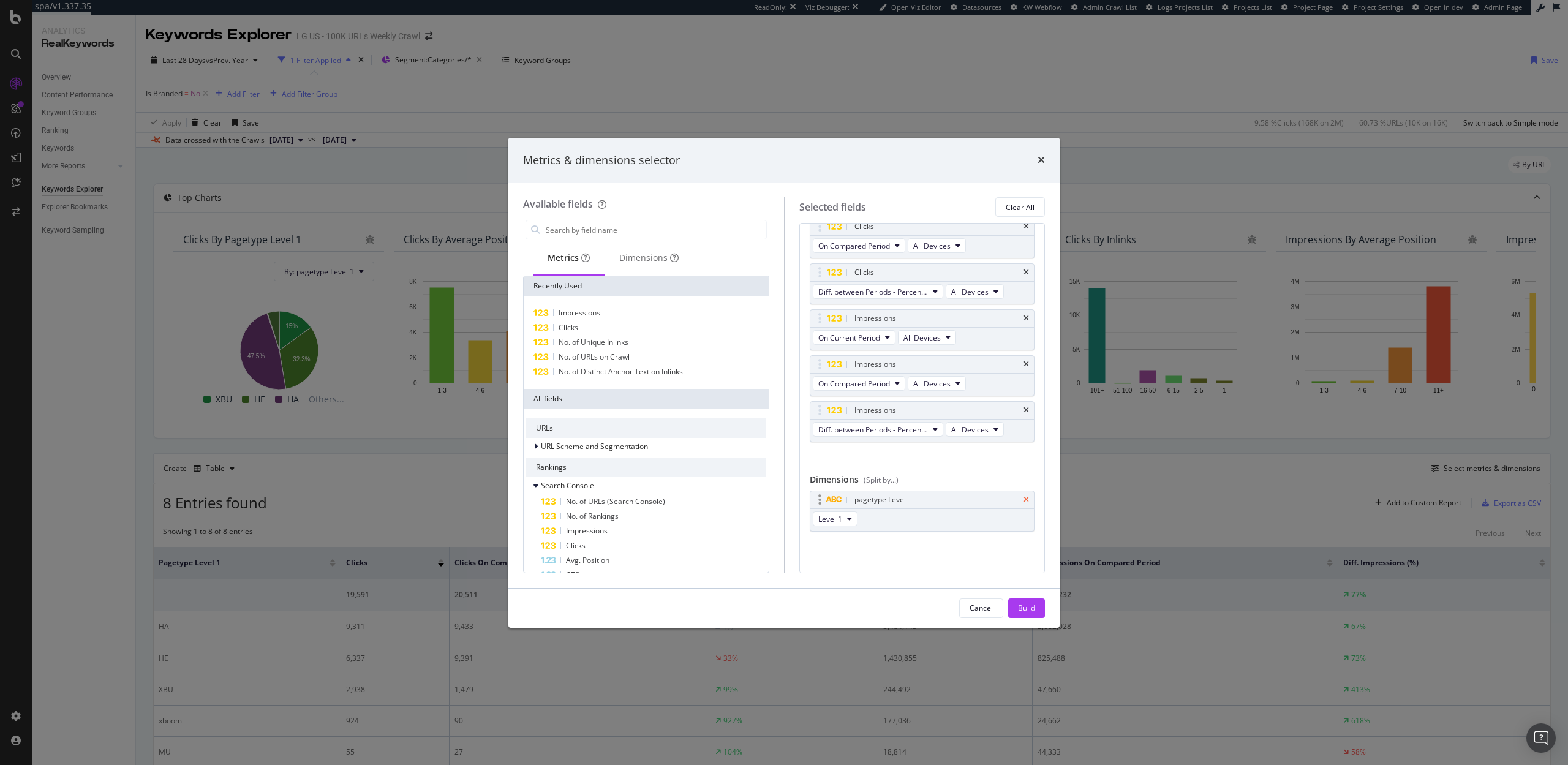
click at [1027, 497] on icon "times" at bounding box center [1026, 499] width 5 height 7
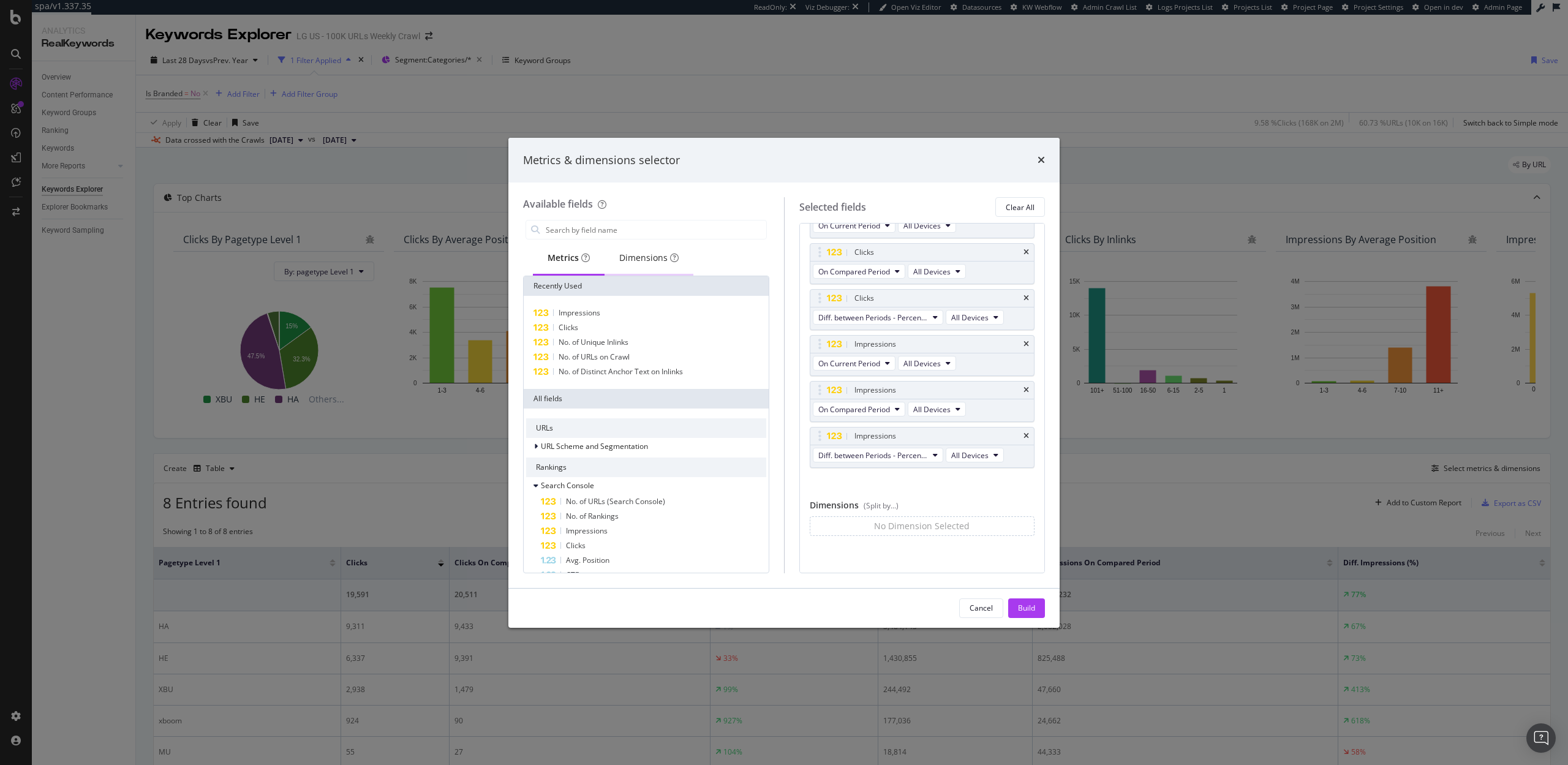
click at [632, 261] on div "Dimensions" at bounding box center [649, 258] width 59 height 12
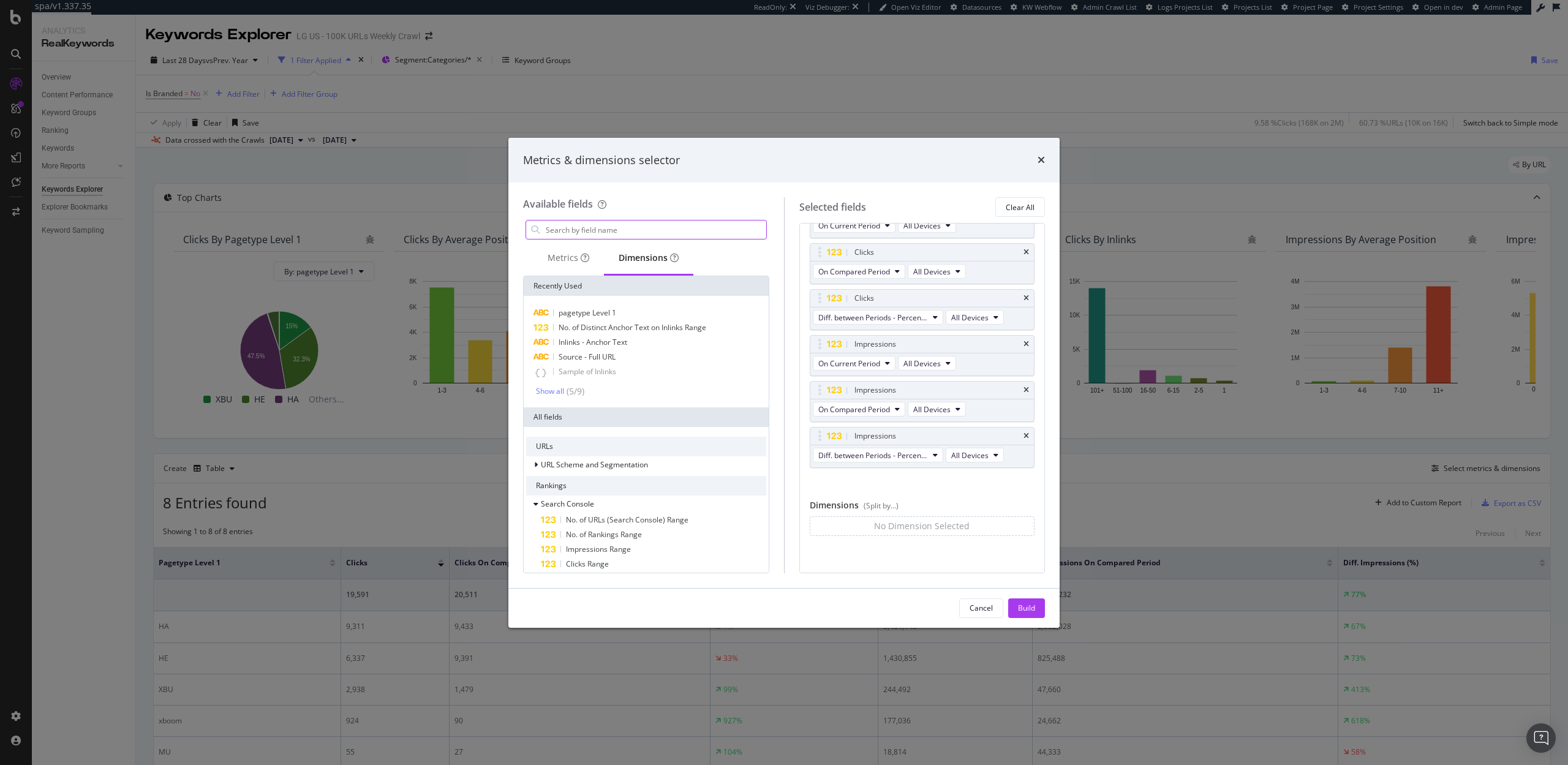
click at [594, 230] on input "modal" at bounding box center [656, 230] width 222 height 19
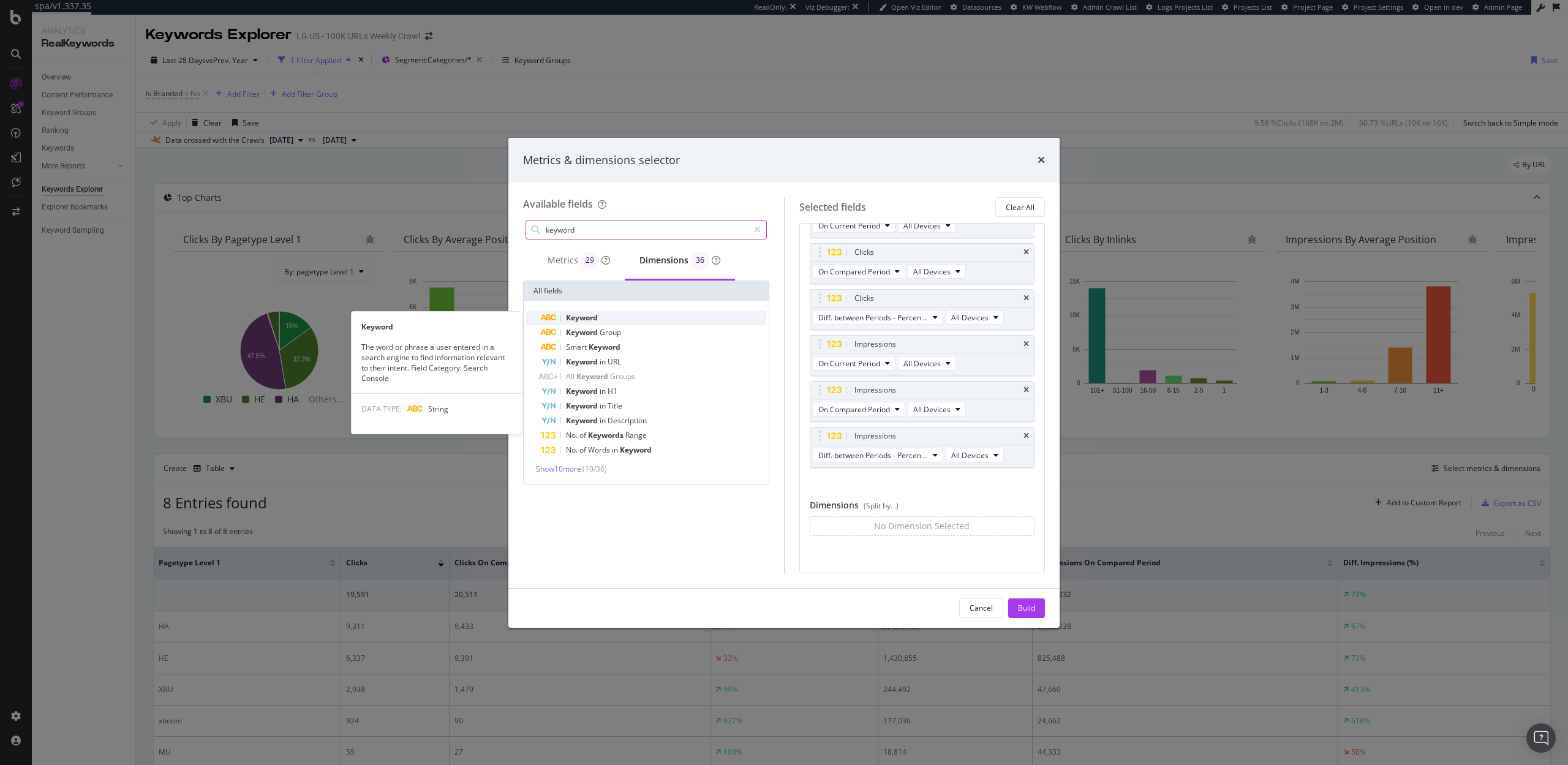
type input "keyword"
click at [618, 317] on div "Keyword" at bounding box center [654, 318] width 226 height 15
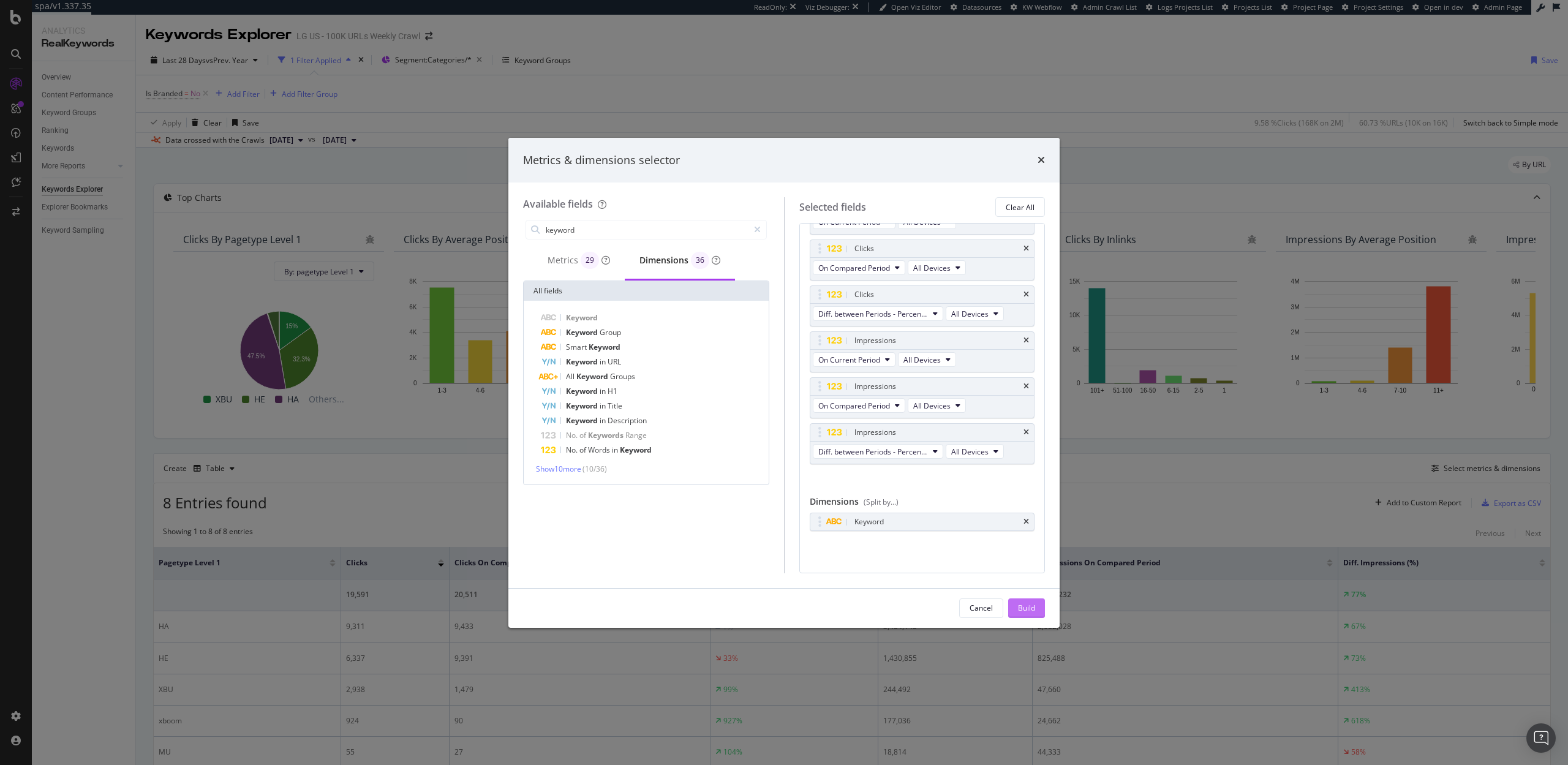
click at [1027, 608] on div "Build" at bounding box center [1027, 608] width 17 height 11
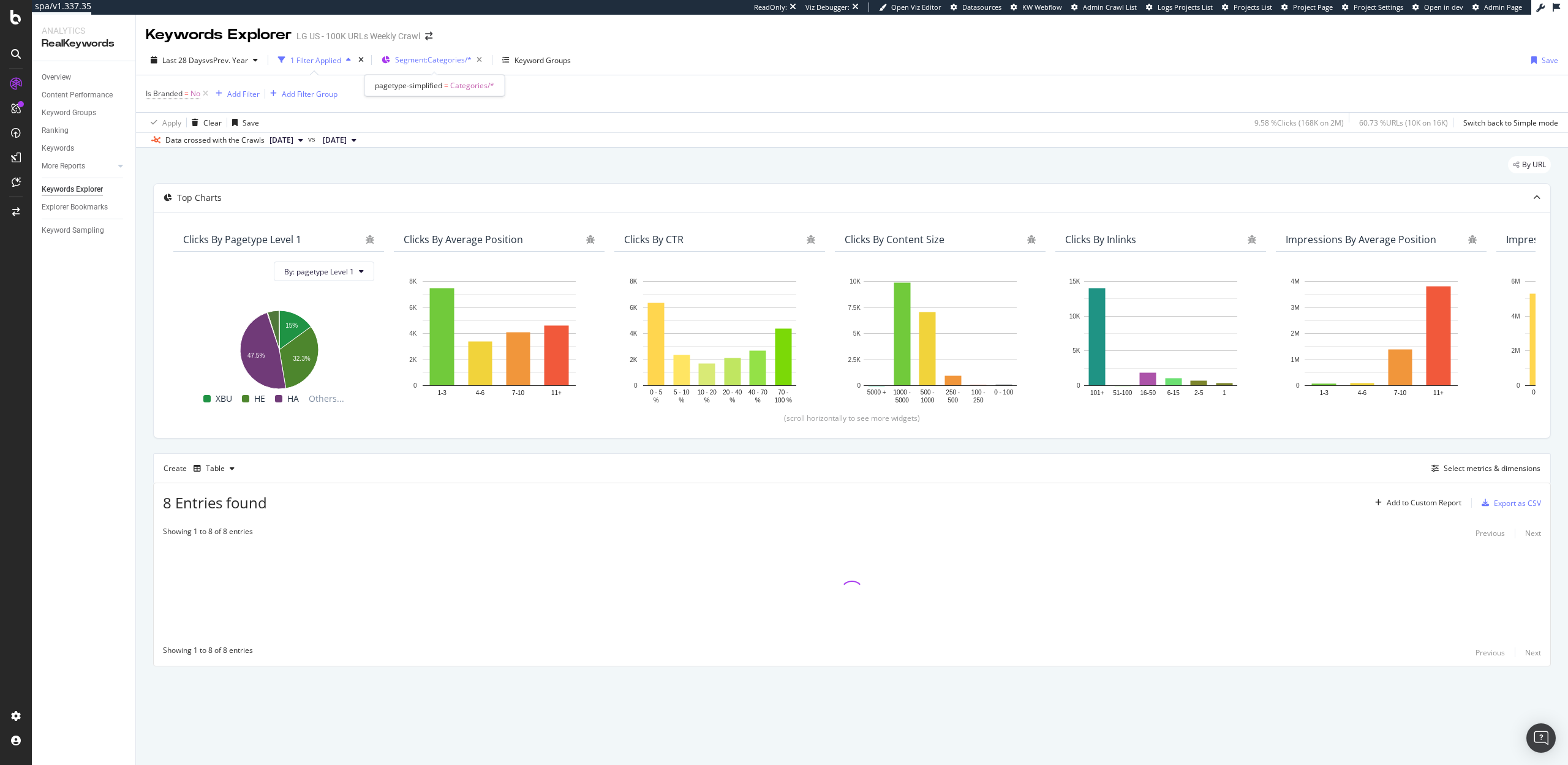
click at [426, 61] on span "Segment: Categories/*" at bounding box center [433, 60] width 77 height 11
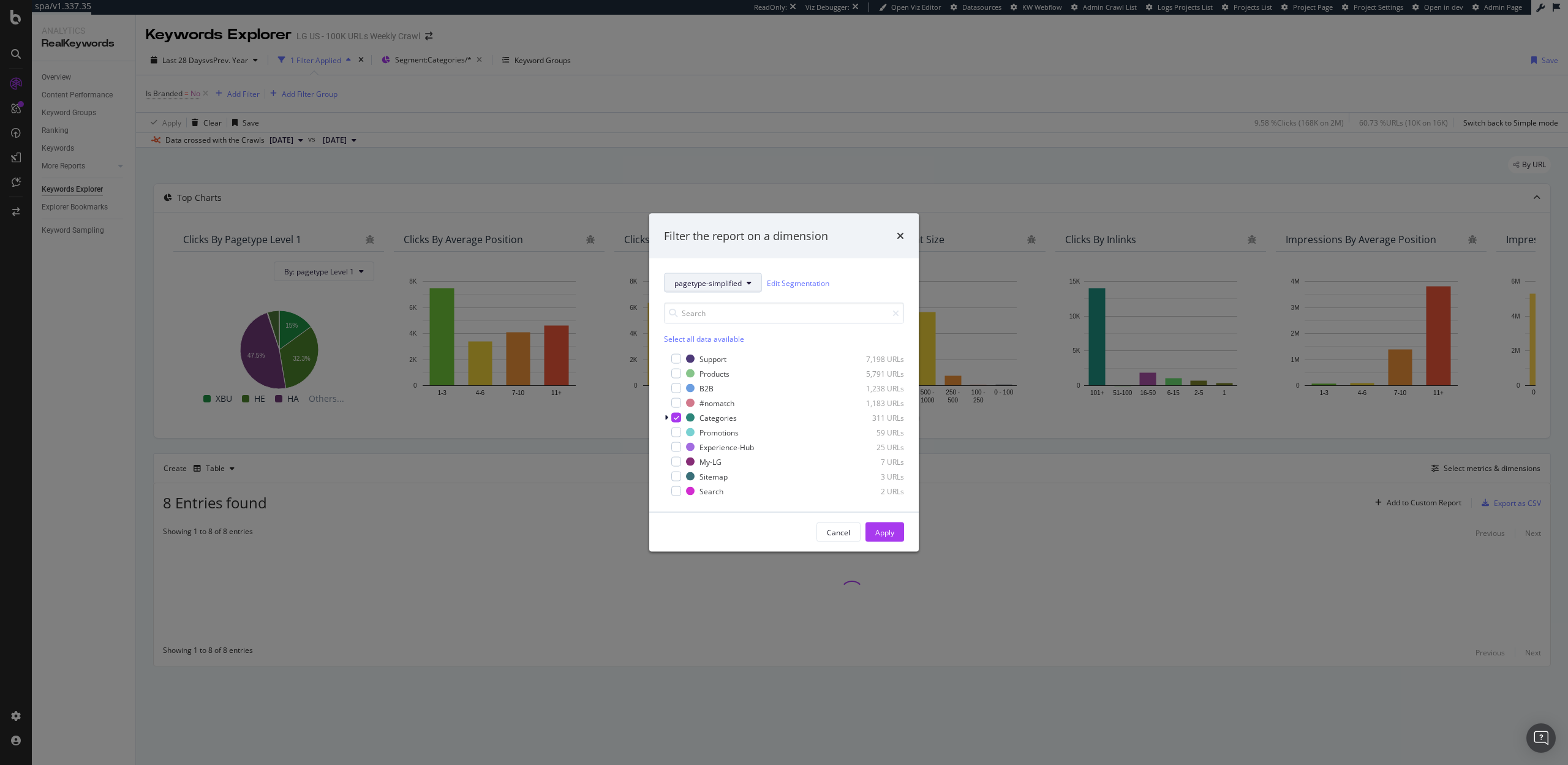
click at [709, 287] on span "pagetype-simplified" at bounding box center [708, 283] width 67 height 11
click at [692, 329] on span "pagetype" at bounding box center [714, 327] width 79 height 11
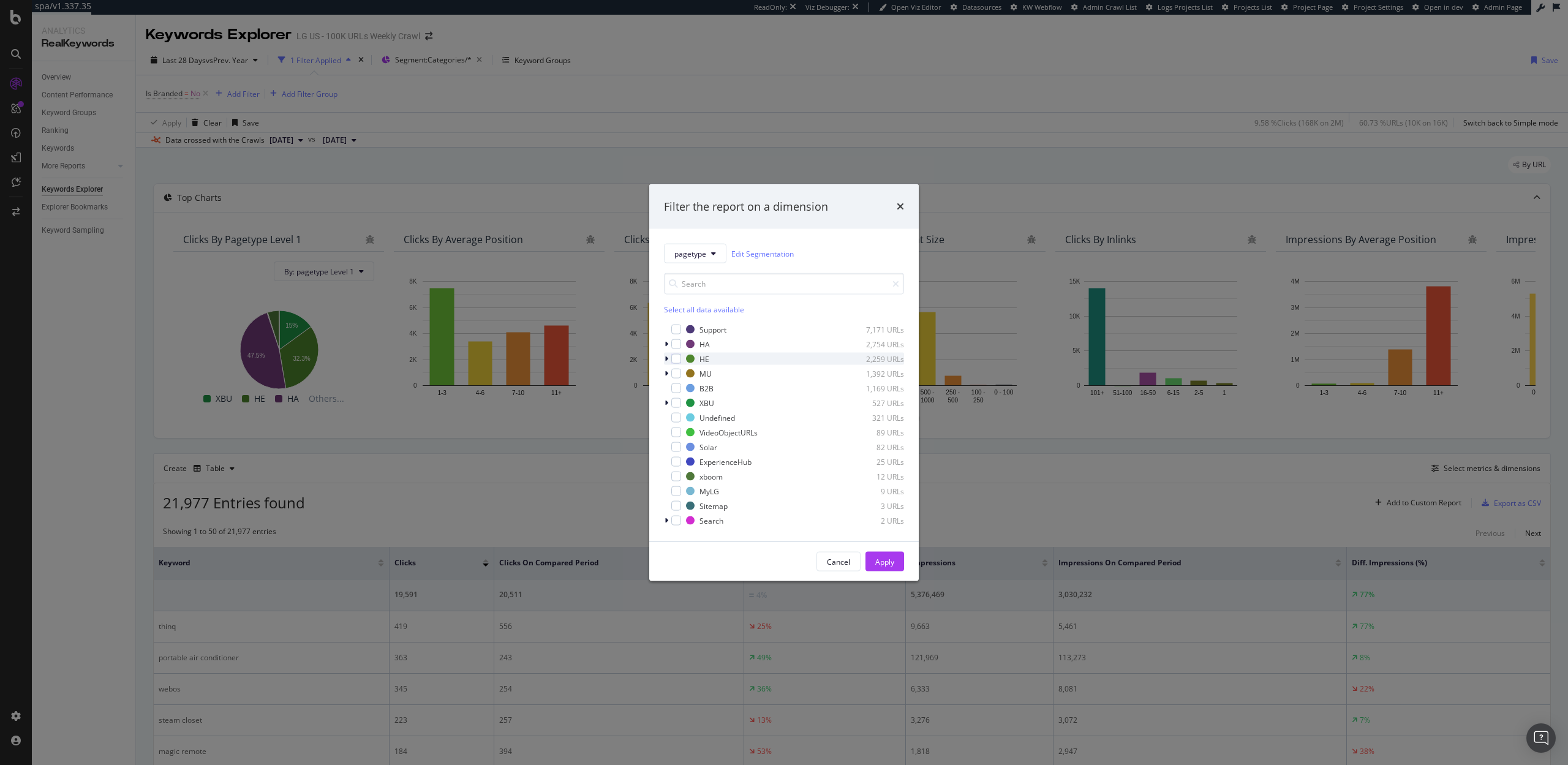
click at [666, 361] on icon "modal" at bounding box center [667, 358] width 4 height 7
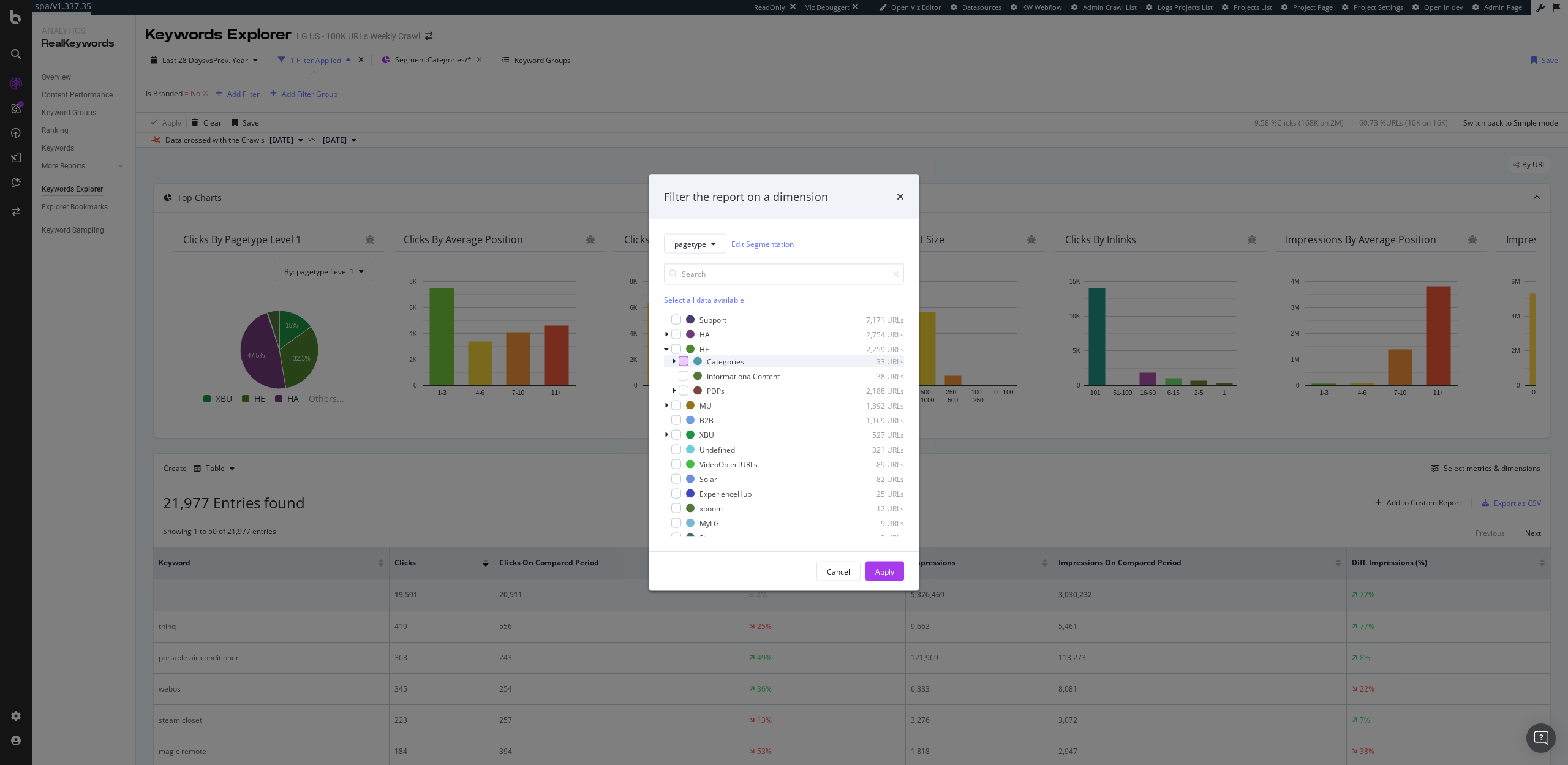
click at [682, 361] on div "modal" at bounding box center [684, 361] width 10 height 10
click at [684, 374] on div "modal" at bounding box center [684, 376] width 10 height 10
click at [878, 569] on div "Apply" at bounding box center [884, 571] width 19 height 11
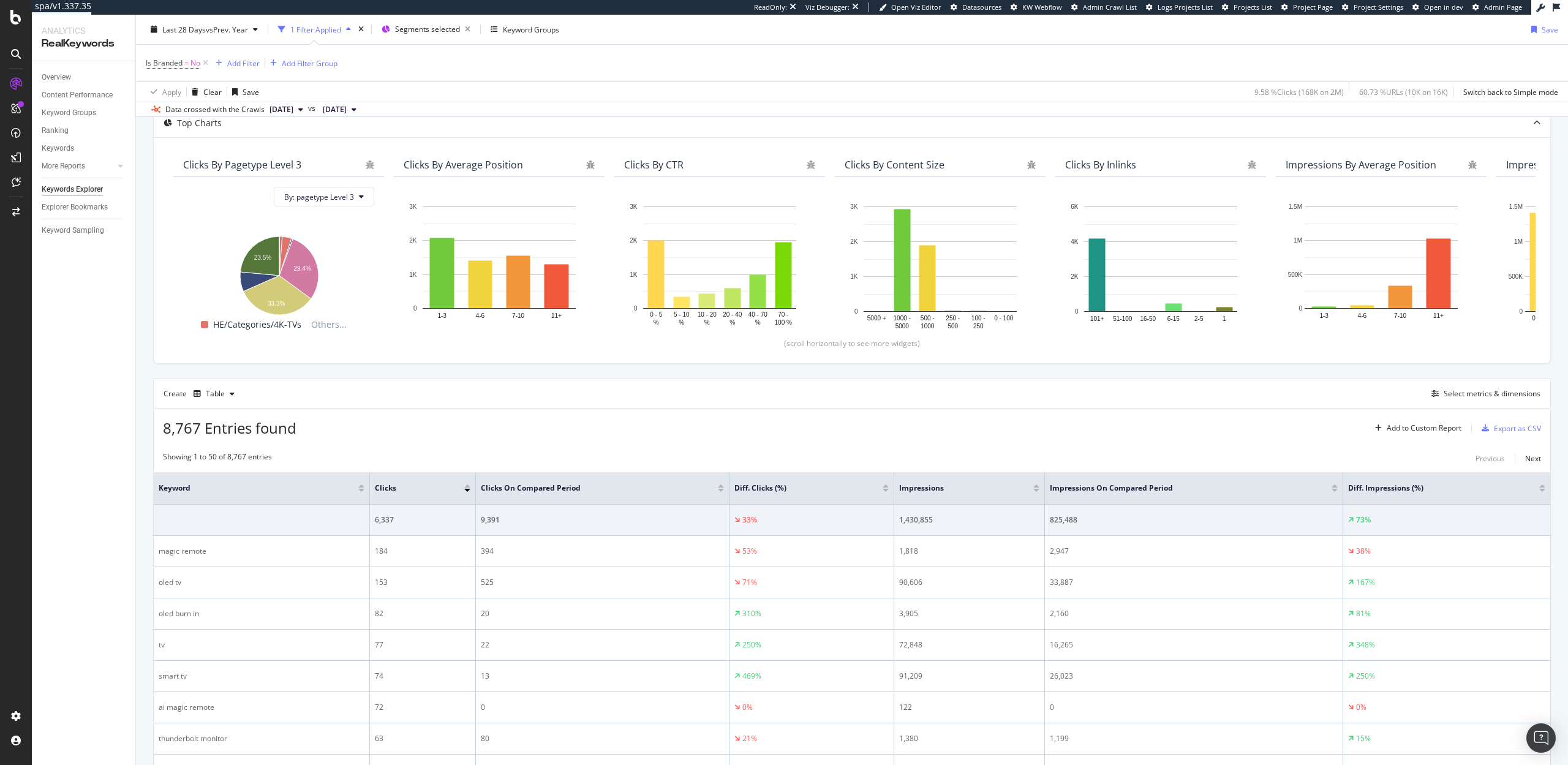
scroll to position [125, 0]
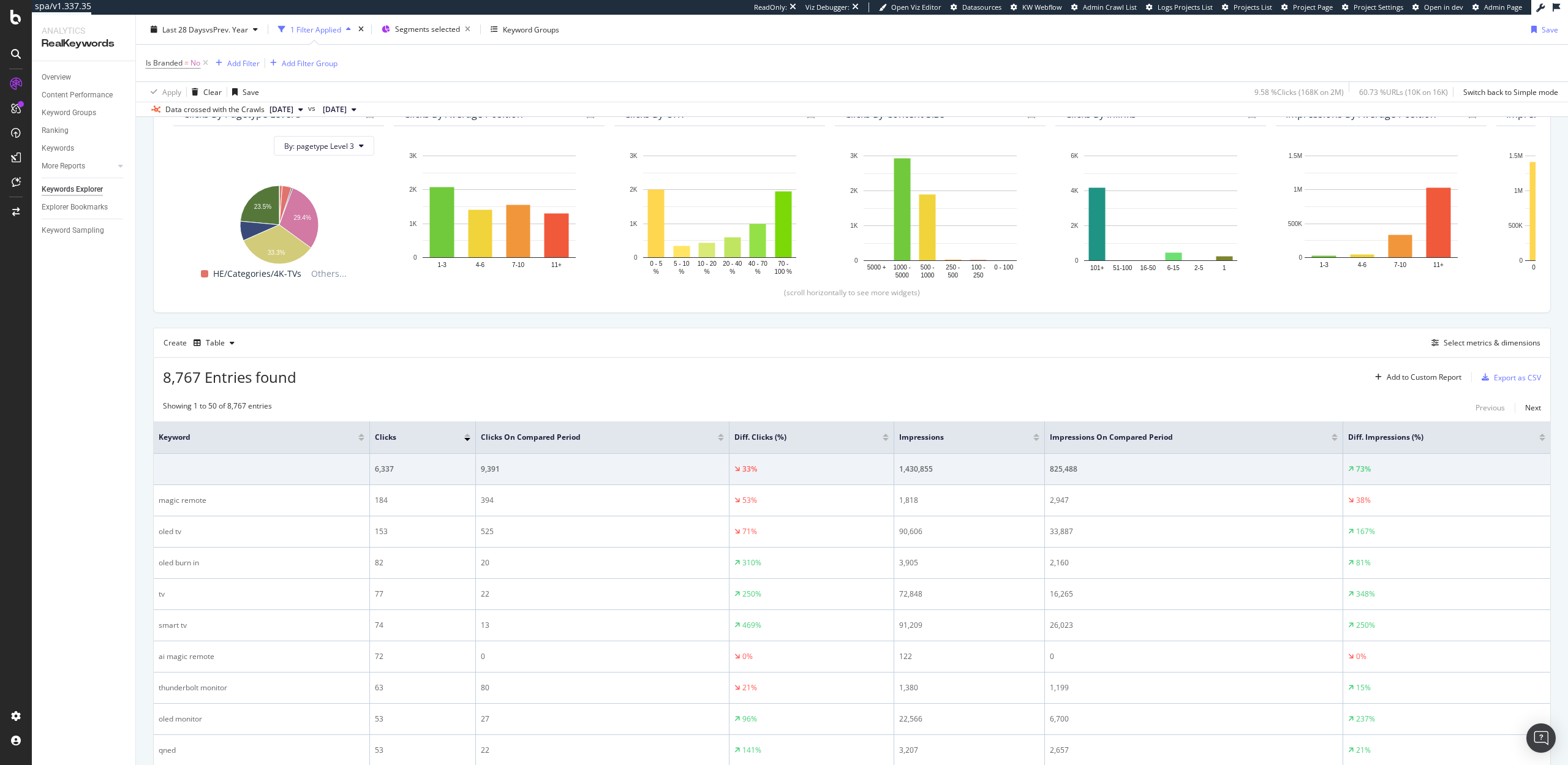
drag, startPoint x: 929, startPoint y: 469, endPoint x: 450, endPoint y: 4, distance: 667.6
click at [0, 0] on div "spa/v1.337.35 ReadOnly: Viz Debugger: Open Viz Editor Datasources KW Webflow Ad…" at bounding box center [784, 382] width 1568 height 765
click at [1499, 339] on div "Select metrics & dimensions" at bounding box center [1492, 343] width 97 height 11
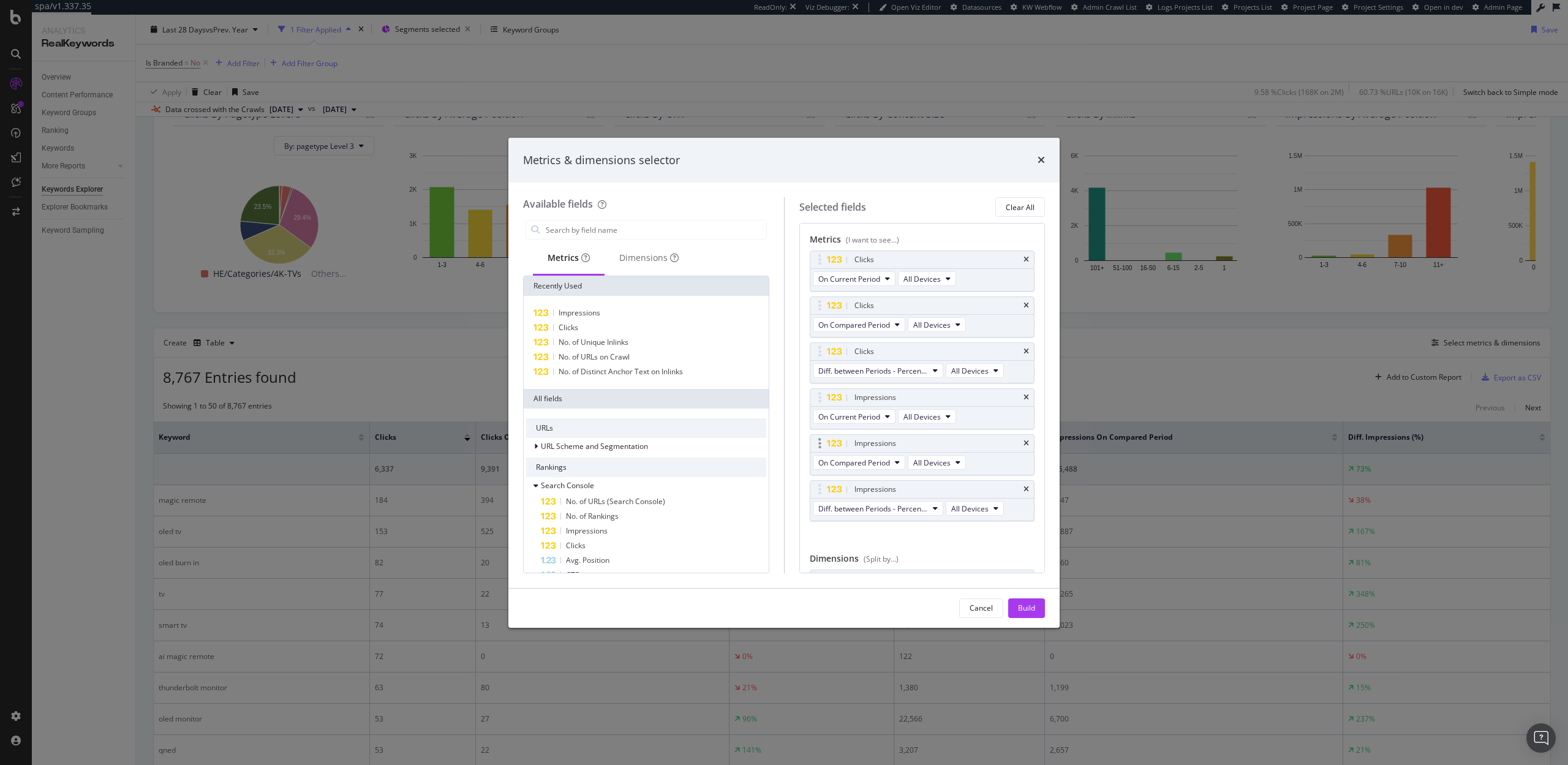
scroll to position [56, 0]
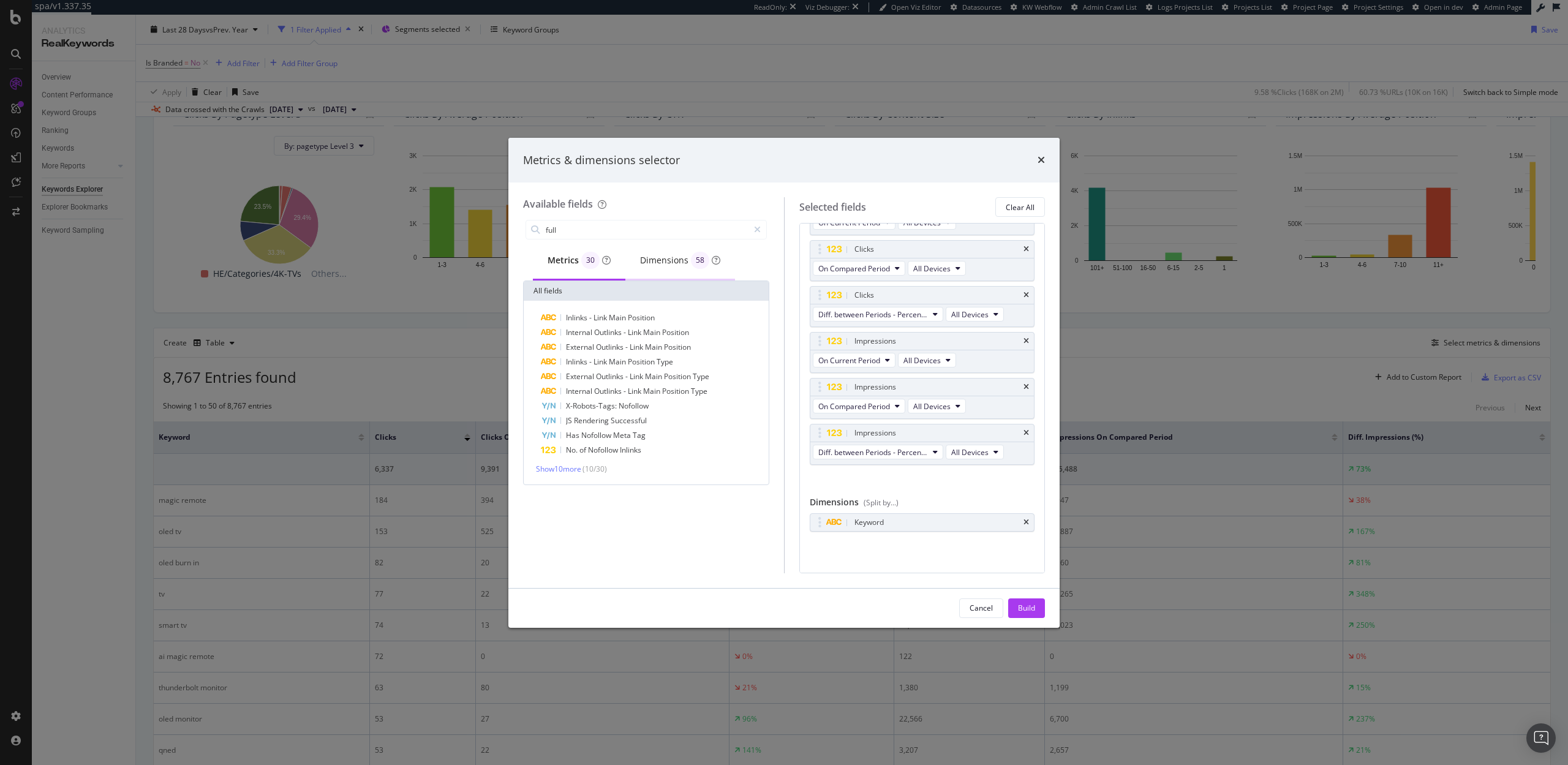
type input "full"
click at [635, 256] on div "Dimensions 58" at bounding box center [680, 261] width 109 height 39
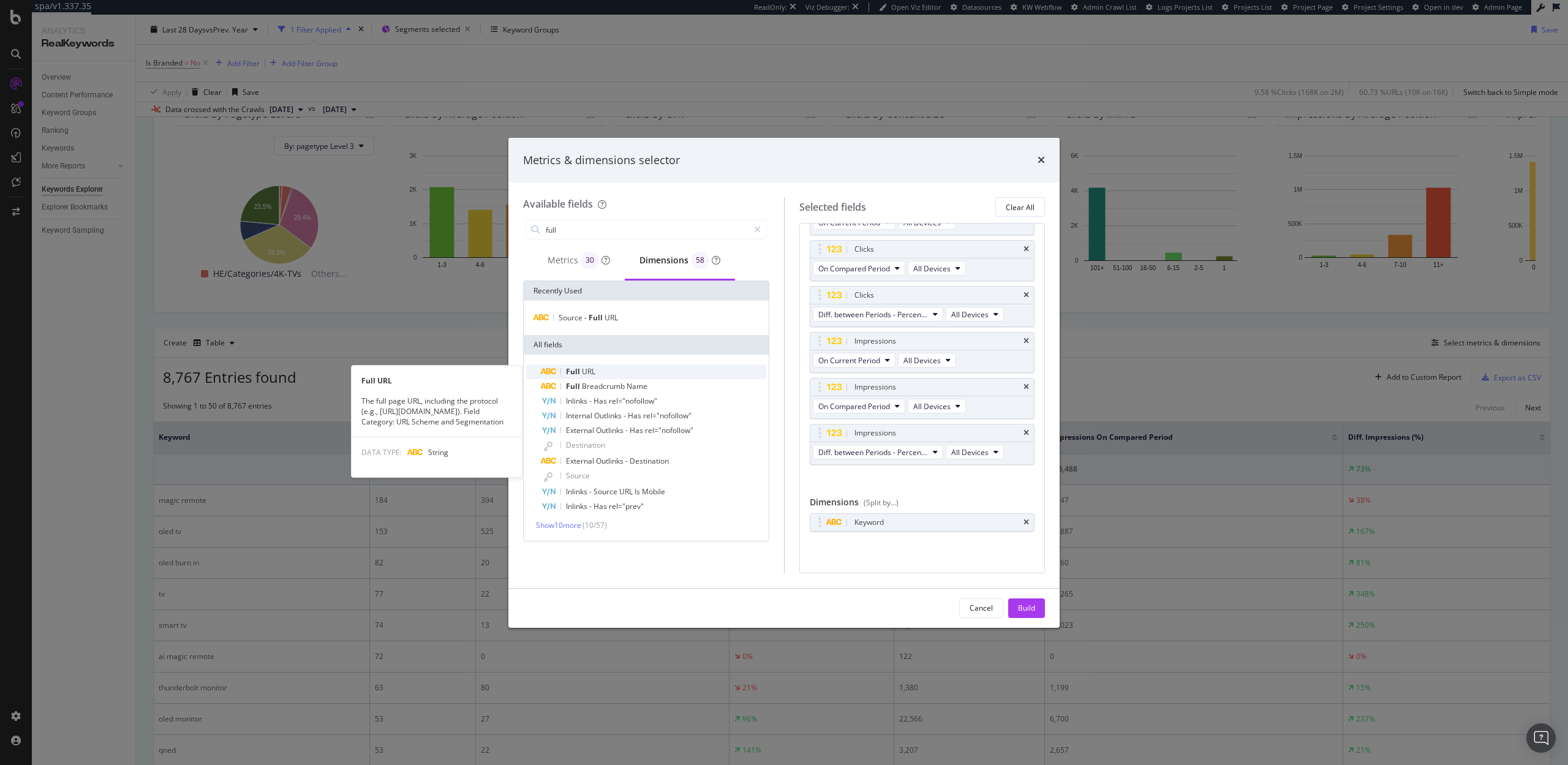
click at [583, 372] on span "URL" at bounding box center [589, 372] width 13 height 11
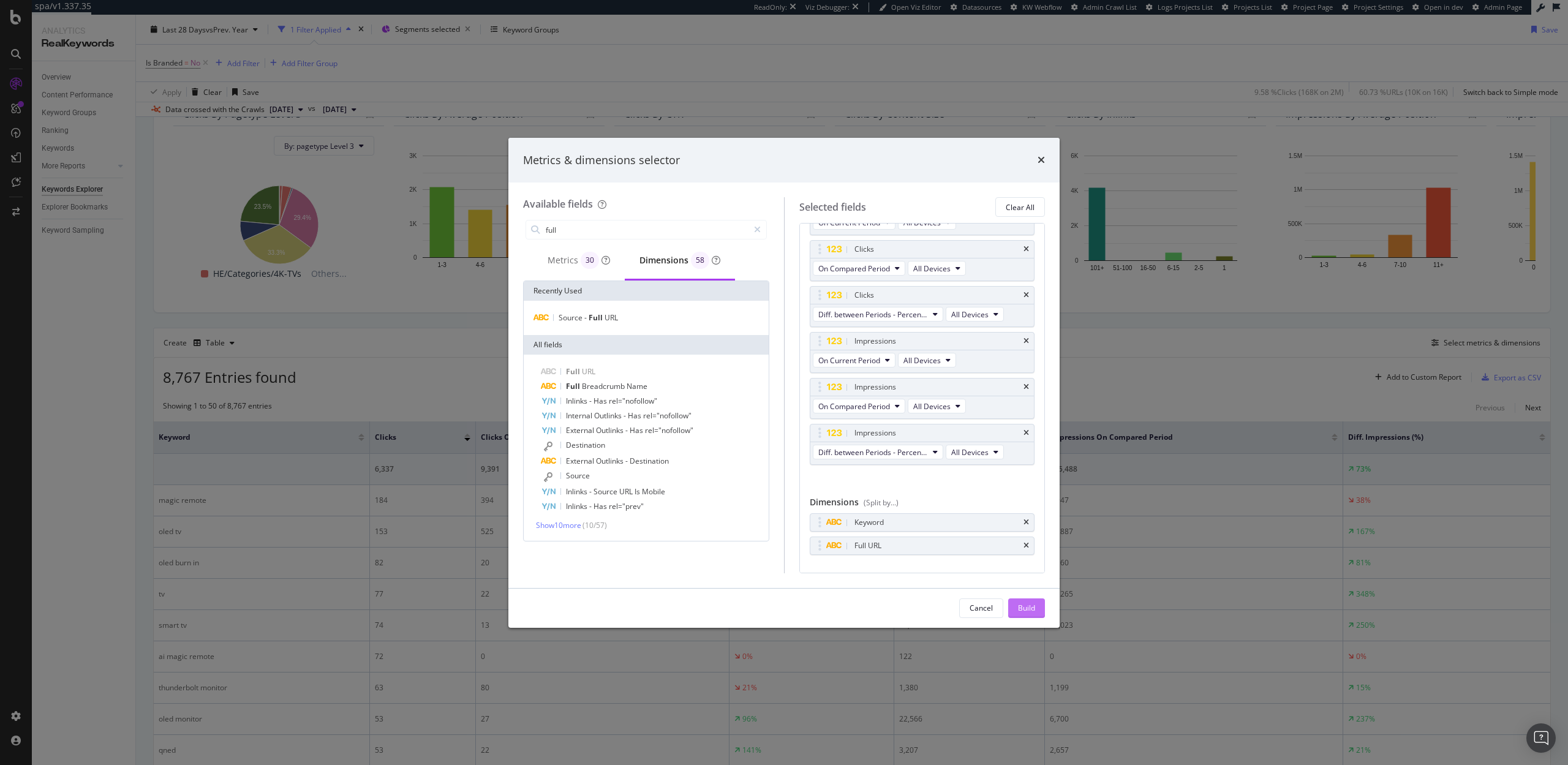
click at [1031, 609] on div "Build" at bounding box center [1027, 608] width 17 height 11
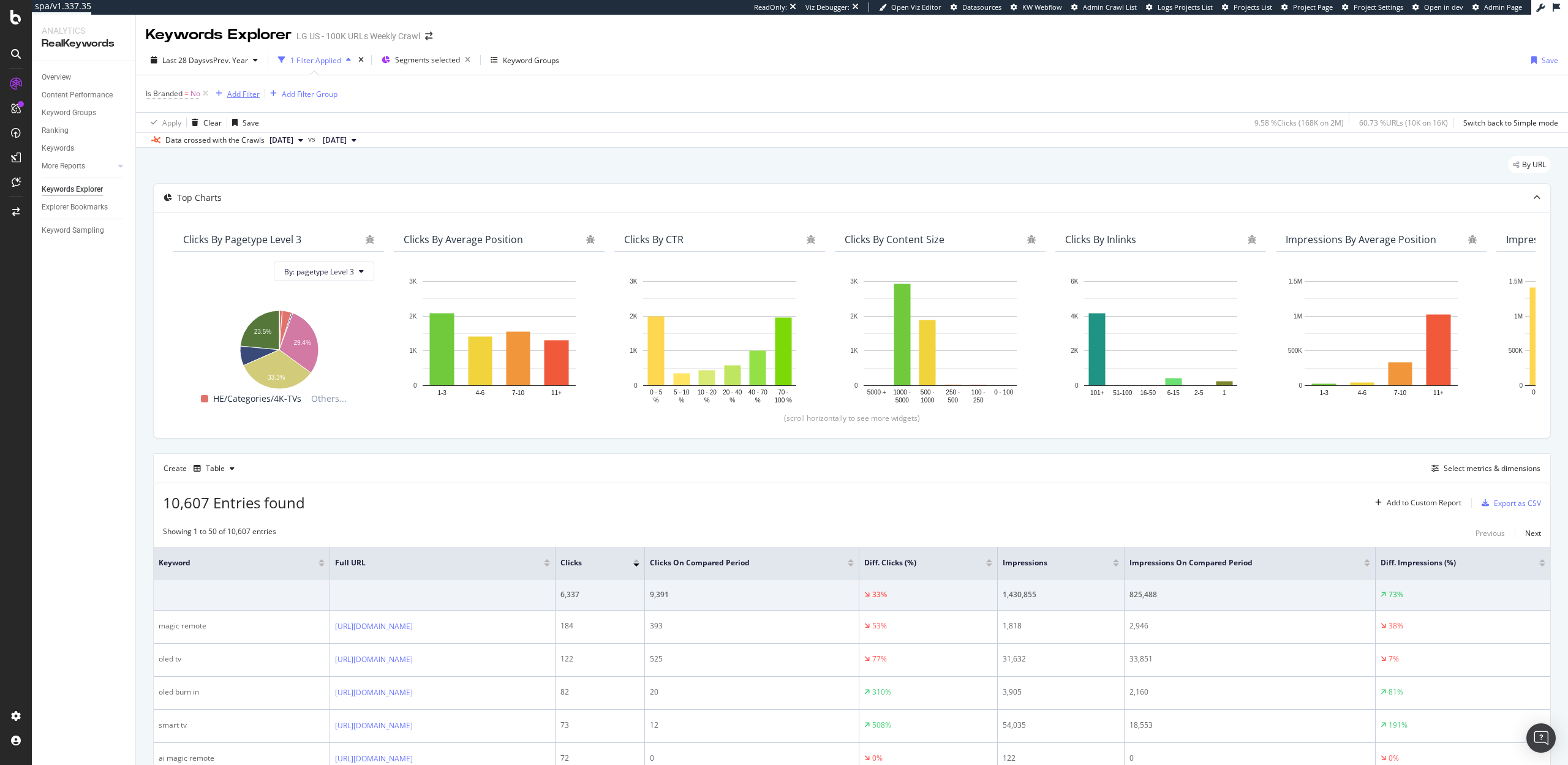
click at [243, 92] on div "Add Filter" at bounding box center [243, 94] width 33 height 11
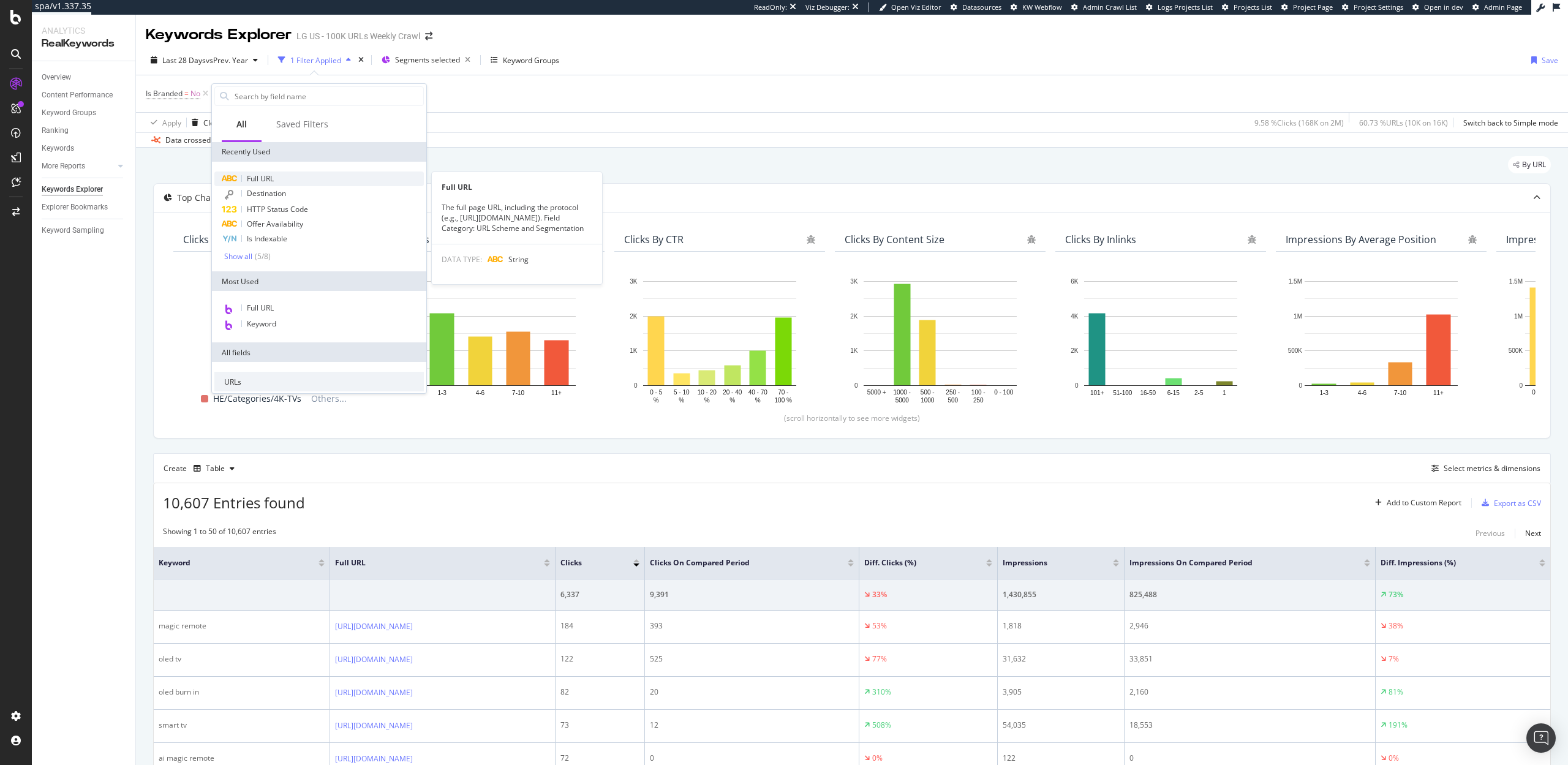
click at [282, 182] on div "Full URL" at bounding box center [319, 179] width 210 height 15
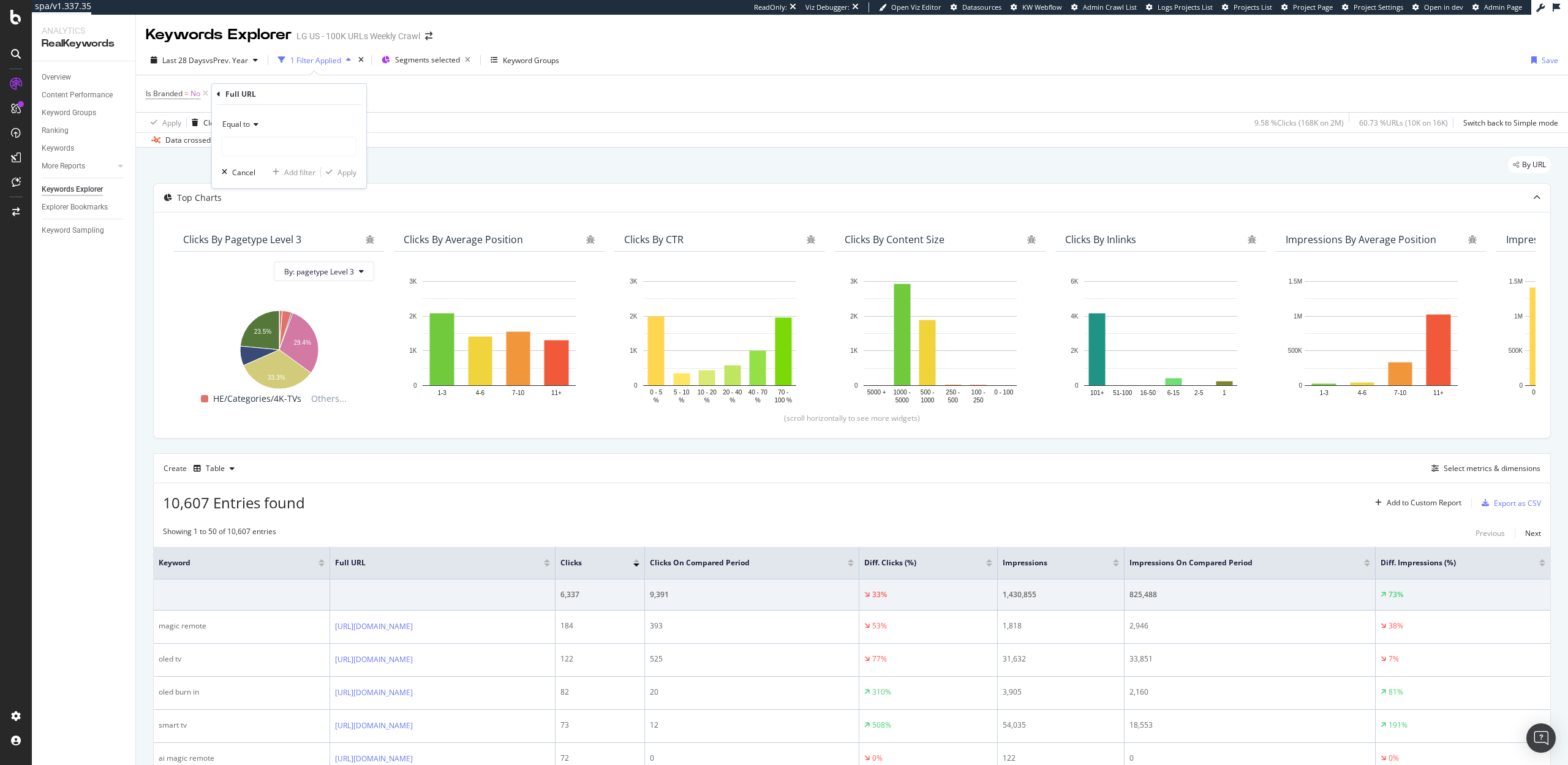
click at [248, 124] on span "Equal to" at bounding box center [236, 124] width 27 height 11
click at [264, 246] on div "Contains" at bounding box center [290, 245] width 131 height 16
click at [257, 142] on input "text" at bounding box center [289, 146] width 134 height 19
type input "tv"
click at [349, 174] on div "Apply" at bounding box center [347, 173] width 19 height 11
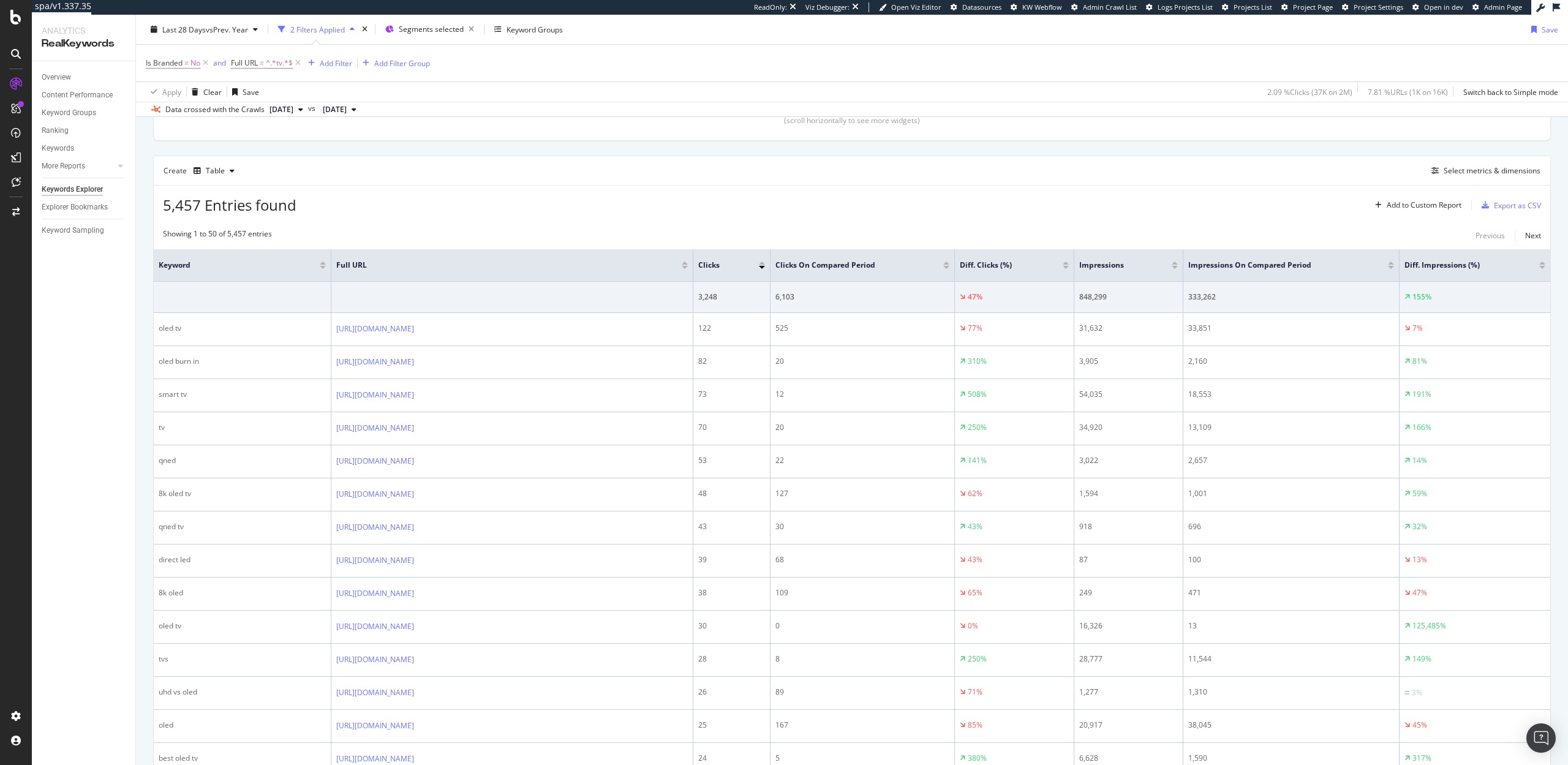
scroll to position [322, 0]
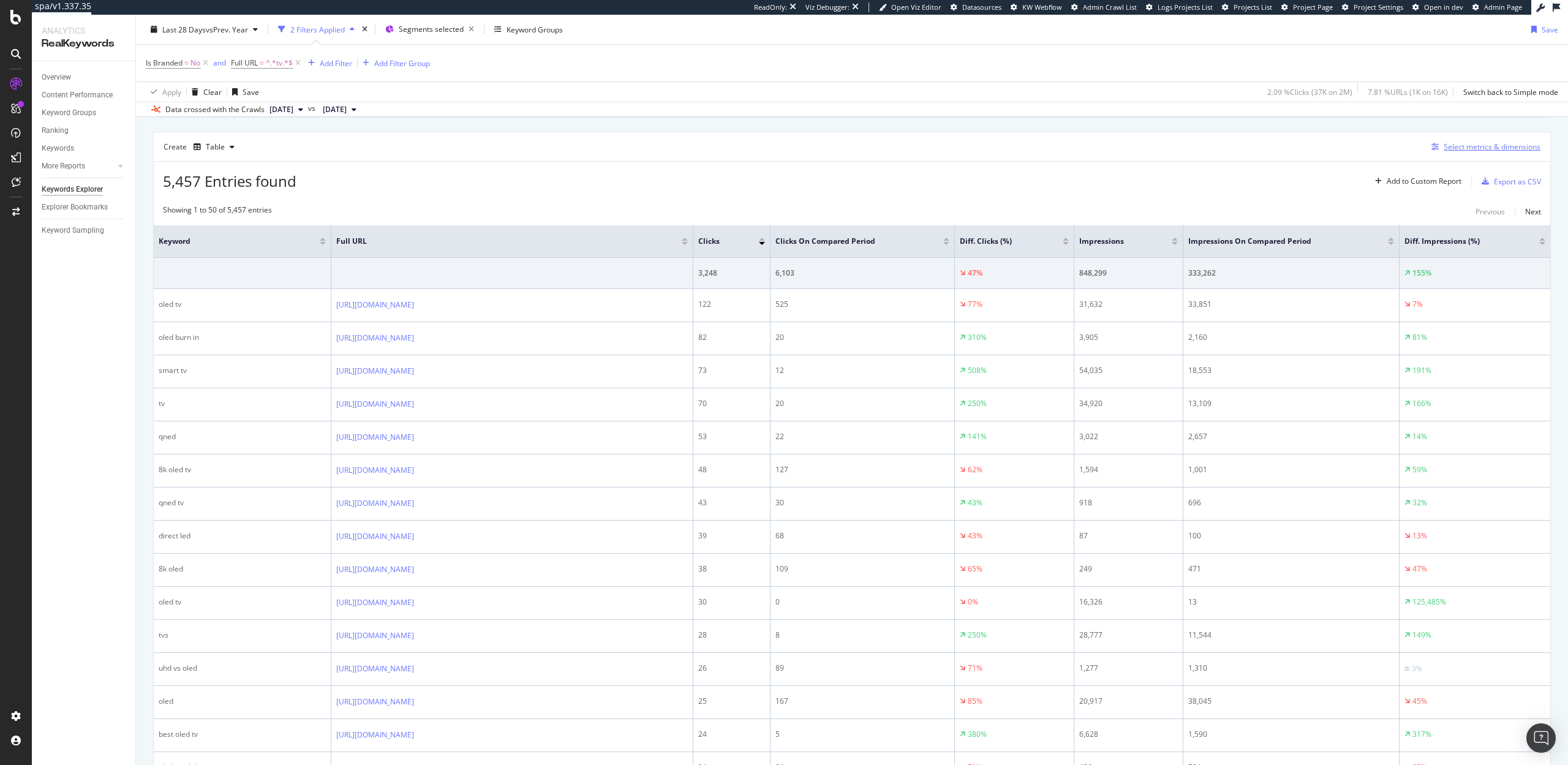
click at [1469, 151] on div "Select metrics & dimensions" at bounding box center [1492, 147] width 97 height 11
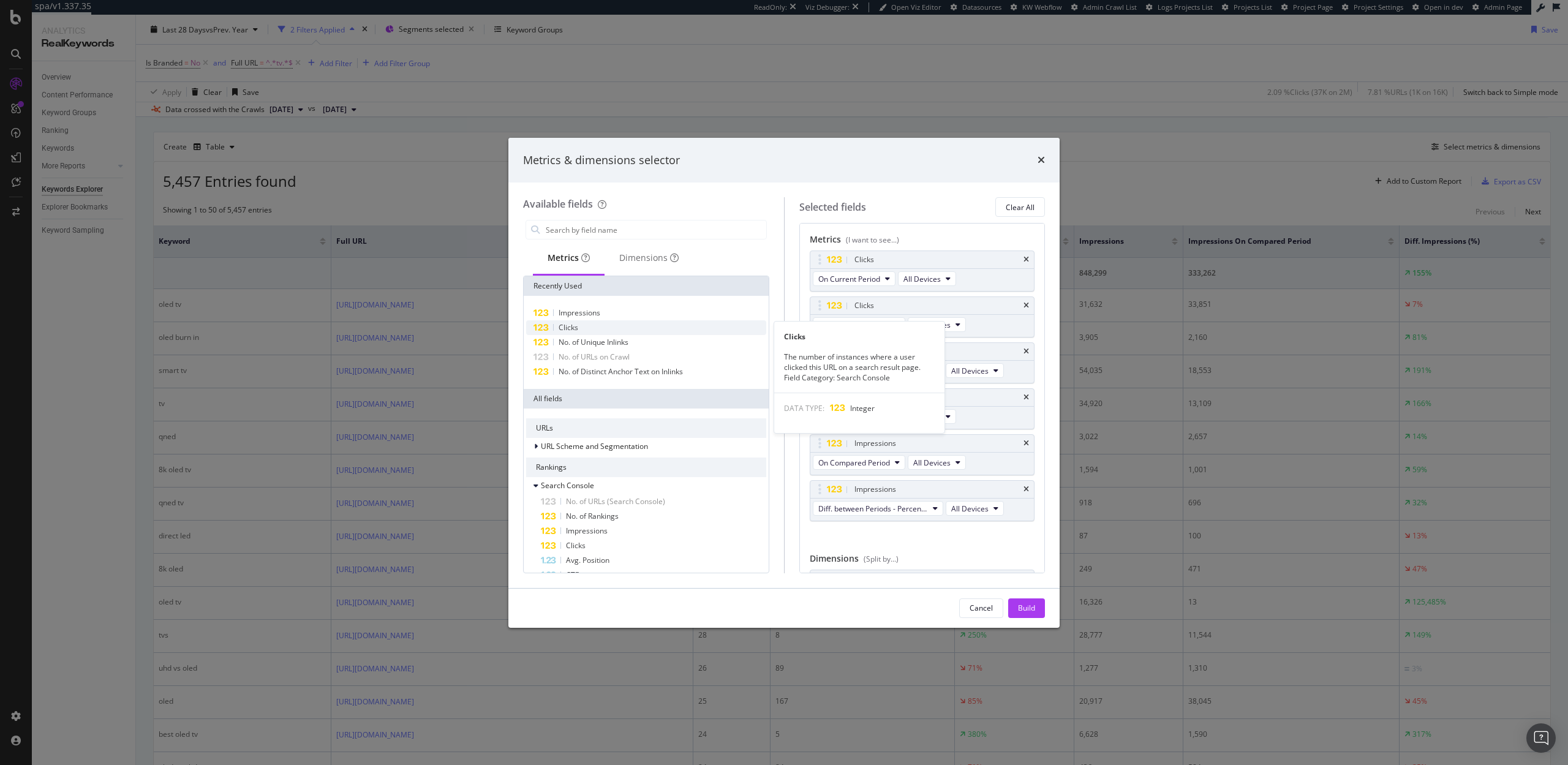
click at [609, 330] on div "Clicks" at bounding box center [646, 328] width 240 height 15
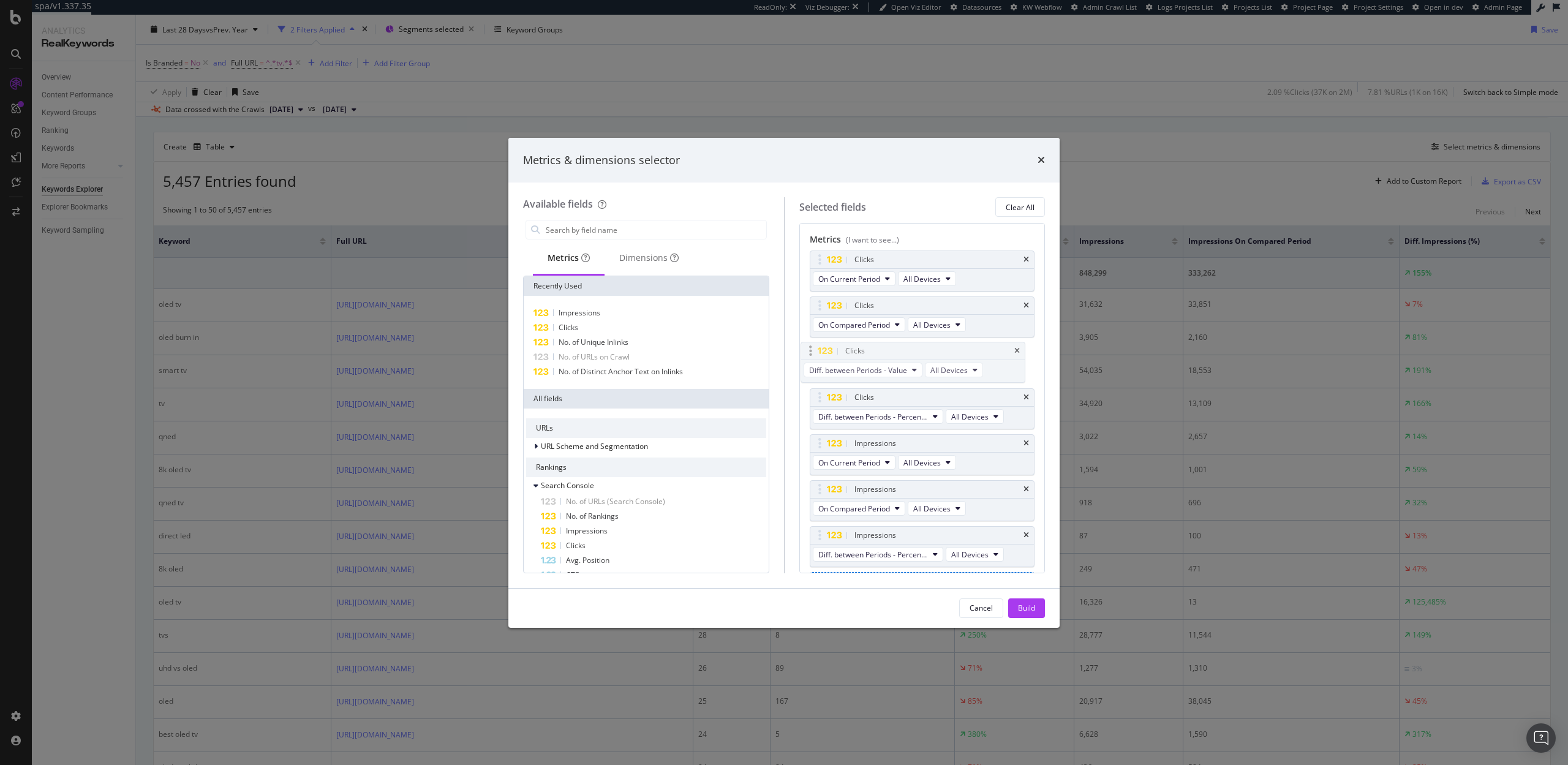
drag, startPoint x: 819, startPoint y: 531, endPoint x: 810, endPoint y: 346, distance: 185.2
click at [810, 346] on body "spa/v1.337.35 ReadOnly: Viz Debugger: Open Viz Editor Datasources KW Webflow Ad…" at bounding box center [784, 382] width 1568 height 765
click at [1025, 611] on div "Build" at bounding box center [1027, 608] width 17 height 11
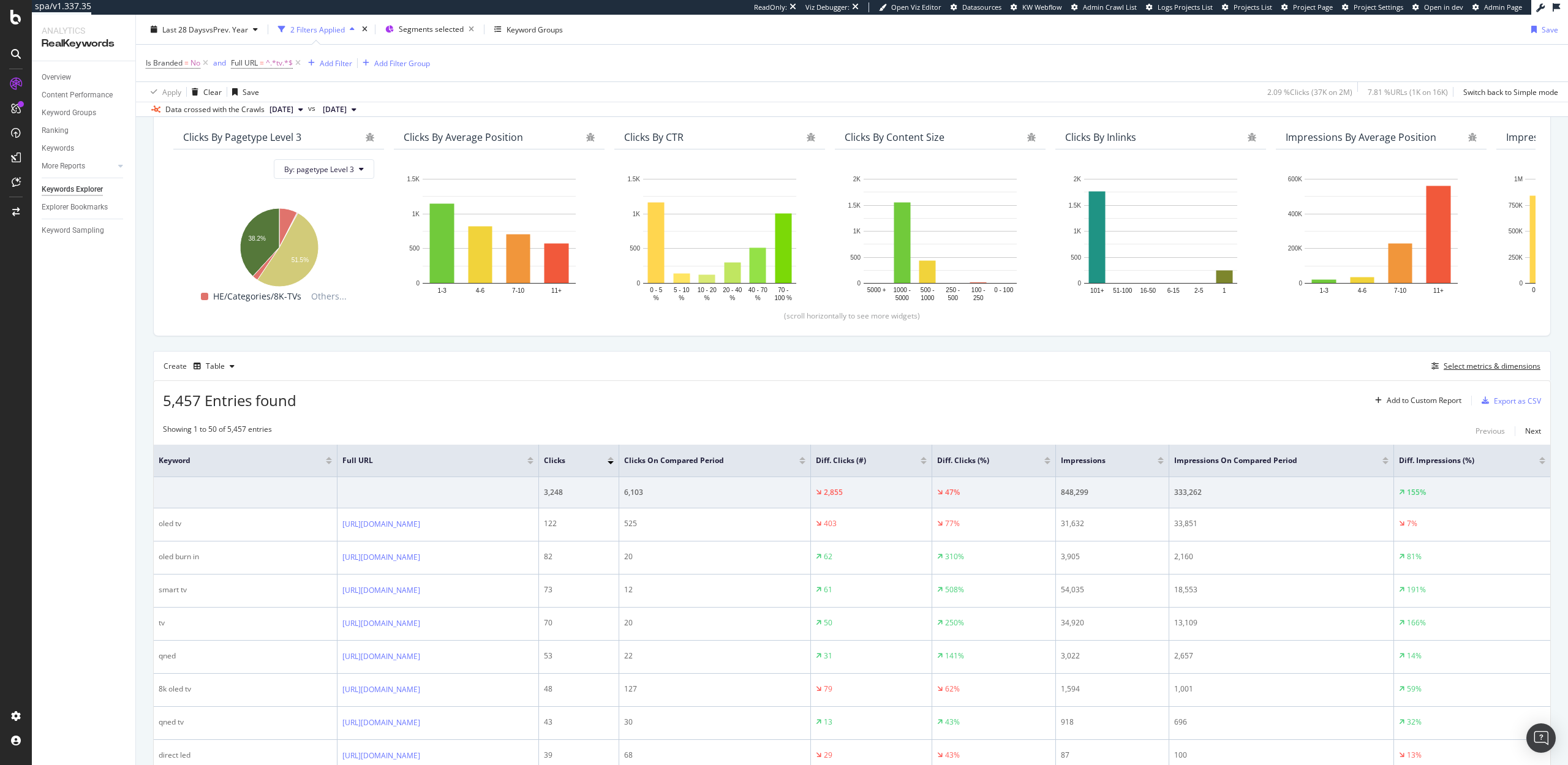
scroll to position [108, 0]
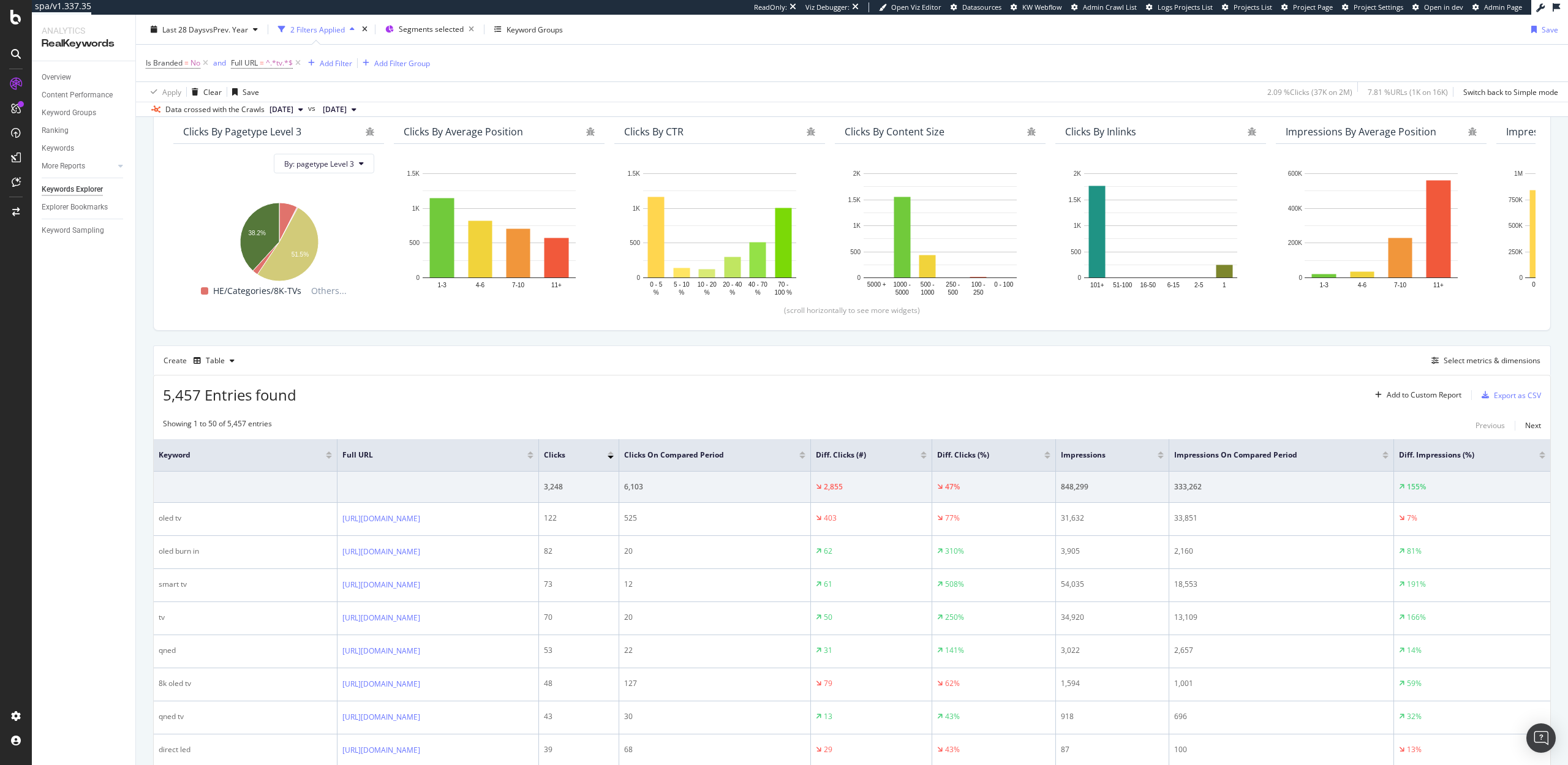
click at [927, 458] on div "Diff. Clicks (#)" at bounding box center [871, 455] width 111 height 12
click at [927, 456] on div at bounding box center [923, 457] width 6 height 3
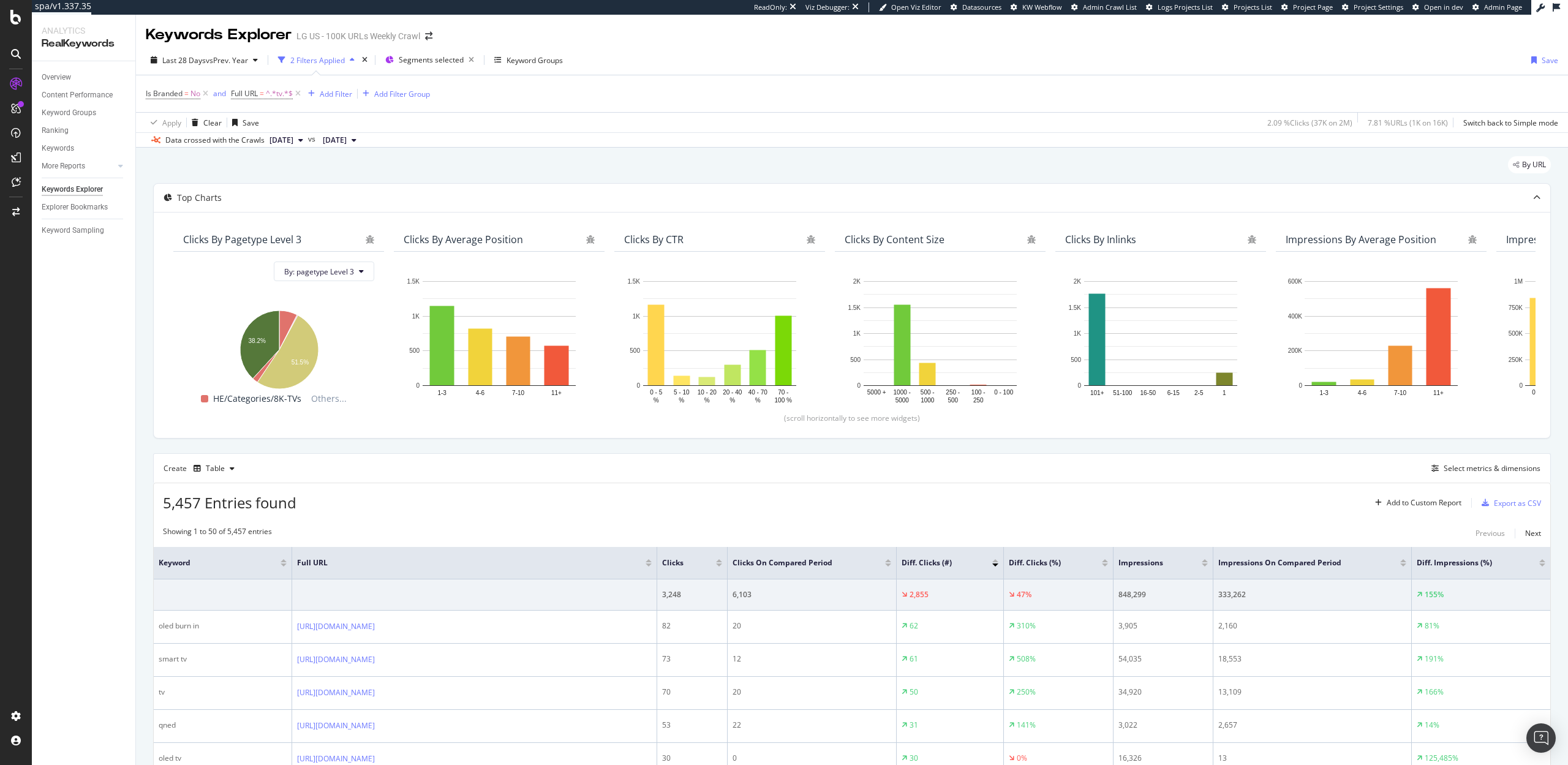
click at [996, 562] on div at bounding box center [995, 561] width 6 height 3
click at [270, 563] on icon at bounding box center [270, 562] width 9 height 9
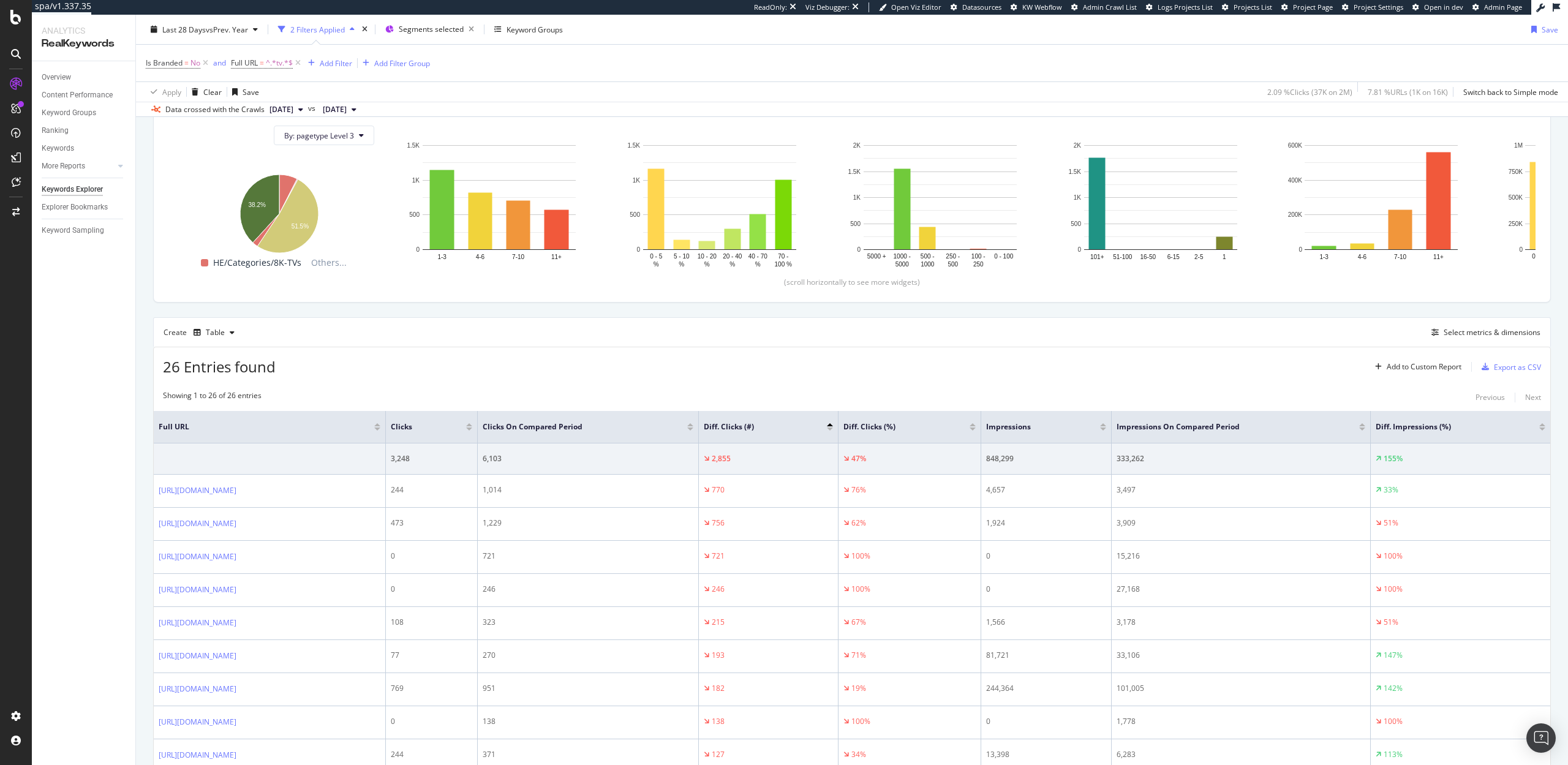
scroll to position [192, 0]
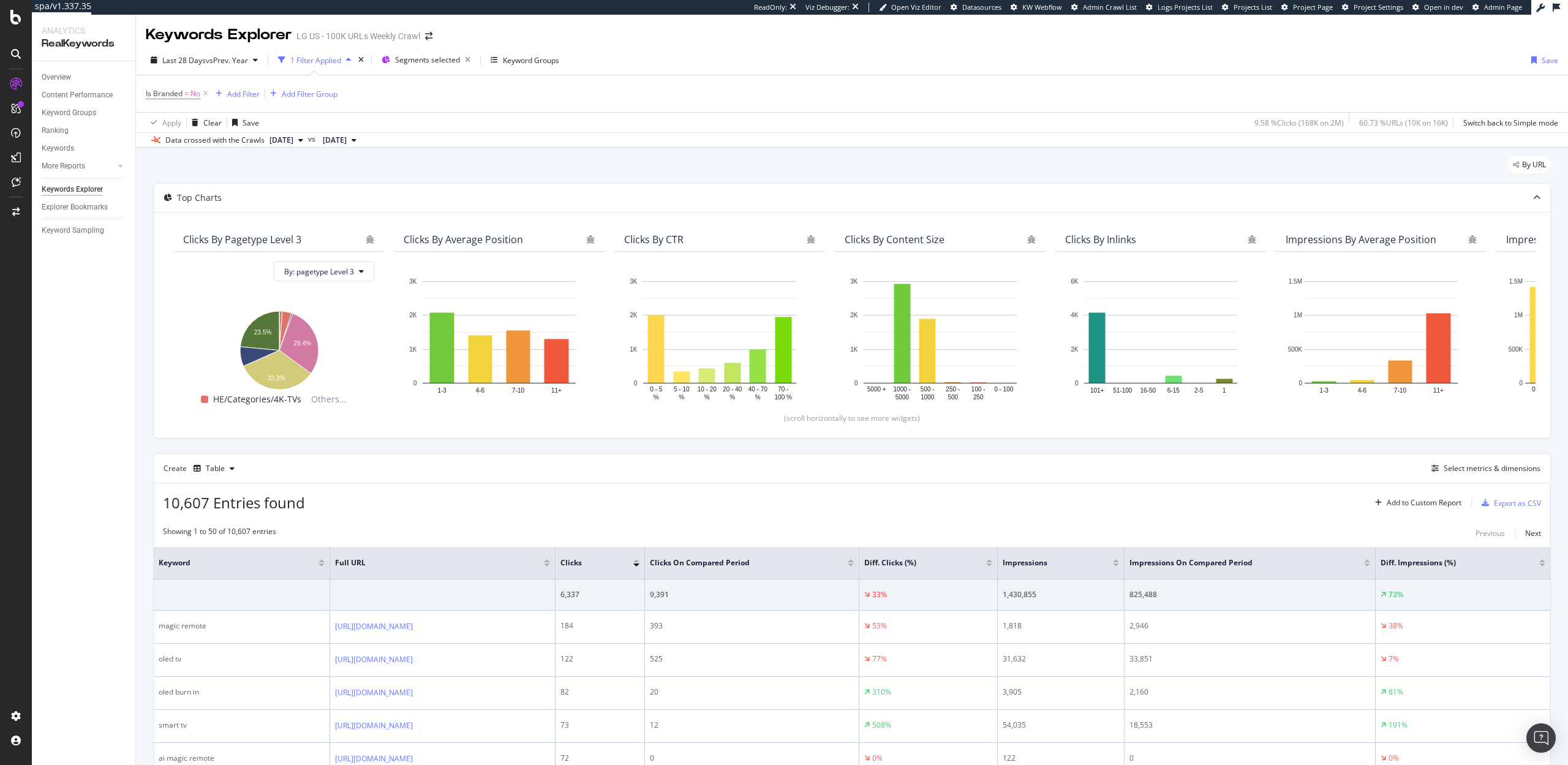
scroll to position [136, 0]
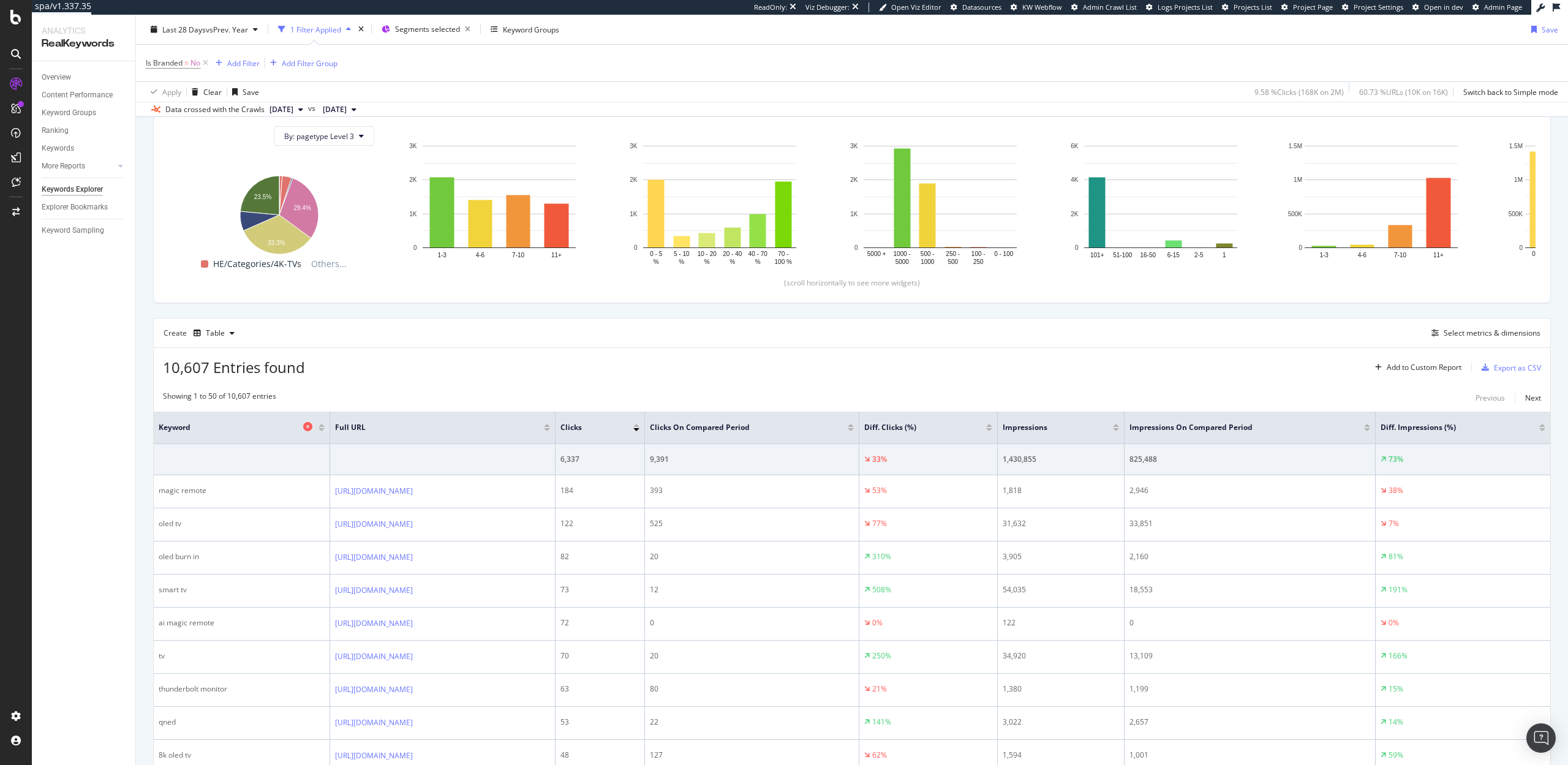
click at [303, 428] on icon at bounding box center [308, 427] width 9 height 9
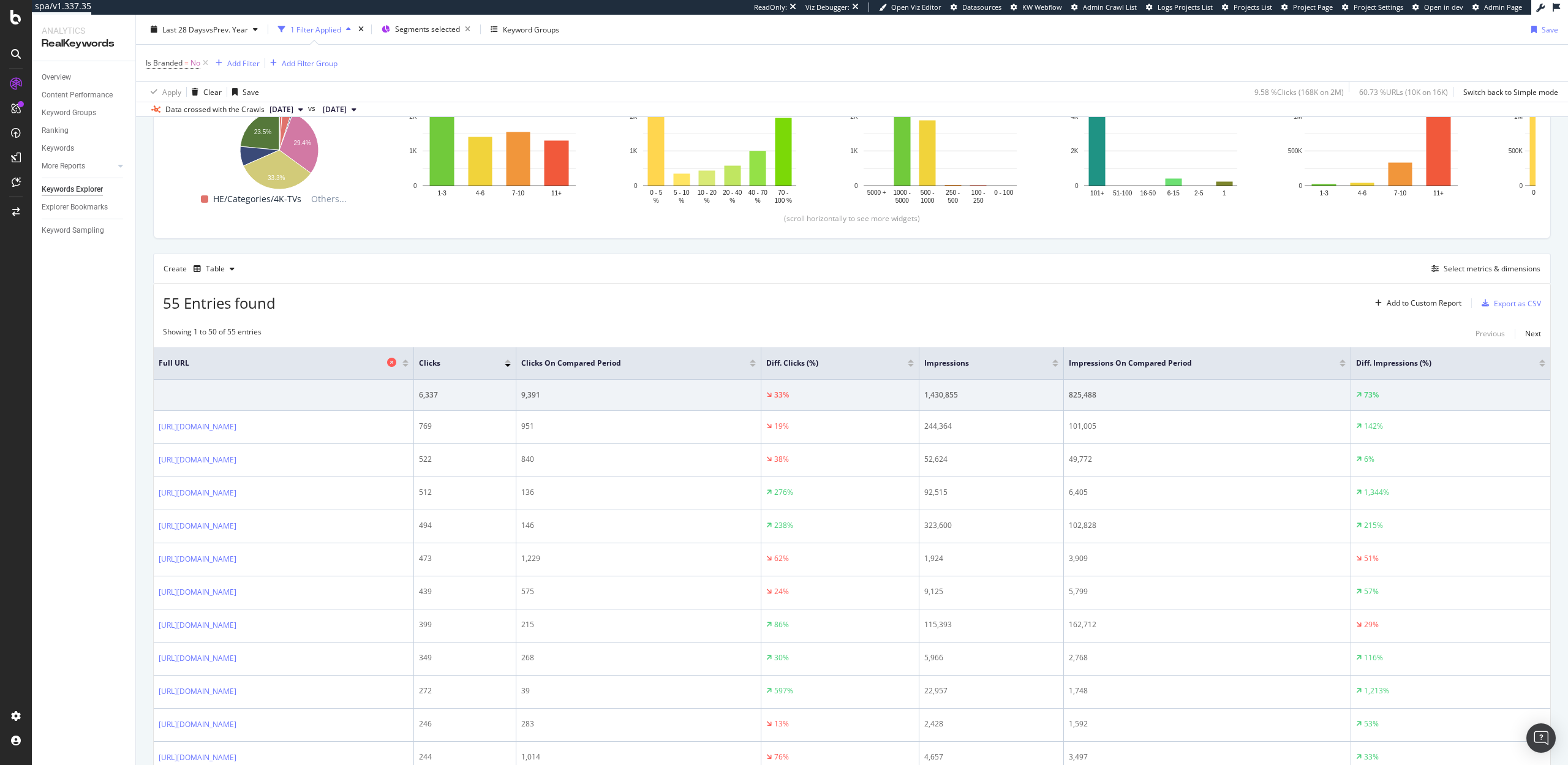
scroll to position [201, 0]
click at [1466, 267] on div "Select metrics & dimensions" at bounding box center [1492, 268] width 97 height 11
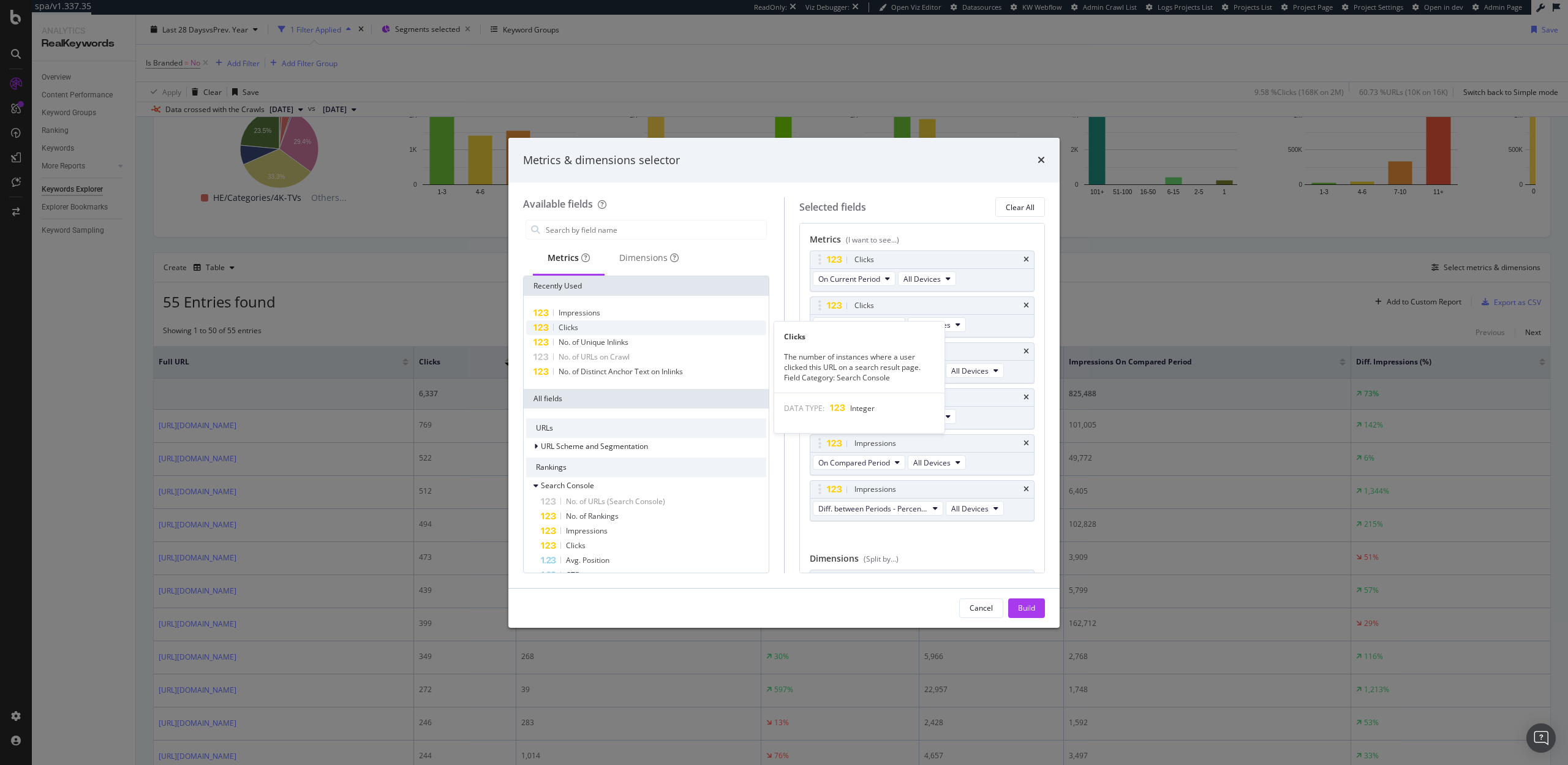
click at [619, 325] on div "Clicks" at bounding box center [646, 328] width 240 height 15
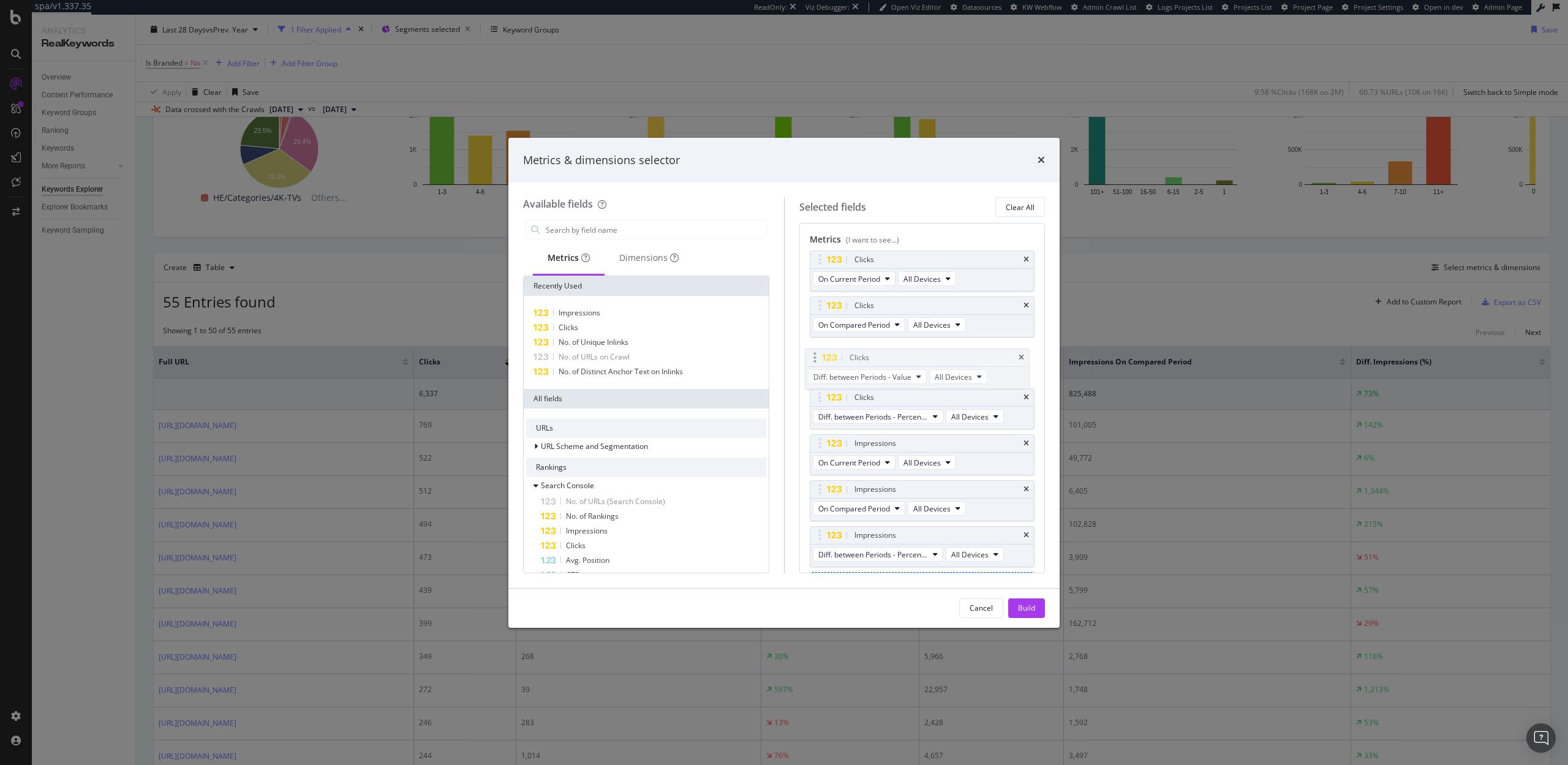
drag, startPoint x: 814, startPoint y: 531, endPoint x: 808, endPoint y: 352, distance: 179.1
click at [808, 352] on body "spa/v1.337.35 ReadOnly: Viz Debugger: Open Viz Editor Datasources KW Webflow Ad…" at bounding box center [784, 382] width 1568 height 765
click at [1030, 610] on div "Build" at bounding box center [1027, 608] width 17 height 11
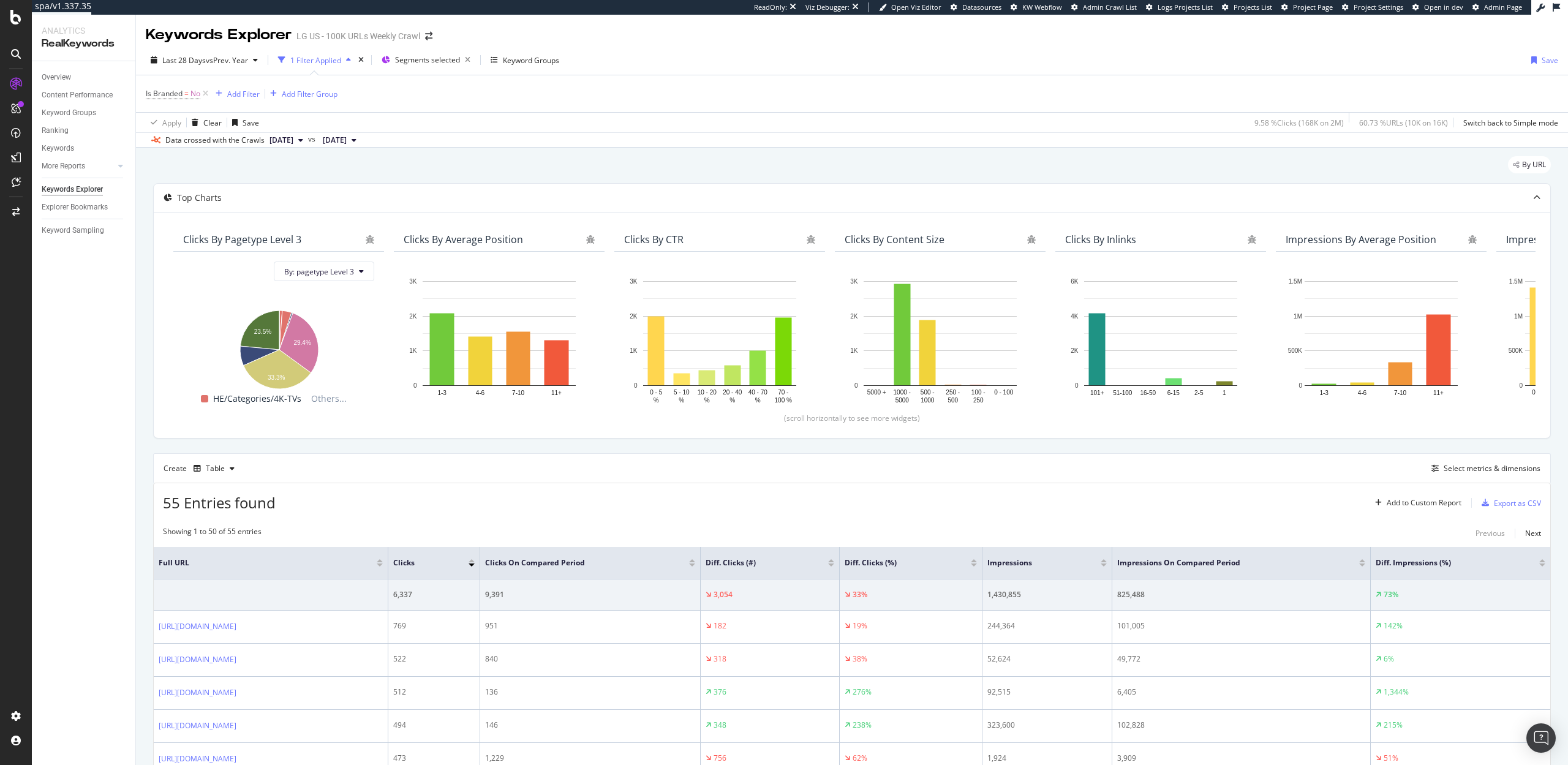
click at [834, 567] on div "Diff. Clicks (#)" at bounding box center [770, 563] width 129 height 12
click at [834, 559] on div at bounding box center [831, 561] width 6 height 3
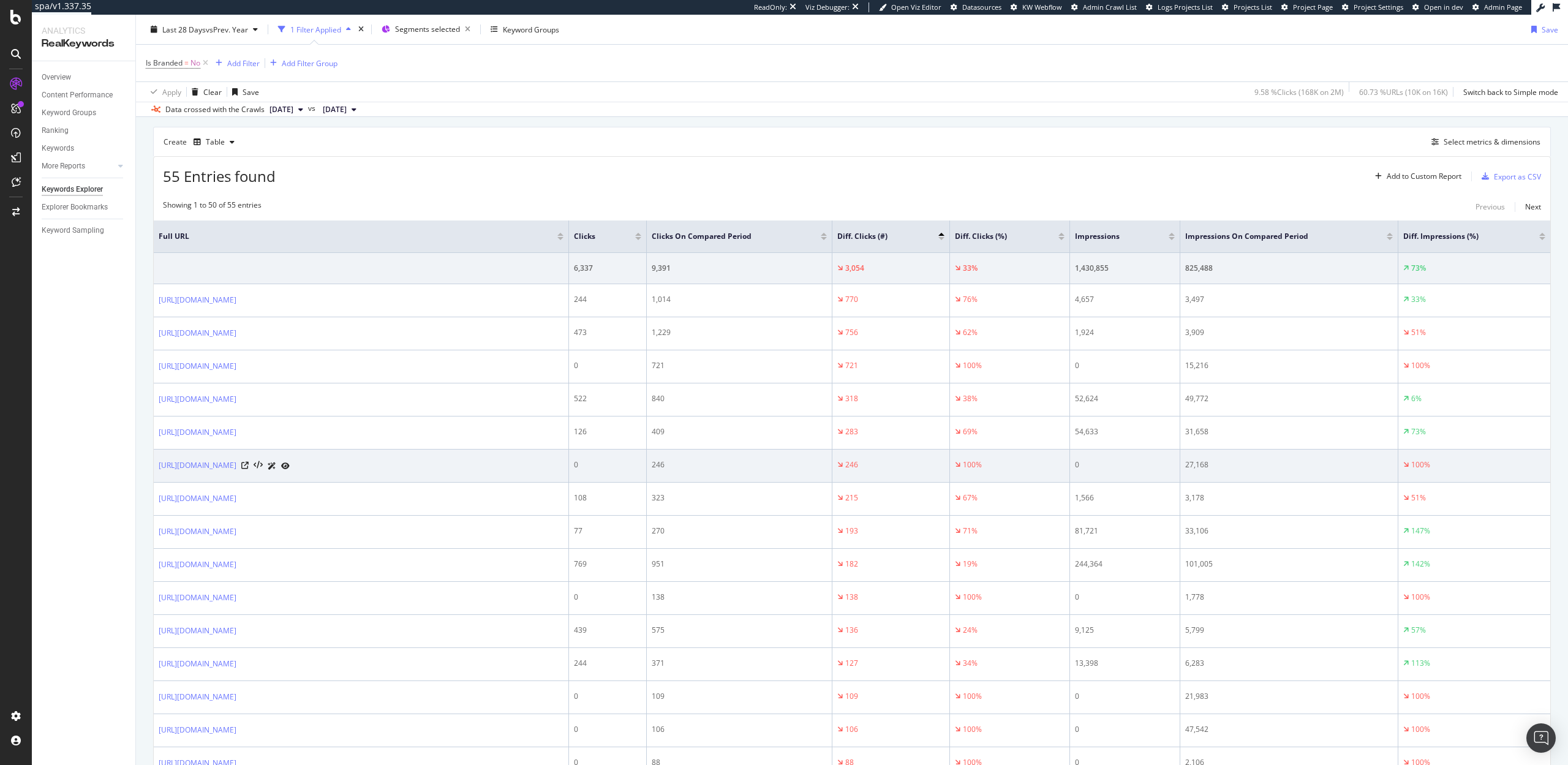
scroll to position [329, 0]
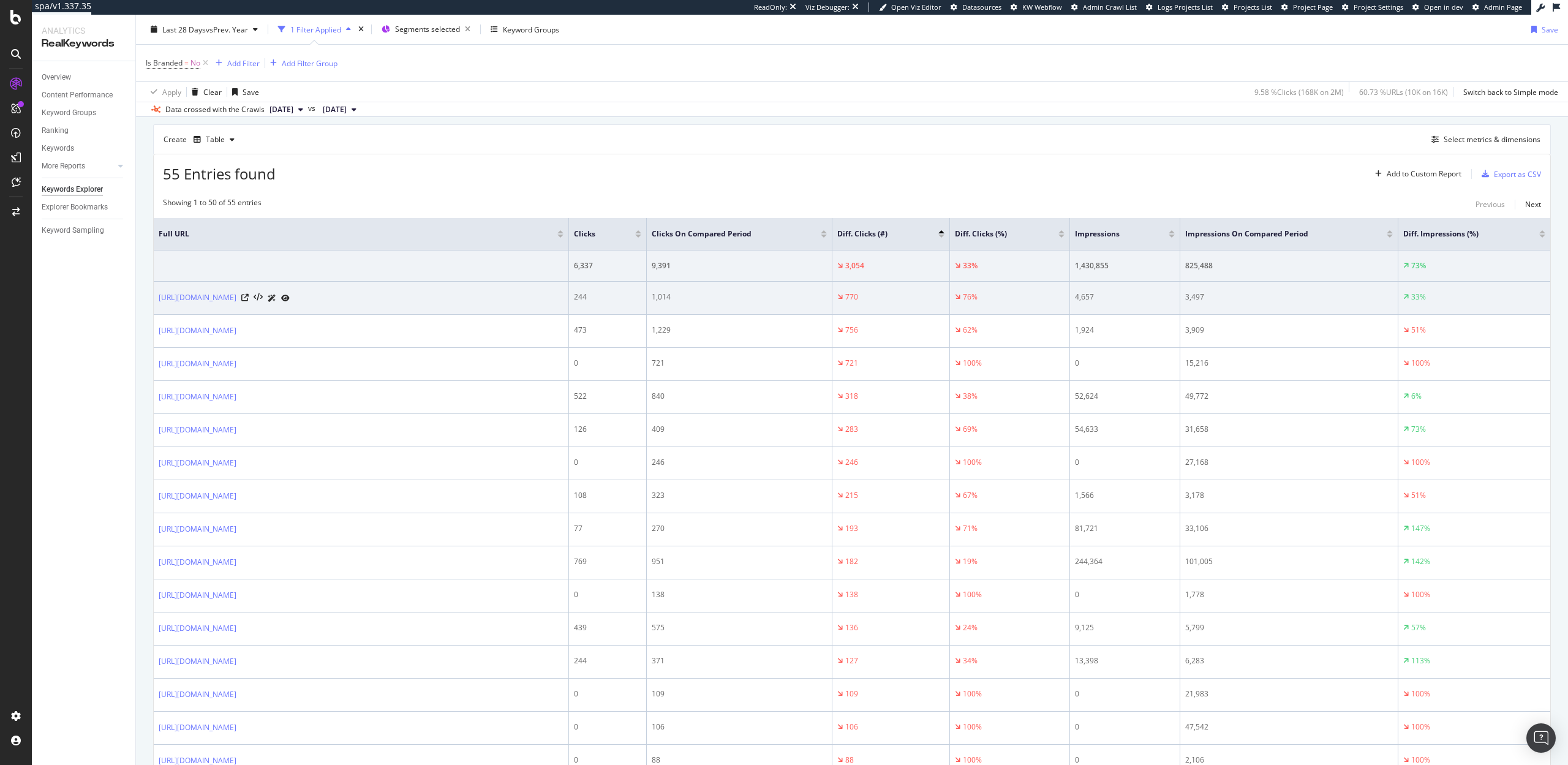
drag, startPoint x: 156, startPoint y: 298, endPoint x: 352, endPoint y: 304, distance: 196.1
click at [352, 304] on td "https://www.lg.com/us/experience-tvs/oled-tv/oled-vs-4k" at bounding box center [361, 298] width 415 height 33
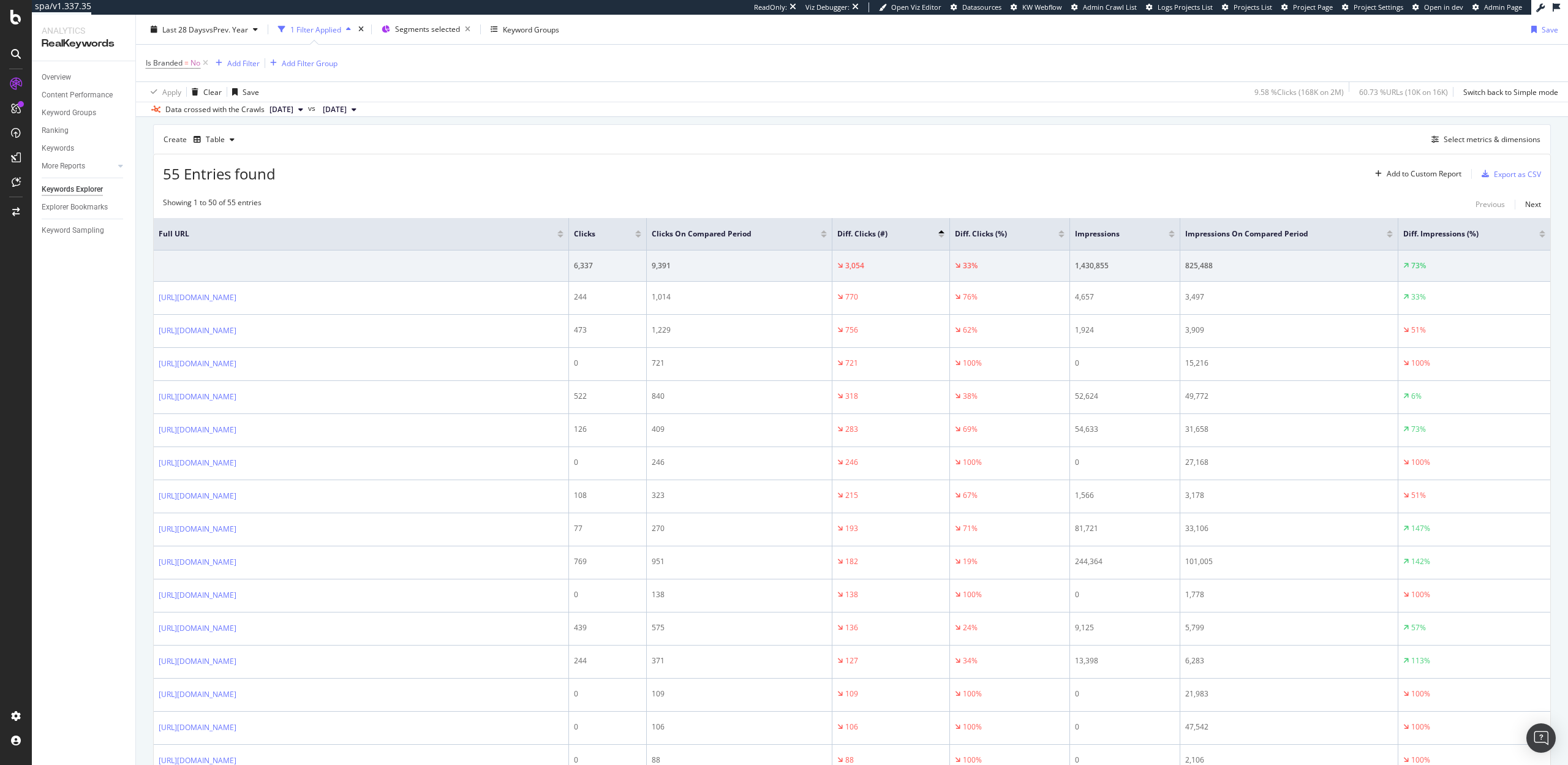
copy link "https://www.lg.com/us/experience-tvs/oled-tv/oled-vs-4k"
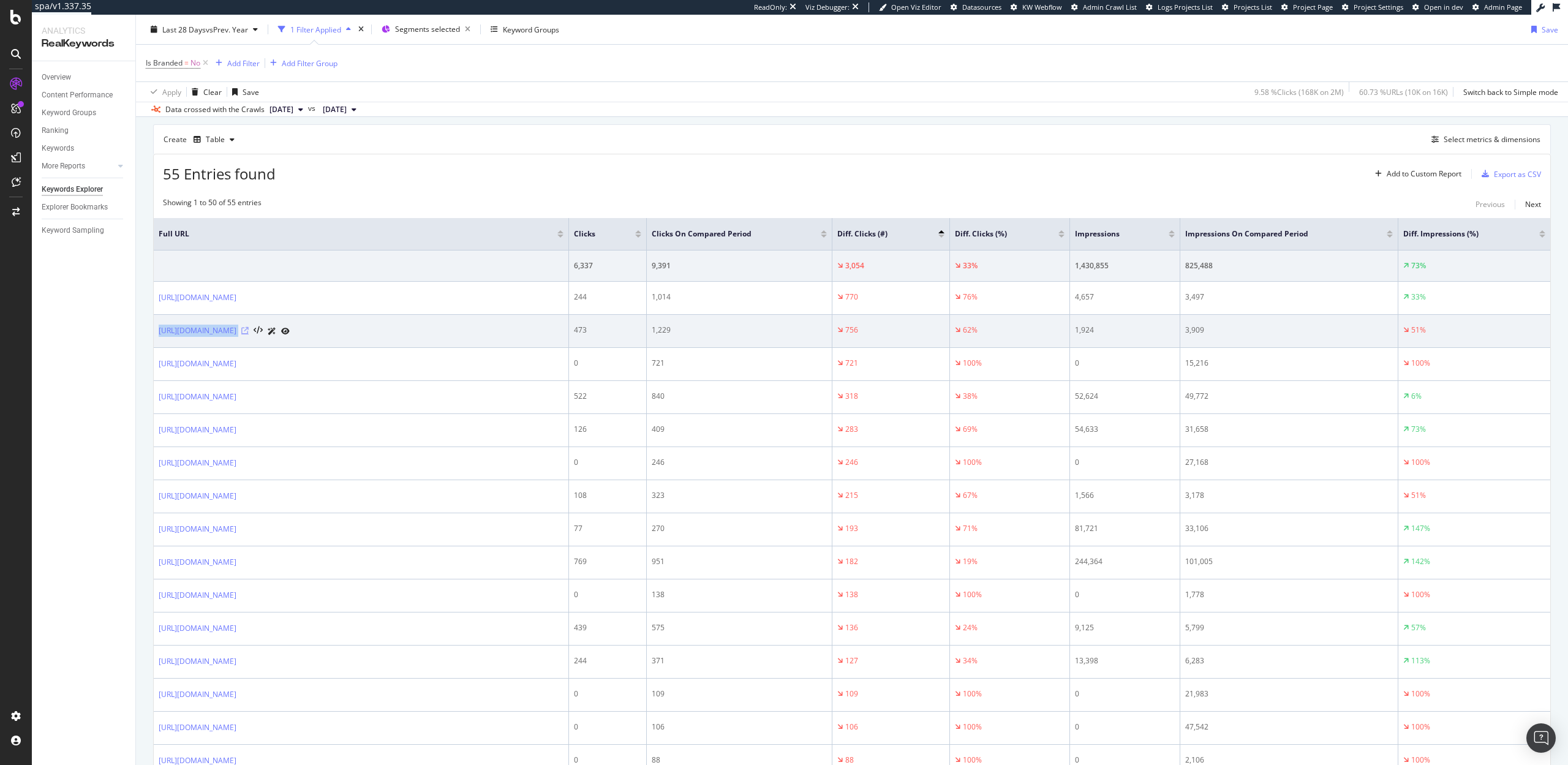
drag, startPoint x: 156, startPoint y: 328, endPoint x: 364, endPoint y: 327, distance: 208.0
click at [364, 327] on td "[URL][DOMAIN_NAME]" at bounding box center [361, 332] width 415 height 33
copy div "[URL][DOMAIN_NAME]"
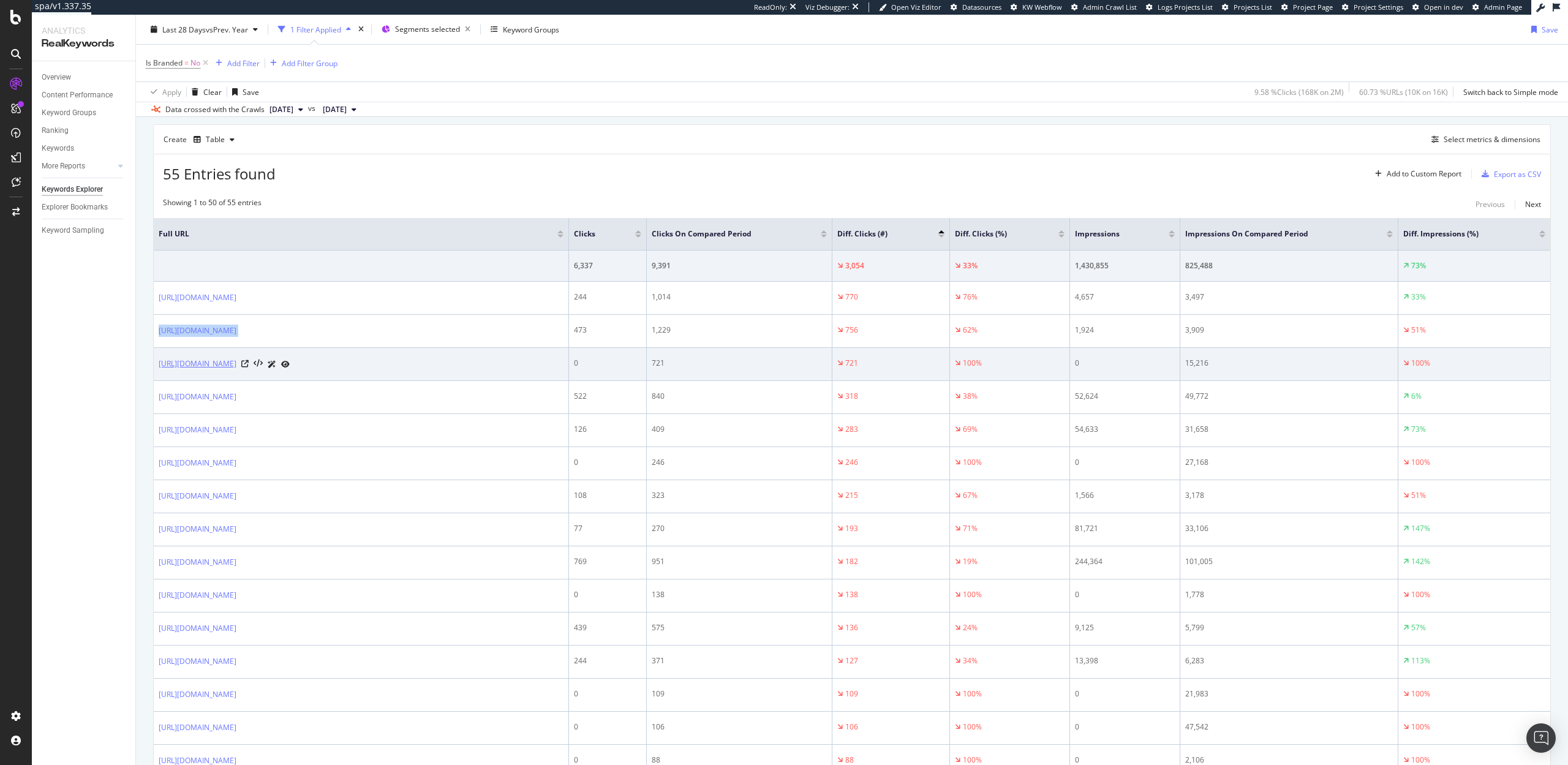
drag, startPoint x: 157, startPoint y: 364, endPoint x: 334, endPoint y: 368, distance: 177.0
click at [334, 368] on td "[URL][DOMAIN_NAME]" at bounding box center [361, 364] width 415 height 33
copy link "[URL][DOMAIN_NAME]"
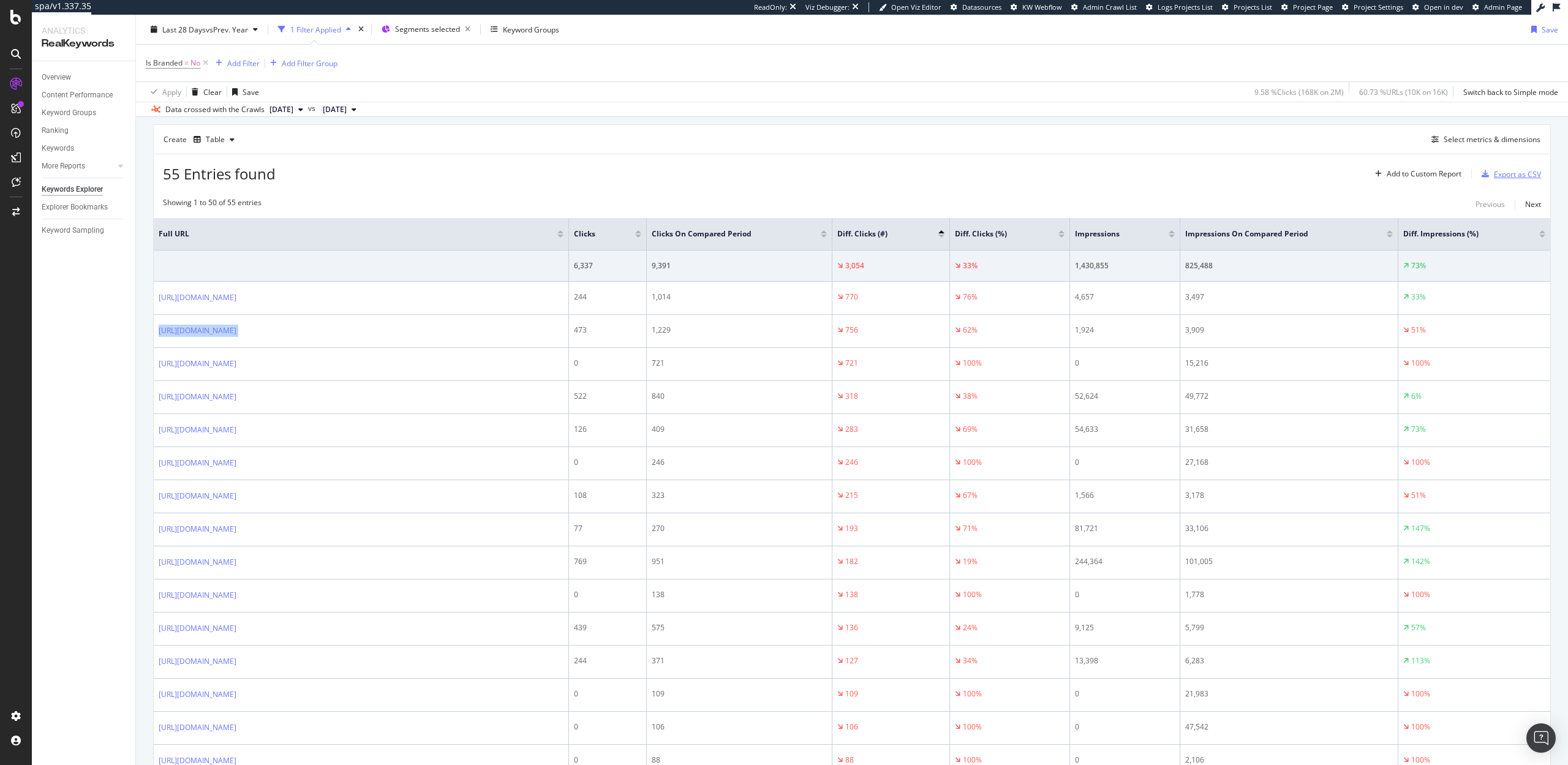
click at [1508, 177] on div "Export as CSV" at bounding box center [1517, 174] width 47 height 11
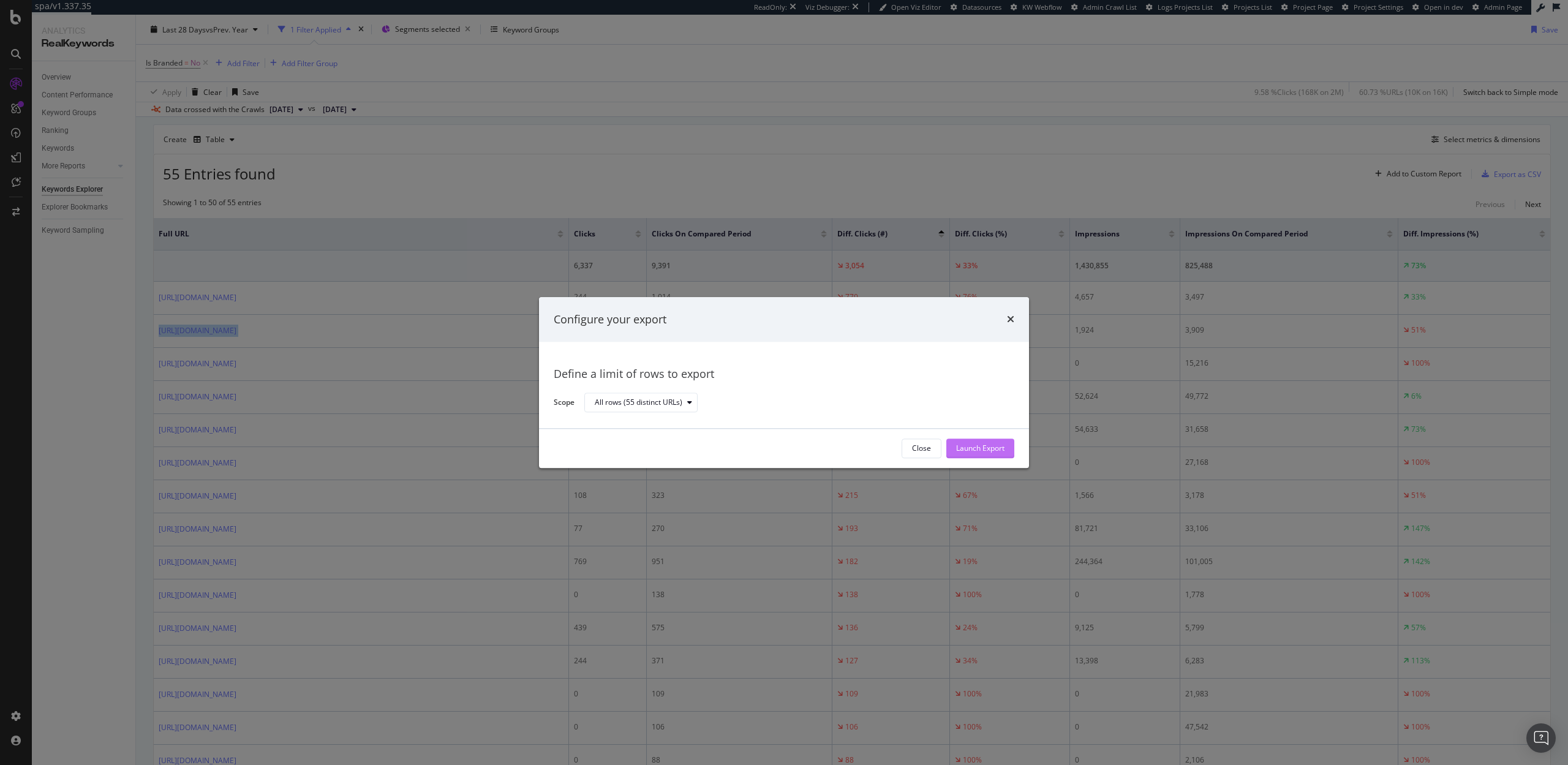
click at [977, 447] on div "Launch Export" at bounding box center [981, 449] width 48 height 11
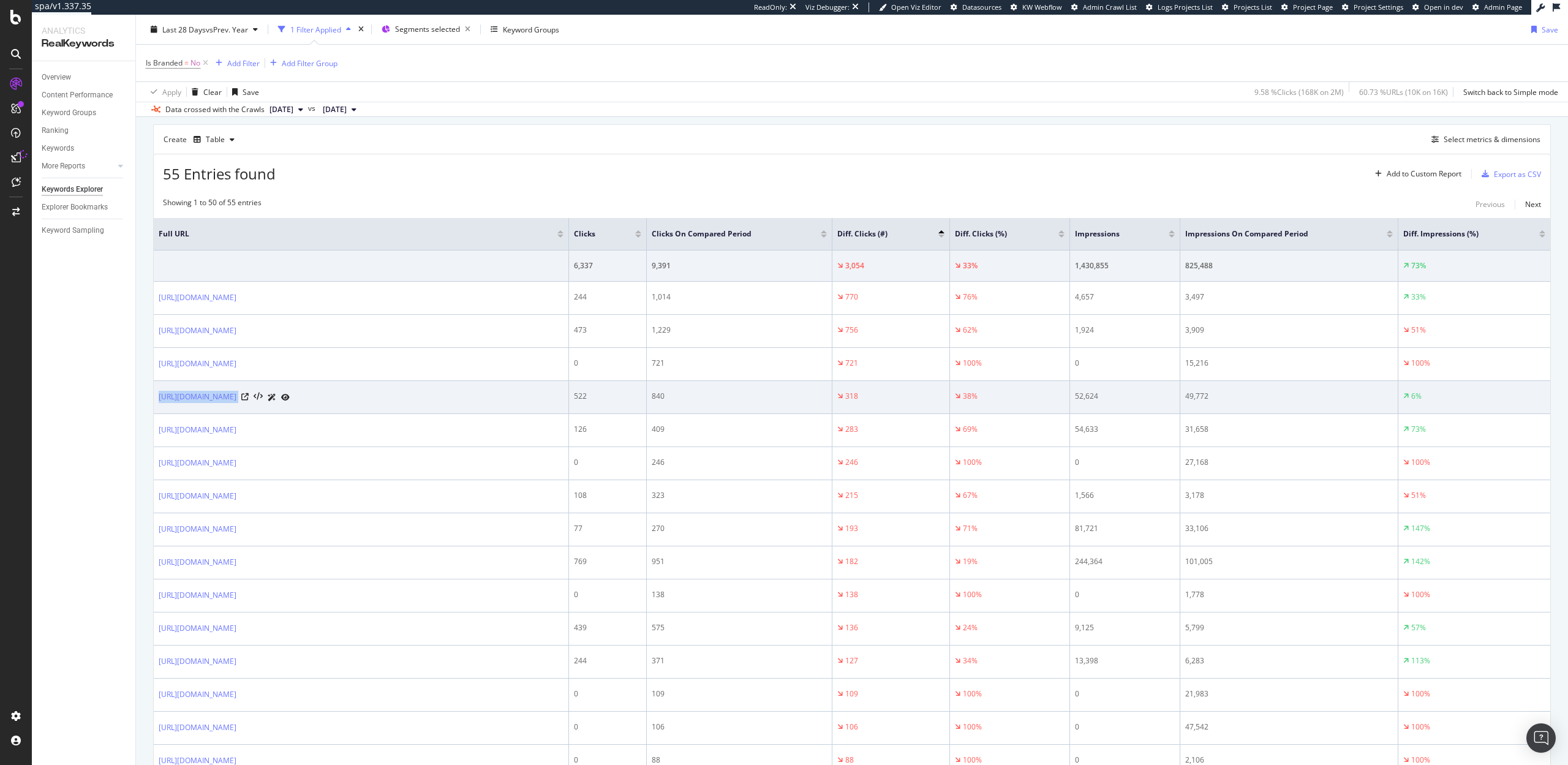
drag, startPoint x: 158, startPoint y: 395, endPoint x: 307, endPoint y: 396, distance: 149.0
click at [307, 396] on td "https://www.lg.com/us/ultrawide-monitors" at bounding box center [361, 398] width 415 height 33
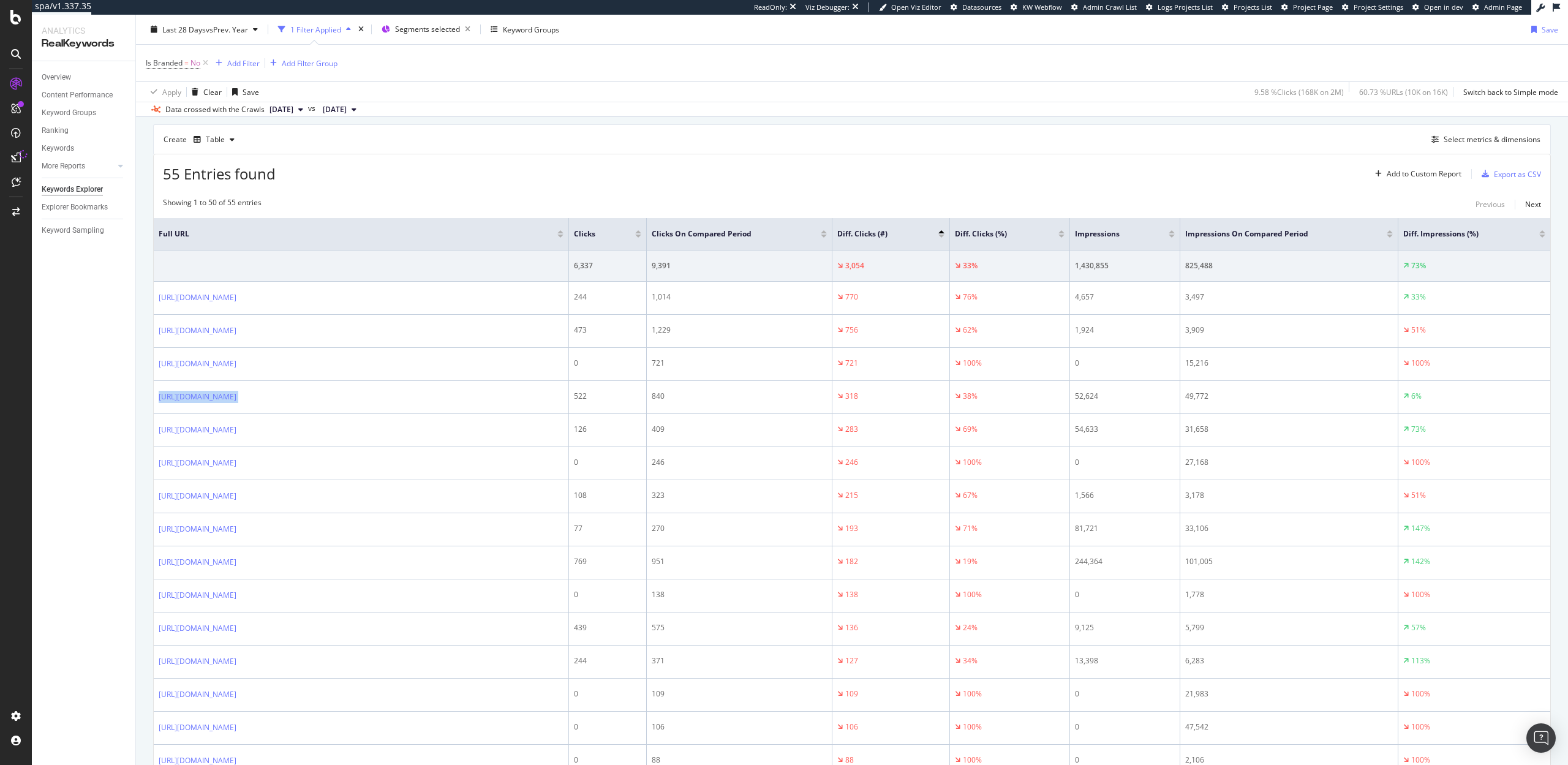
copy div "https://www.lg.com/us/ultrawide-monitors"
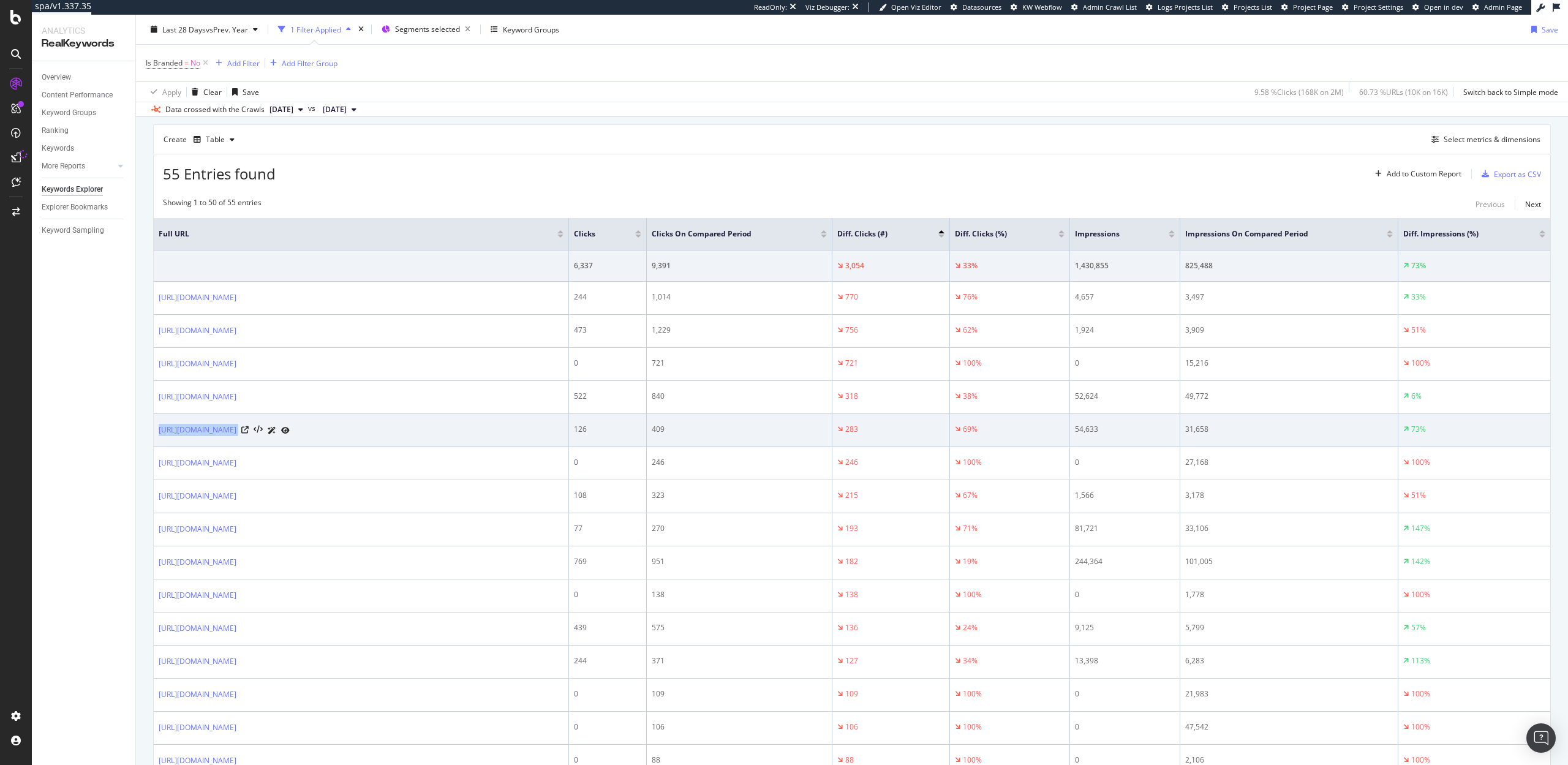
drag, startPoint x: 156, startPoint y: 429, endPoint x: 304, endPoint y: 437, distance: 148.2
click at [304, 437] on td "https://www.lg.com/us/4k-monitors" at bounding box center [361, 431] width 415 height 33
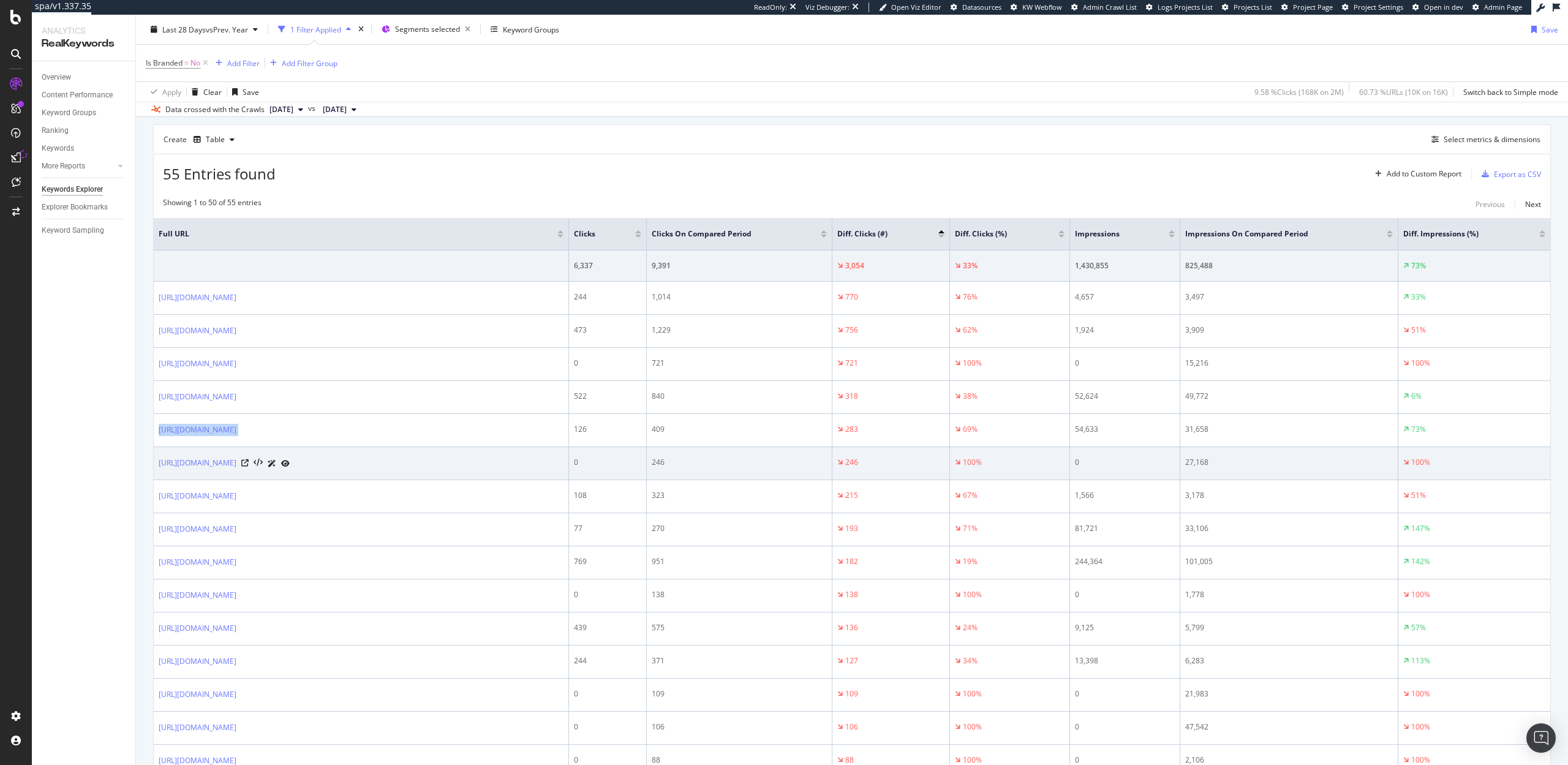
copy div "https://www.lg.com/us/4k-monitors"
drag, startPoint x: 156, startPoint y: 461, endPoint x: 334, endPoint y: 467, distance: 178.1
click at [334, 467] on td "[URL][DOMAIN_NAME]" at bounding box center [361, 464] width 415 height 33
copy link "[URL][DOMAIN_NAME]"
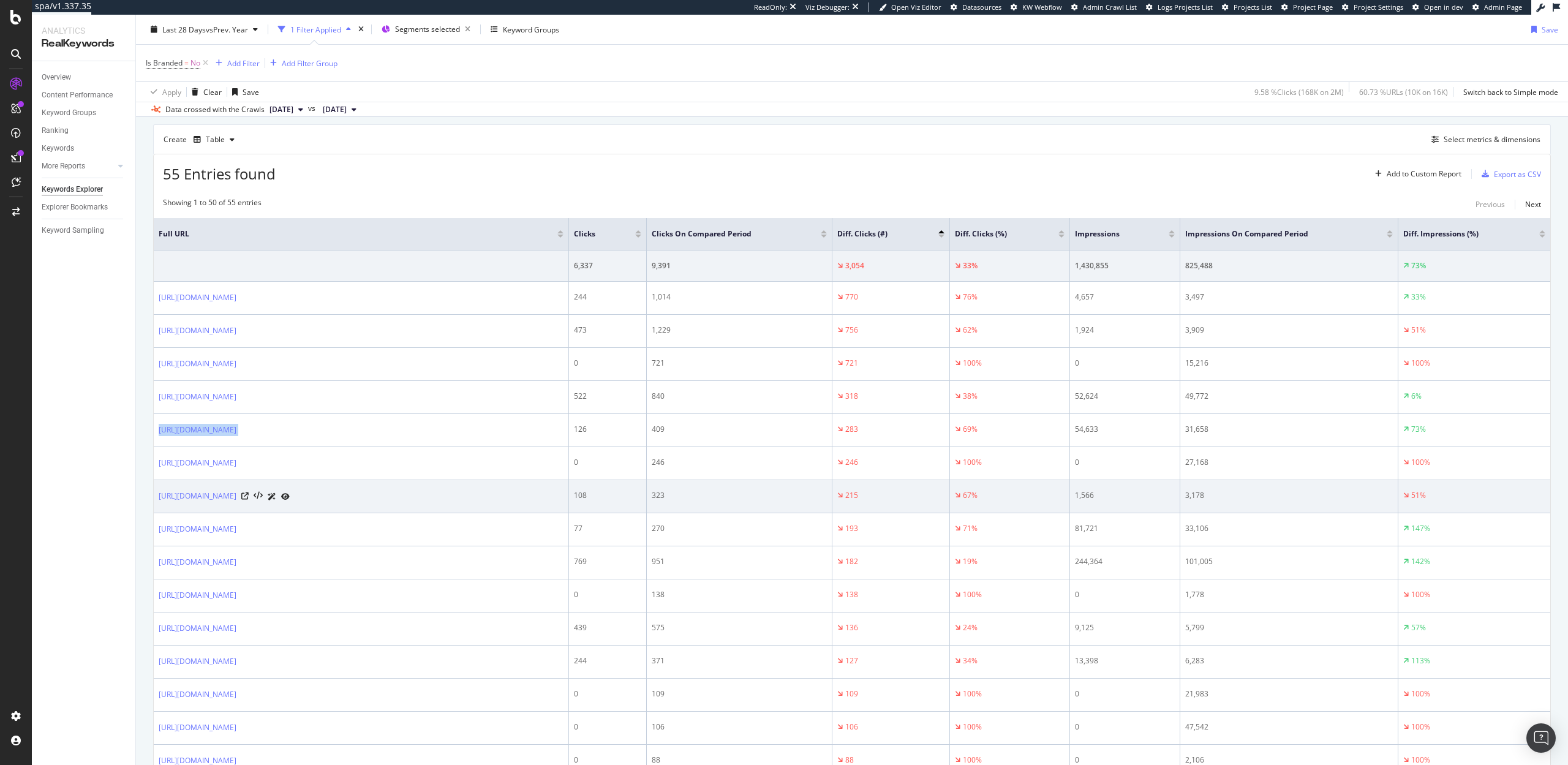
drag, startPoint x: 155, startPoint y: 497, endPoint x: 310, endPoint y: 503, distance: 155.1
click at [310, 503] on td "[URL][DOMAIN_NAME]" at bounding box center [361, 497] width 415 height 33
copy link "[URL][DOMAIN_NAME]"
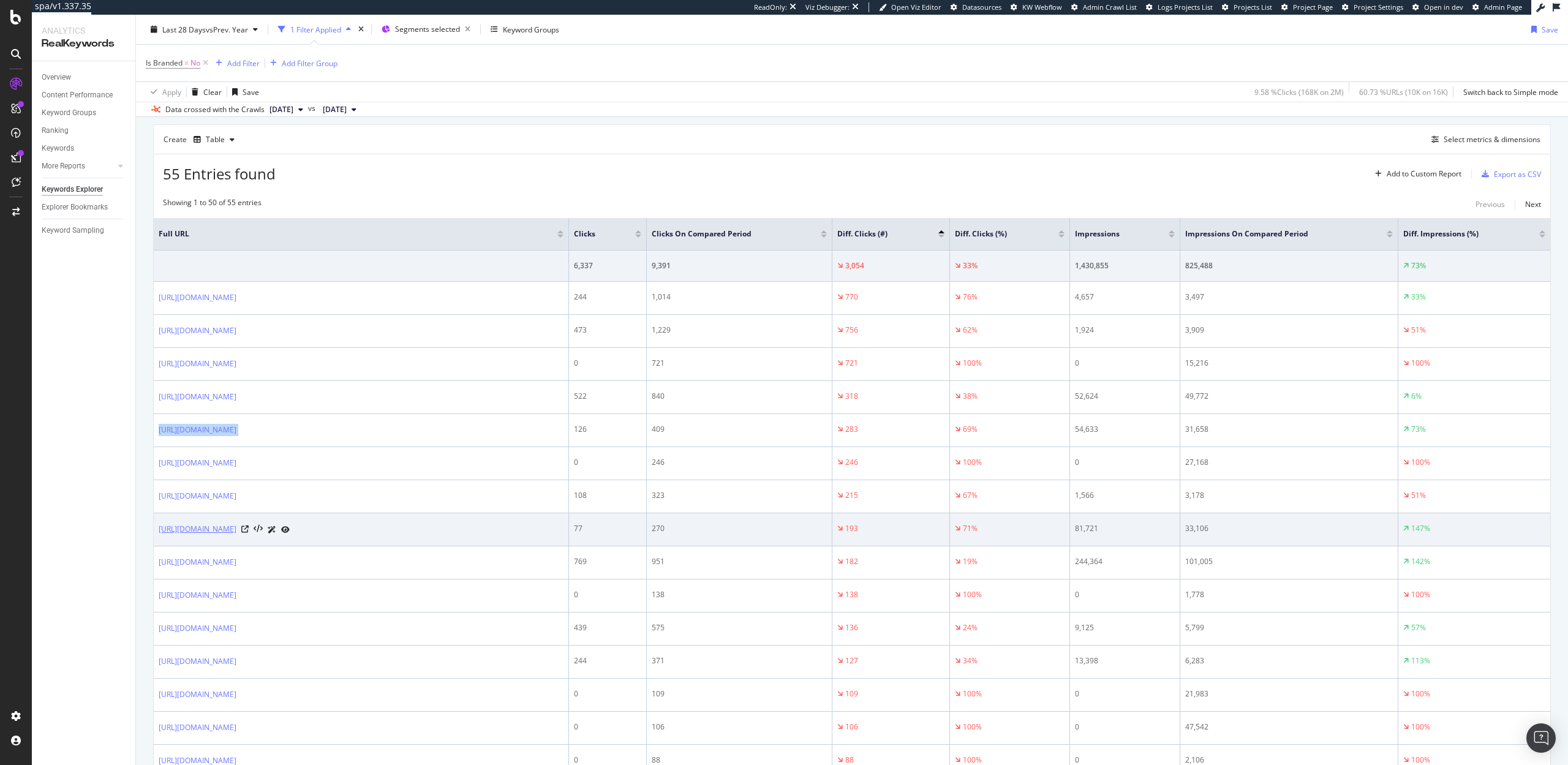
drag, startPoint x: 156, startPoint y: 527, endPoint x: 273, endPoint y: 529, distance: 117.0
click at [273, 529] on td "[URL][DOMAIN_NAME]" at bounding box center [361, 530] width 415 height 33
copy link "[URL][DOMAIN_NAME]"
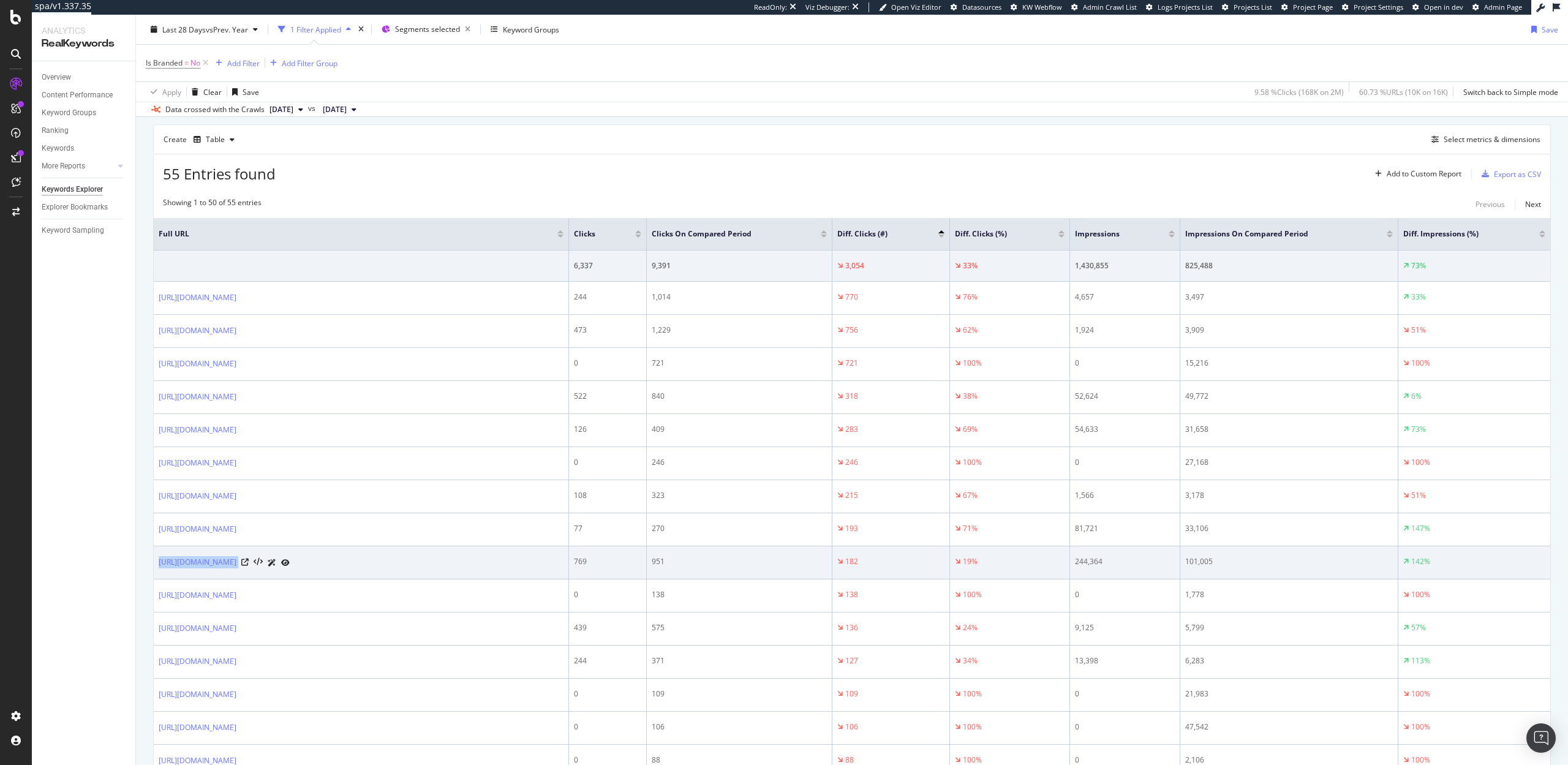
drag, startPoint x: 158, startPoint y: 562, endPoint x: 293, endPoint y: 565, distance: 135.0
click at [293, 565] on td "[URL][DOMAIN_NAME]" at bounding box center [361, 563] width 415 height 33
copy div "[URL][DOMAIN_NAME]"
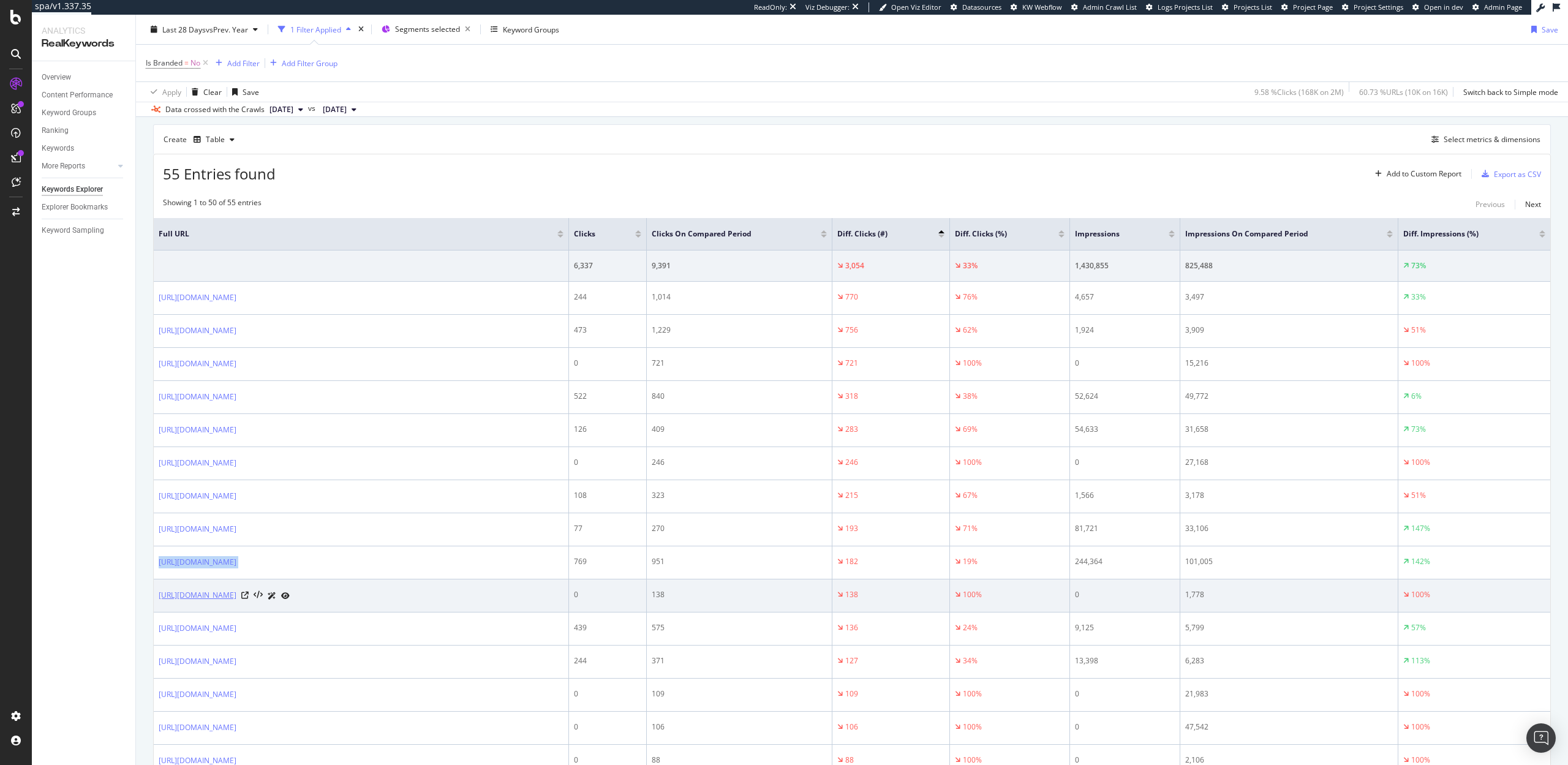
drag, startPoint x: 156, startPoint y: 595, endPoint x: 279, endPoint y: 595, distance: 123.0
click at [279, 595] on td "[URL][DOMAIN_NAME]" at bounding box center [361, 596] width 415 height 33
copy link "[URL][DOMAIN_NAME]"
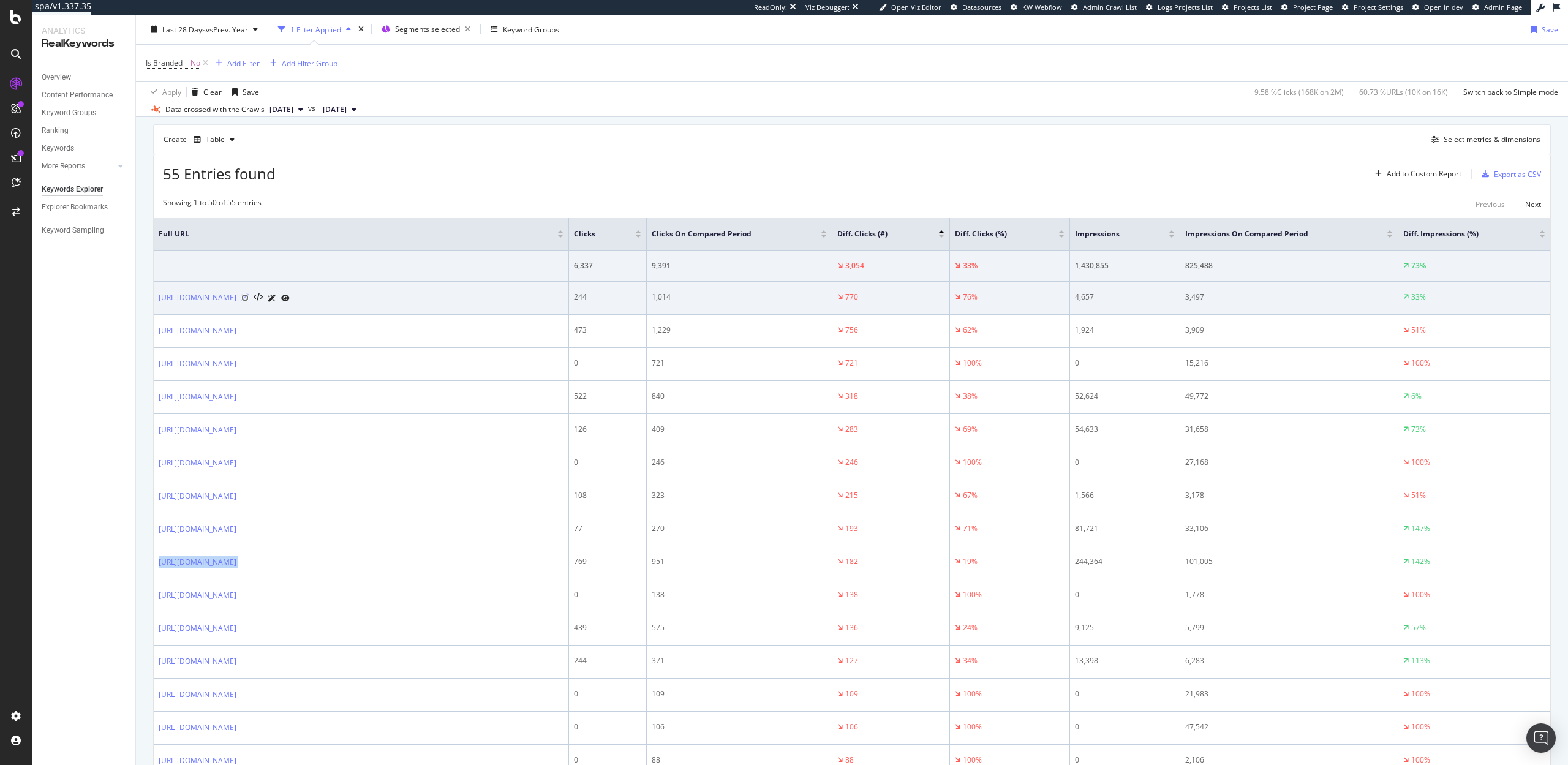
click at [249, 299] on icon at bounding box center [245, 297] width 7 height 7
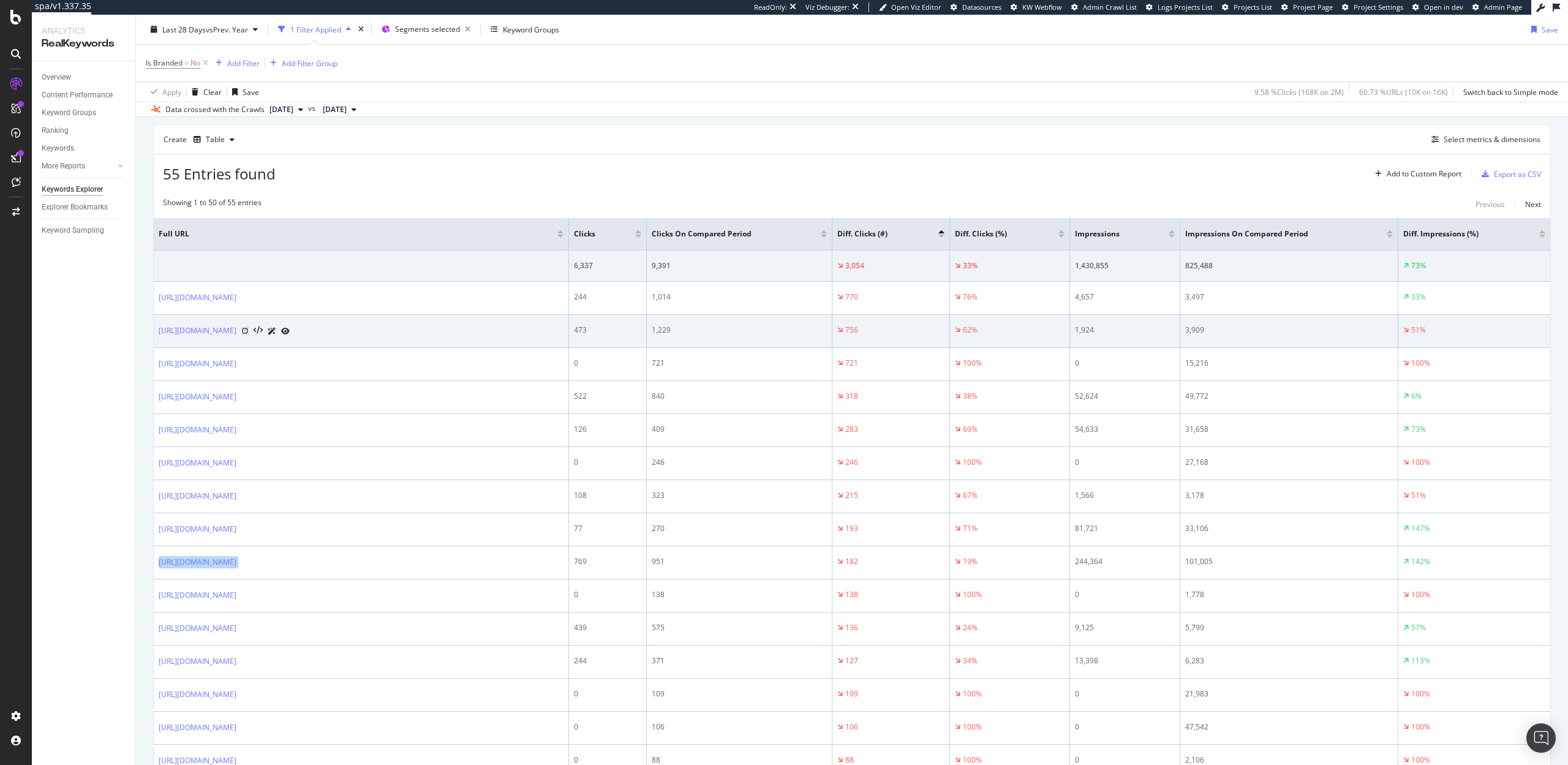
click at [249, 332] on icon at bounding box center [245, 330] width 7 height 7
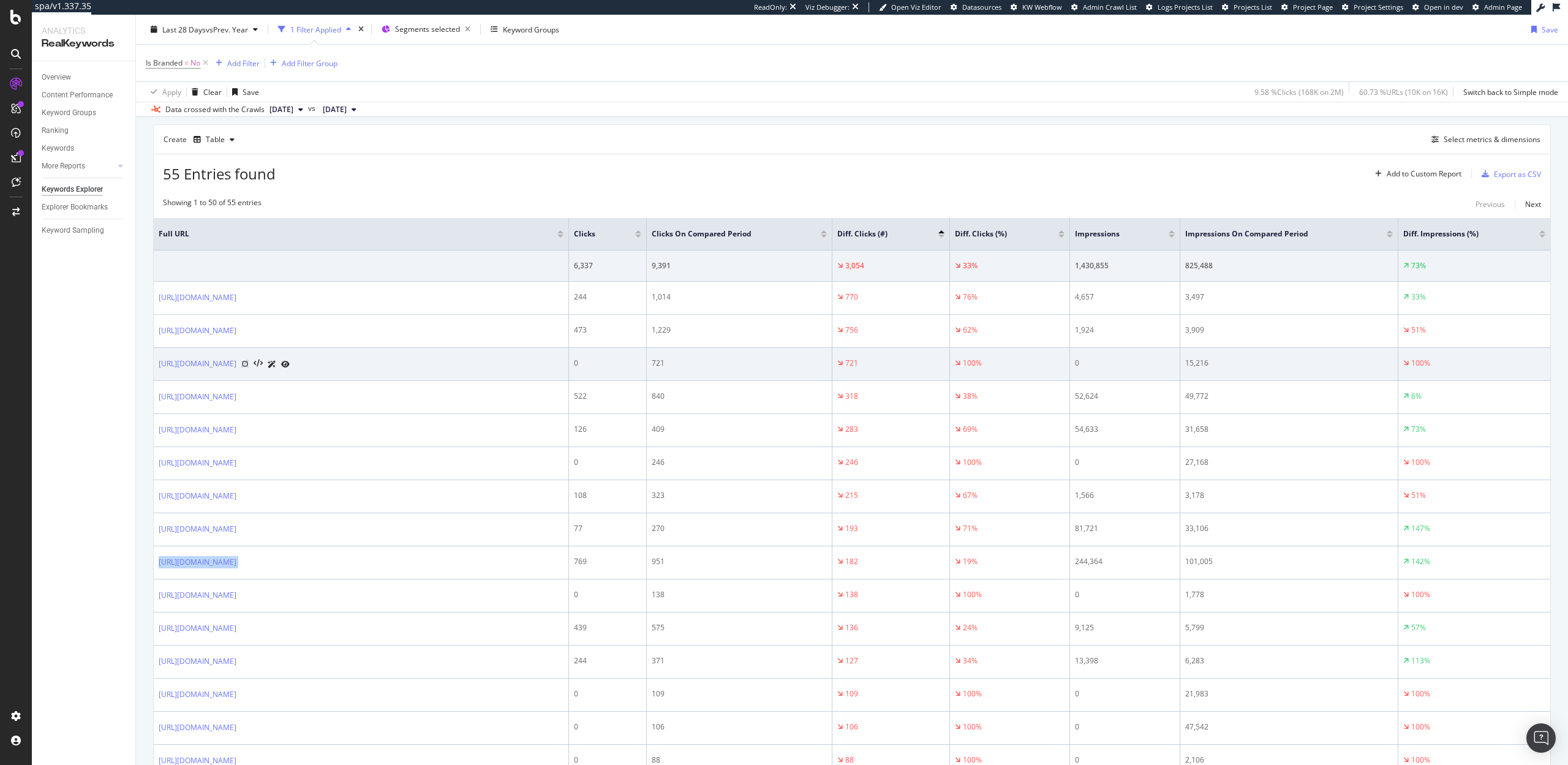
click at [249, 364] on icon at bounding box center [245, 364] width 7 height 7
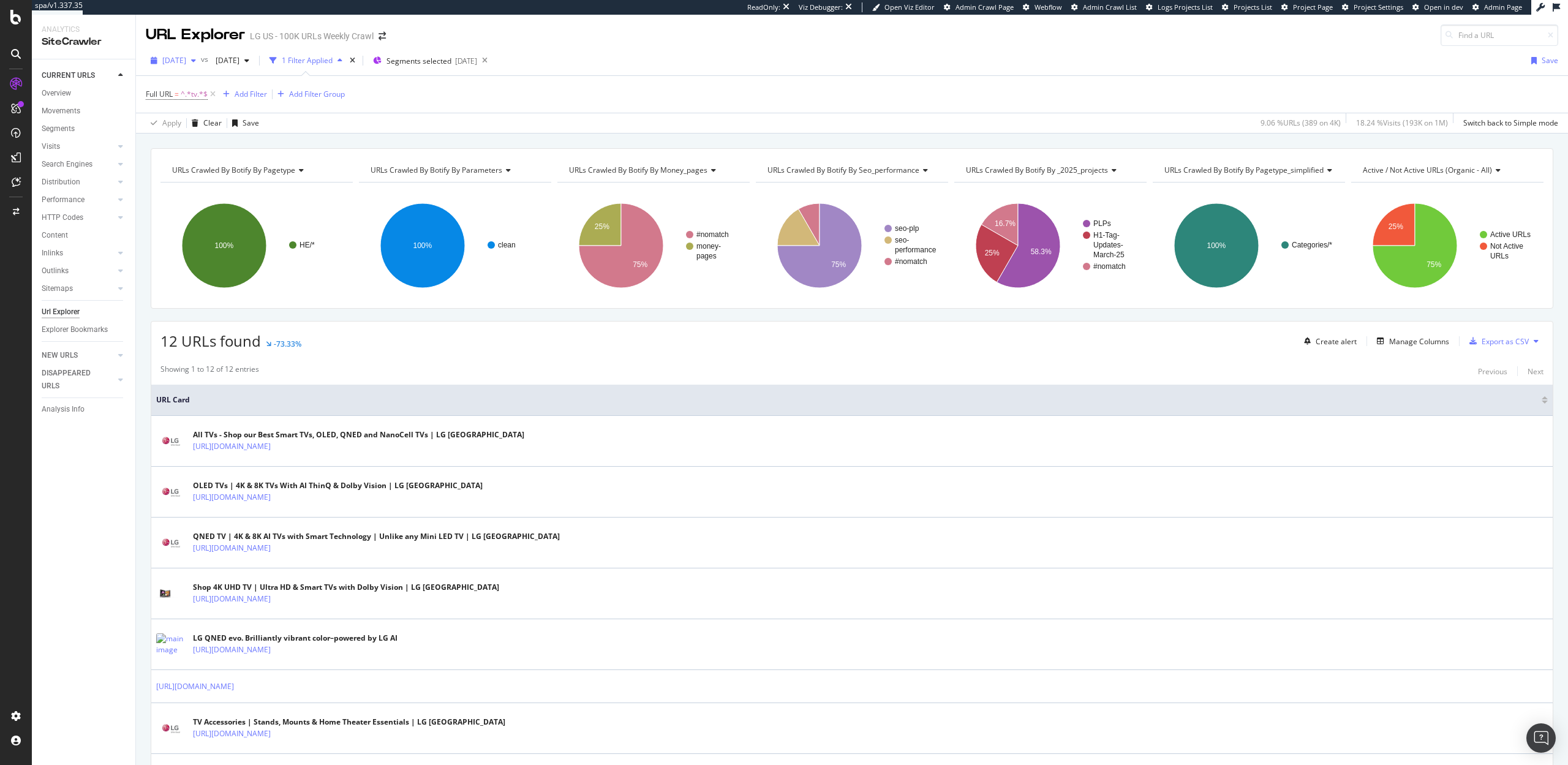
click at [186, 60] on span "[DATE]" at bounding box center [174, 61] width 24 height 11
click at [197, 130] on div "[DATE]" at bounding box center [195, 132] width 63 height 11
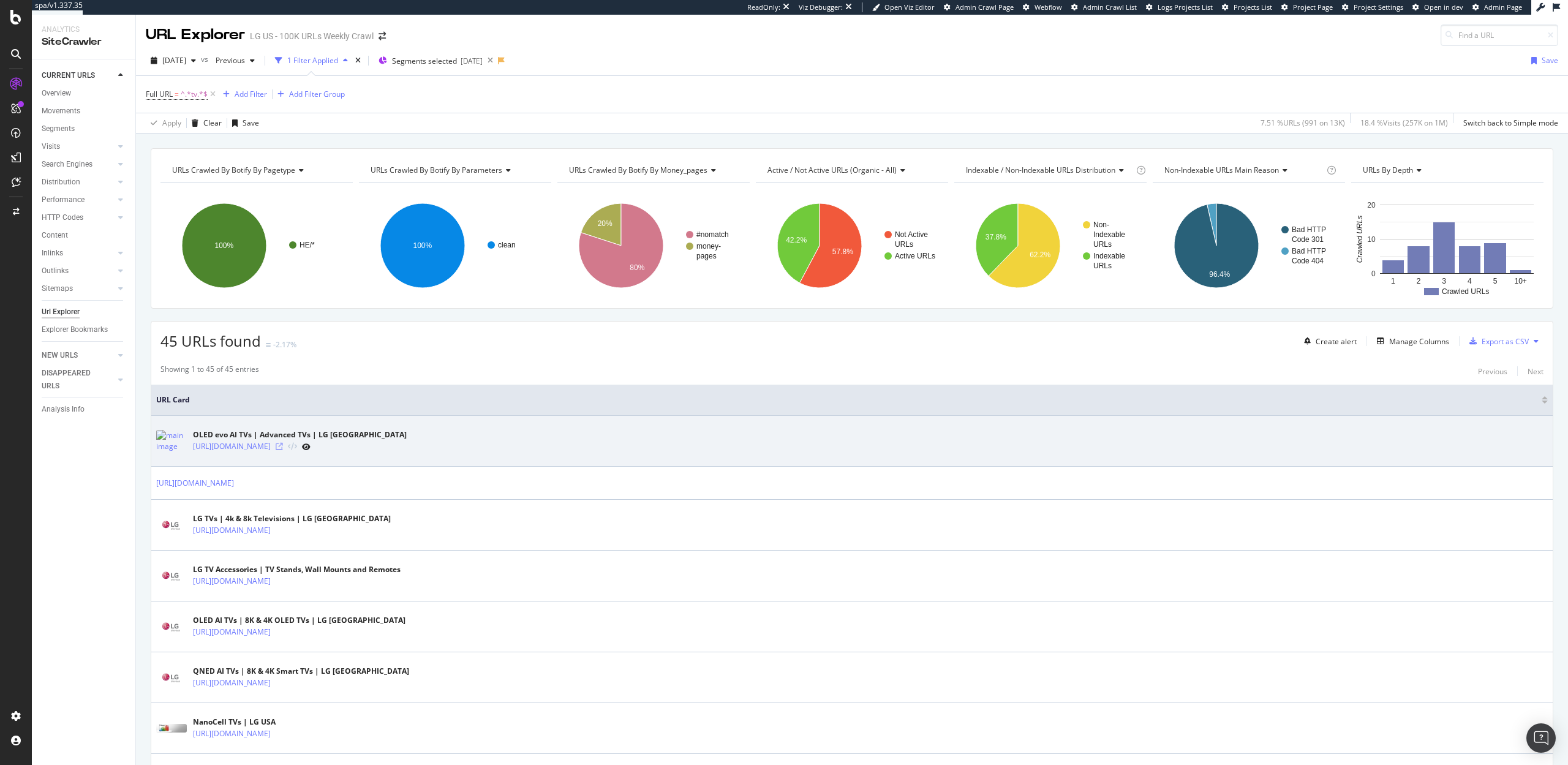
click at [283, 443] on icon at bounding box center [279, 446] width 7 height 7
